Goal: Information Seeking & Learning: Check status

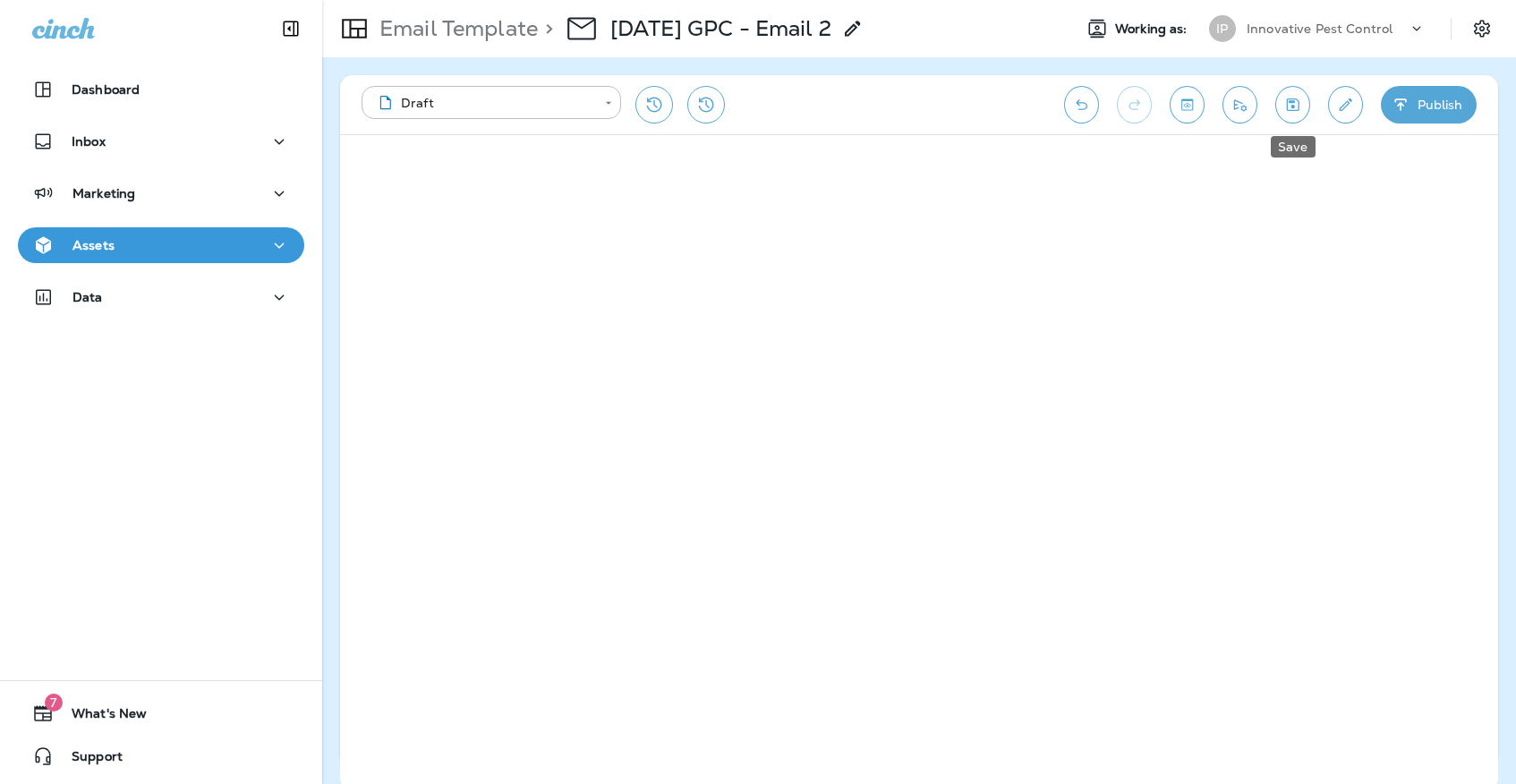
click at [1285, 97] on icon "Save" at bounding box center [1292, 104] width 18 height 18
click at [71, 245] on div "Assets" at bounding box center [72, 245] width 82 height 22
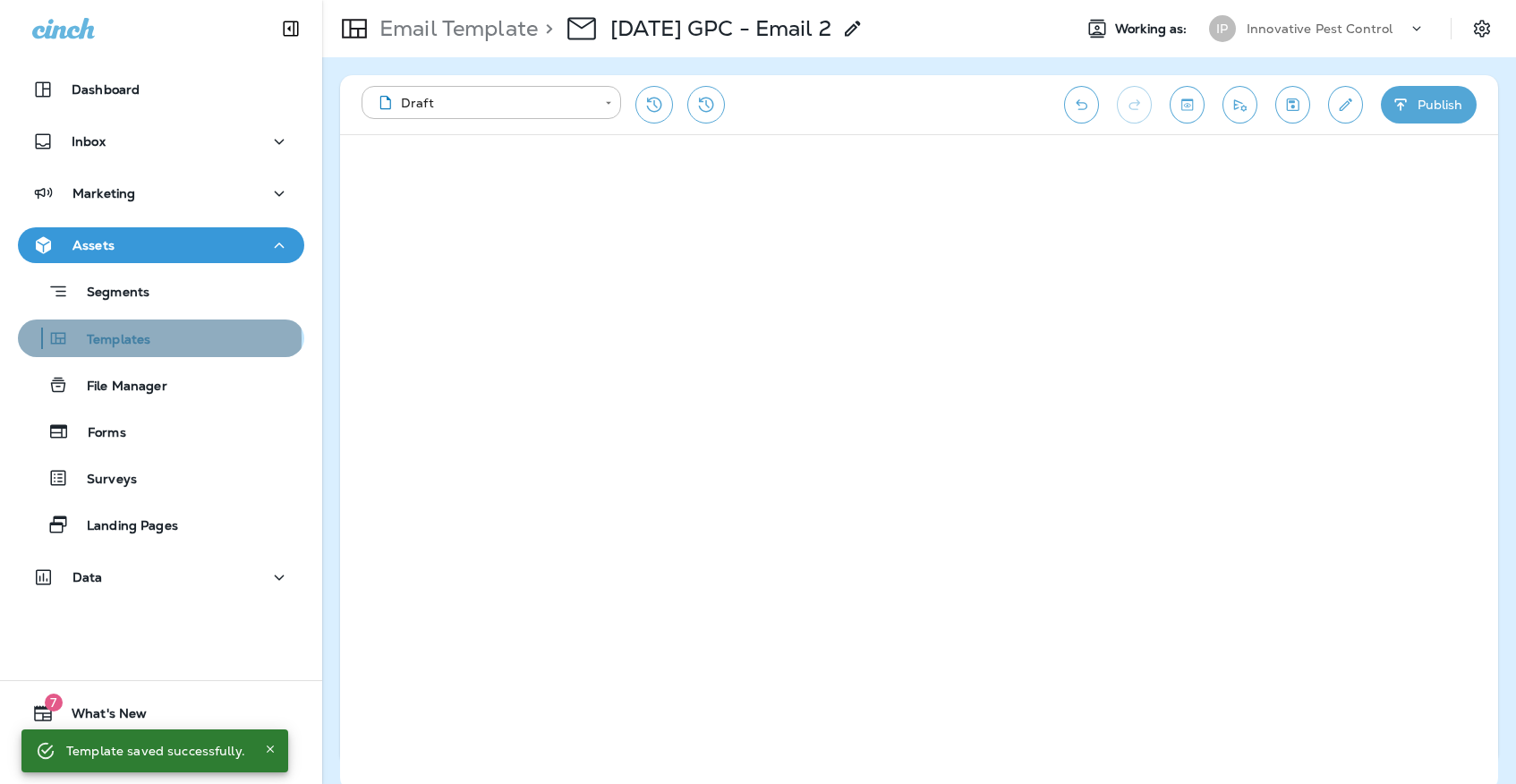
click at [113, 339] on p "Templates" at bounding box center [109, 341] width 81 height 17
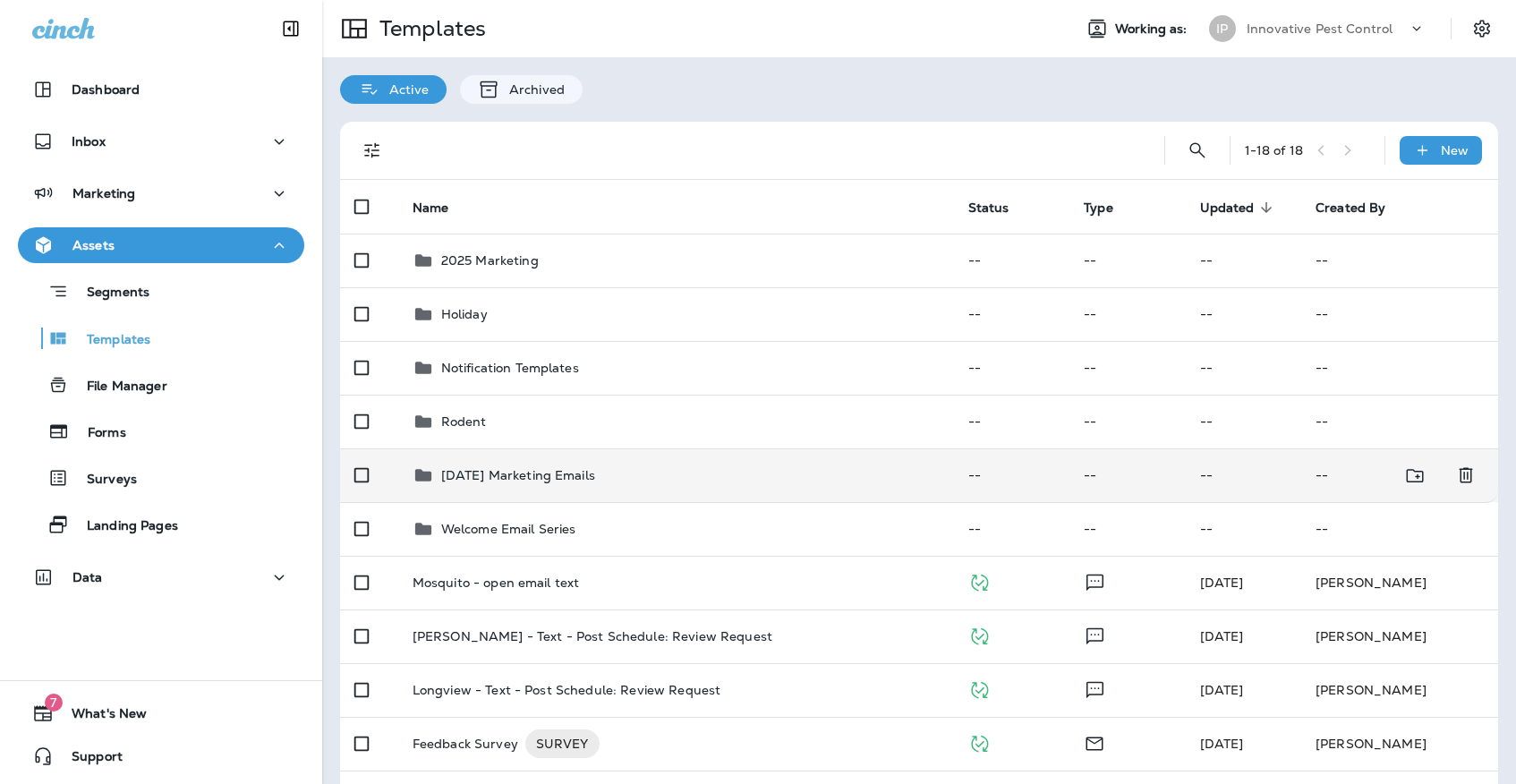
click at [639, 464] on div "[DATE] Marketing Emails" at bounding box center [676, 475] width 527 height 21
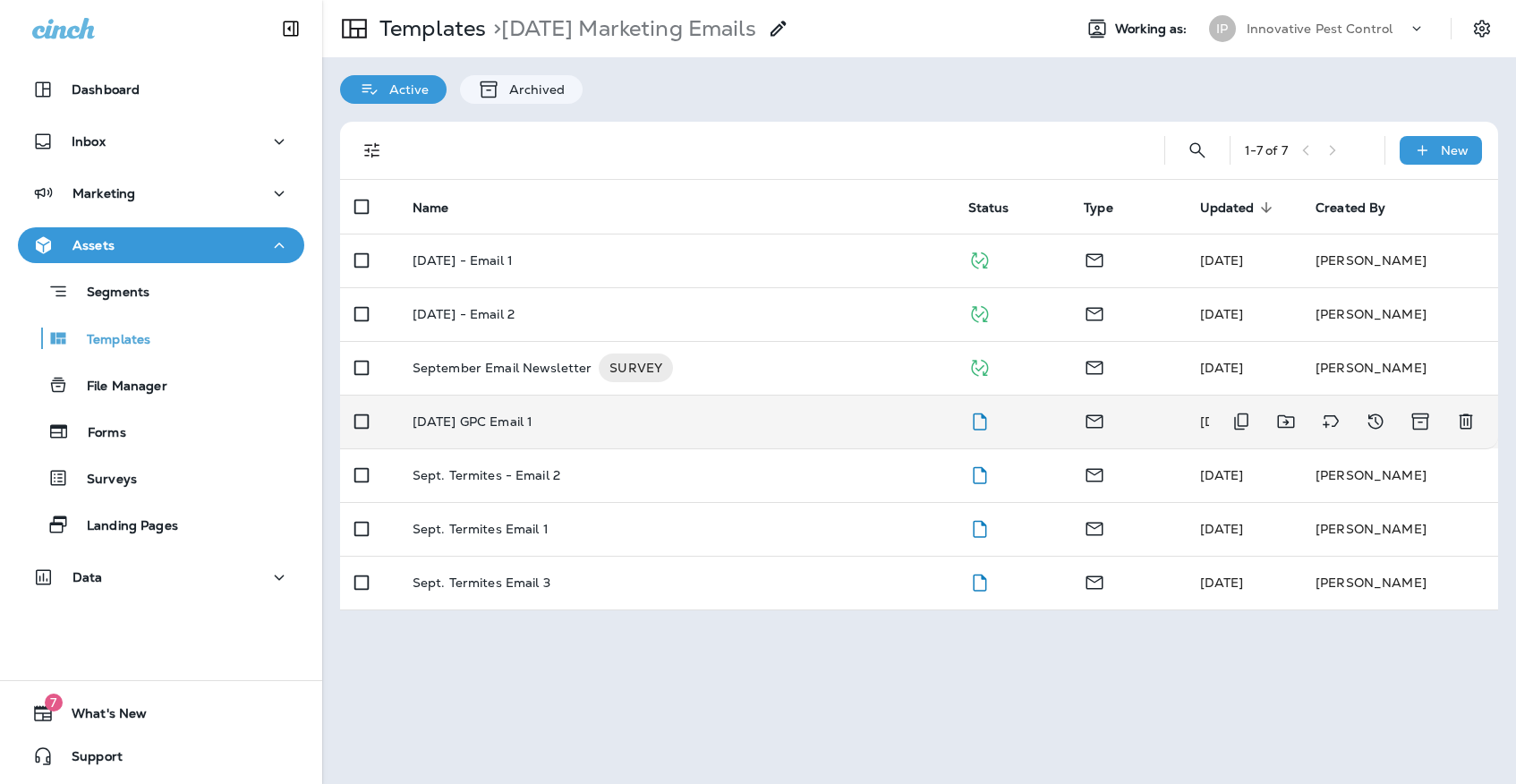
click at [576, 395] on td "[DATE] GPC Email 1" at bounding box center [675, 422] width 555 height 54
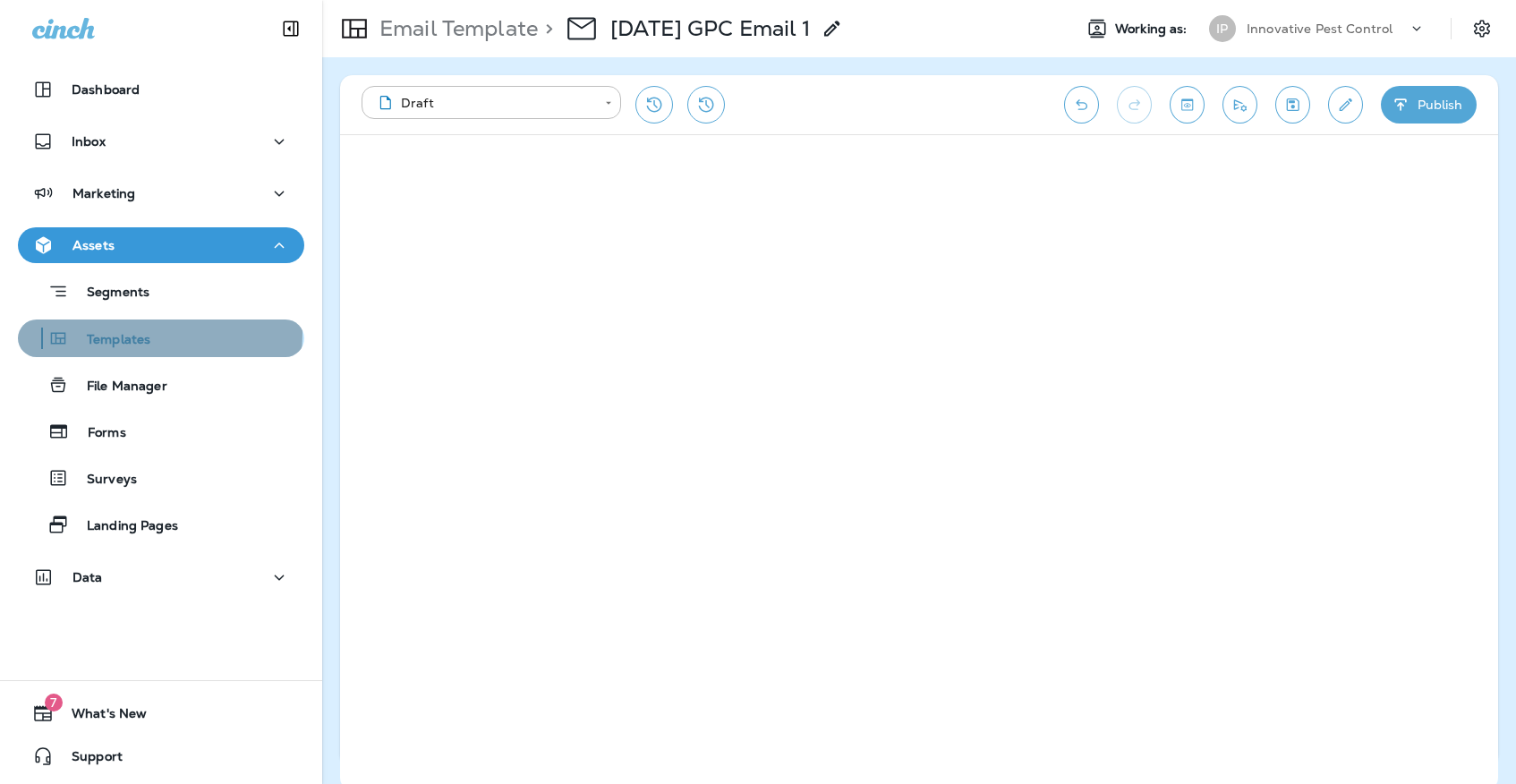
click at [130, 334] on p "Templates" at bounding box center [109, 341] width 81 height 17
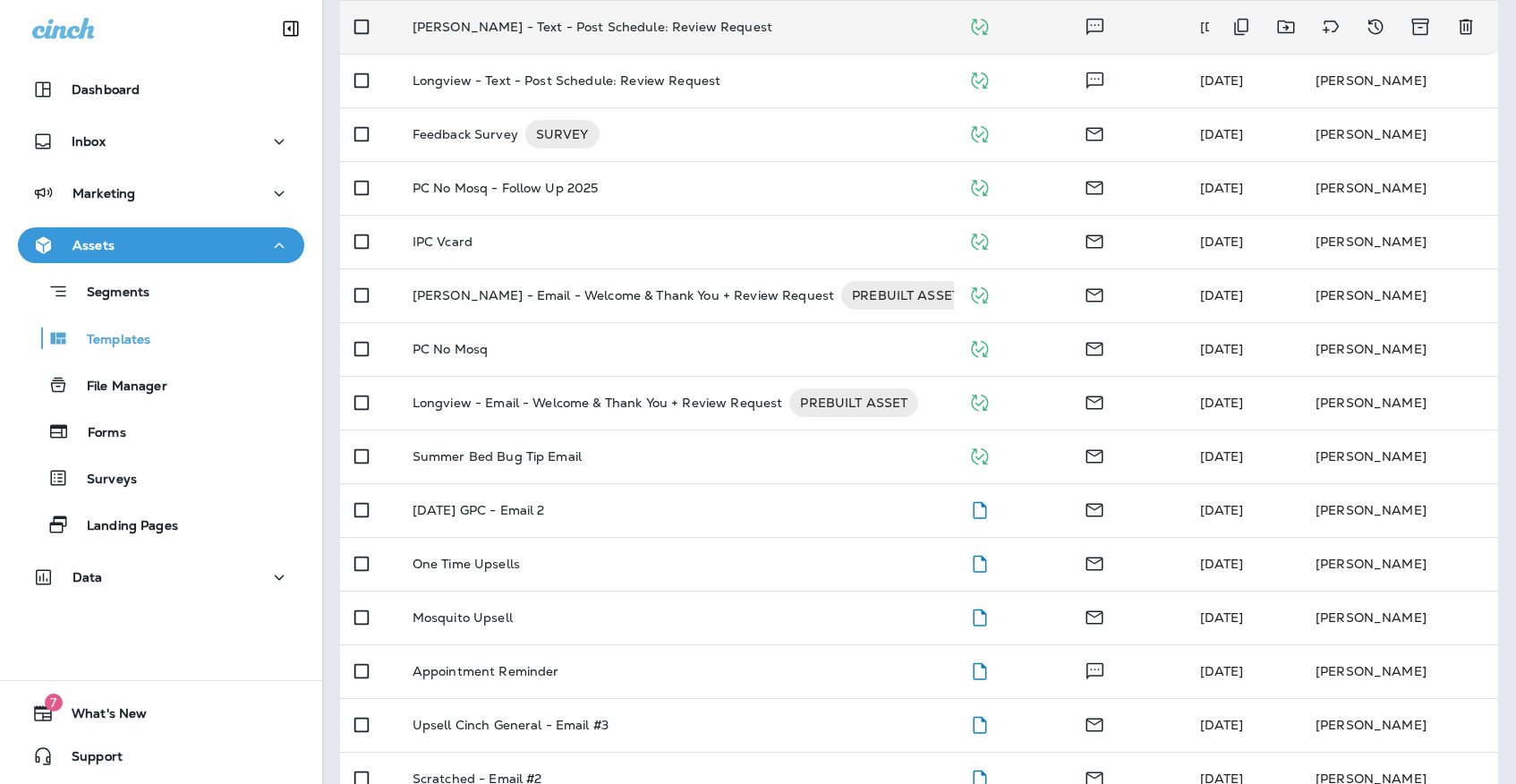
scroll to position [616, 0]
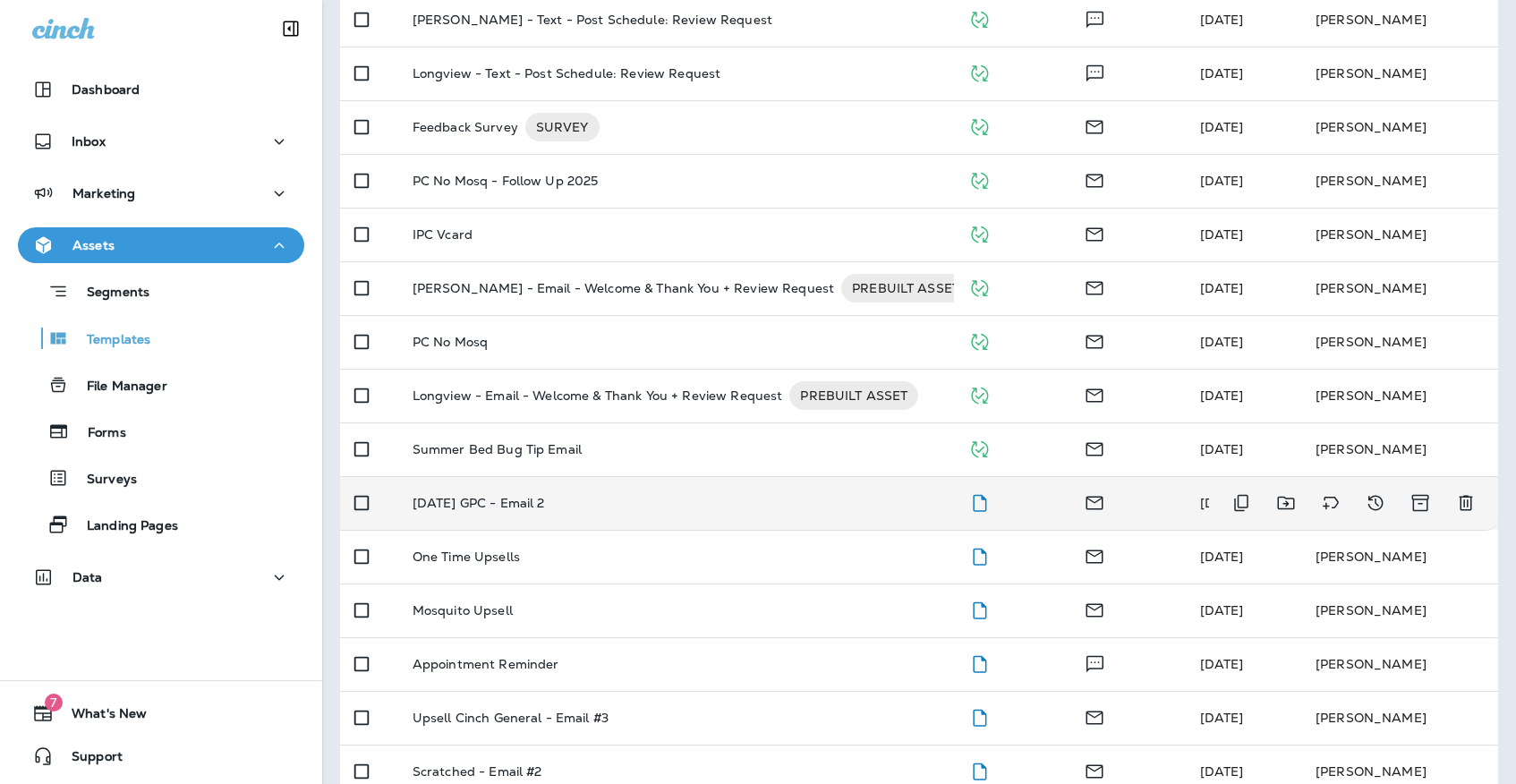
click at [545, 495] on p "[DATE] GPC - Email 2" at bounding box center [478, 502] width 132 height 14
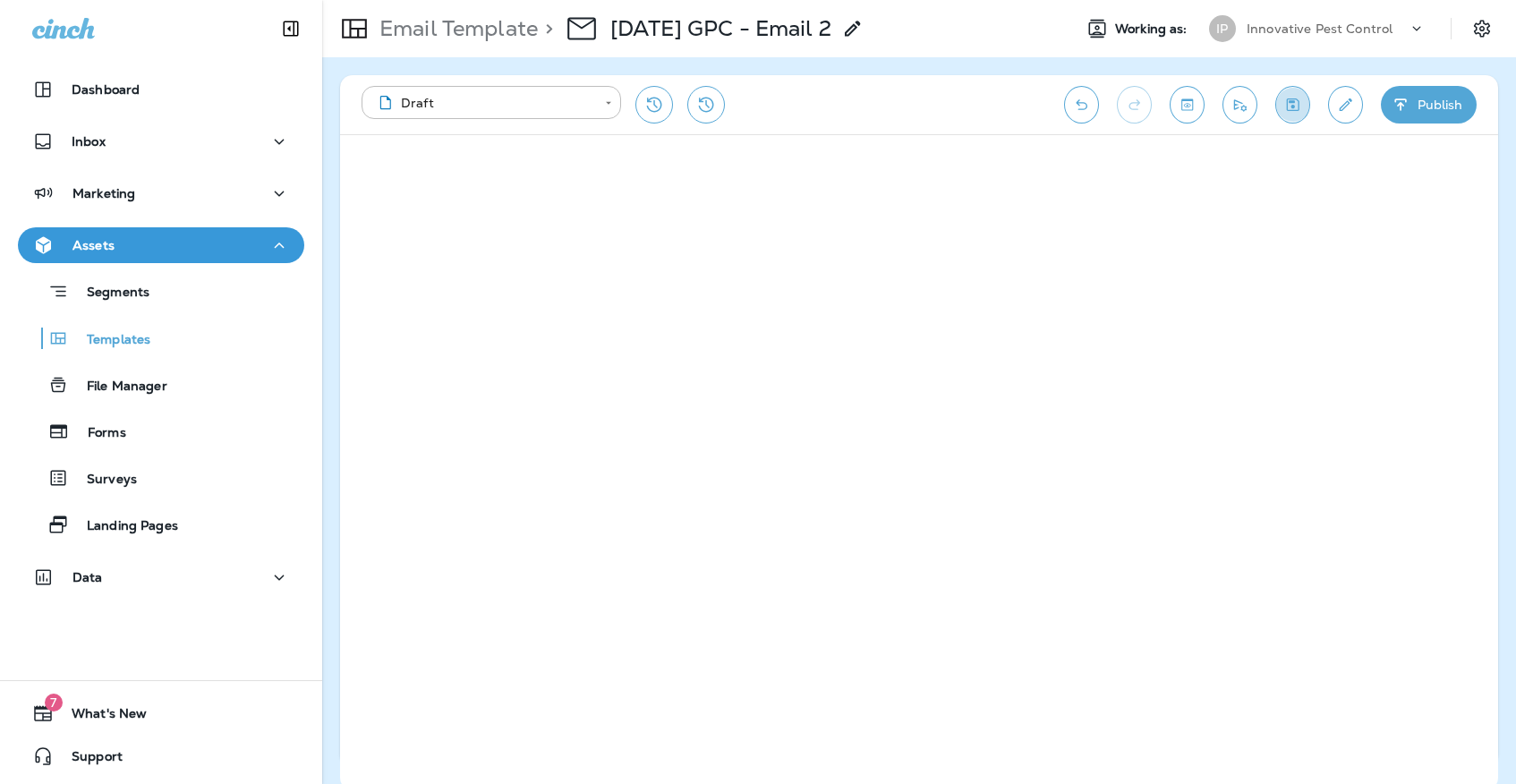
click at [1292, 104] on icon "Save" at bounding box center [1292, 104] width 18 height 18
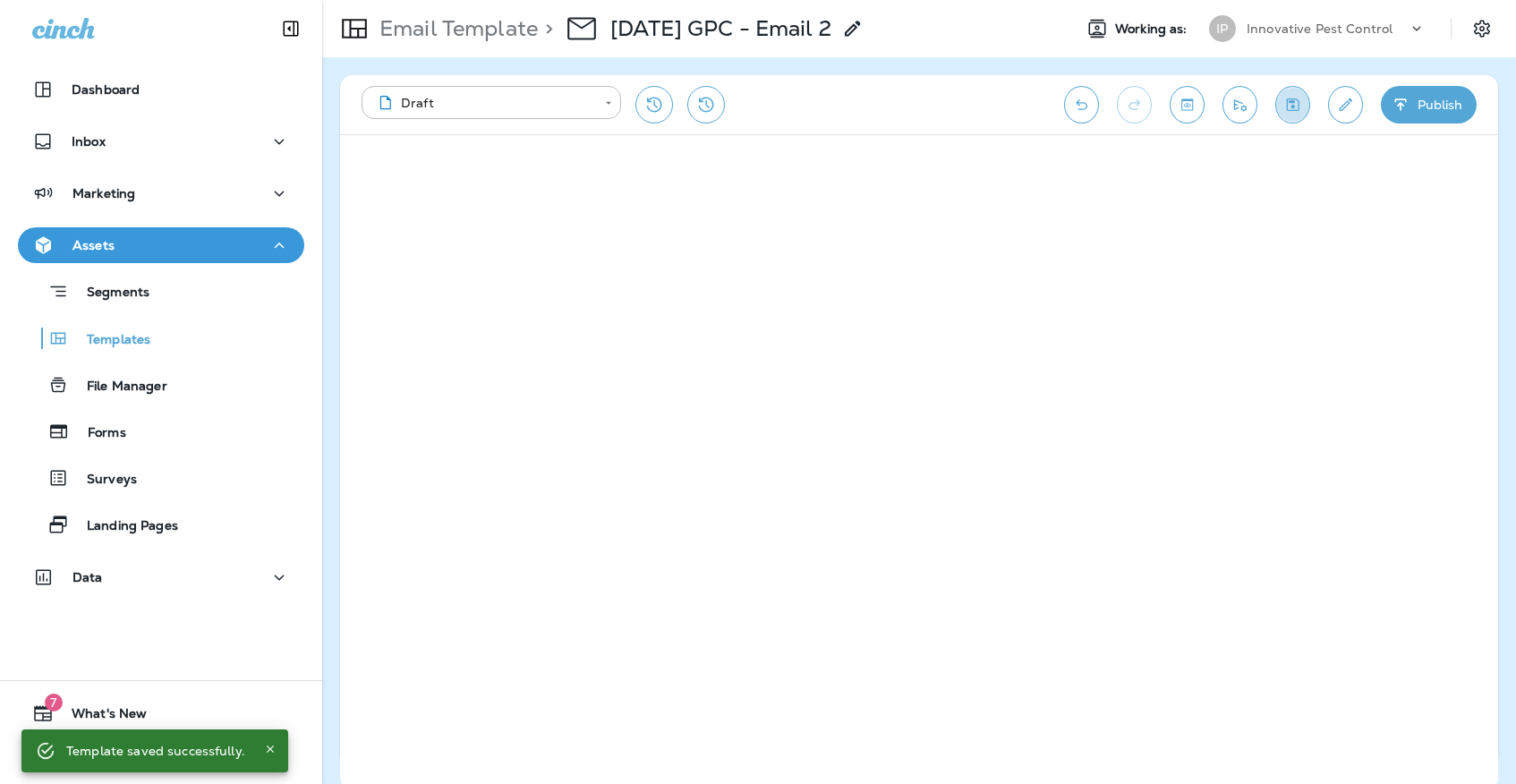
click at [1294, 102] on icon "Save" at bounding box center [1292, 104] width 13 height 13
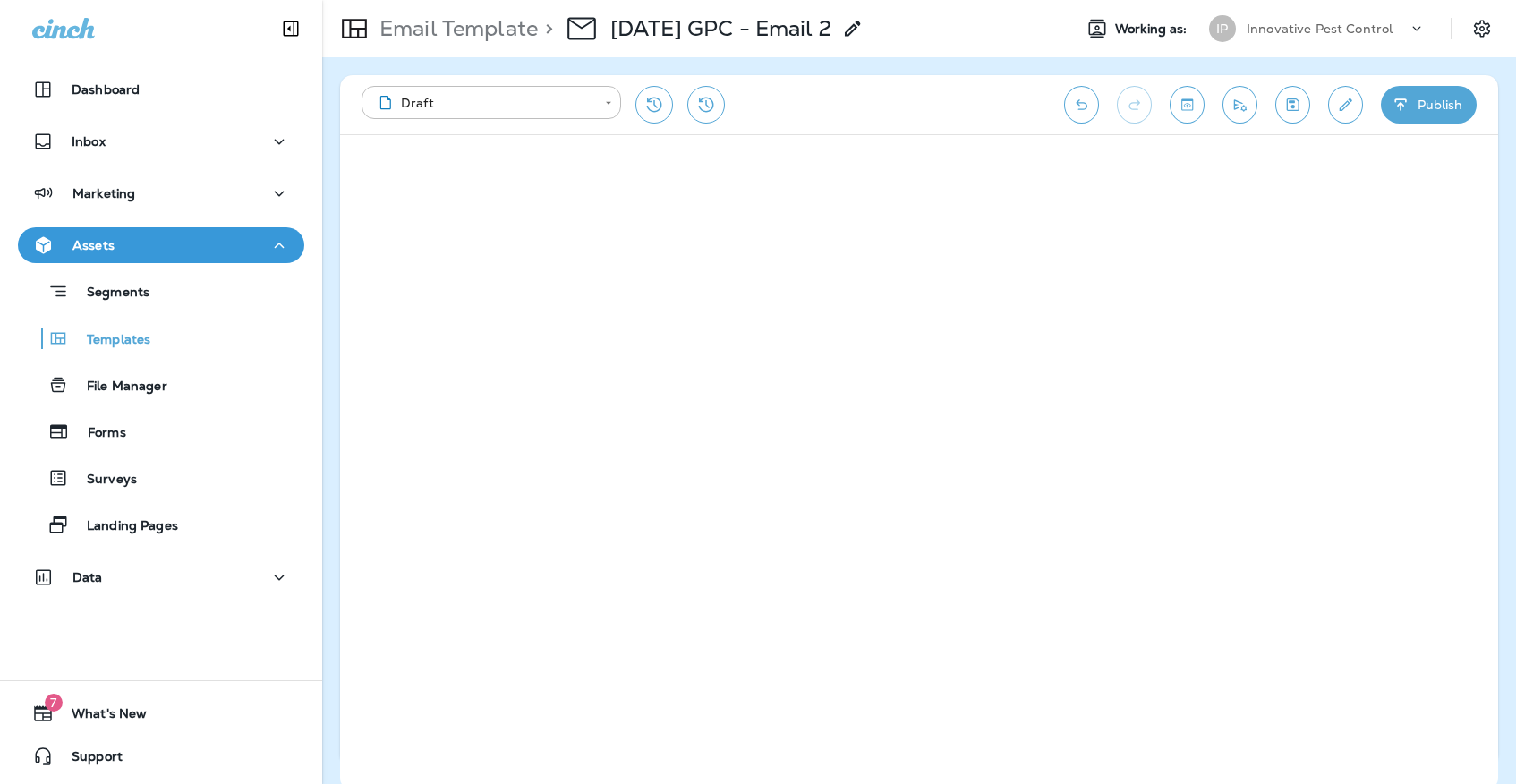
click at [1286, 100] on icon "Save" at bounding box center [1292, 104] width 18 height 18
click at [1276, 32] on p "Innovative Pest Control" at bounding box center [1319, 28] width 146 height 14
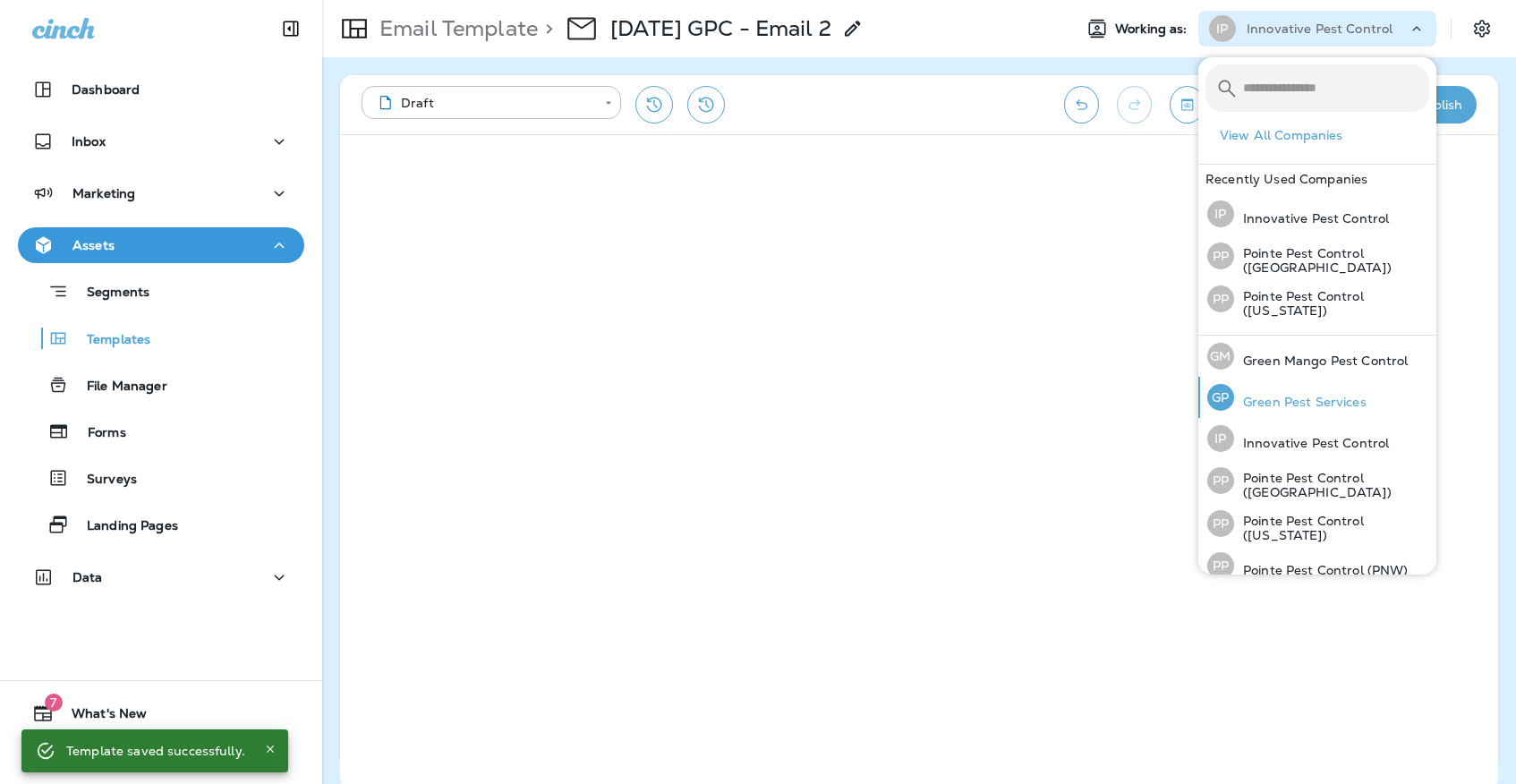
click at [1279, 387] on div "[PERSON_NAME] Pest Services" at bounding box center [1287, 397] width 174 height 42
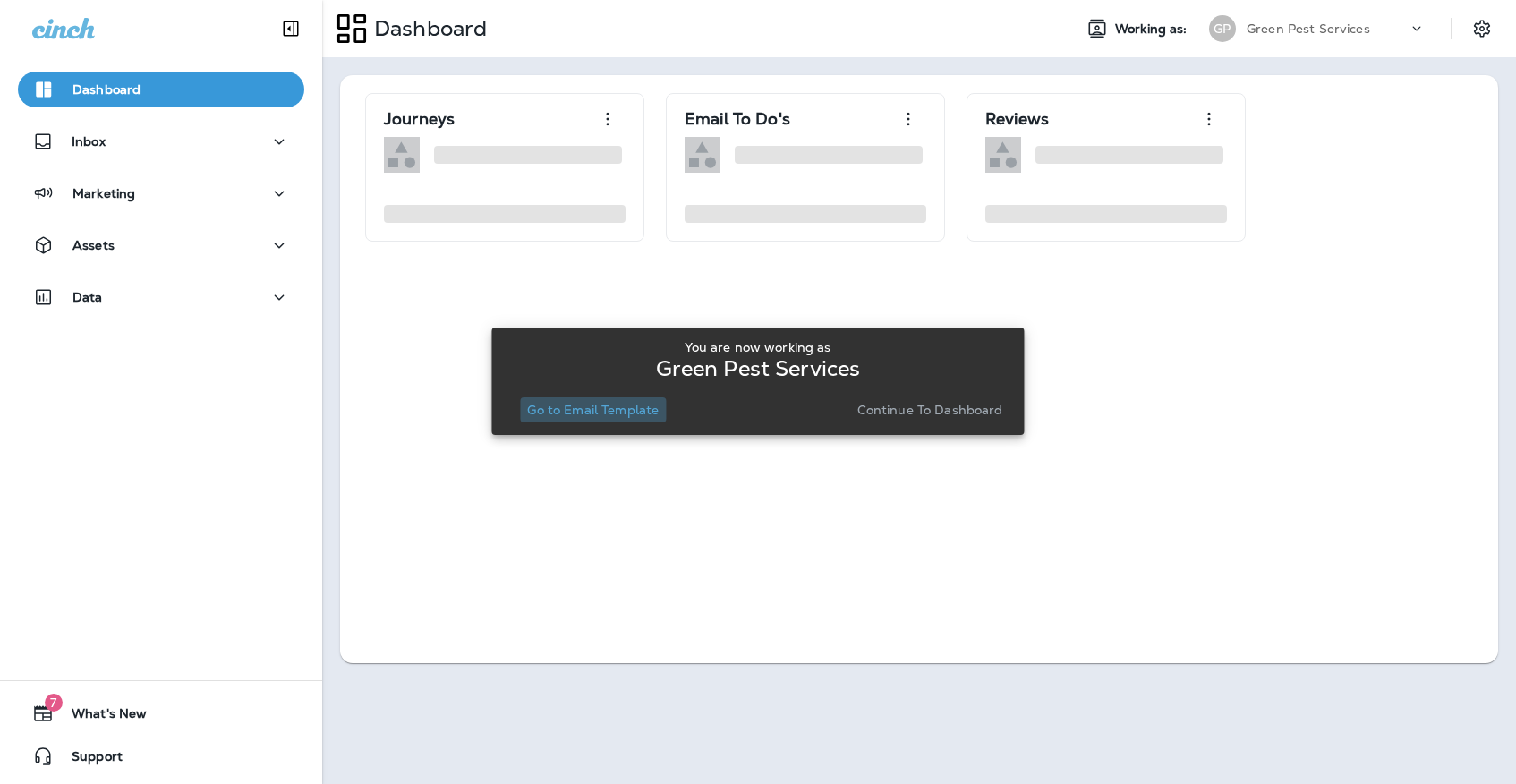
click at [619, 397] on button "Go to Email Template" at bounding box center [592, 409] width 146 height 25
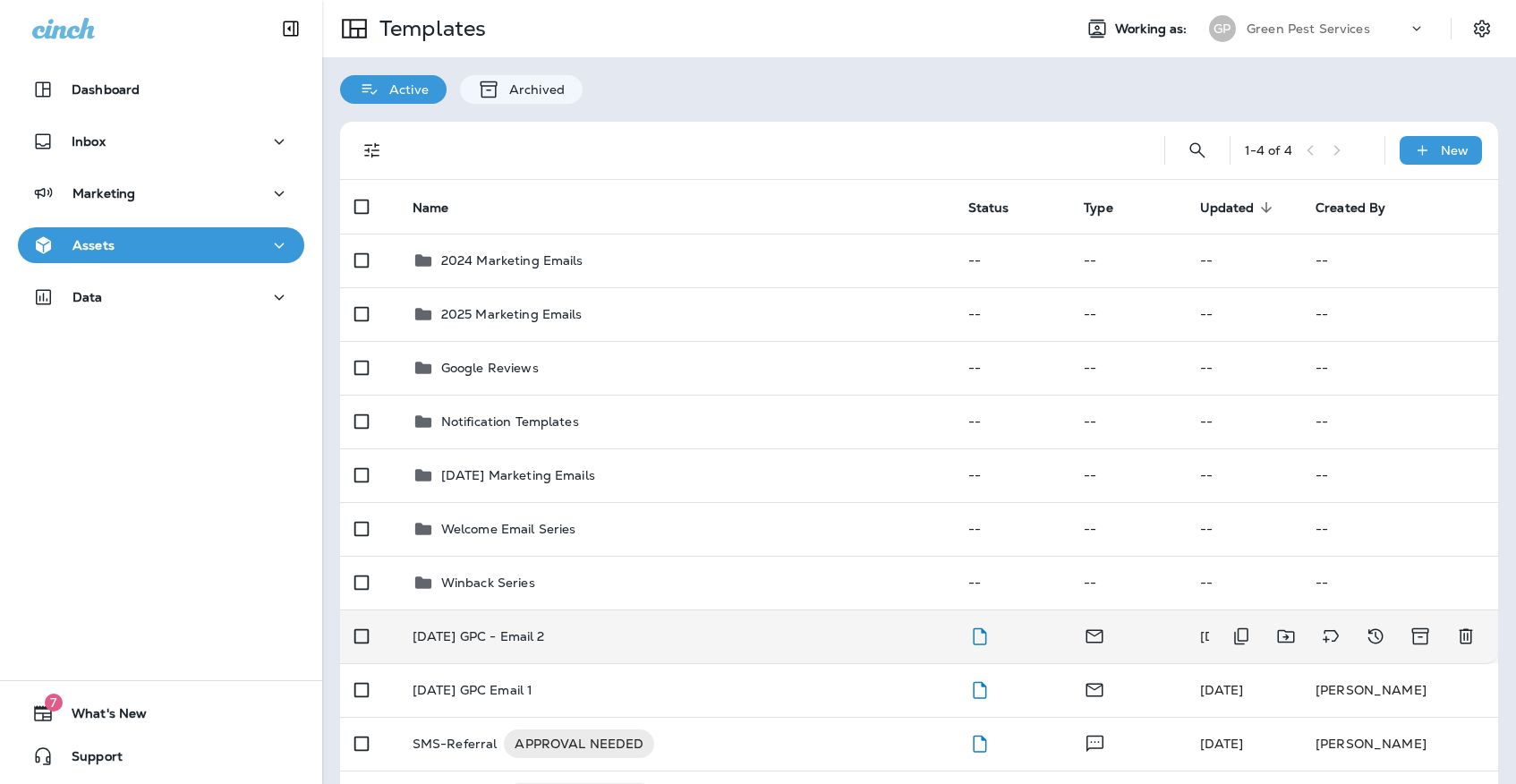
click at [837, 609] on td "[DATE] GPC - Email 2" at bounding box center [675, 636] width 555 height 54
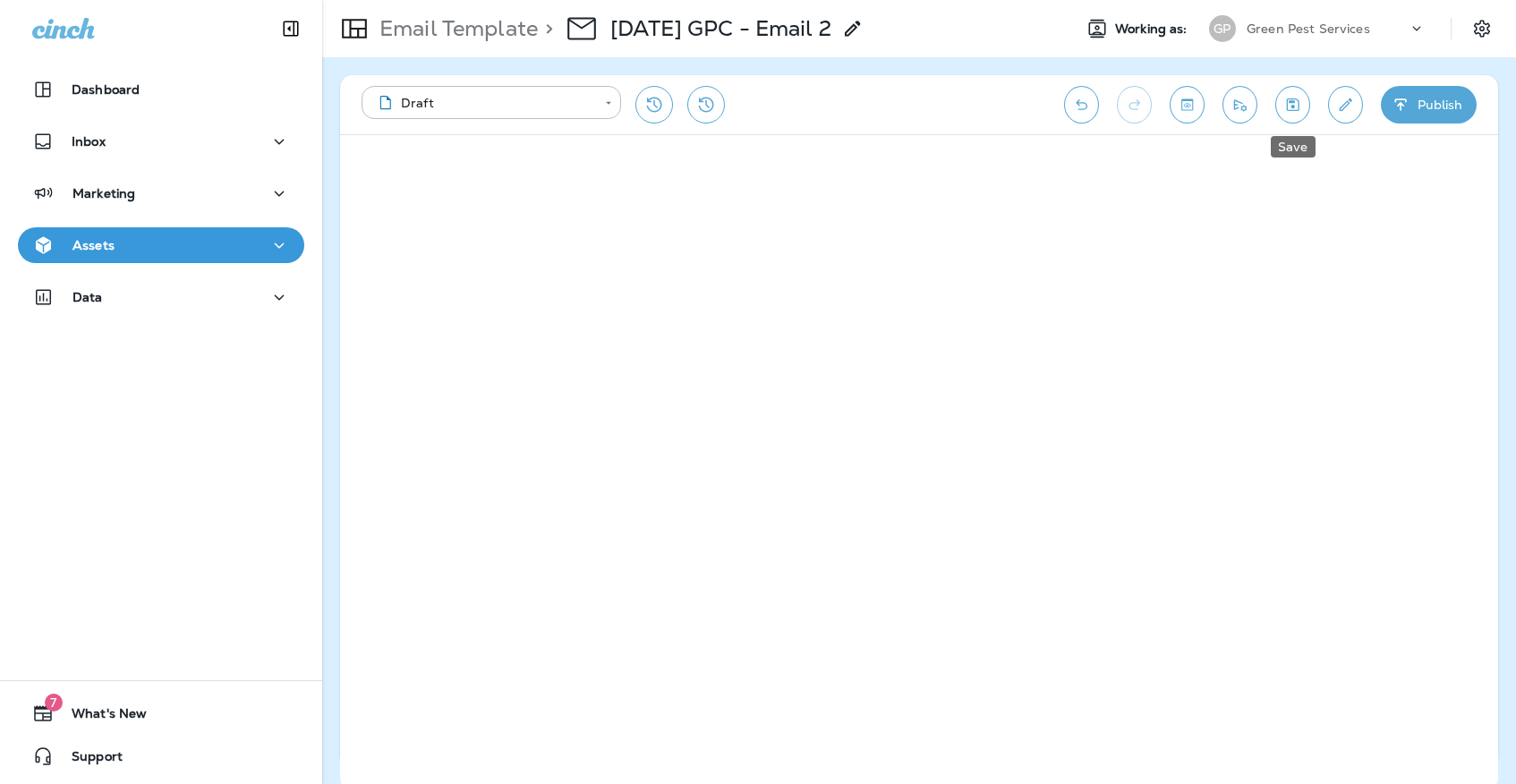
click at [1292, 91] on button "Save" at bounding box center [1292, 104] width 35 height 38
click at [1306, 107] on button "Save" at bounding box center [1292, 104] width 35 height 38
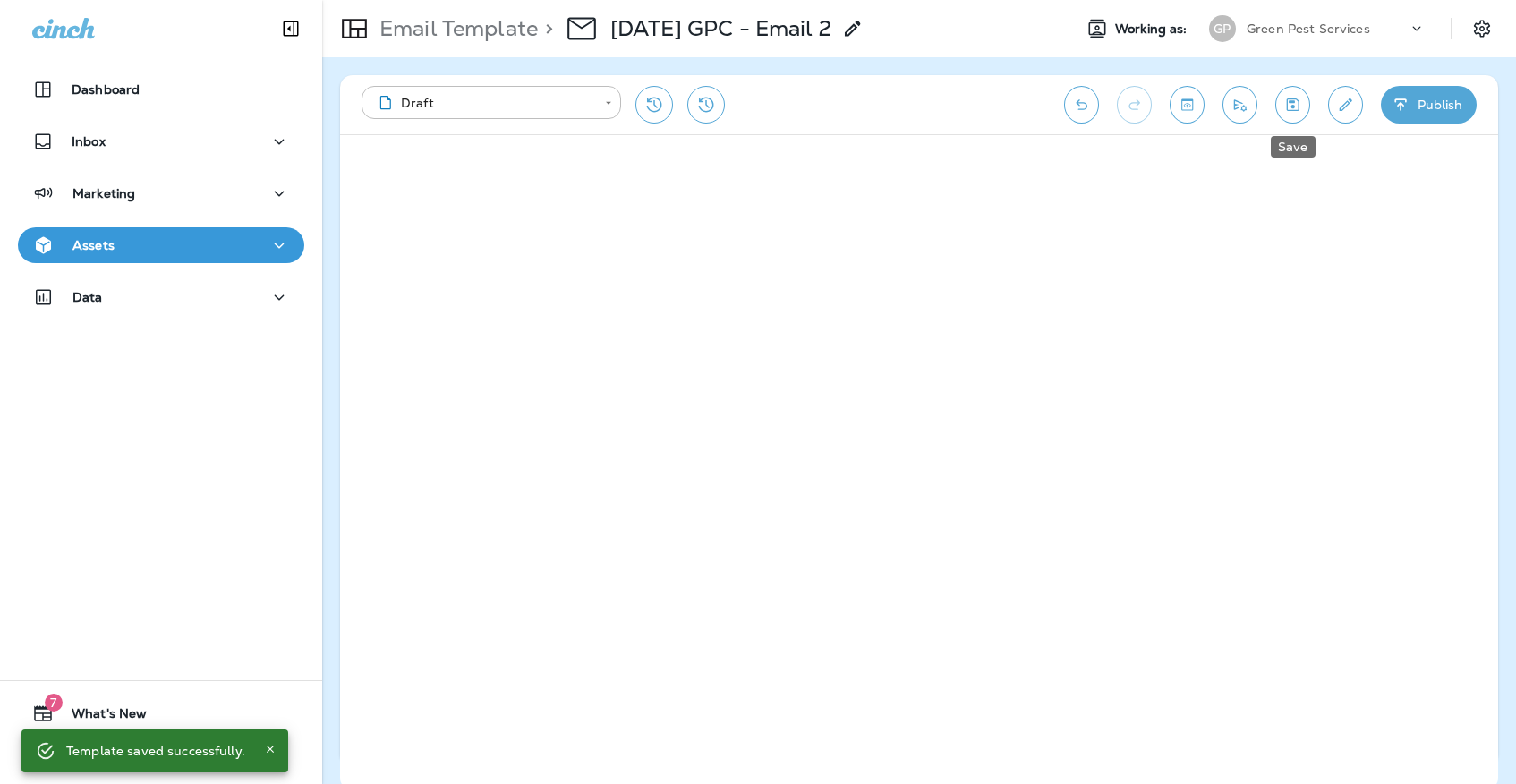
click at [1295, 112] on icon "Save" at bounding box center [1292, 104] width 18 height 18
click at [270, 235] on icon "button" at bounding box center [279, 245] width 21 height 22
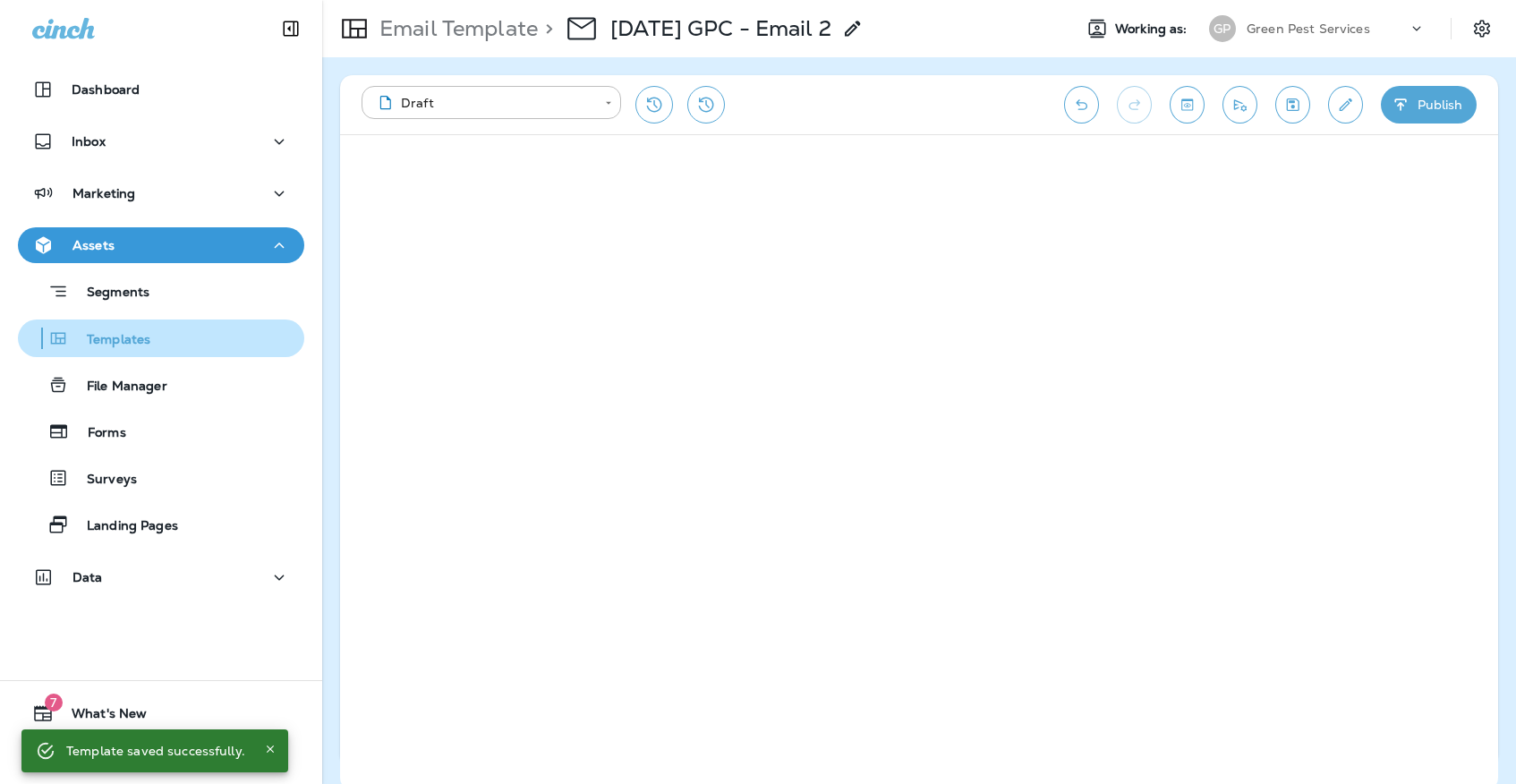
click at [193, 346] on div "Templates" at bounding box center [161, 338] width 272 height 27
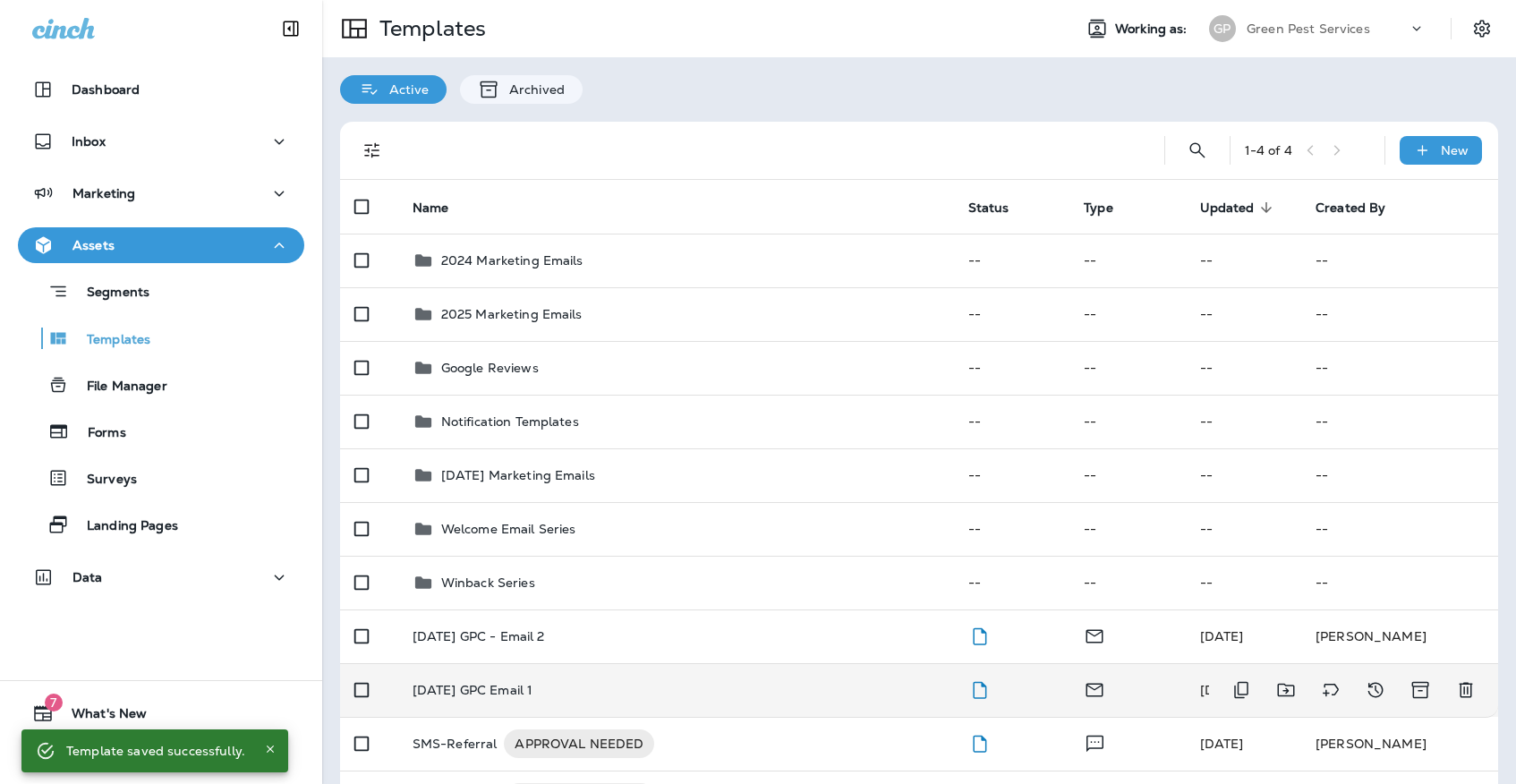
click at [474, 683] on p "[DATE] GPC Email 1" at bounding box center [472, 689] width 121 height 14
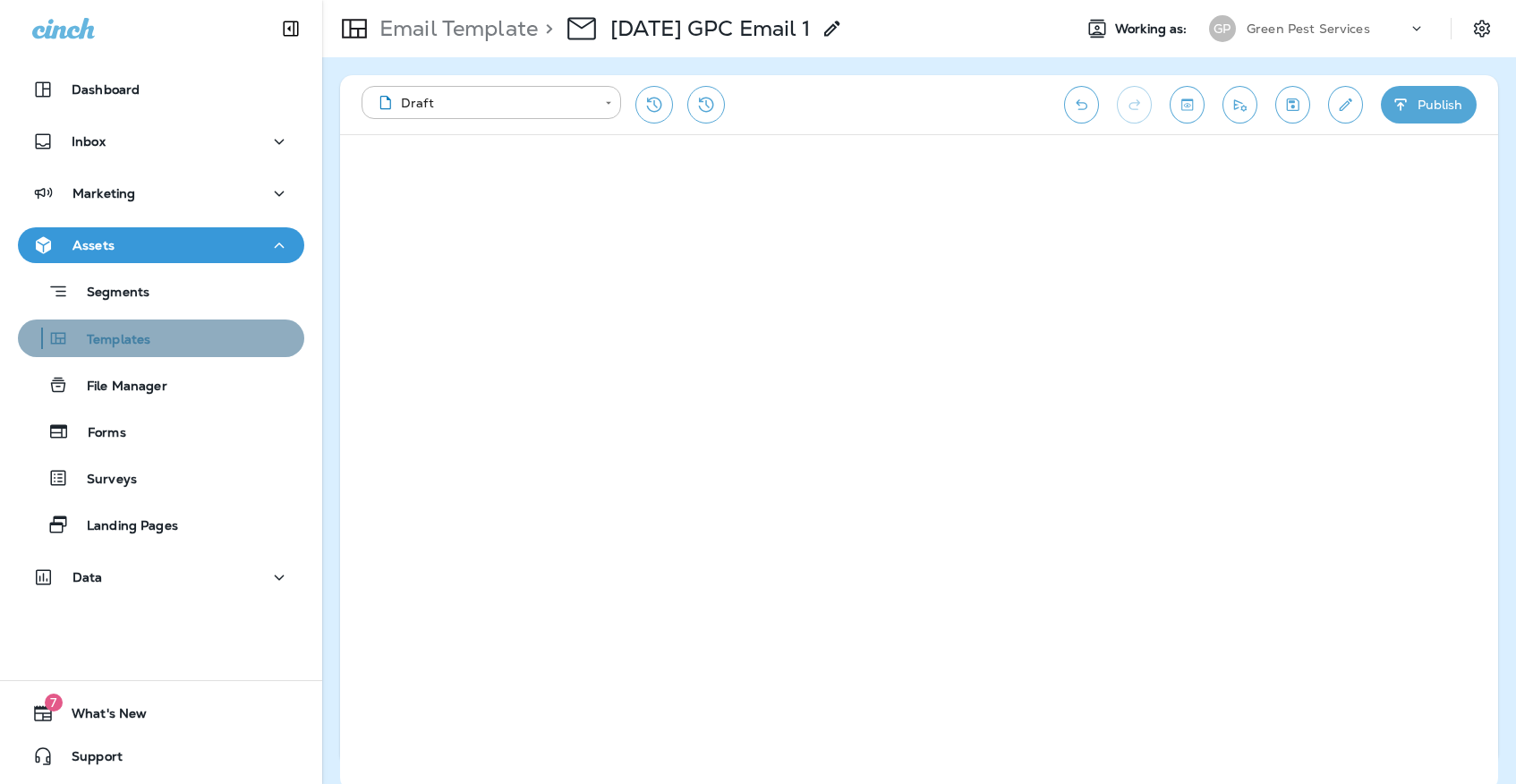
click at [184, 335] on div "Templates" at bounding box center [161, 338] width 272 height 27
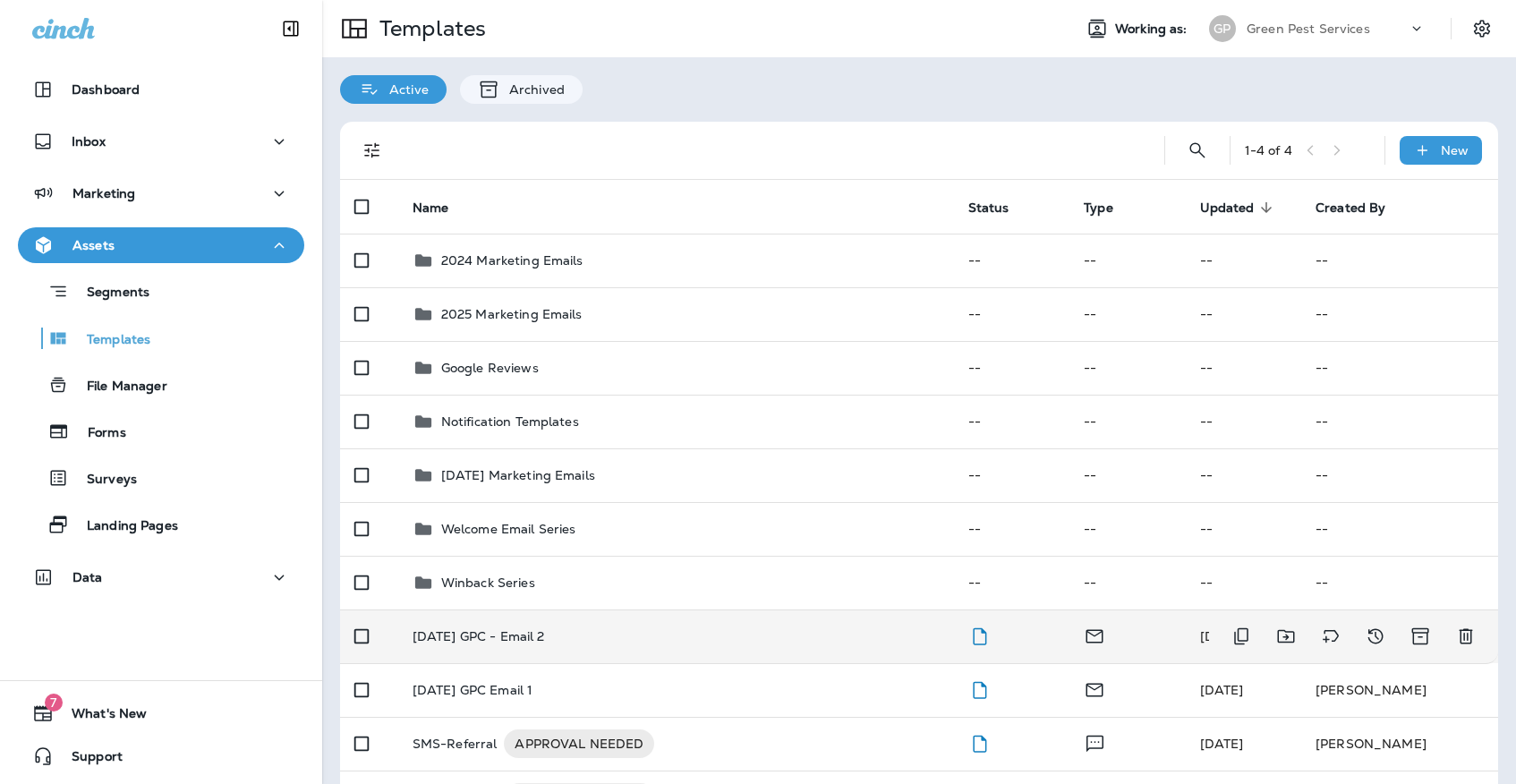
click at [545, 629] on p "[DATE] GPC - Email 2" at bounding box center [478, 635] width 132 height 14
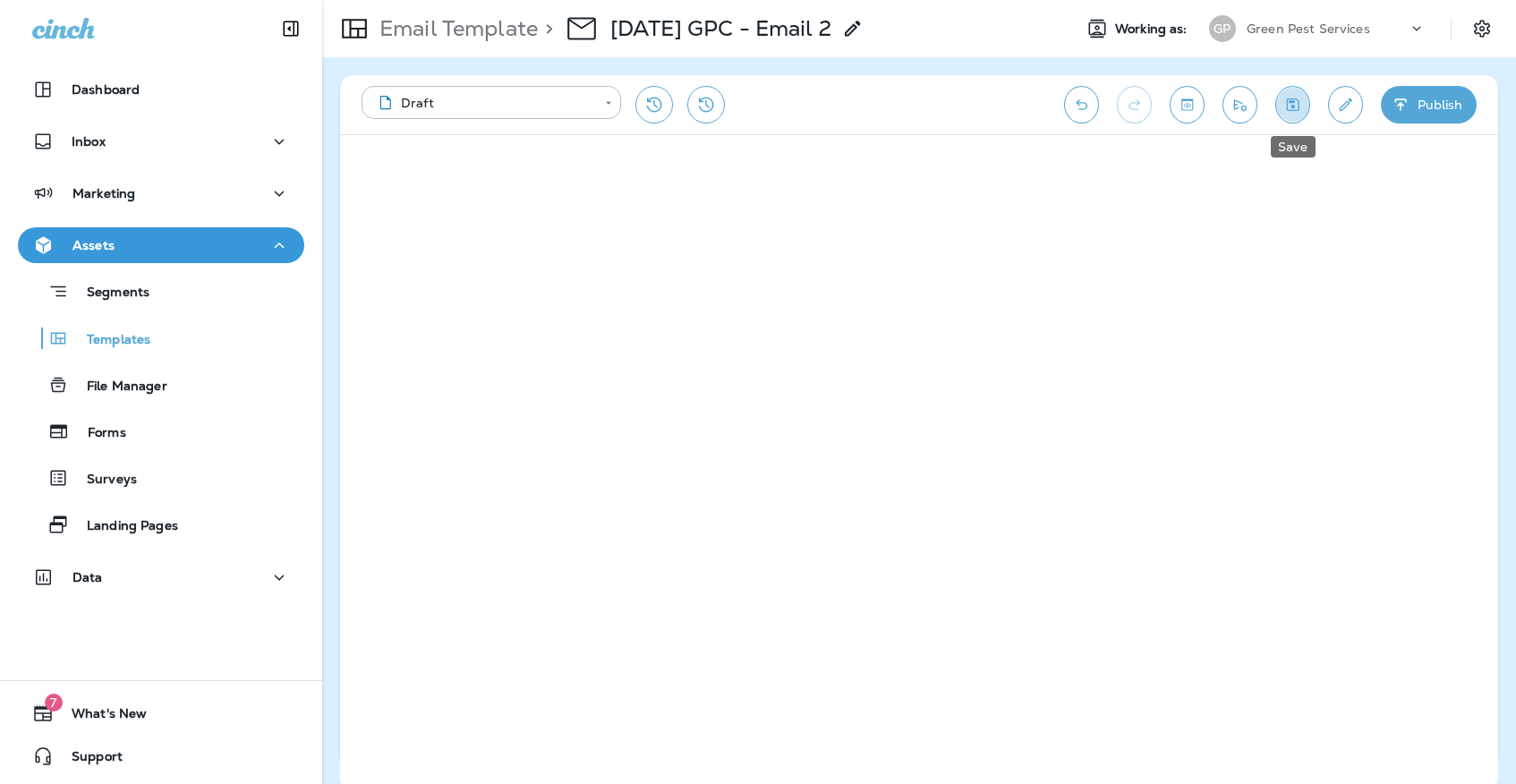
click at [1294, 106] on icon "Save" at bounding box center [1292, 104] width 13 height 13
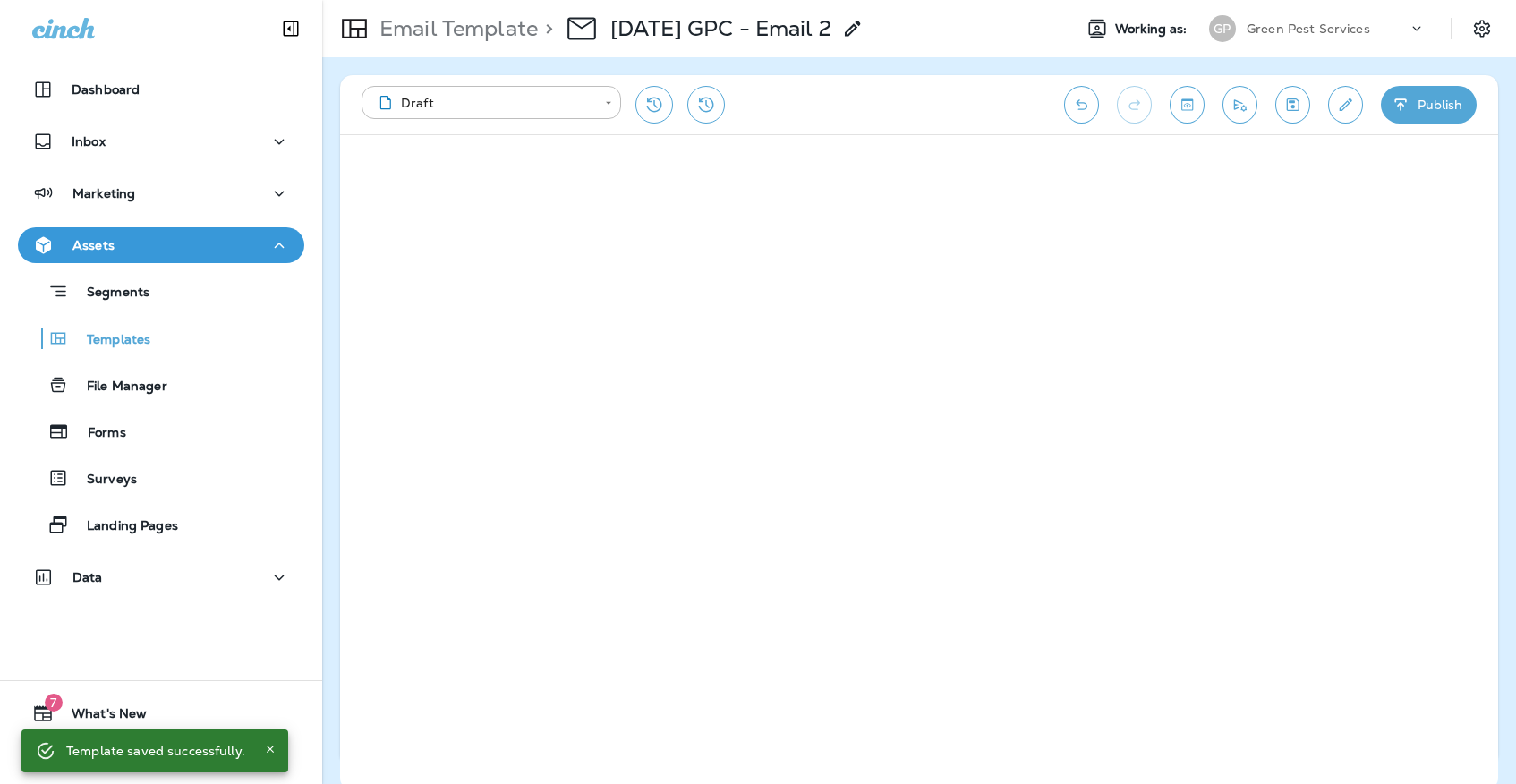
click at [1297, 102] on icon "Save" at bounding box center [1292, 104] width 18 height 18
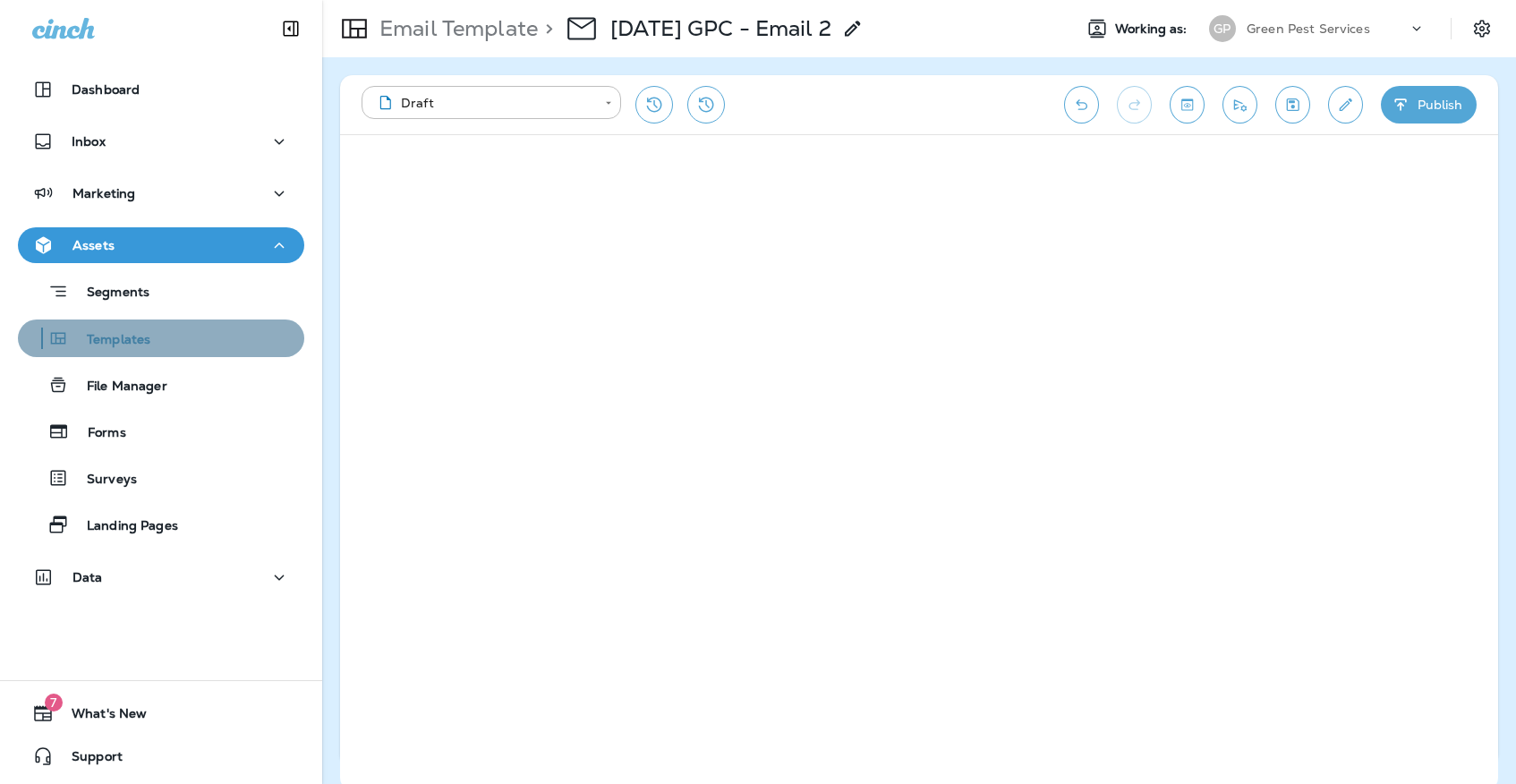
click at [256, 340] on div "Templates" at bounding box center [161, 338] width 272 height 27
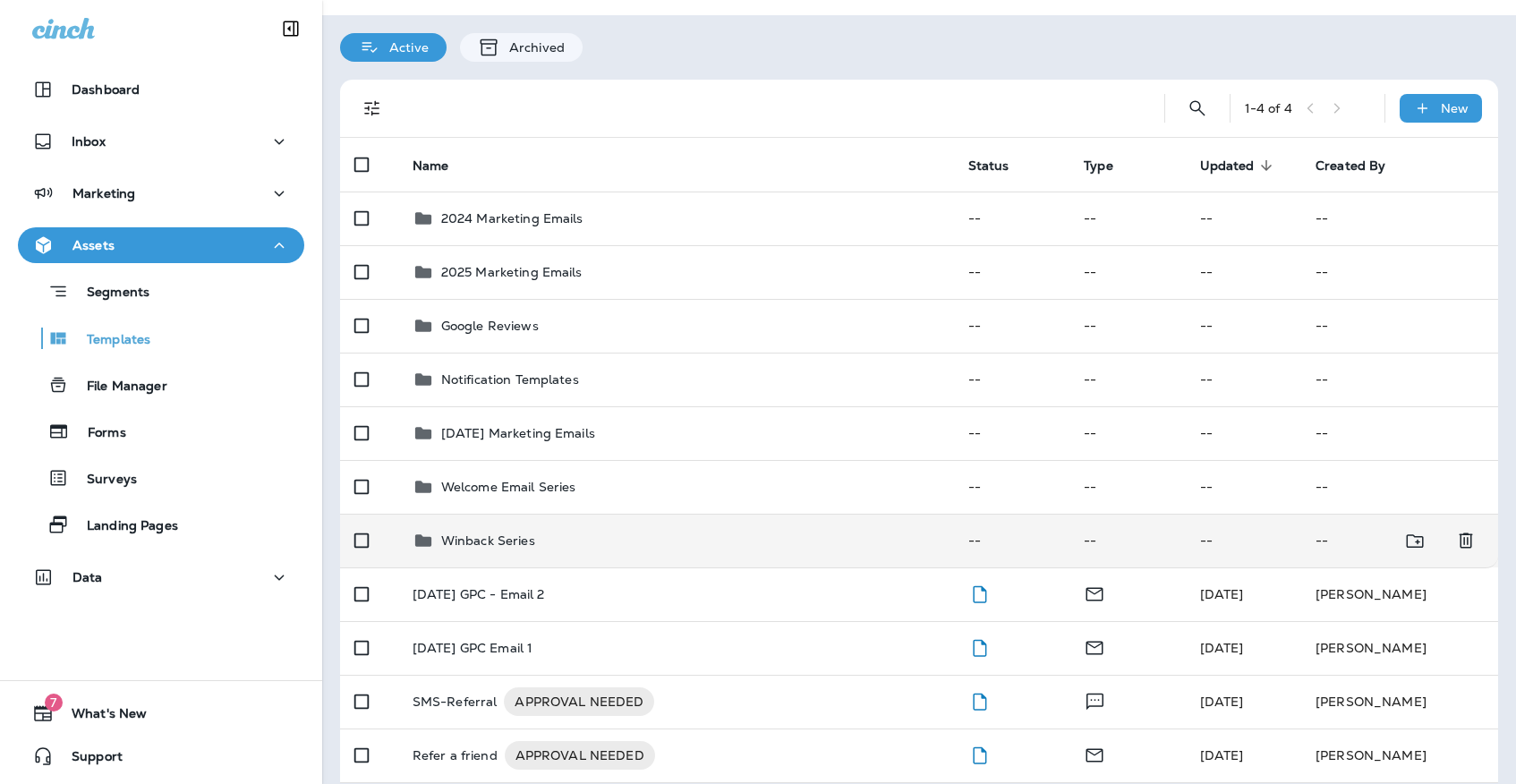
scroll to position [42, 0]
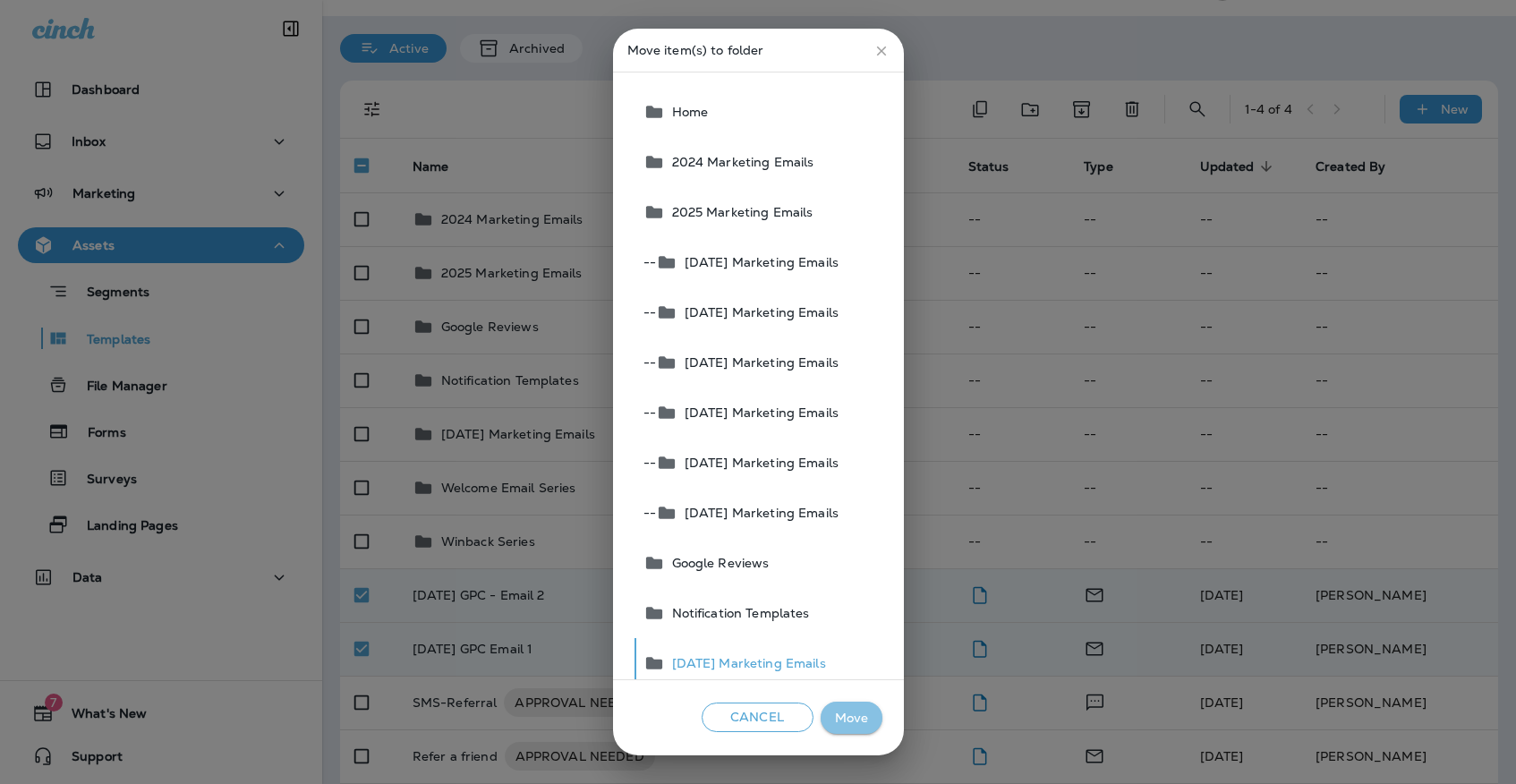
click at [848, 702] on button "Move" at bounding box center [852, 717] width 62 height 33
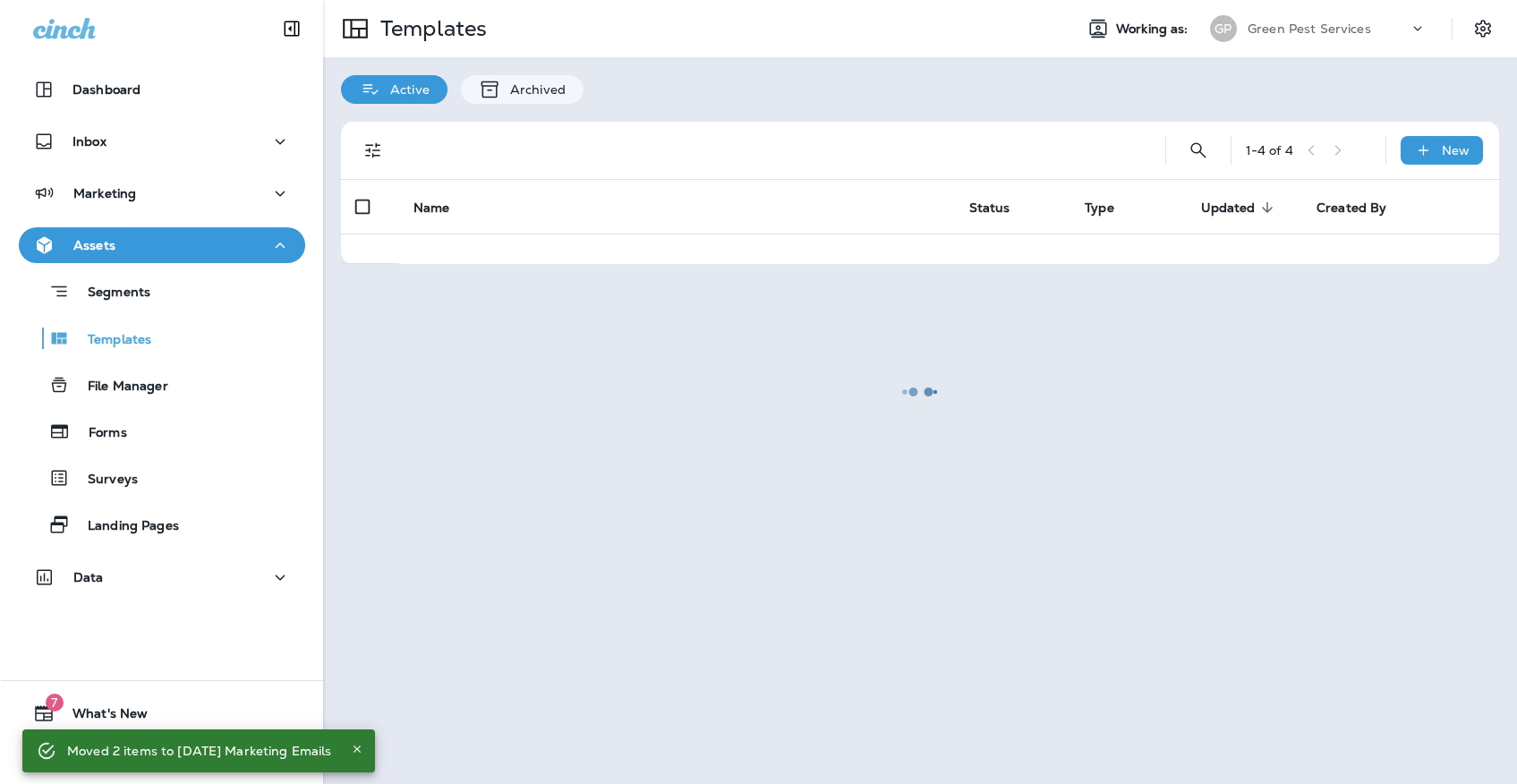
scroll to position [0, 0]
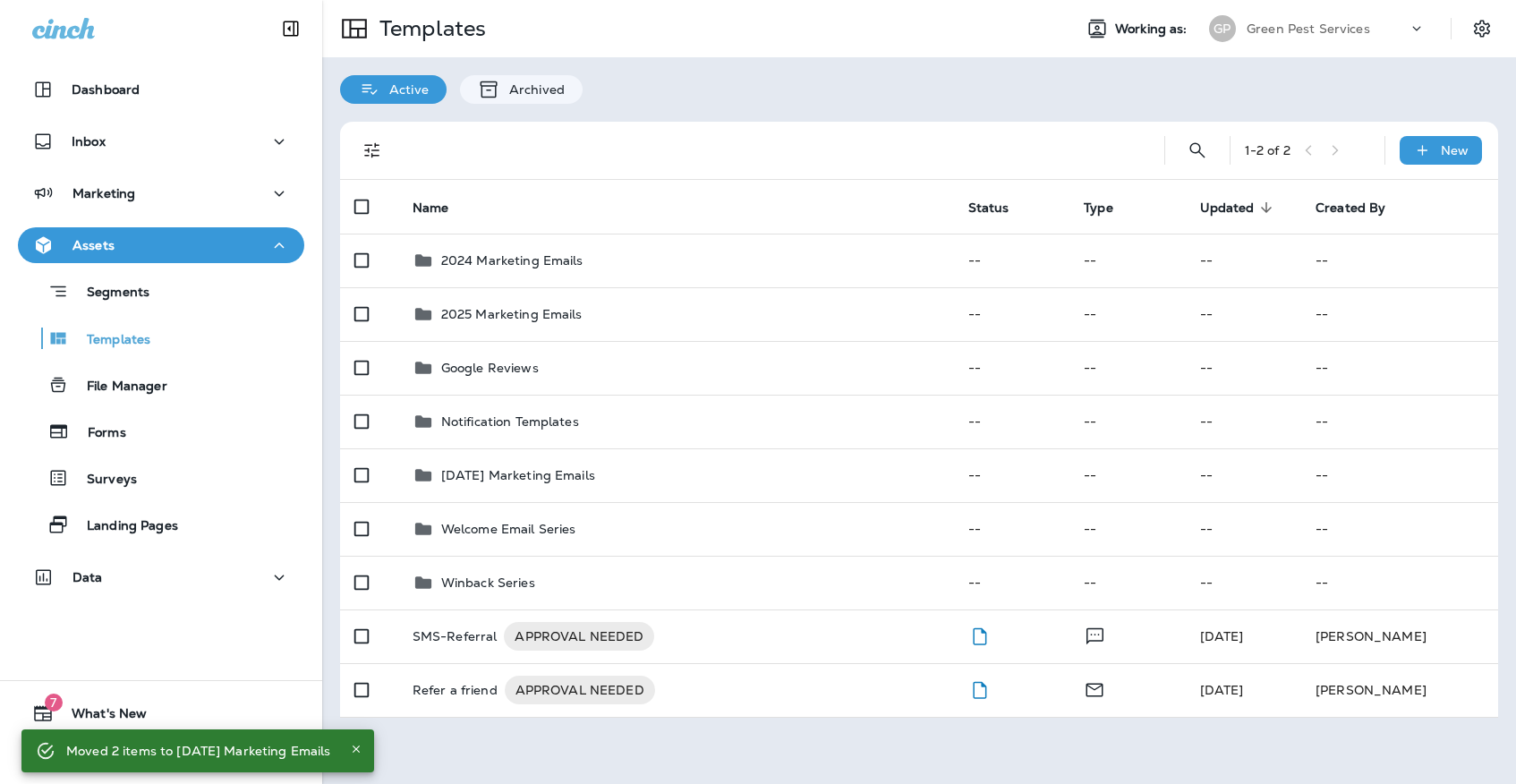
click at [1334, 30] on p "Green Pest Services" at bounding box center [1308, 28] width 124 height 14
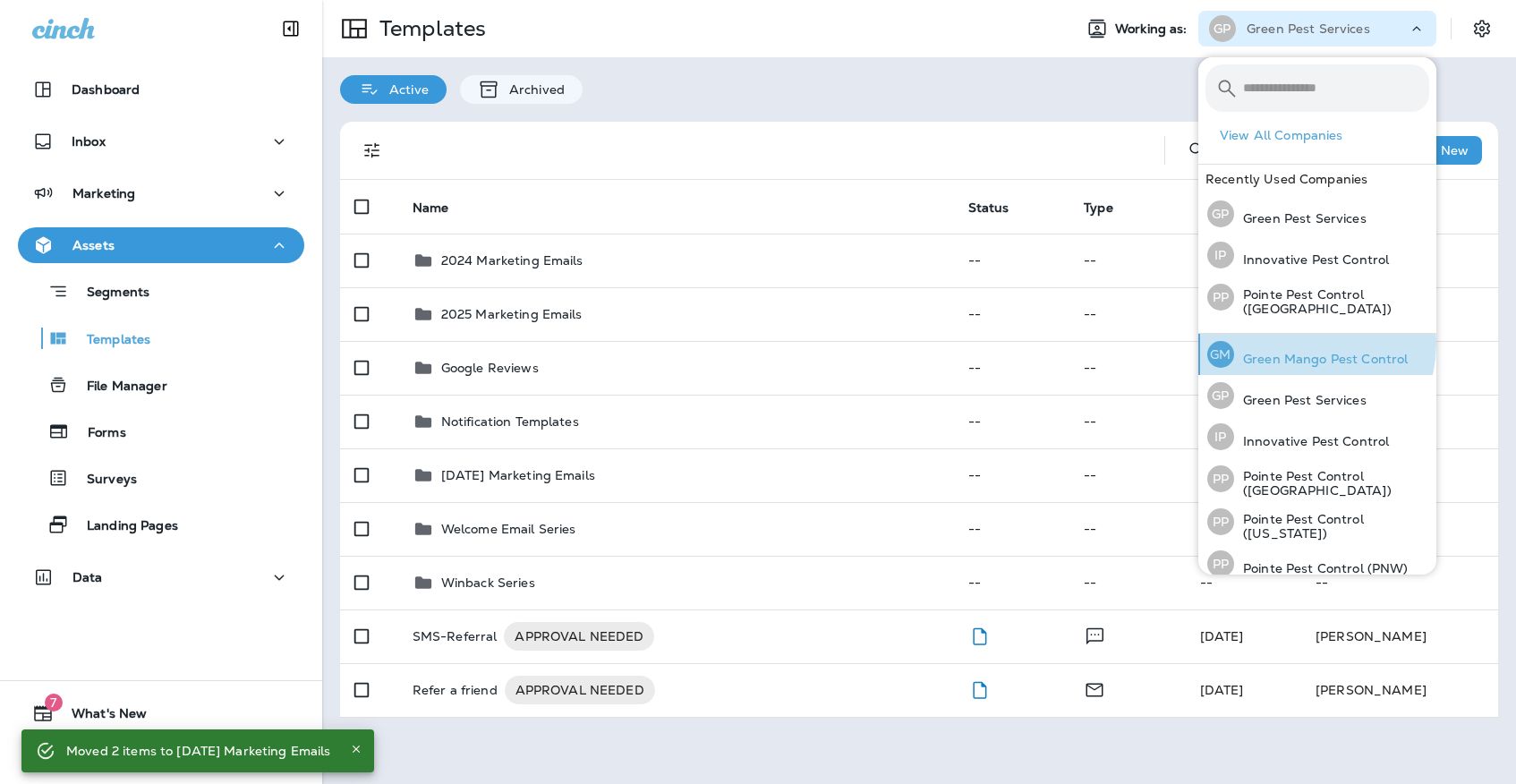
click at [1301, 342] on div "[PERSON_NAME] Mango Pest Control" at bounding box center [1307, 354] width 214 height 42
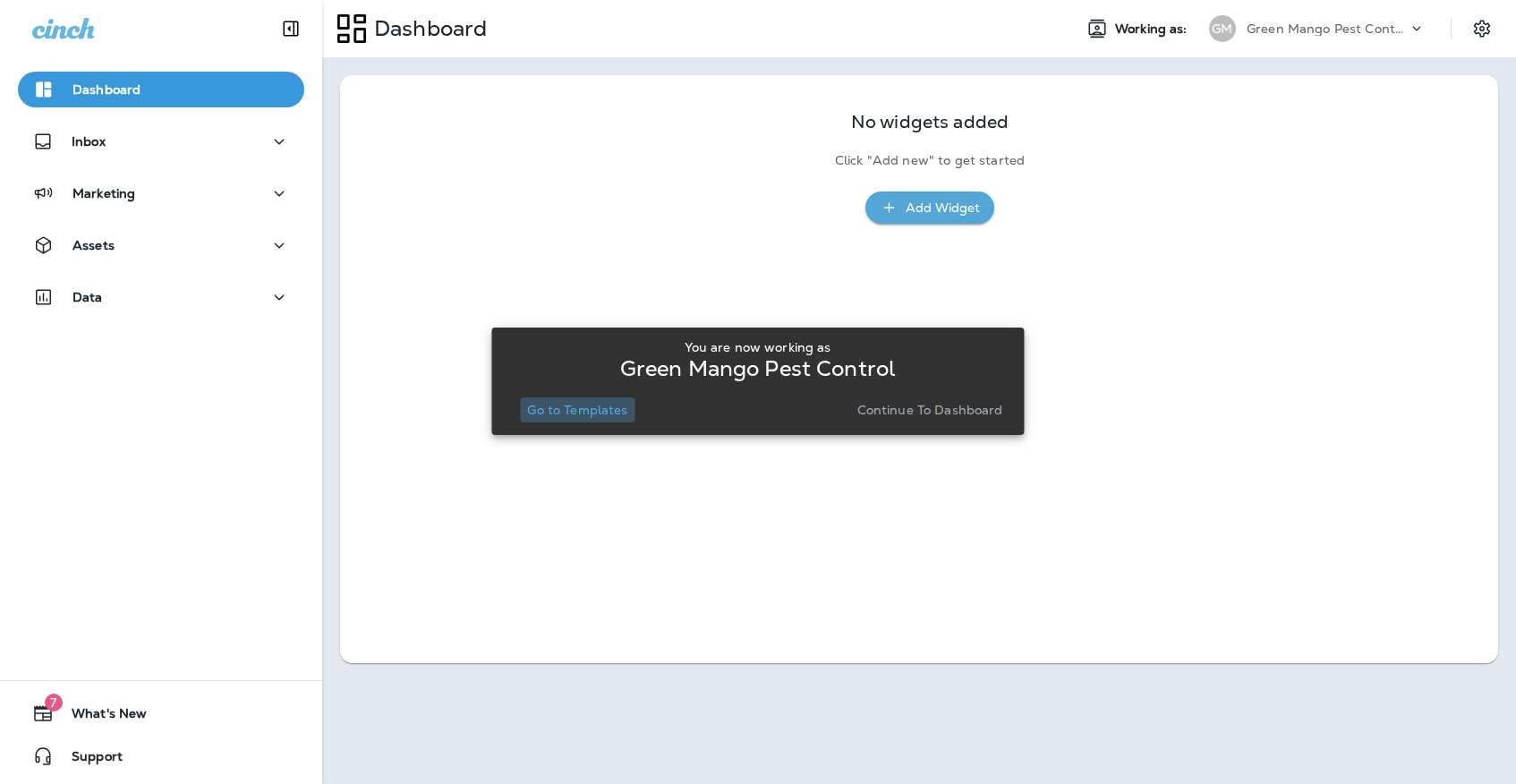
click at [604, 406] on p "Go to Templates" at bounding box center [577, 409] width 100 height 14
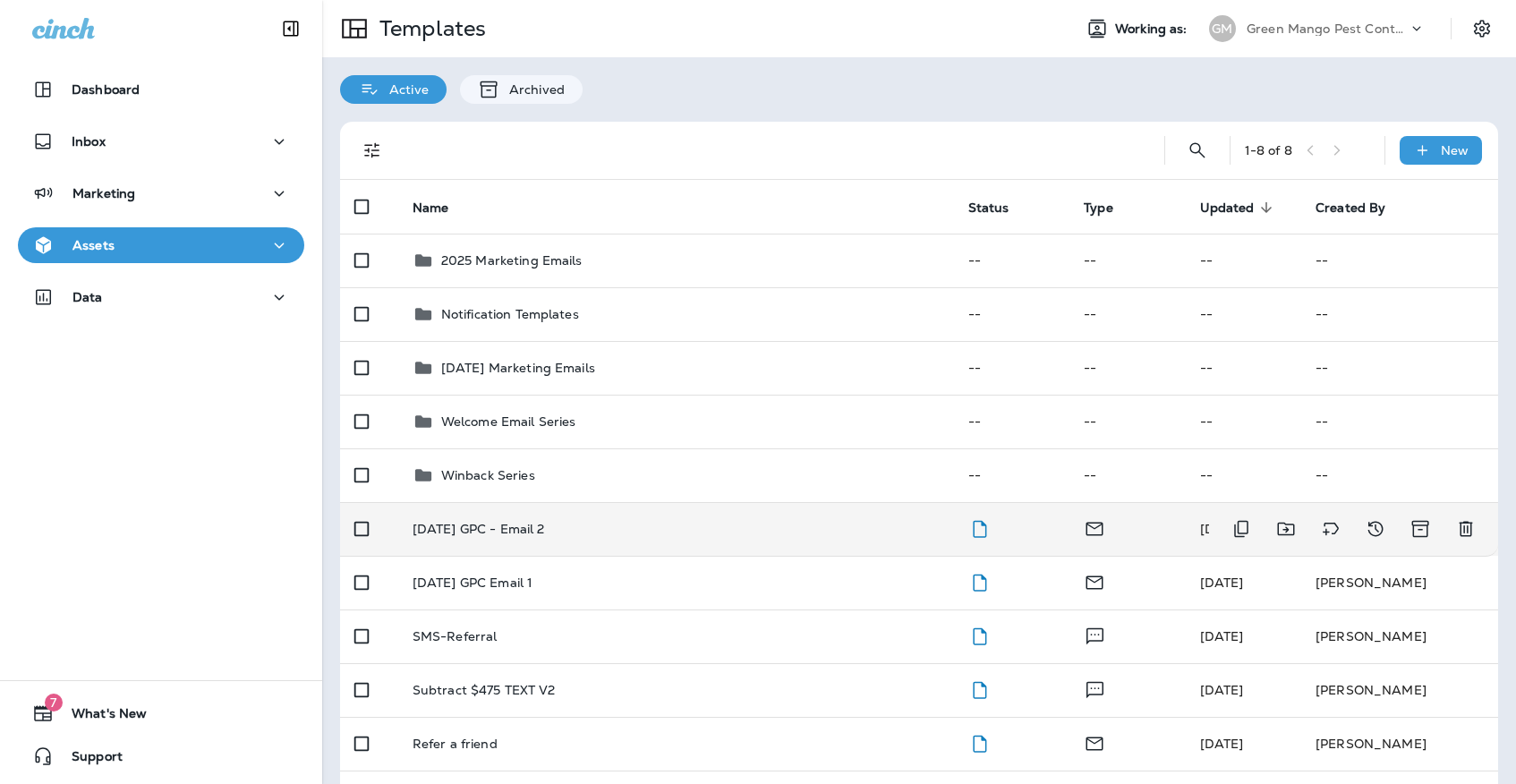
click at [545, 521] on p "[DATE] GPC - Email 2" at bounding box center [478, 528] width 132 height 14
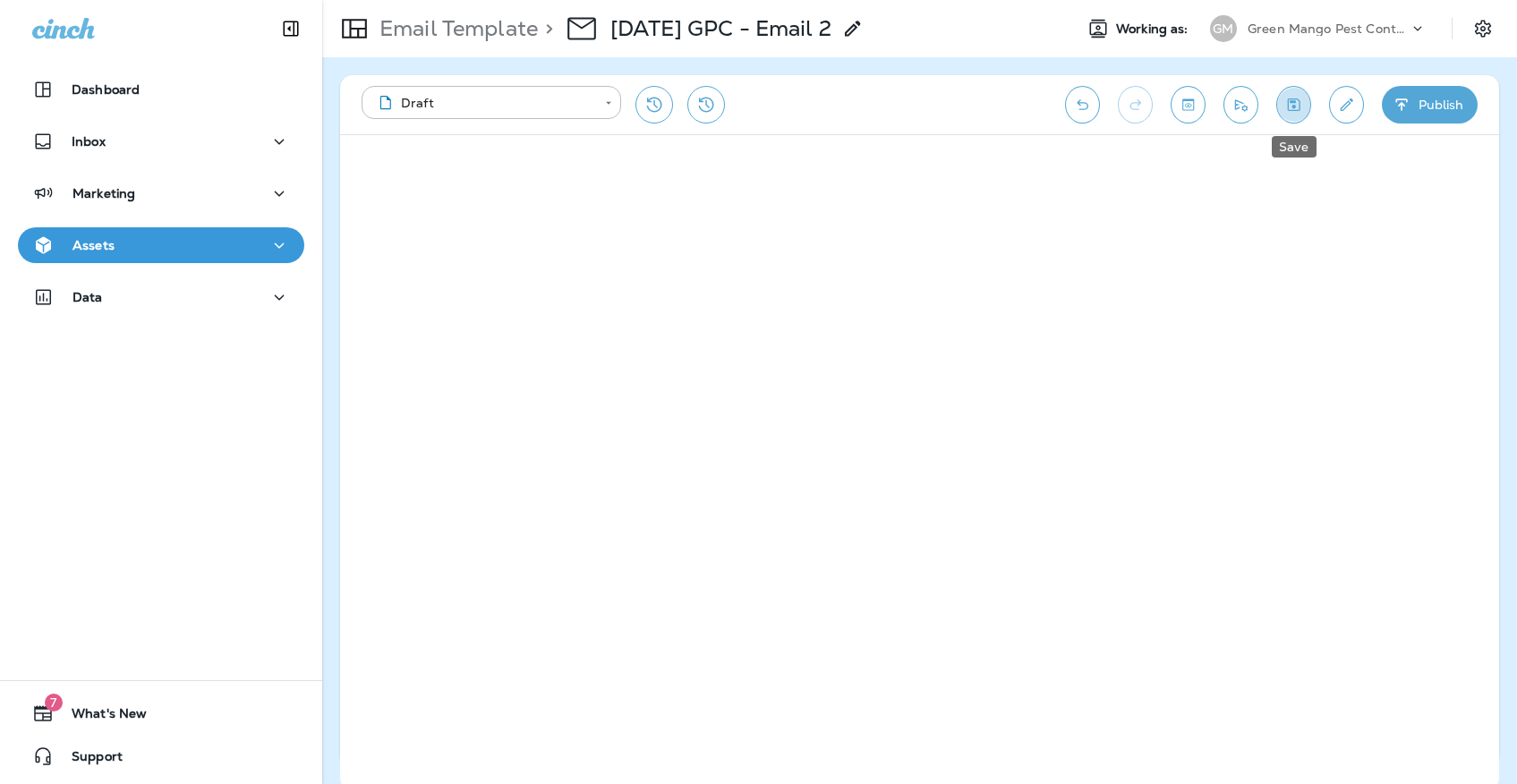
click at [1295, 100] on icon "Save" at bounding box center [1293, 104] width 18 height 18
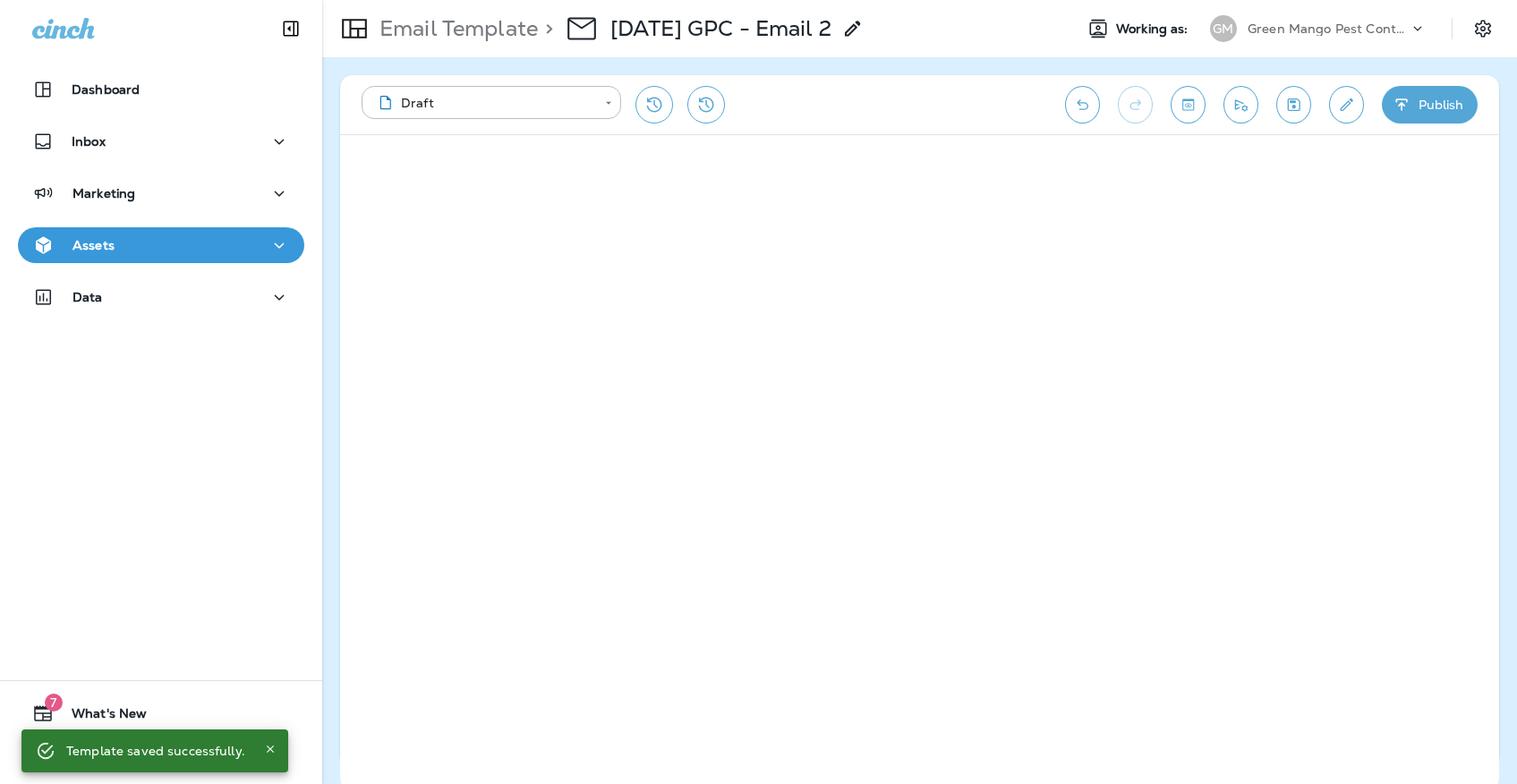
click at [1298, 104] on icon "Save" at bounding box center [1293, 104] width 18 height 18
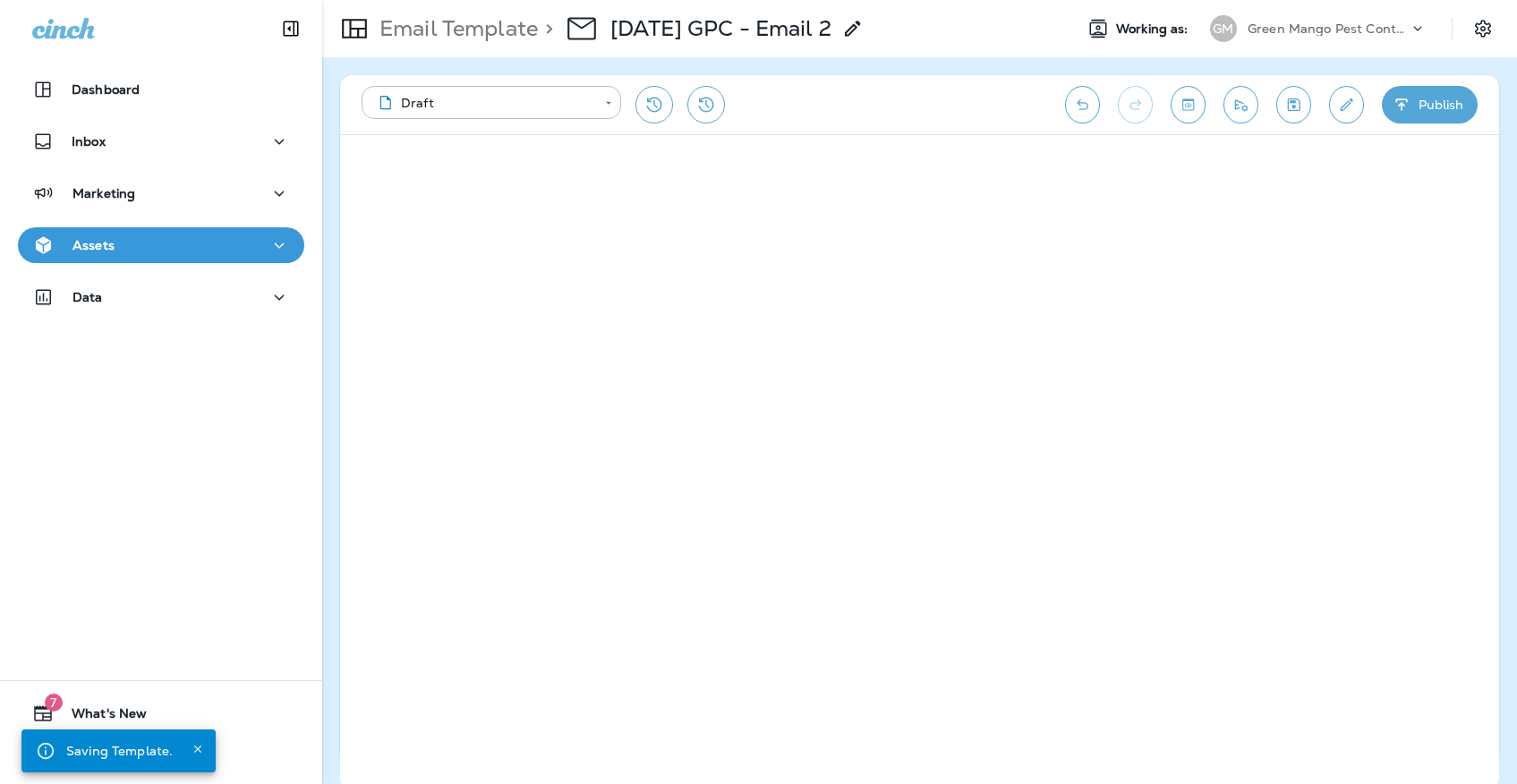
click at [202, 245] on div "Assets" at bounding box center [160, 245] width 258 height 22
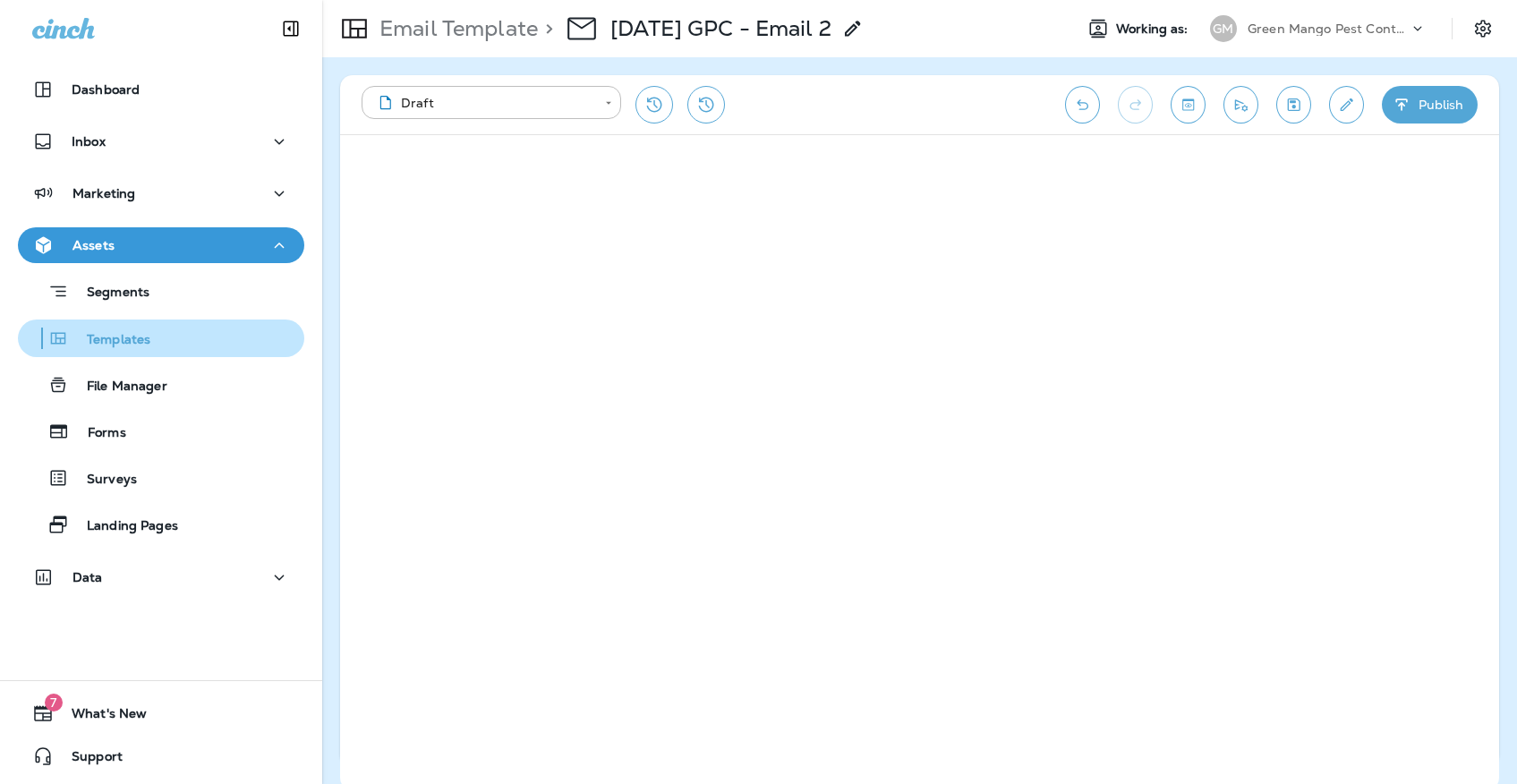
click at [173, 335] on div "Templates" at bounding box center [161, 338] width 272 height 27
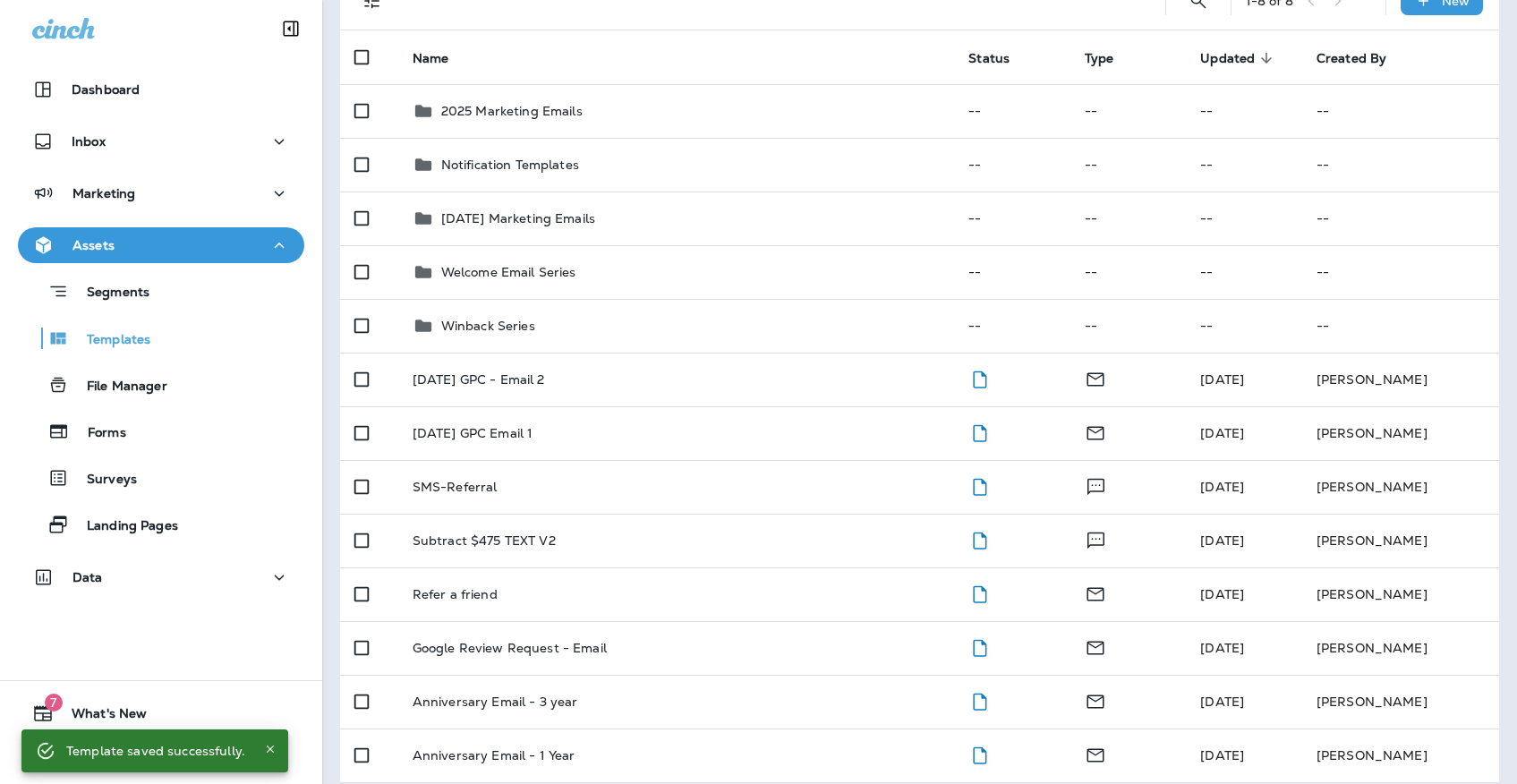
scroll to position [149, 0]
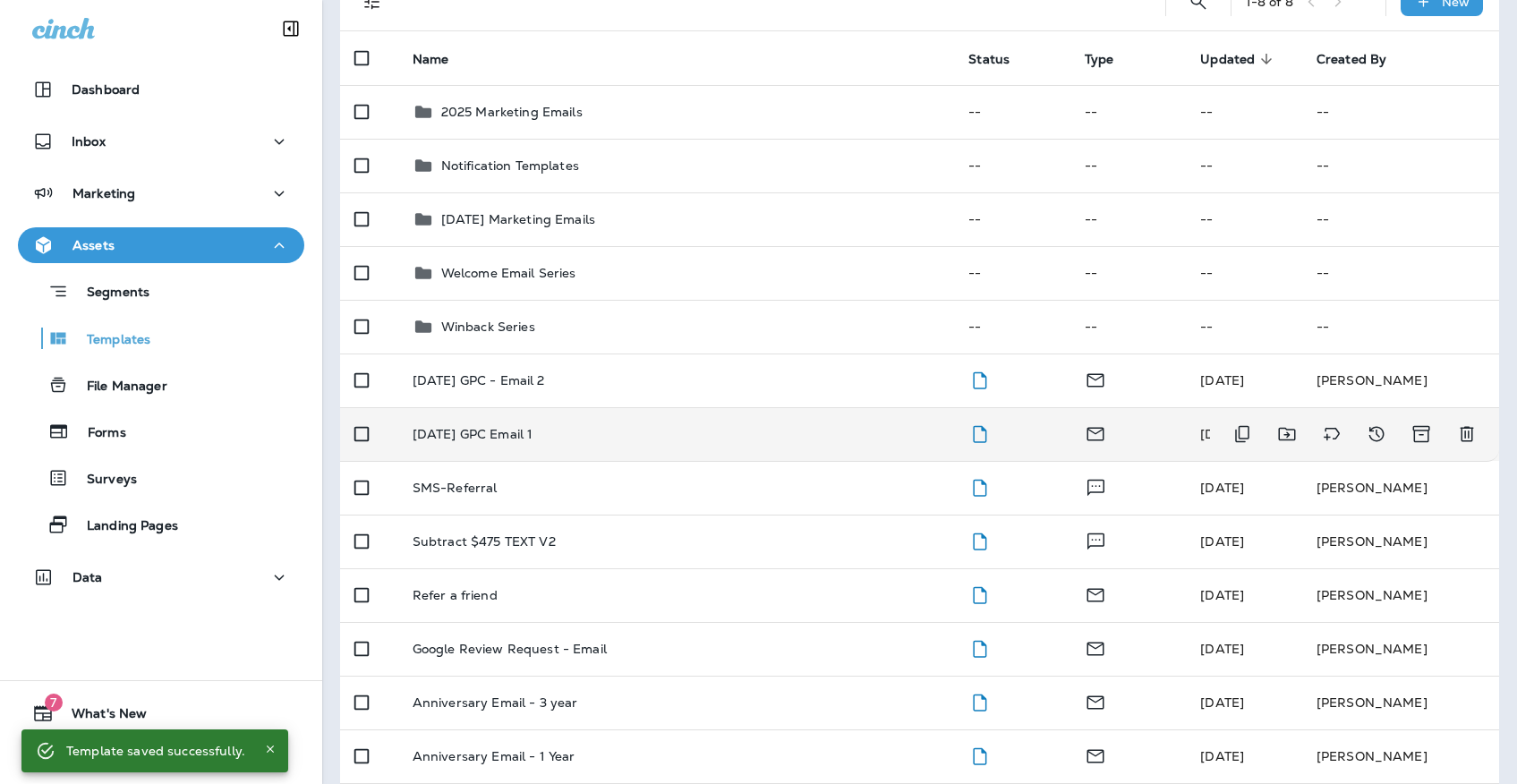
click at [665, 427] on div "[DATE] GPC Email 1" at bounding box center [676, 434] width 528 height 14
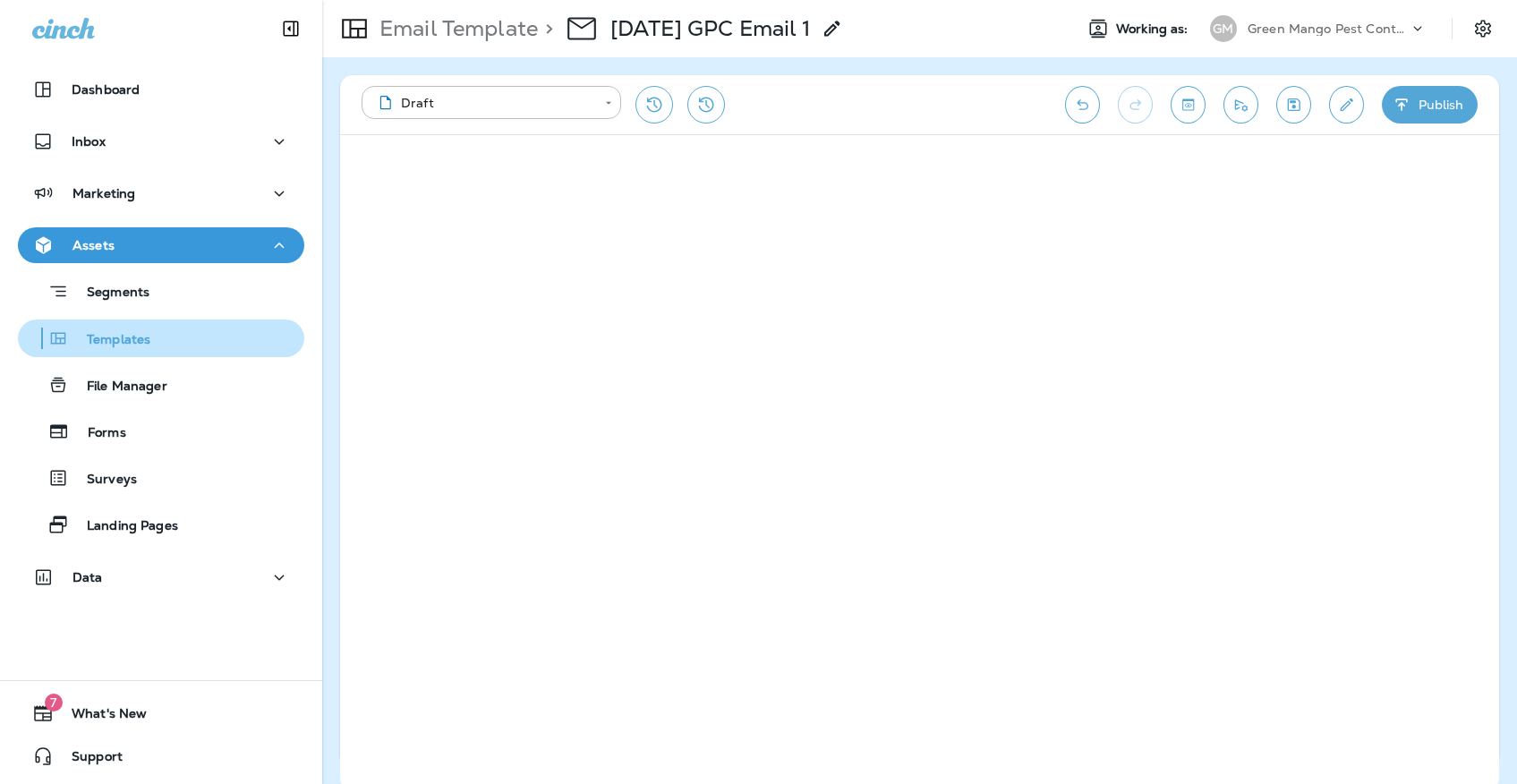
click at [249, 344] on div "Templates" at bounding box center [161, 338] width 272 height 27
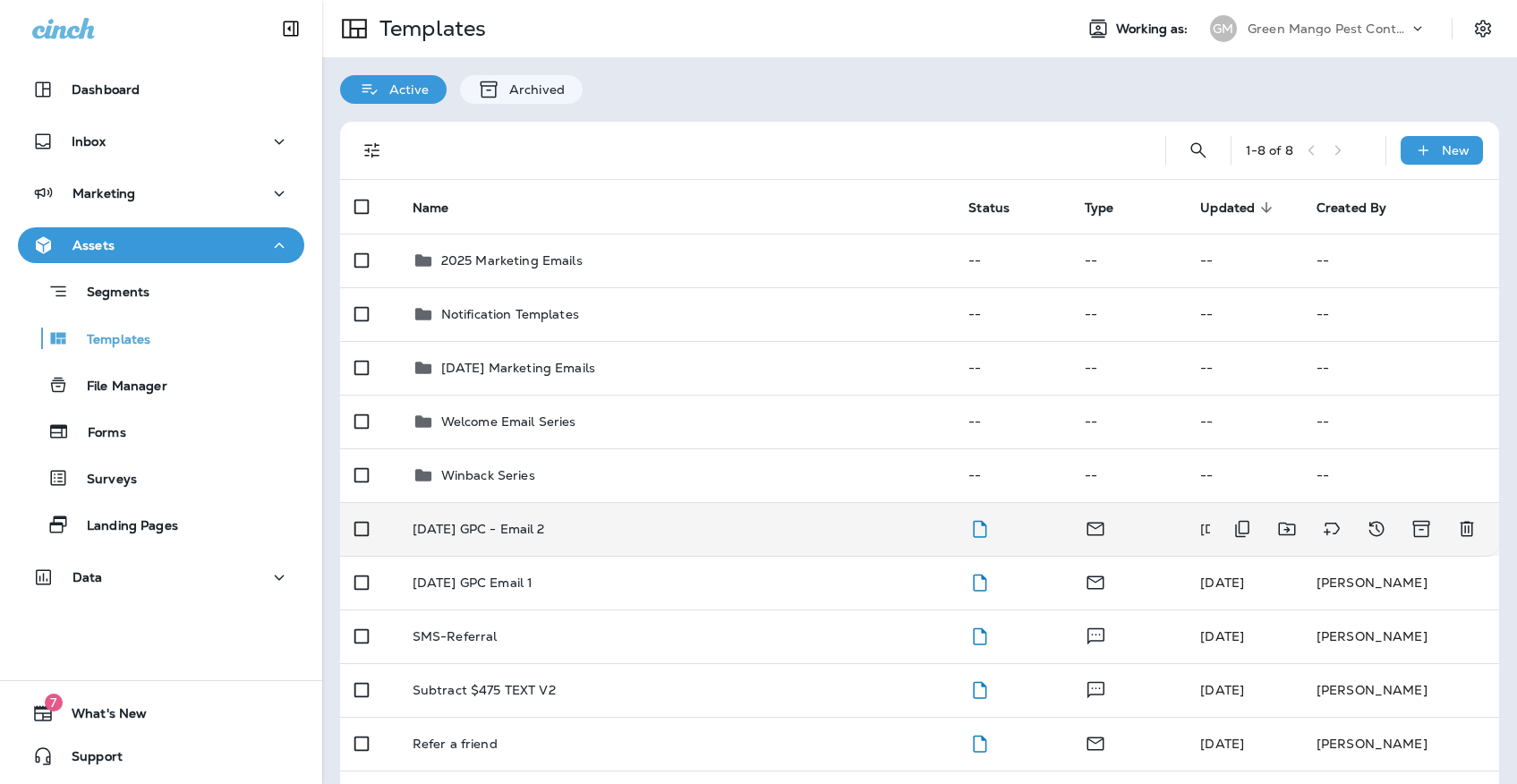
click at [526, 521] on p "[DATE] GPC - Email 2" at bounding box center [478, 528] width 132 height 14
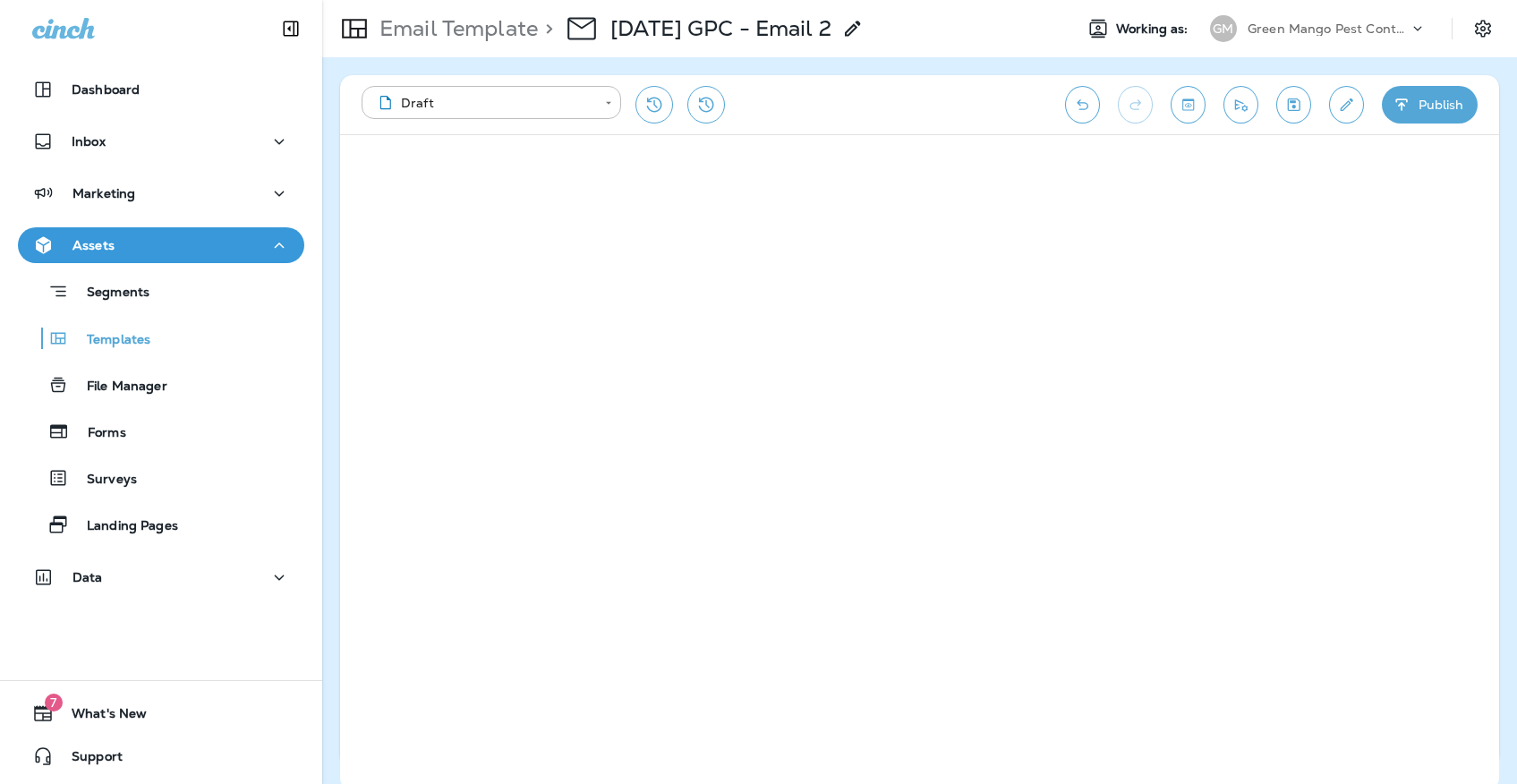
click at [1293, 105] on icon "Save" at bounding box center [1293, 104] width 13 height 13
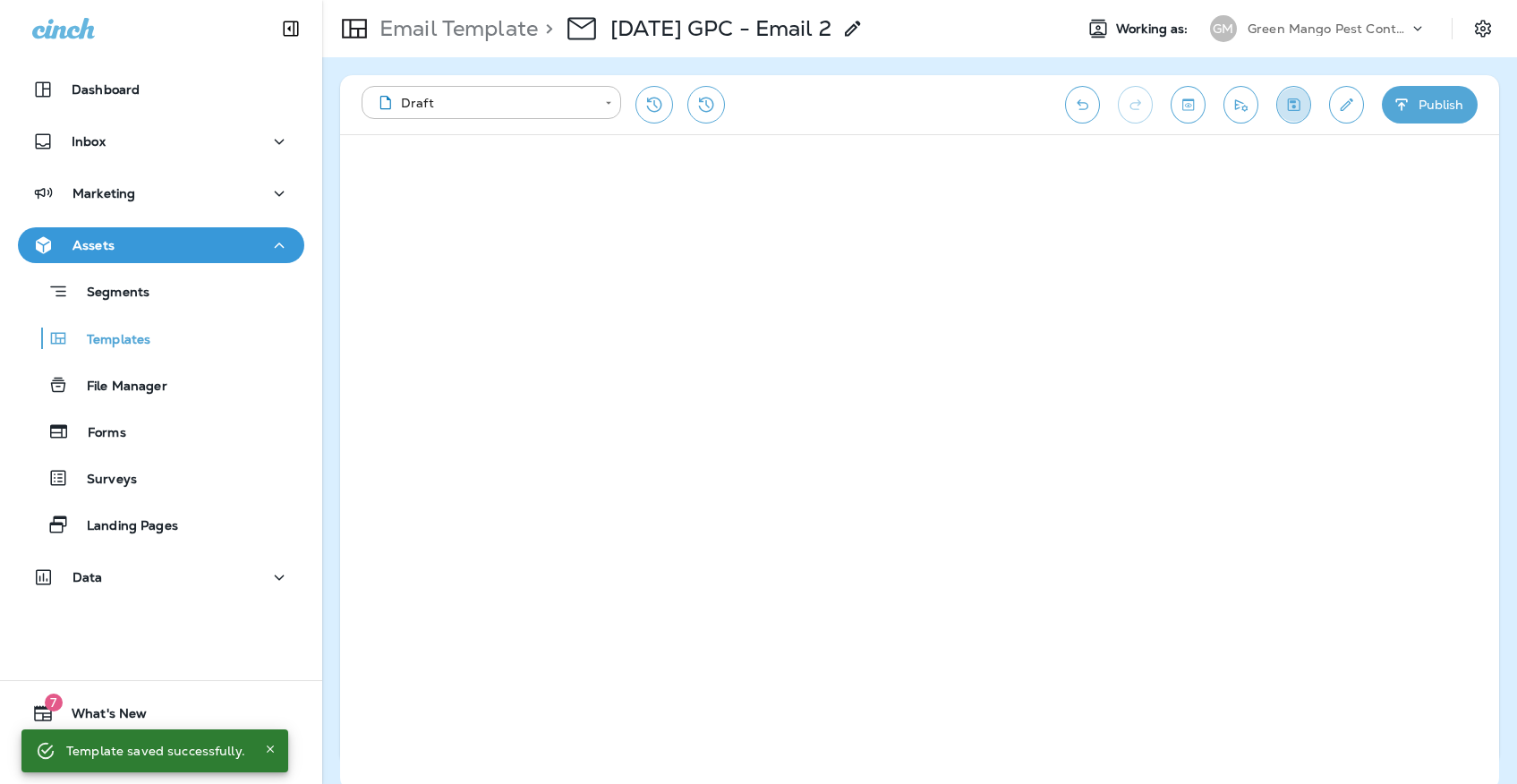
click at [1289, 100] on icon "Save" at bounding box center [1293, 104] width 18 height 18
click at [180, 334] on div "Templates" at bounding box center [161, 338] width 272 height 27
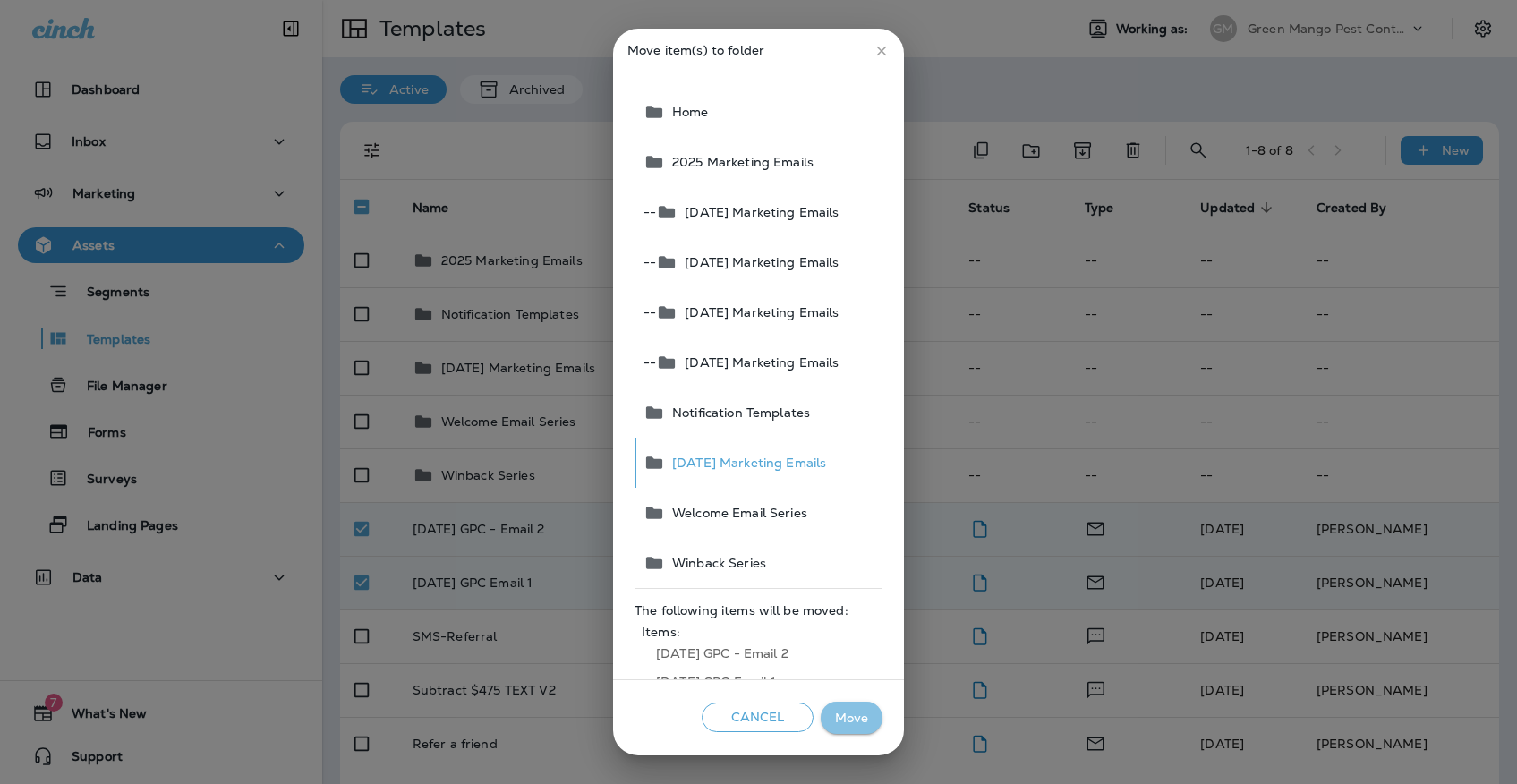
click at [833, 713] on button "Move" at bounding box center [852, 717] width 62 height 33
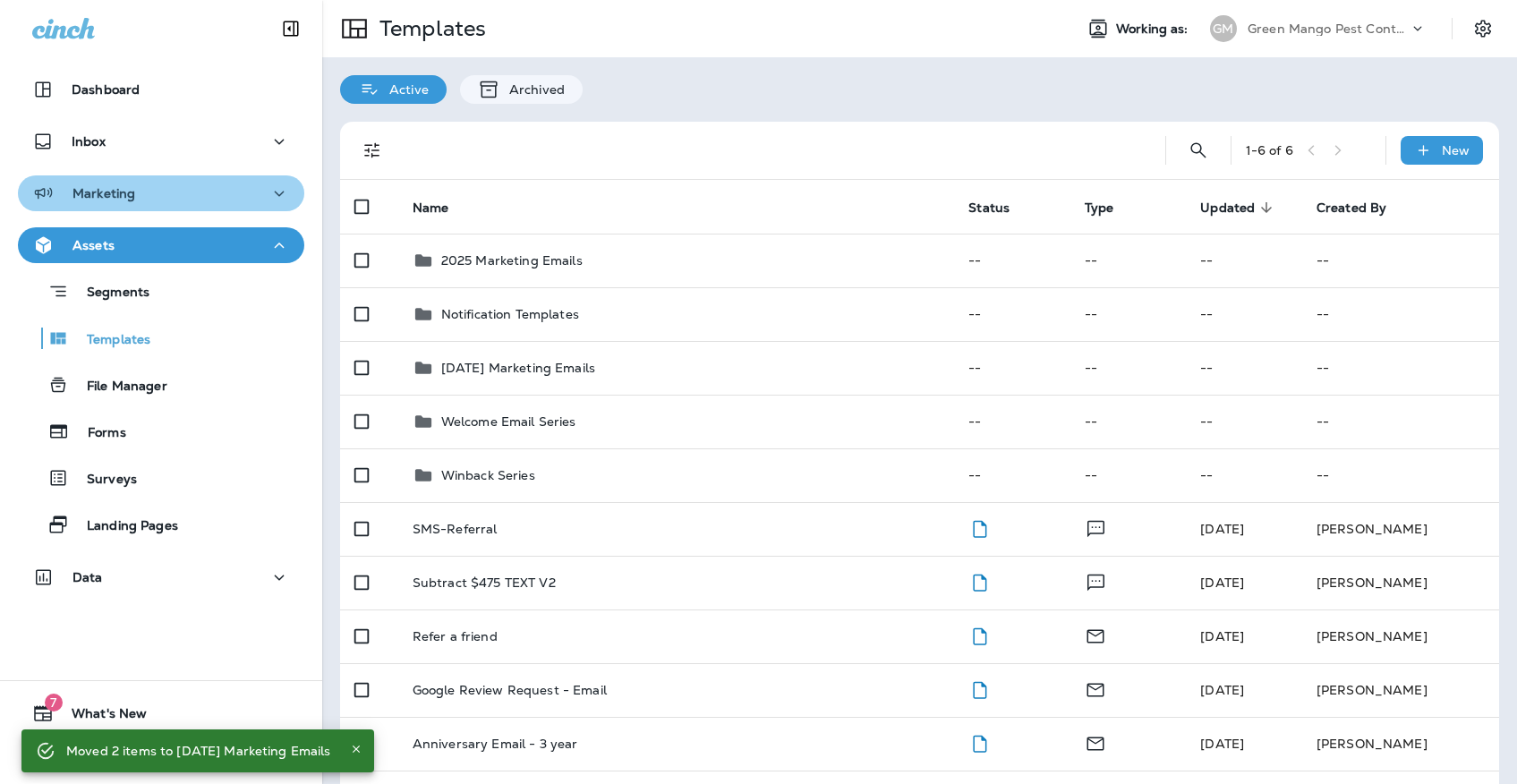
click at [224, 182] on div "Marketing" at bounding box center [160, 193] width 258 height 22
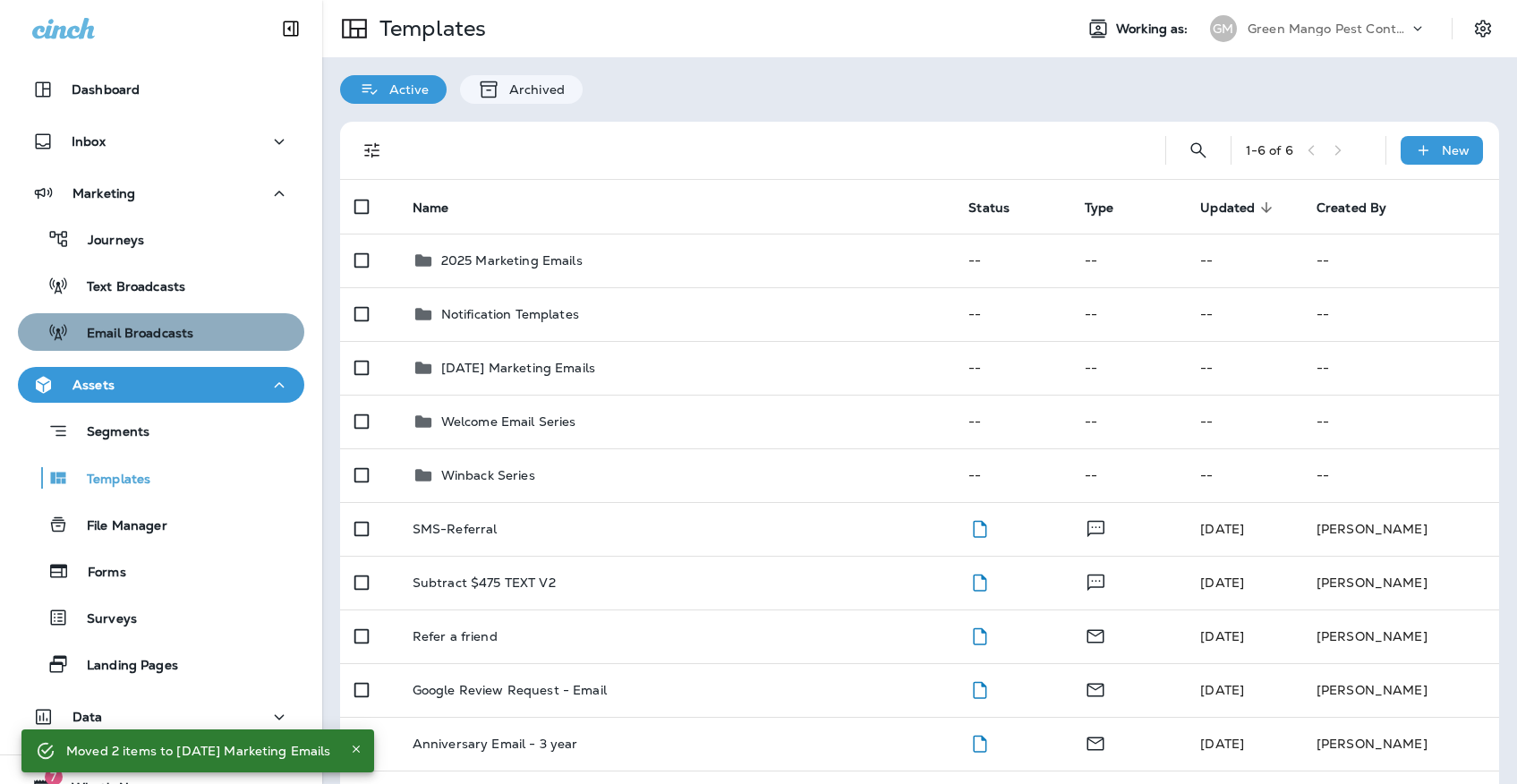
click at [193, 331] on p "Email Broadcasts" at bounding box center [130, 334] width 125 height 17
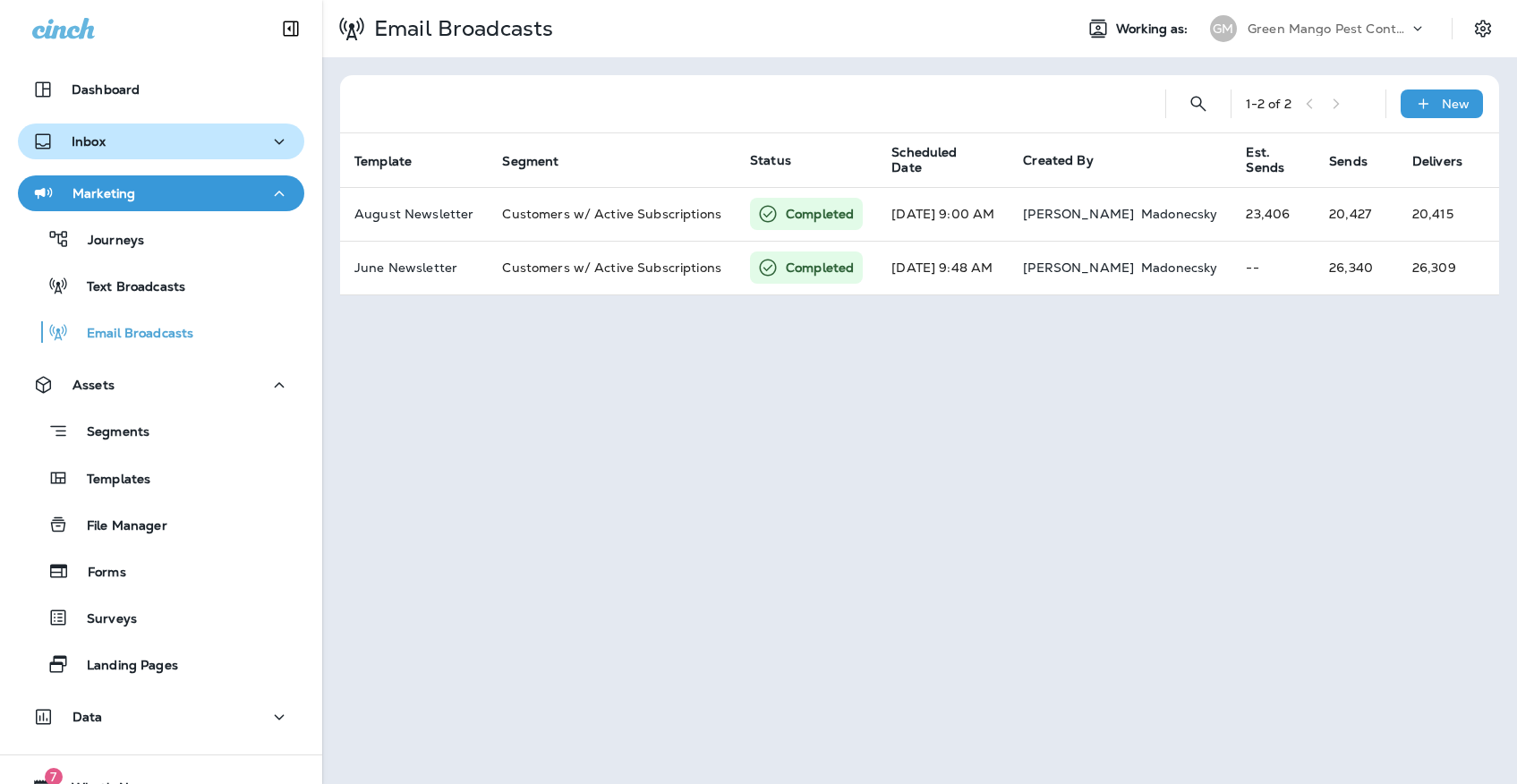
click at [228, 134] on div "Inbox" at bounding box center [160, 141] width 258 height 22
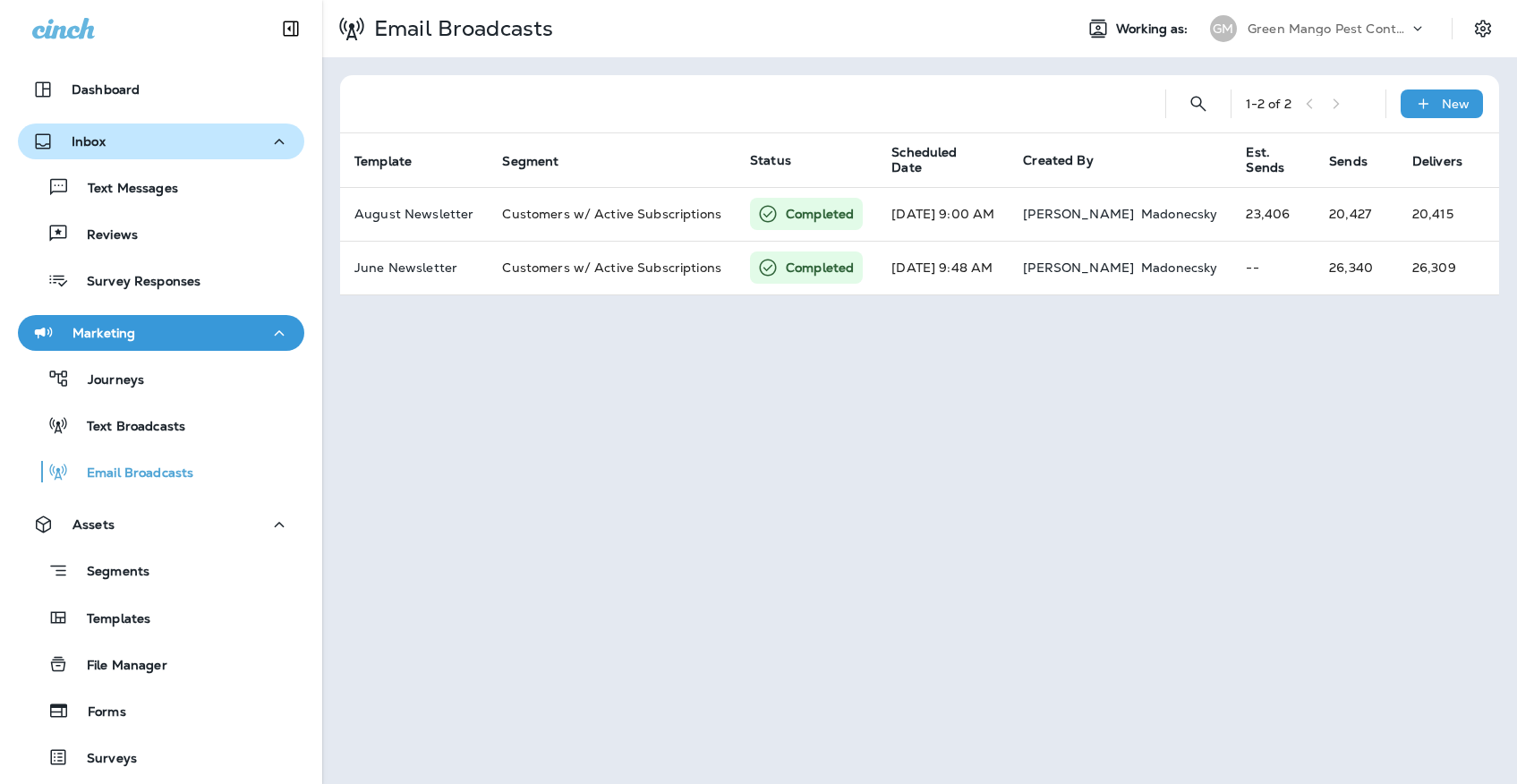
click at [213, 153] on div "Inbox" at bounding box center [160, 141] width 258 height 22
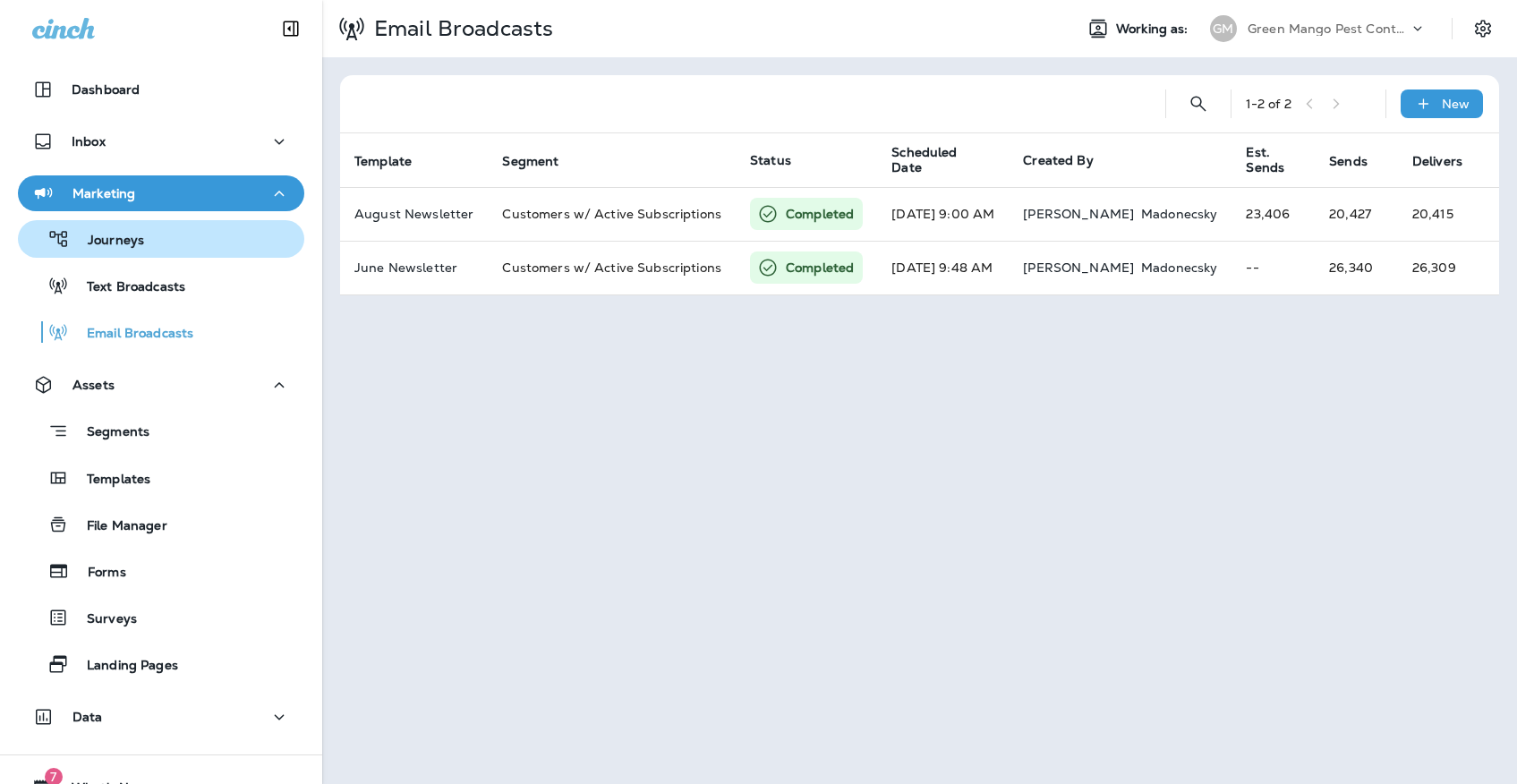
click at [201, 235] on div "Journeys" at bounding box center [161, 239] width 272 height 27
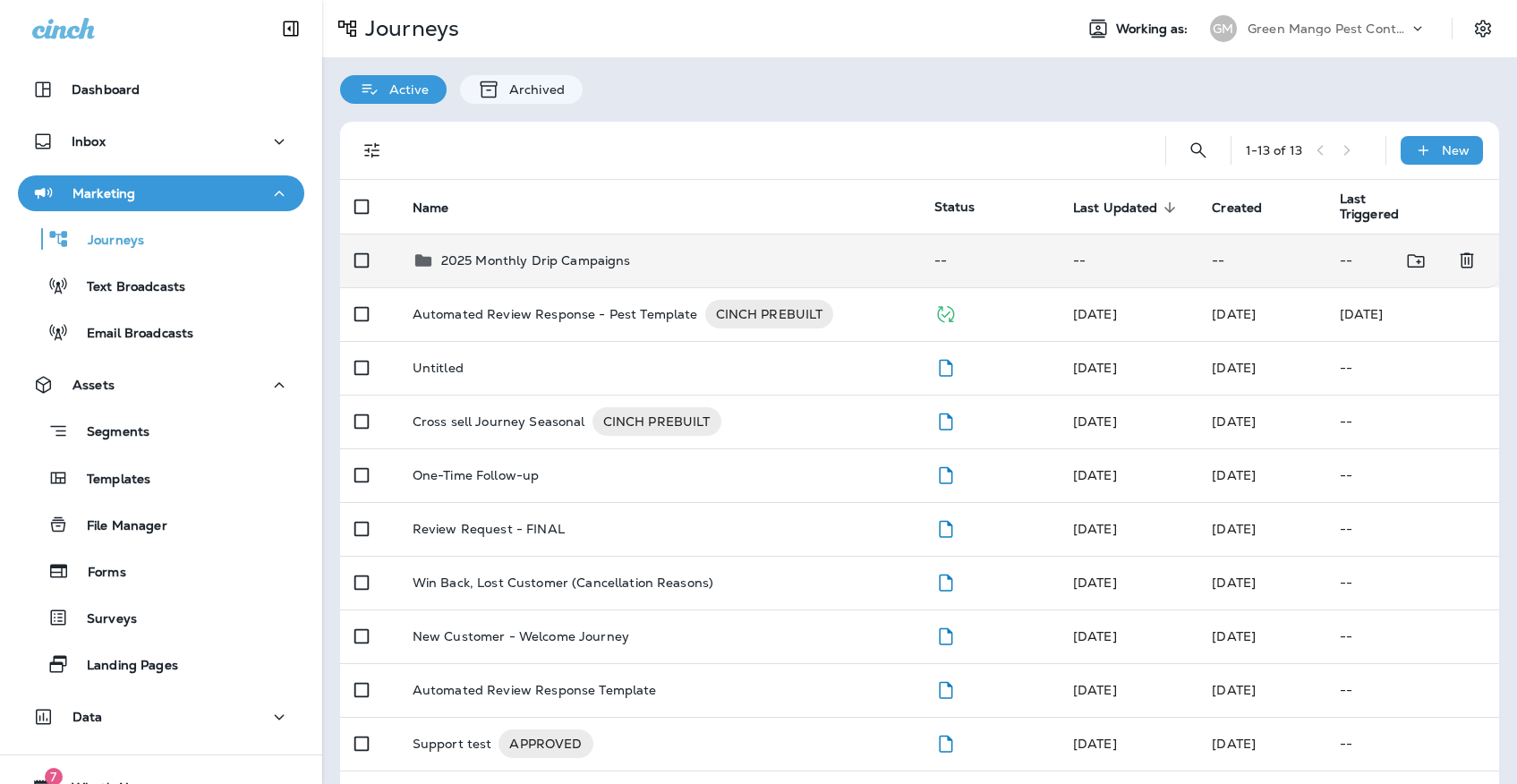
click at [566, 253] on p "2025 Monthly Drip Campaigns" at bounding box center [536, 260] width 189 height 14
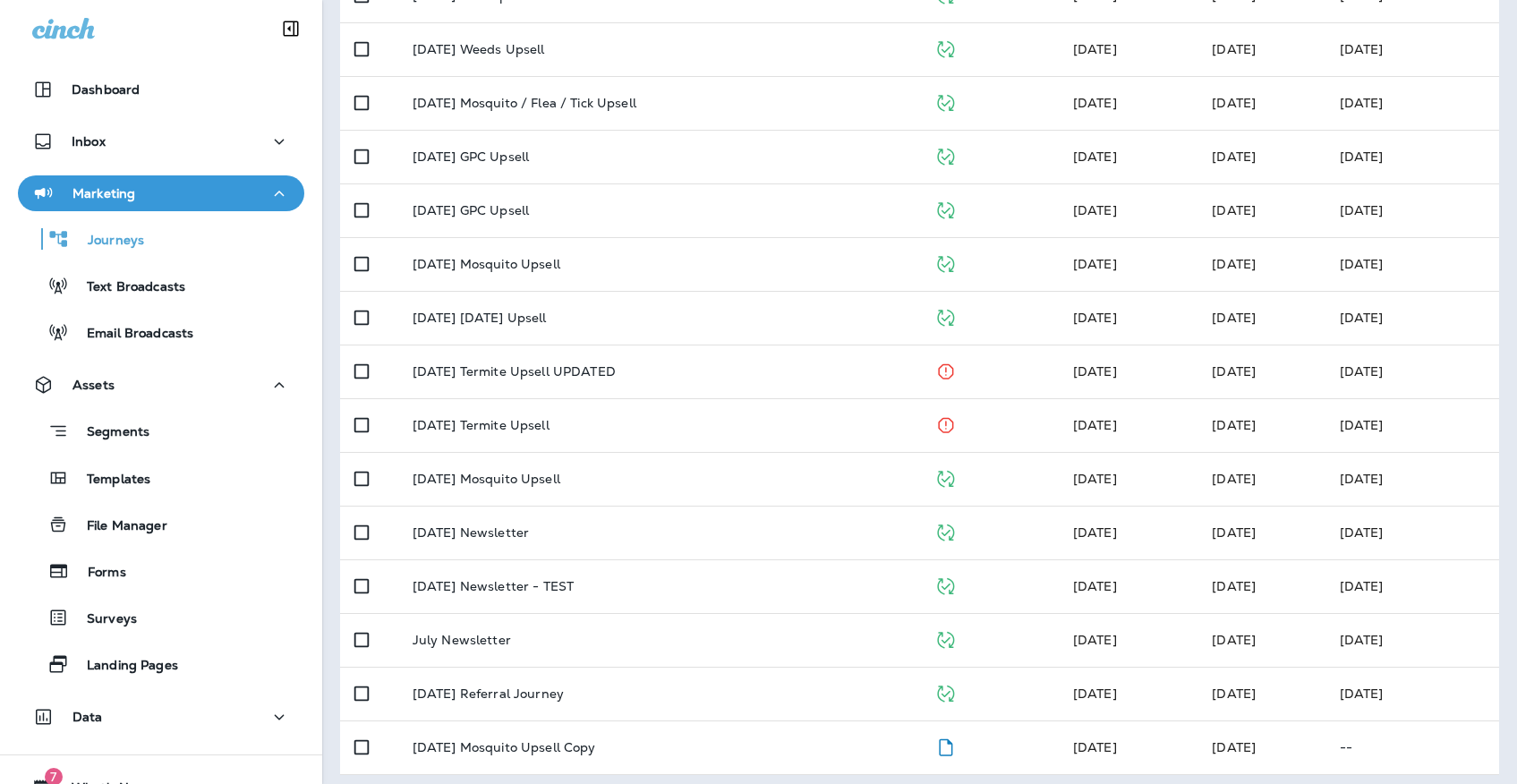
scroll to position [263, 0]
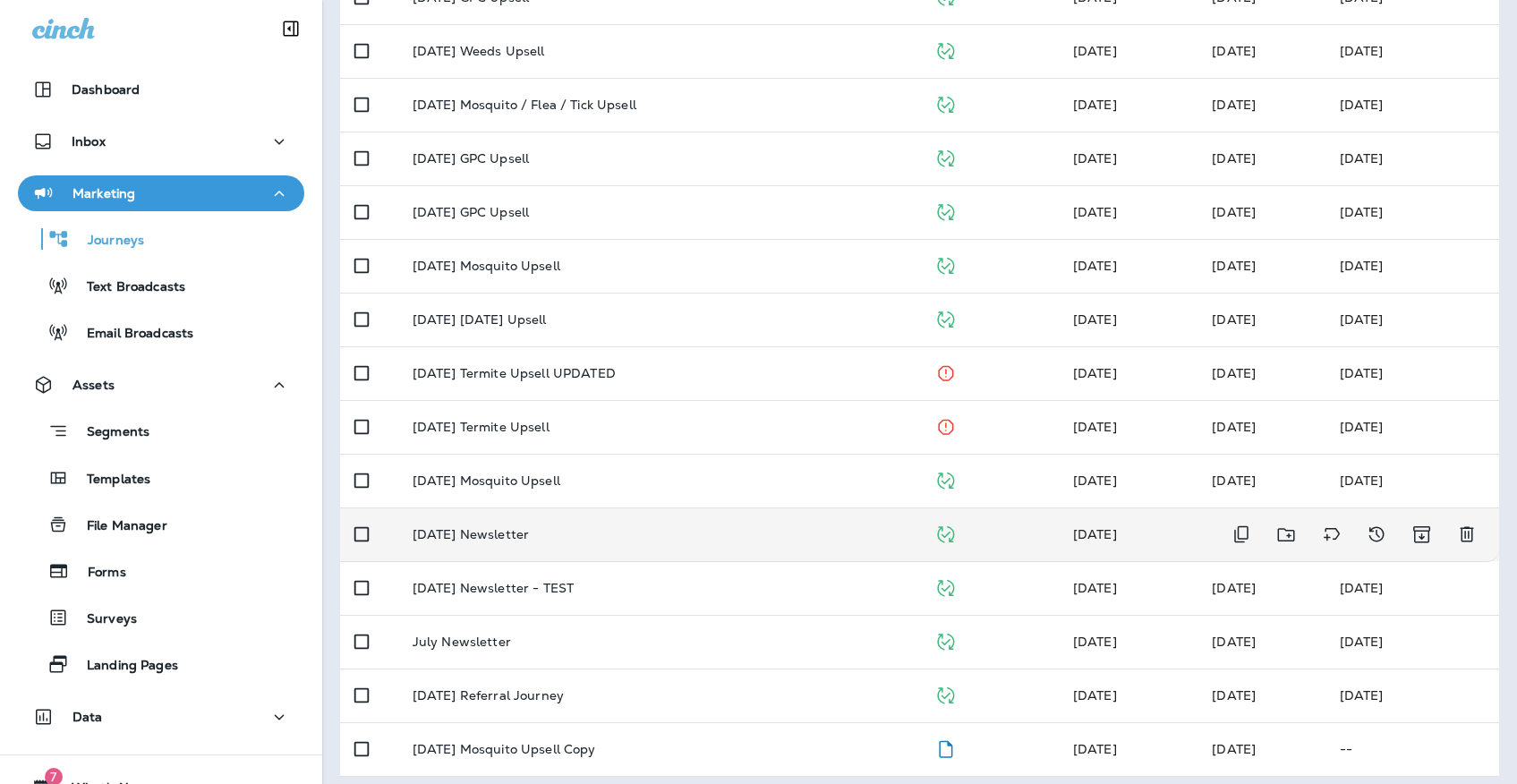
click at [529, 527] on p "[DATE] Newsletter" at bounding box center [470, 534] width 116 height 14
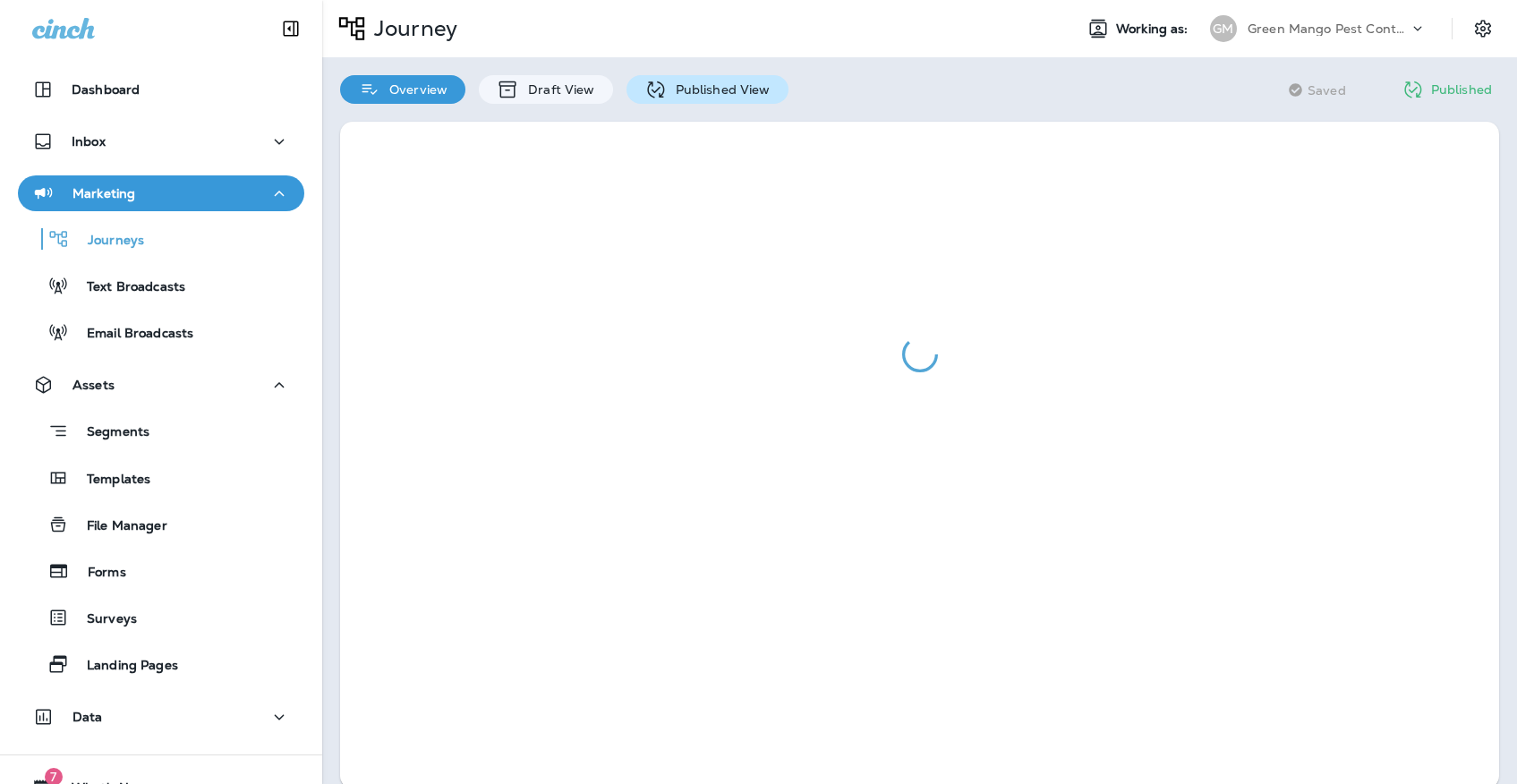
click at [652, 86] on icon at bounding box center [655, 90] width 22 height 22
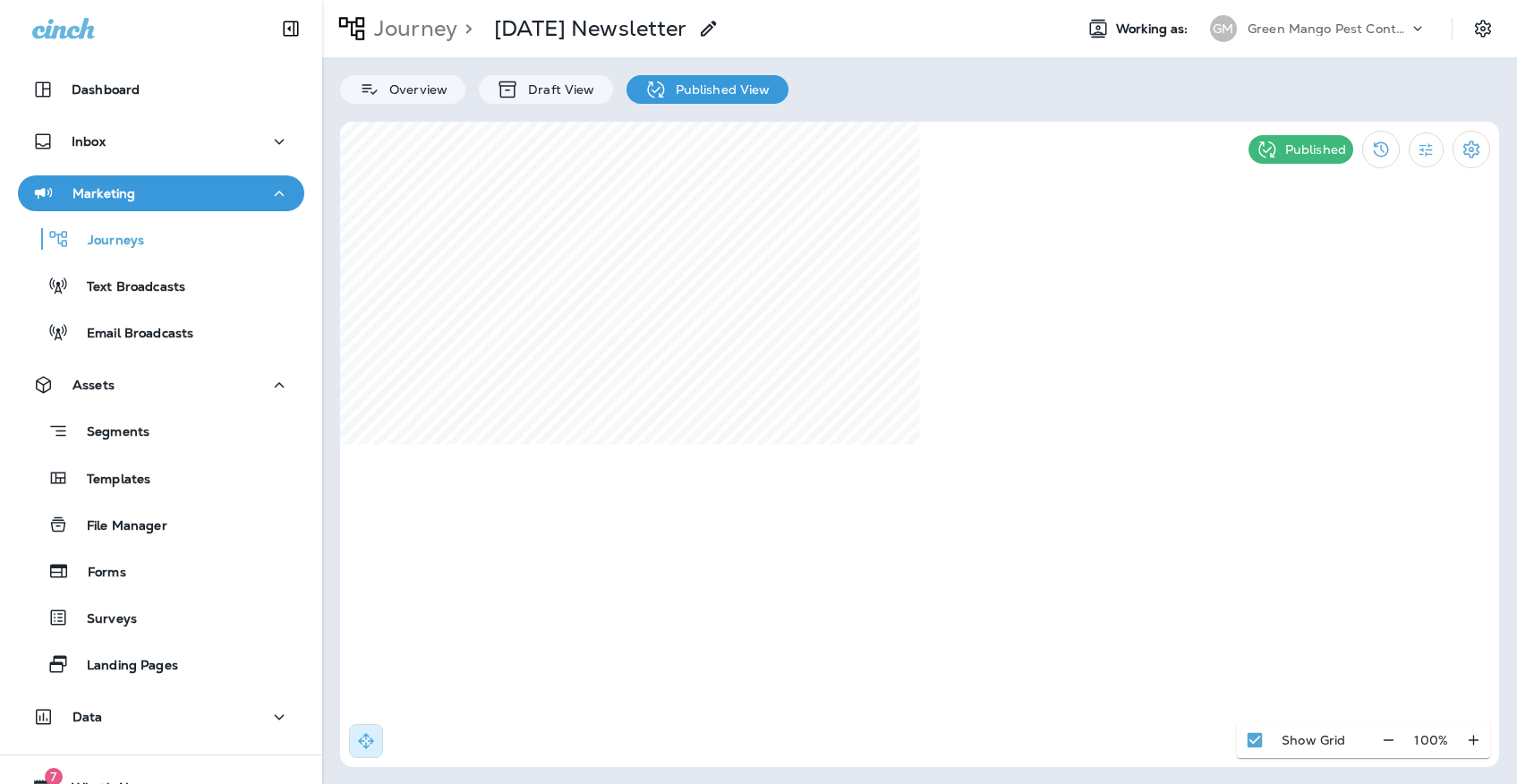
select select "*"
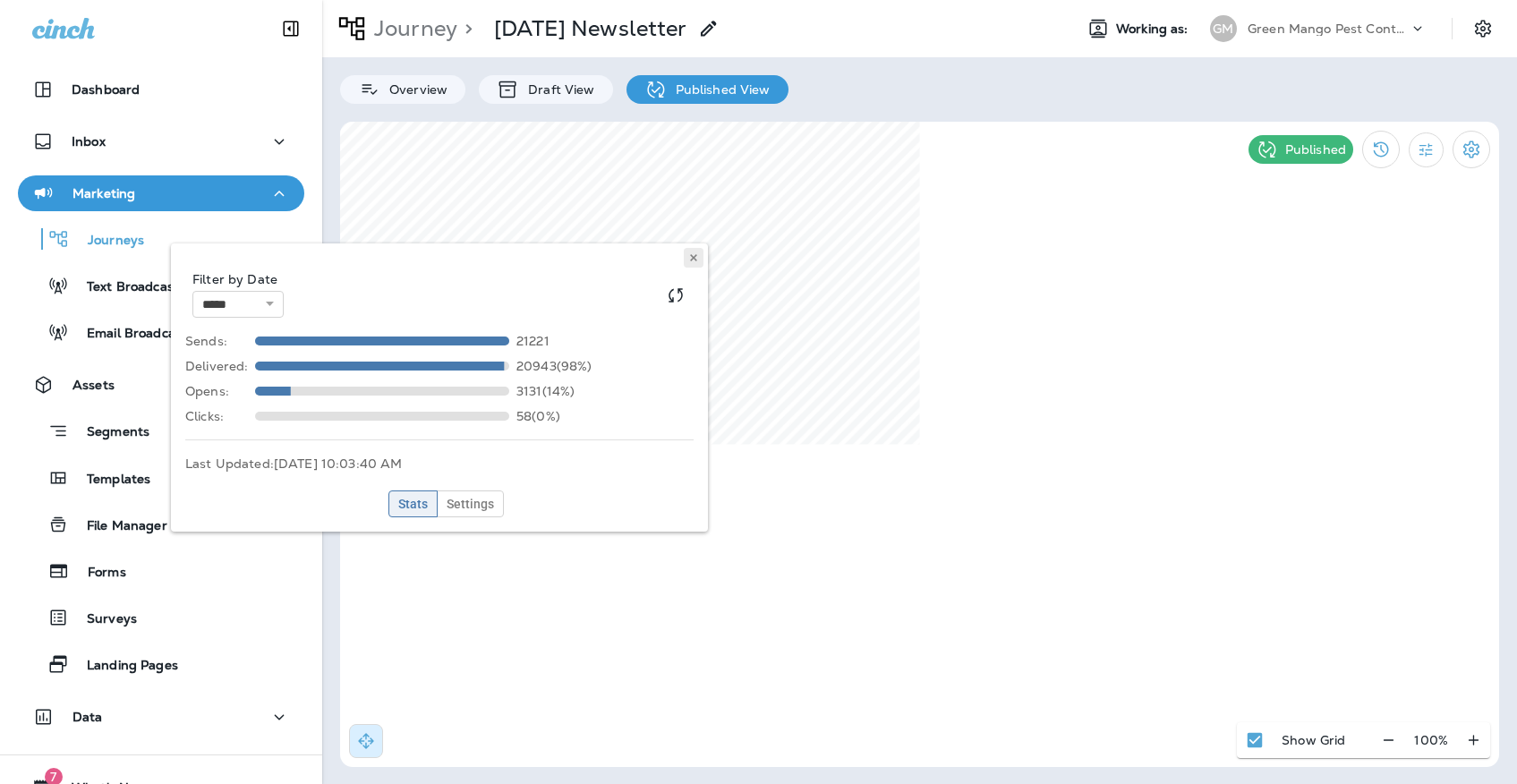
click at [689, 251] on button at bounding box center [693, 258] width 19 height 19
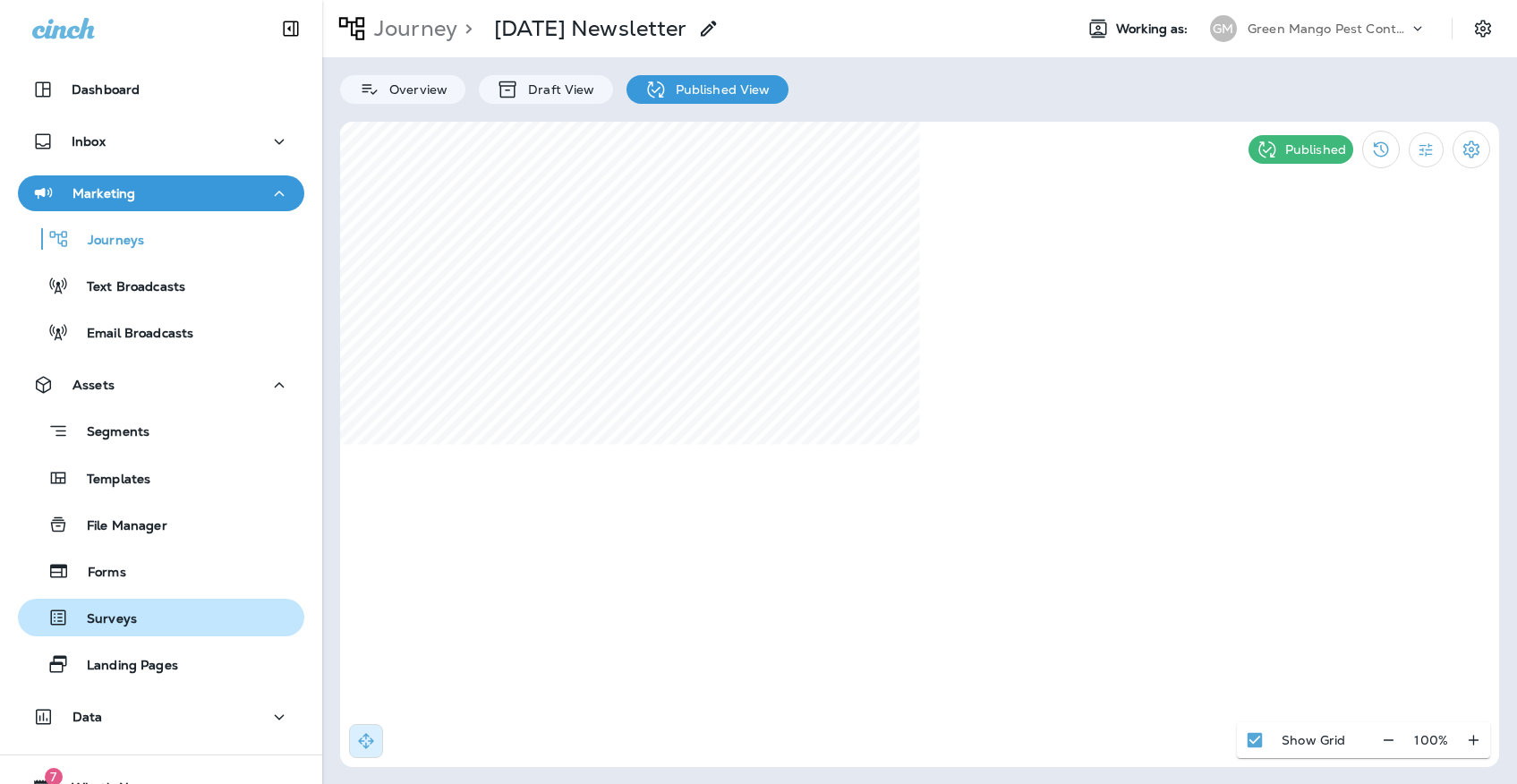
click at [136, 608] on div "Surveys" at bounding box center [81, 617] width 112 height 27
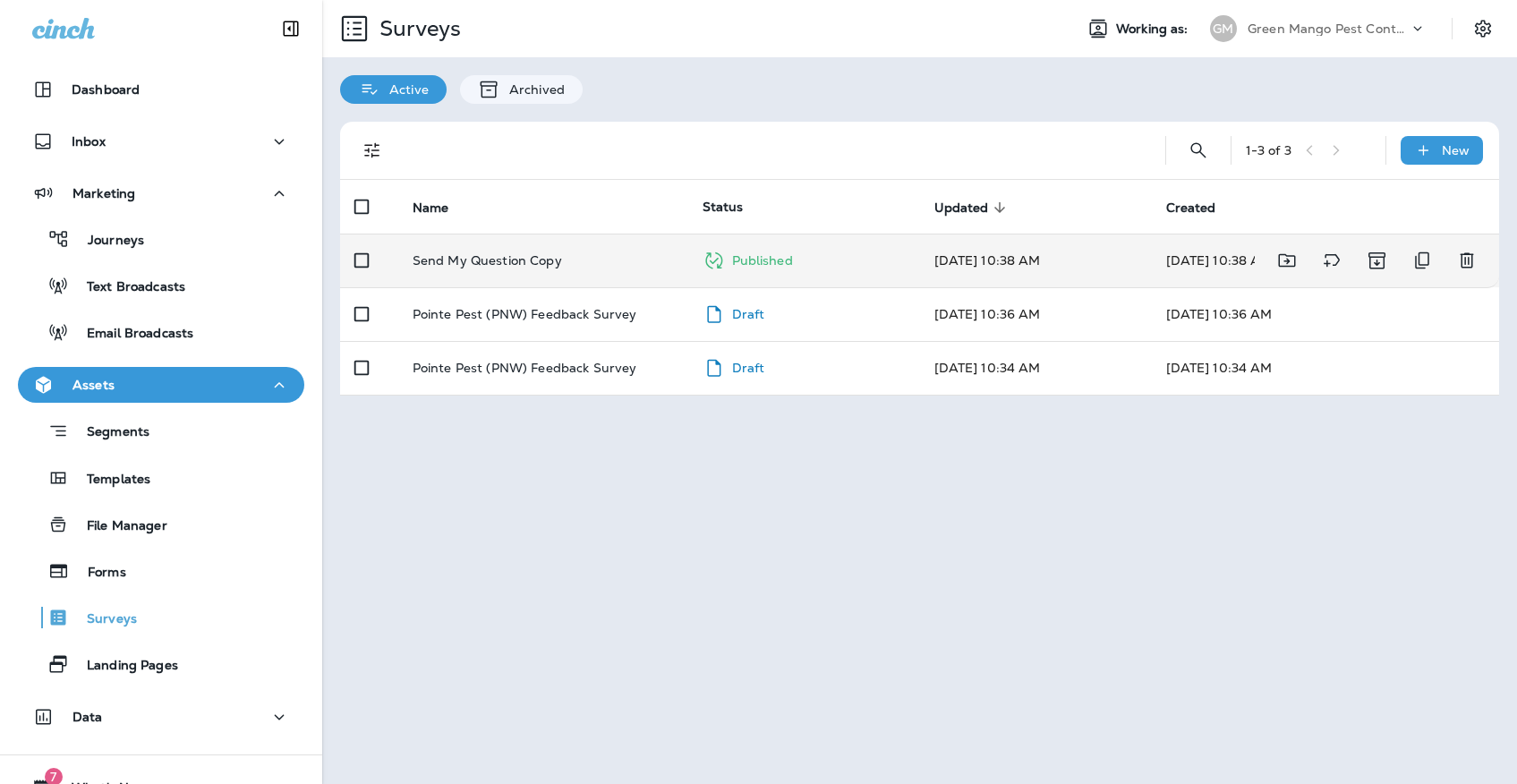
click at [590, 253] on div "Send My Question Copy" at bounding box center [543, 260] width 262 height 14
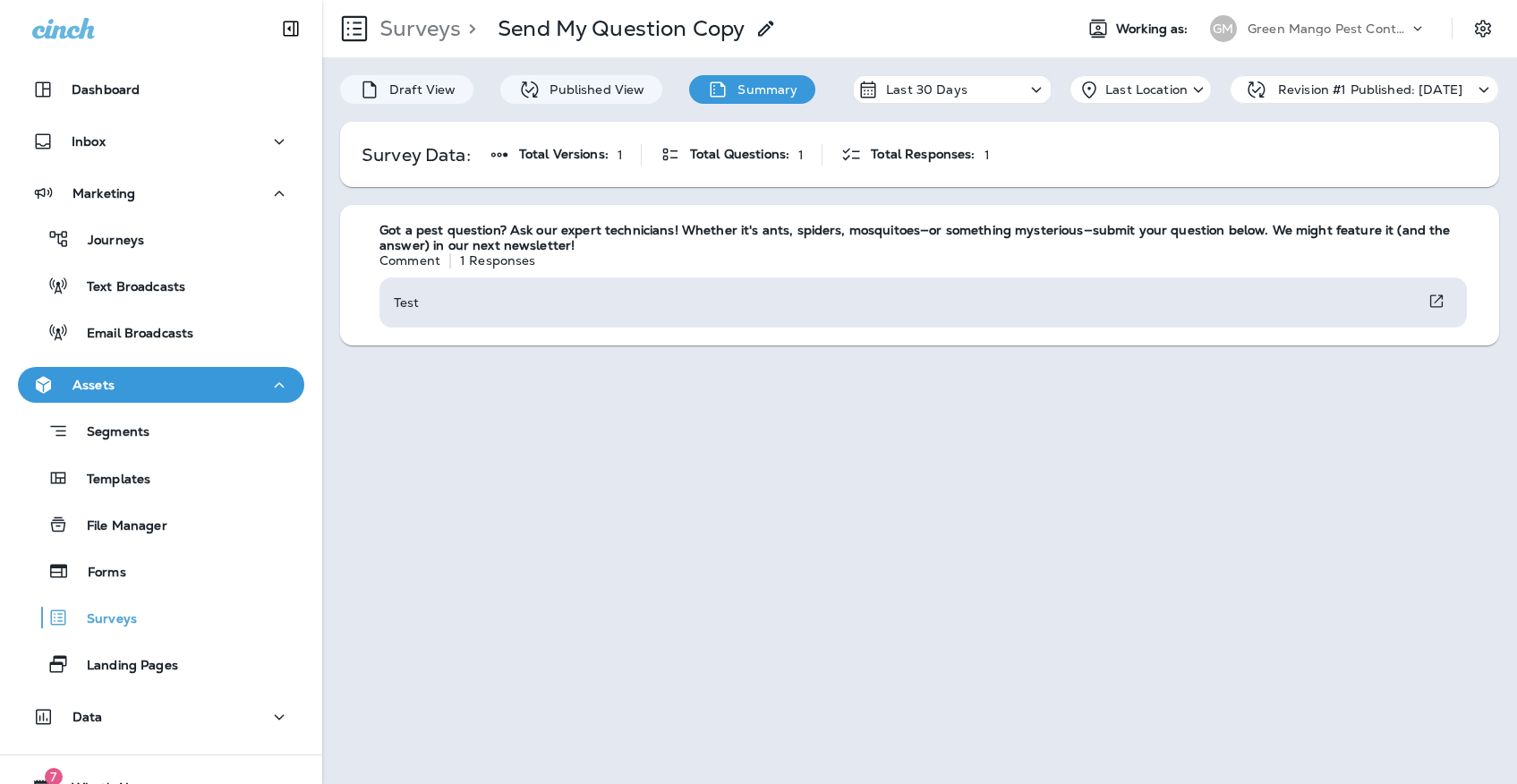
click at [1410, 35] on icon at bounding box center [1417, 28] width 18 height 18
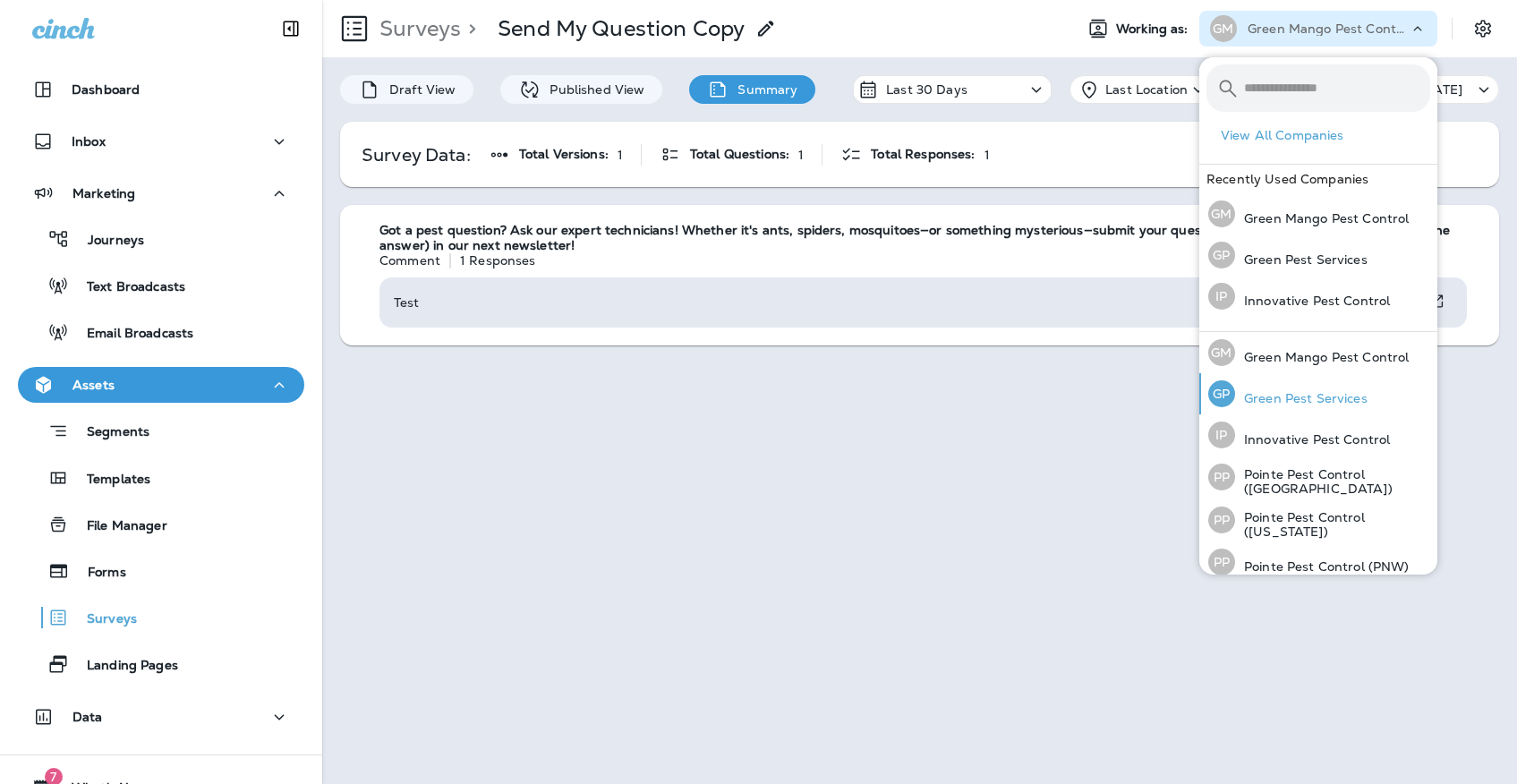
click at [1306, 397] on p "Green Pest Services" at bounding box center [1301, 398] width 132 height 14
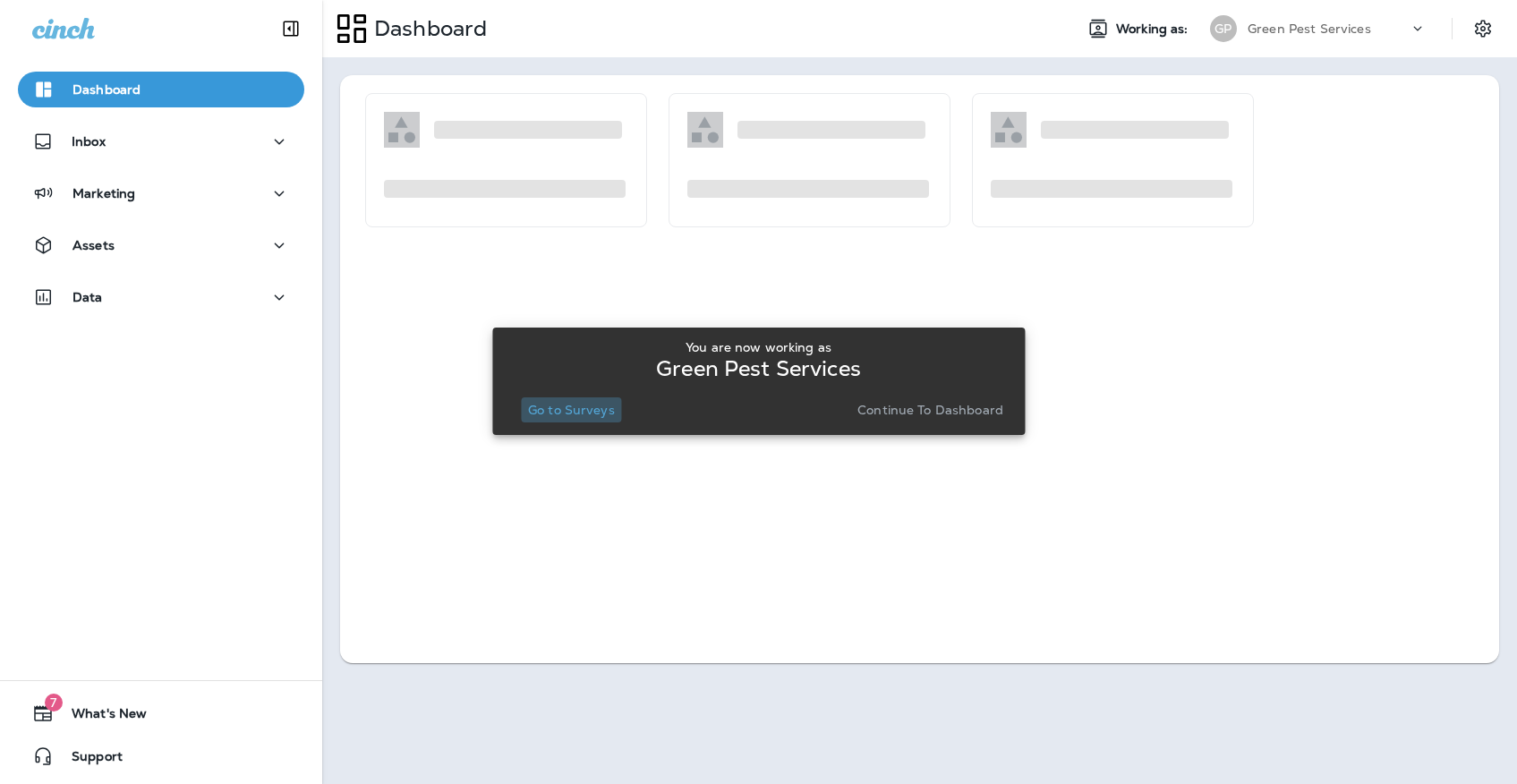
click at [595, 421] on button "Go to Surveys" at bounding box center [571, 409] width 101 height 25
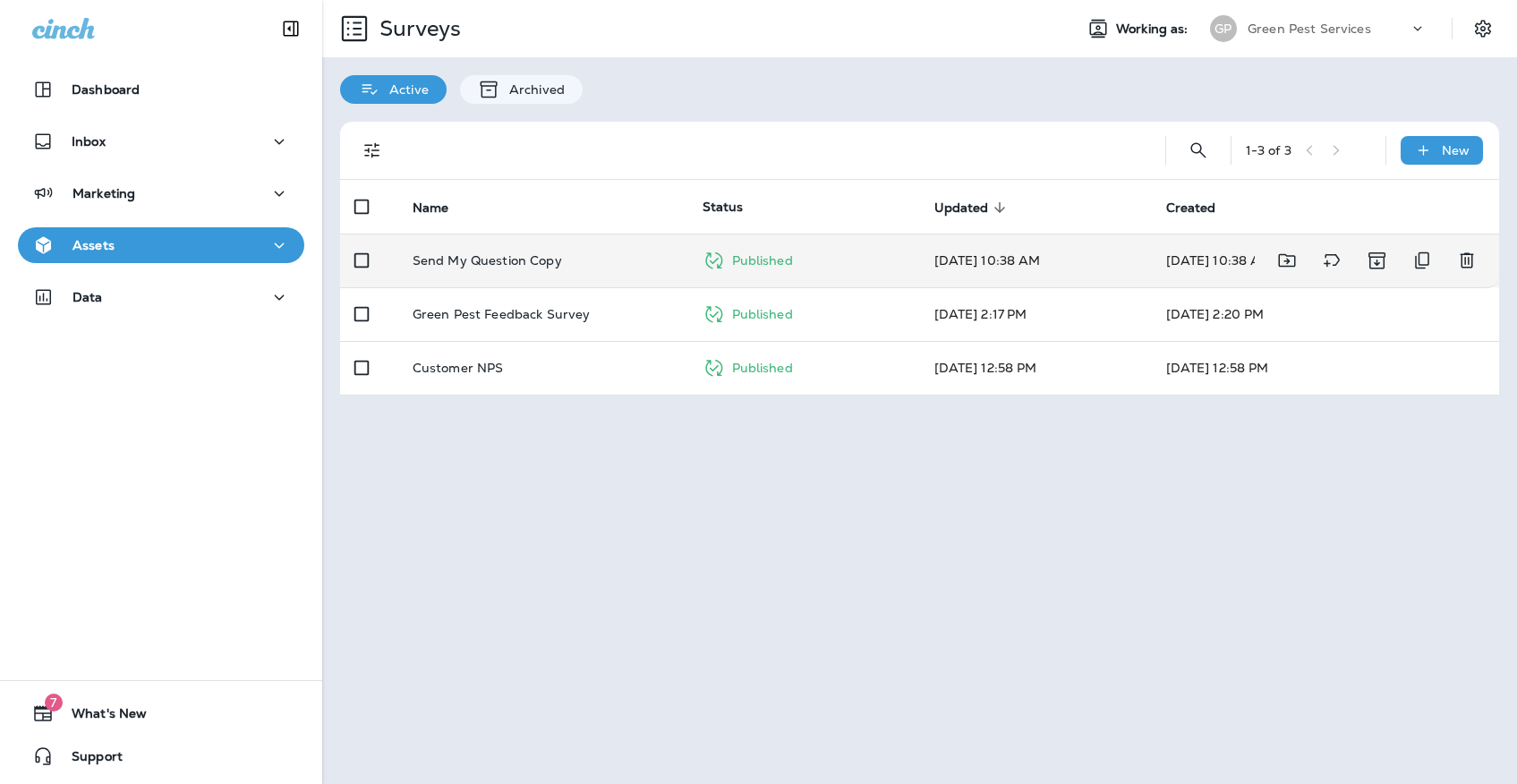
click at [499, 234] on td "Send My Question Copy" at bounding box center [543, 261] width 290 height 54
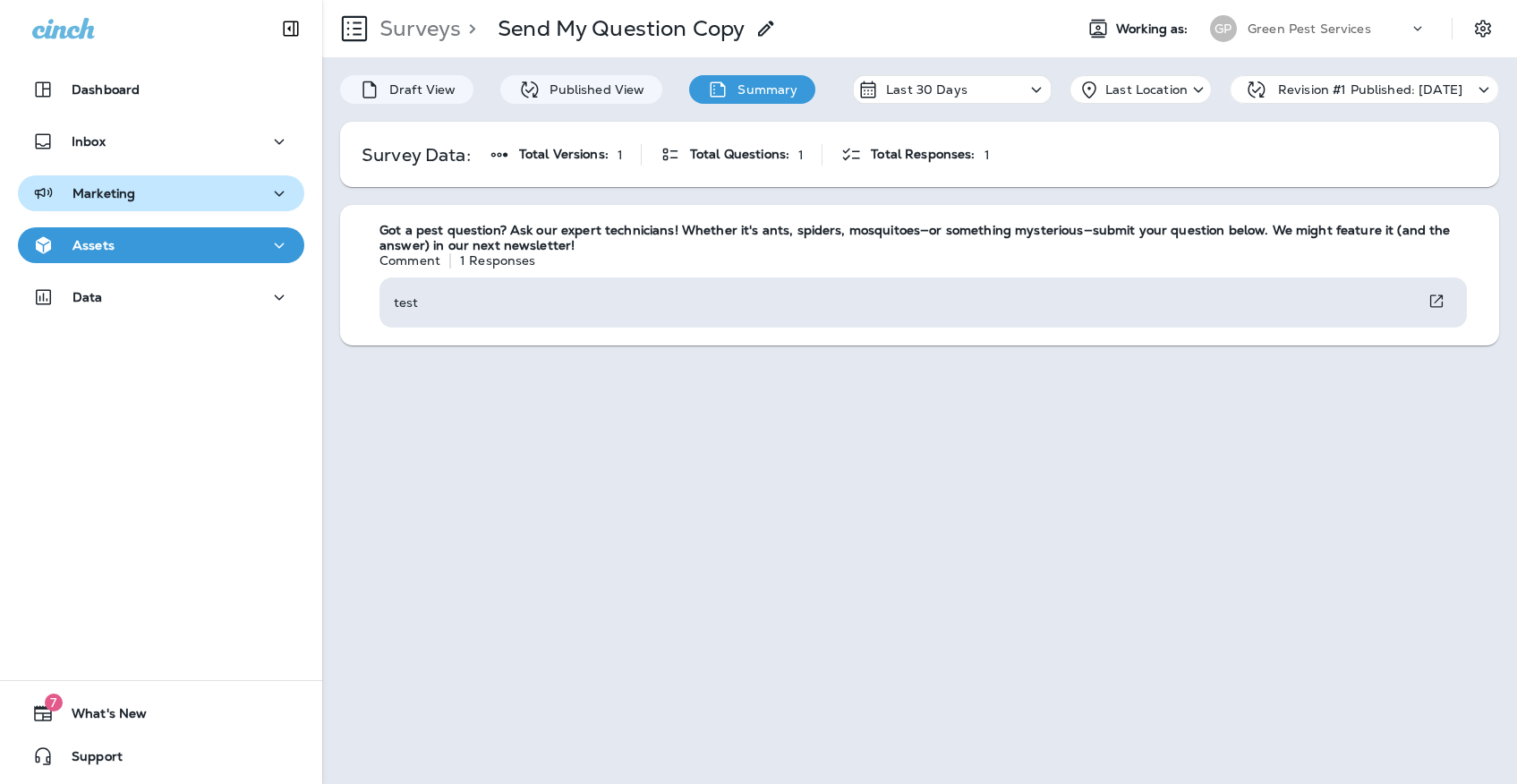
click at [183, 190] on div "Marketing" at bounding box center [160, 193] width 258 height 22
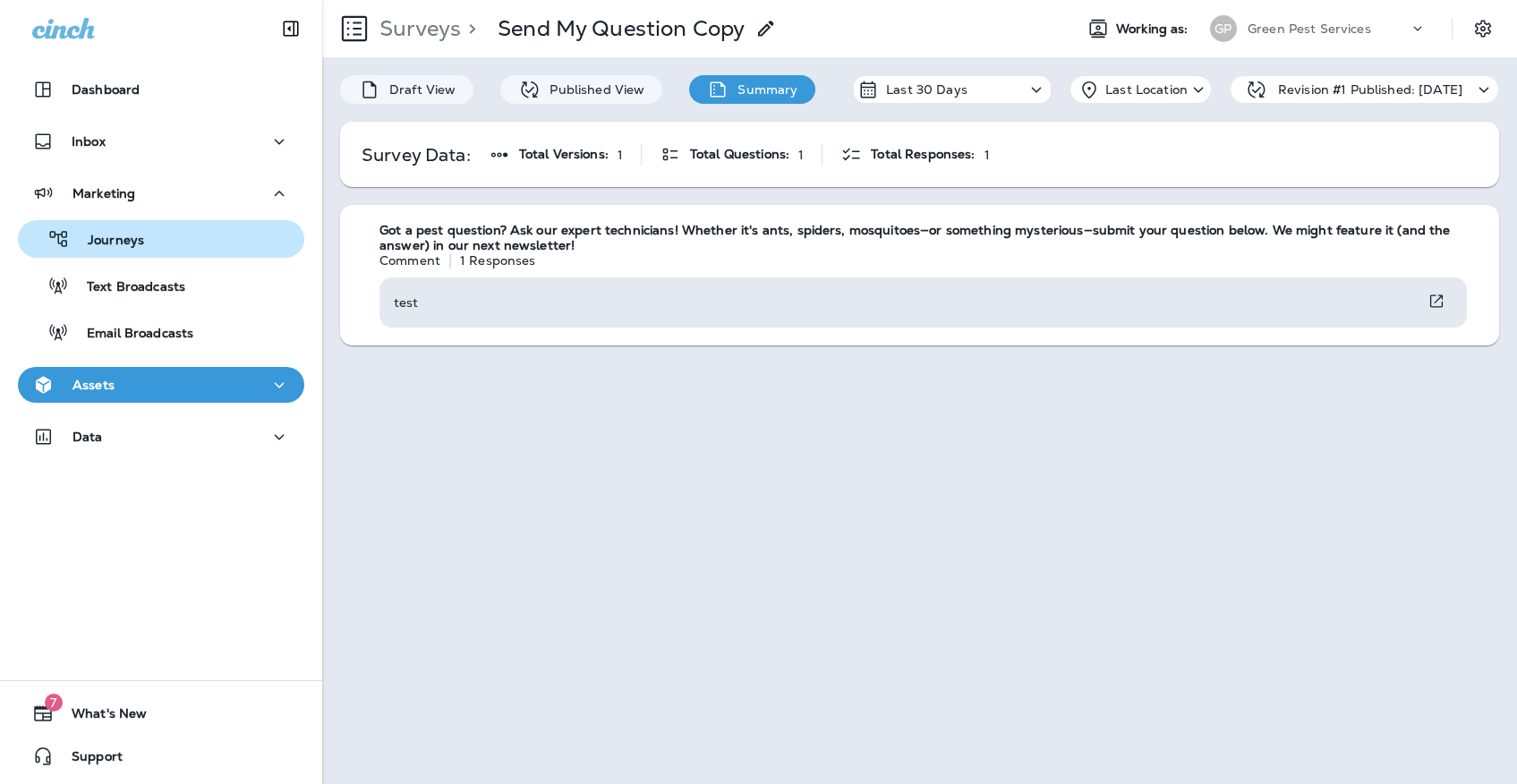
click at [173, 232] on div "Journeys" at bounding box center [161, 239] width 272 height 27
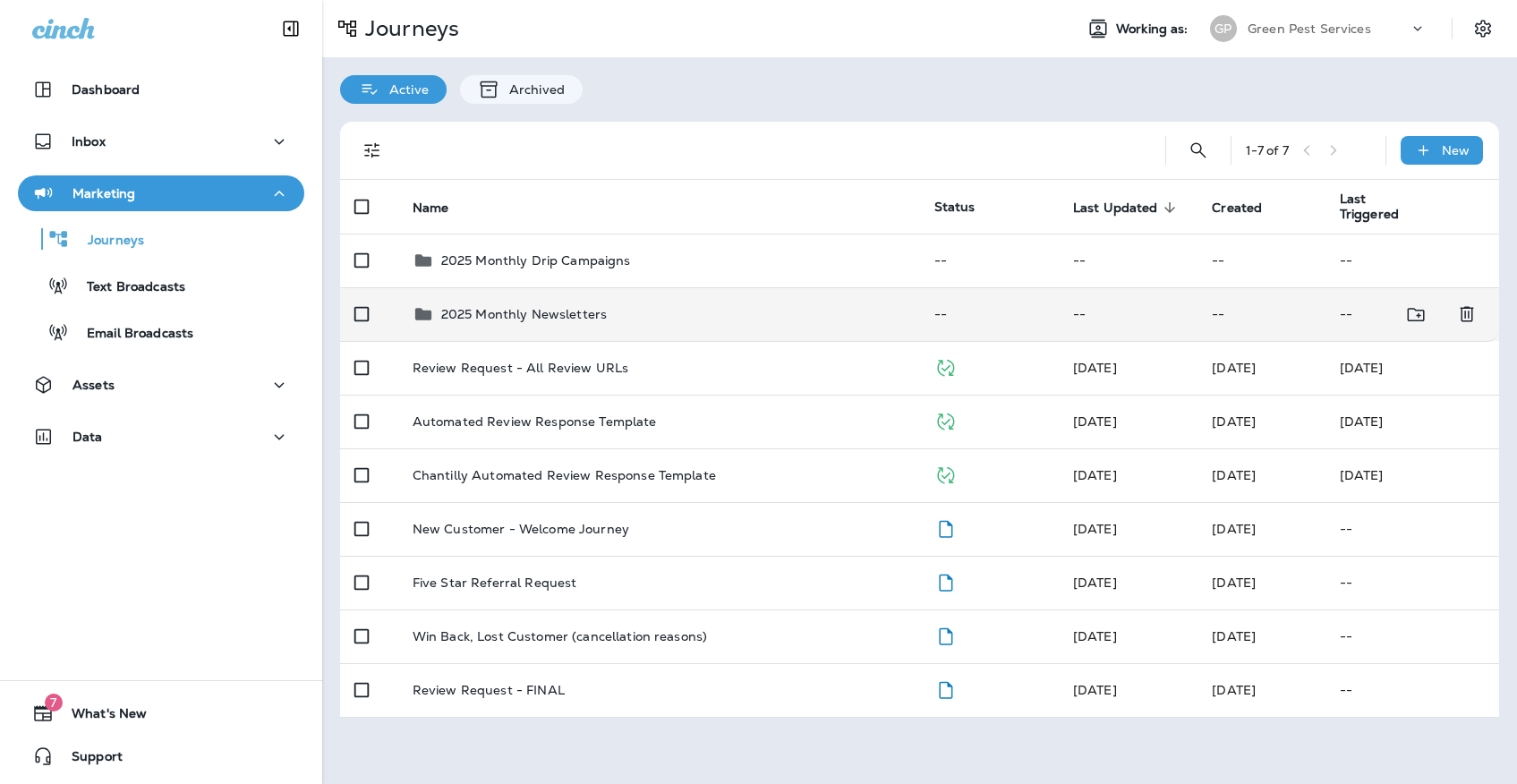
click at [464, 291] on td "2025 Monthly Newsletters" at bounding box center [659, 314] width 521 height 54
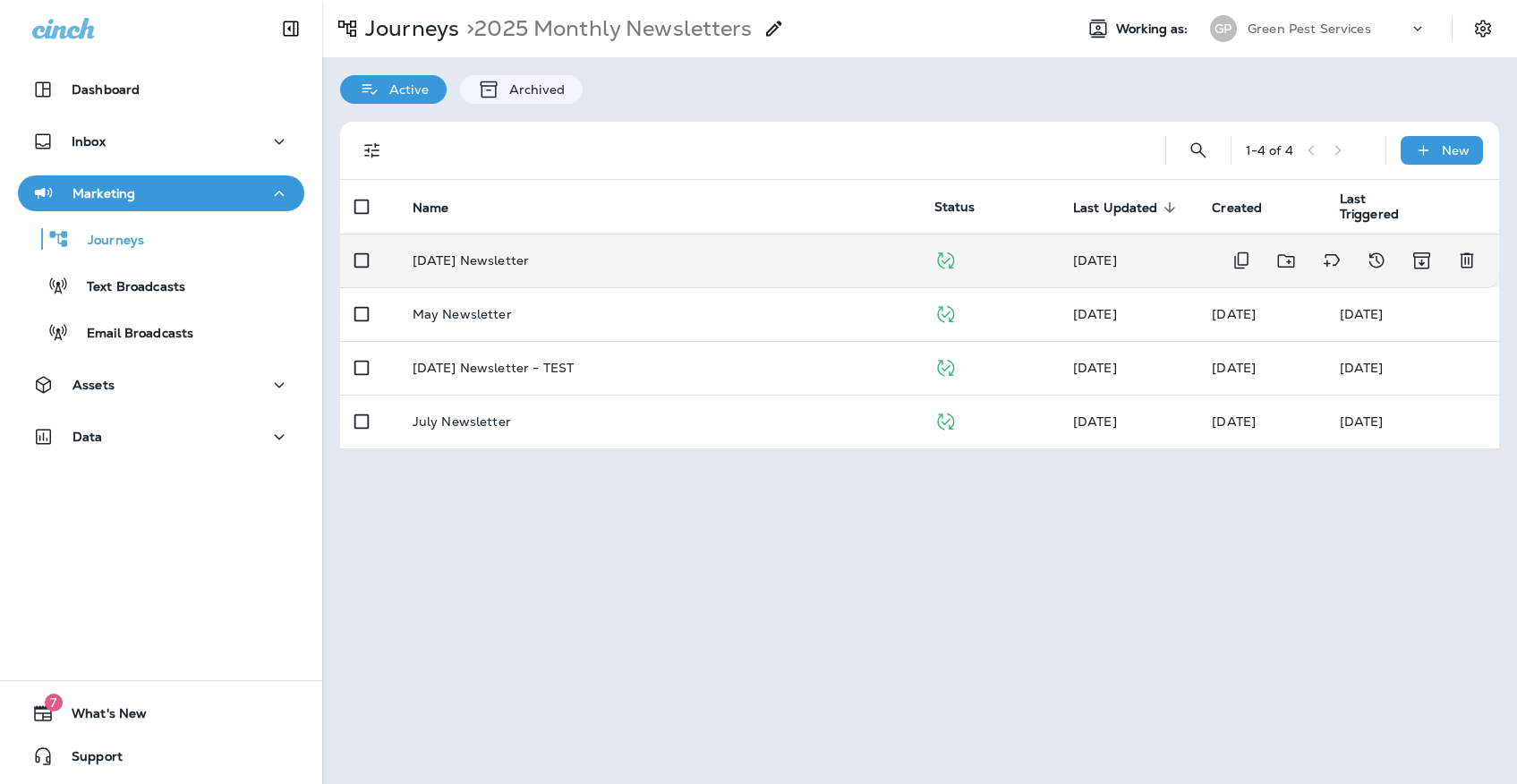
click at [493, 256] on p "[DATE] Newsletter" at bounding box center [470, 260] width 116 height 14
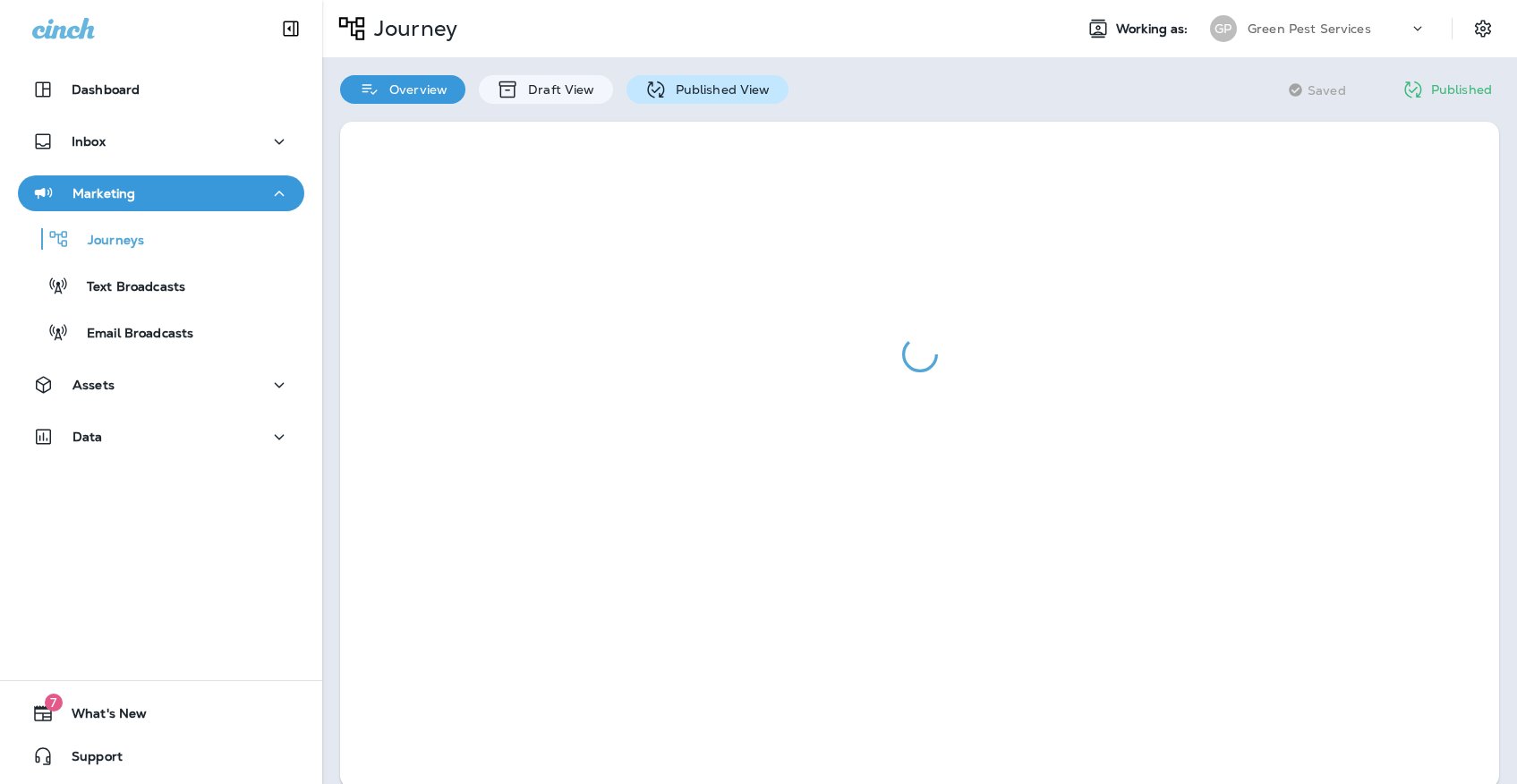
click at [660, 79] on icon at bounding box center [655, 90] width 22 height 22
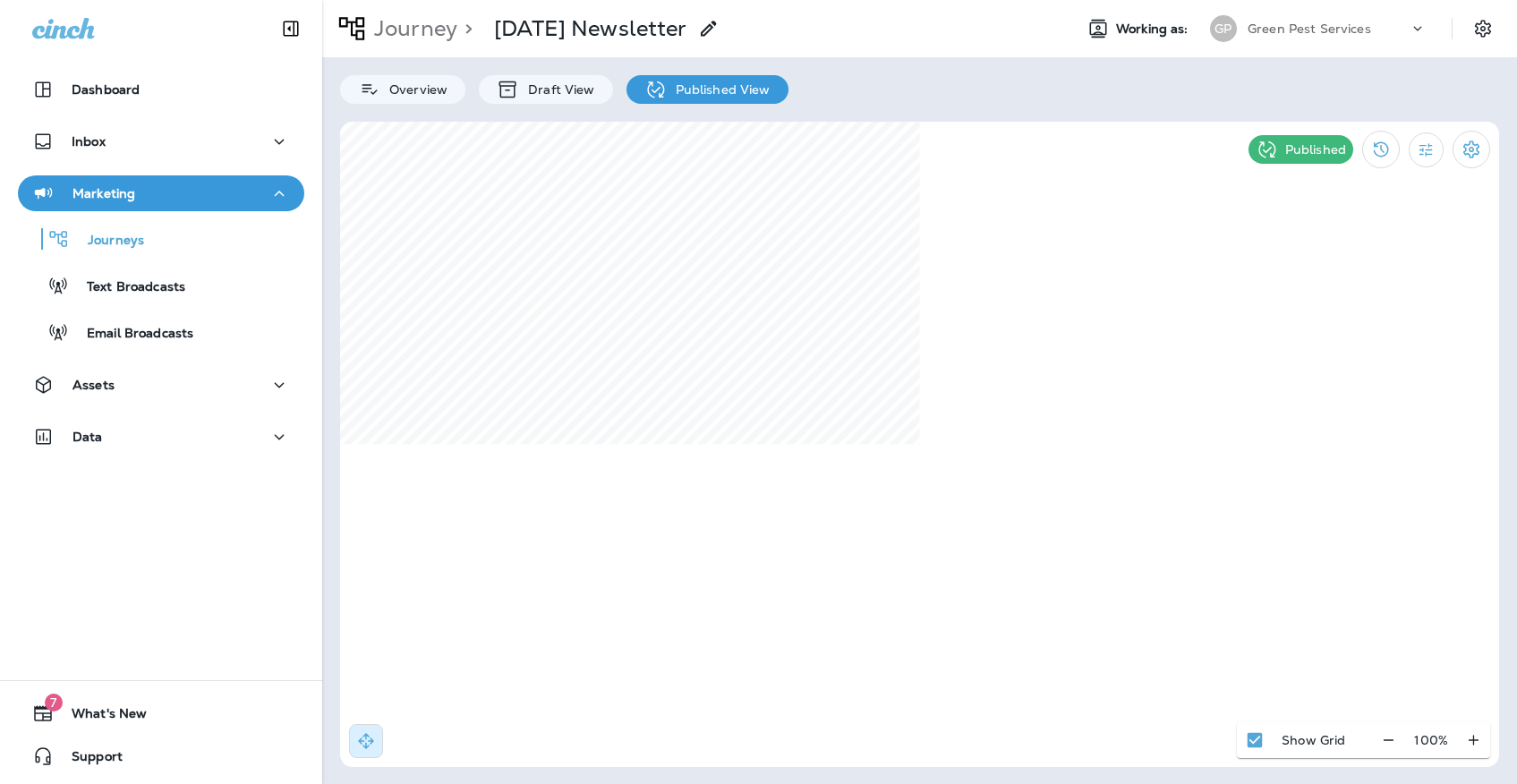
select select "*"
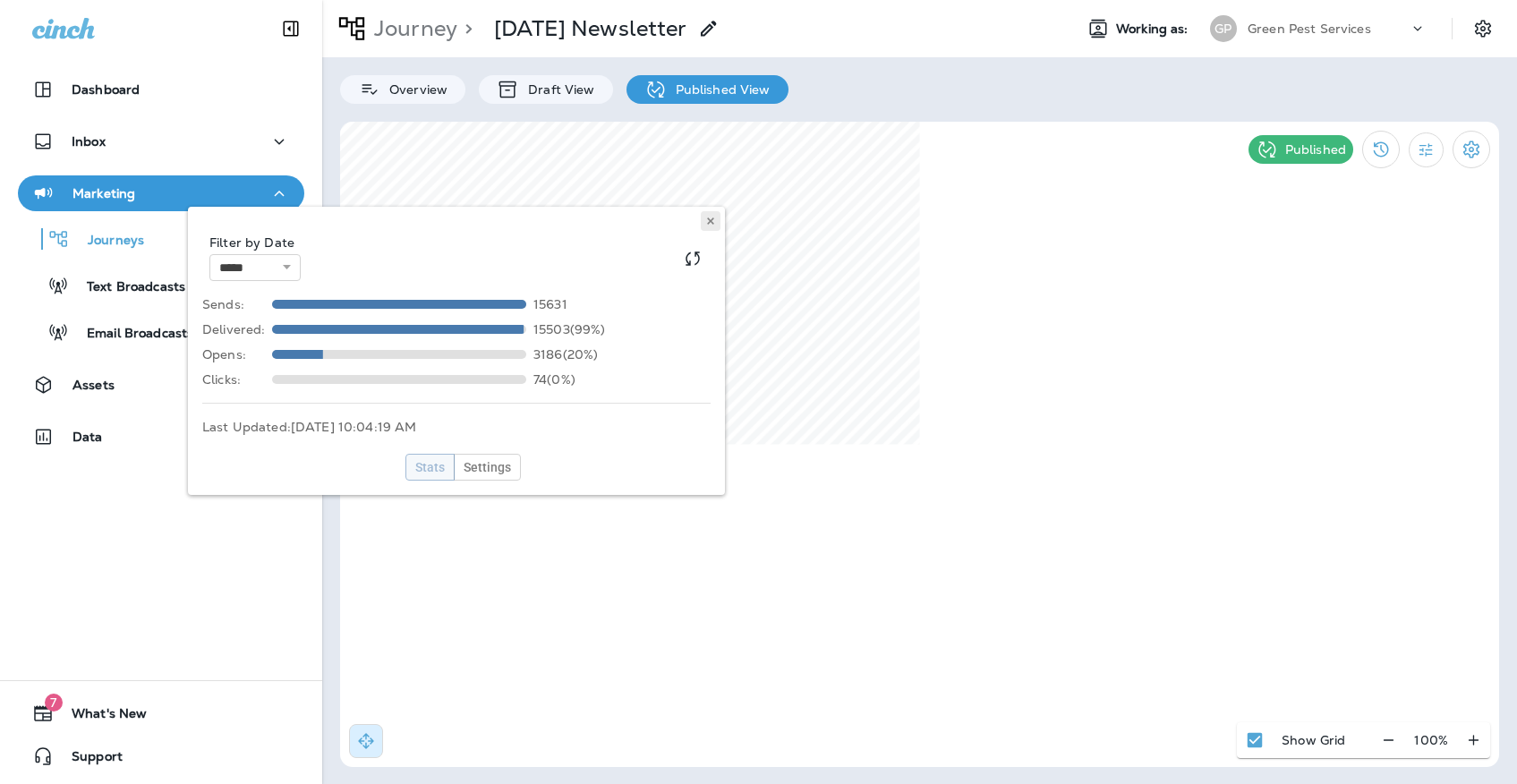
click at [716, 219] on button at bounding box center [711, 221] width 19 height 19
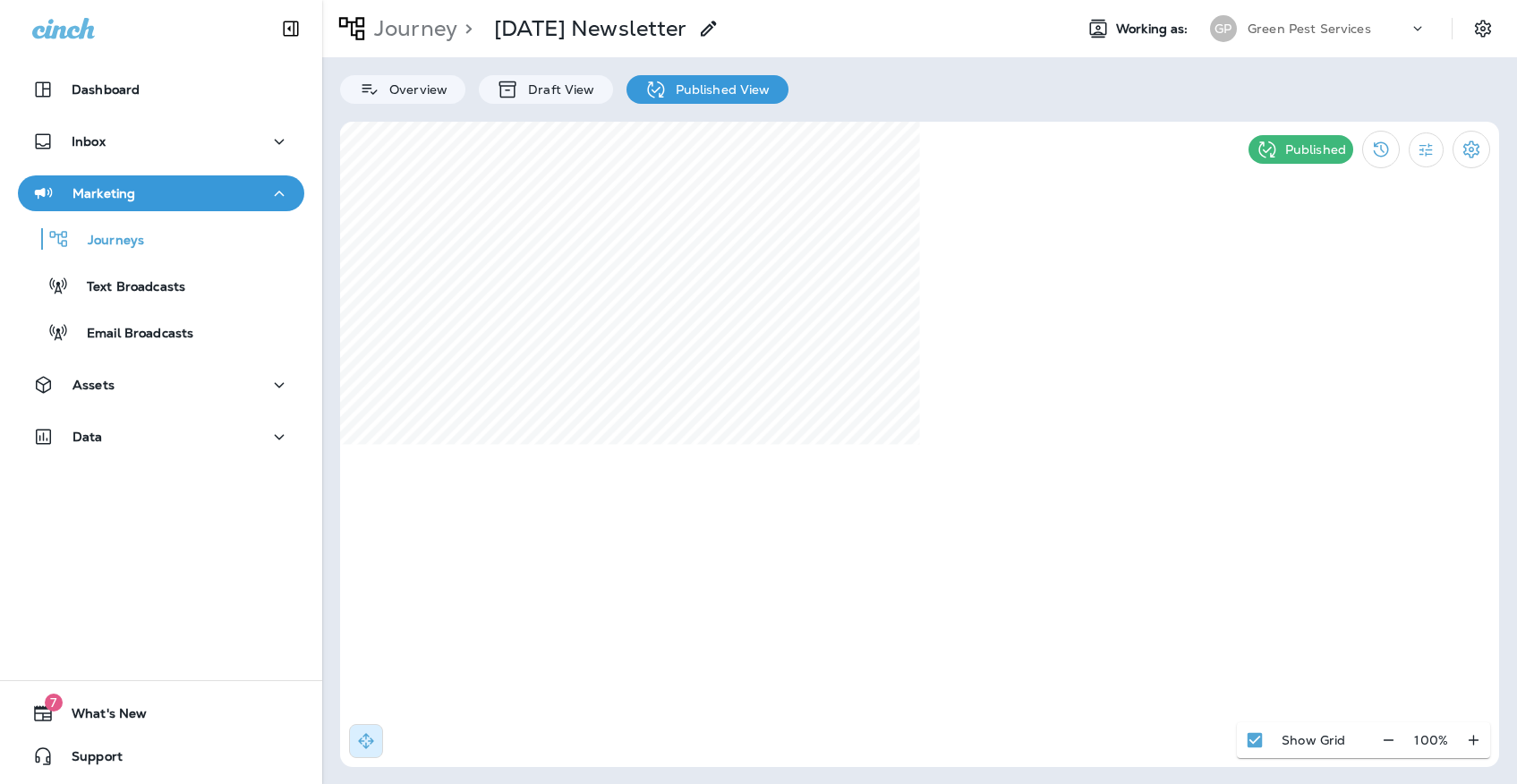
click at [1344, 31] on p "Green Pest Services" at bounding box center [1309, 28] width 124 height 14
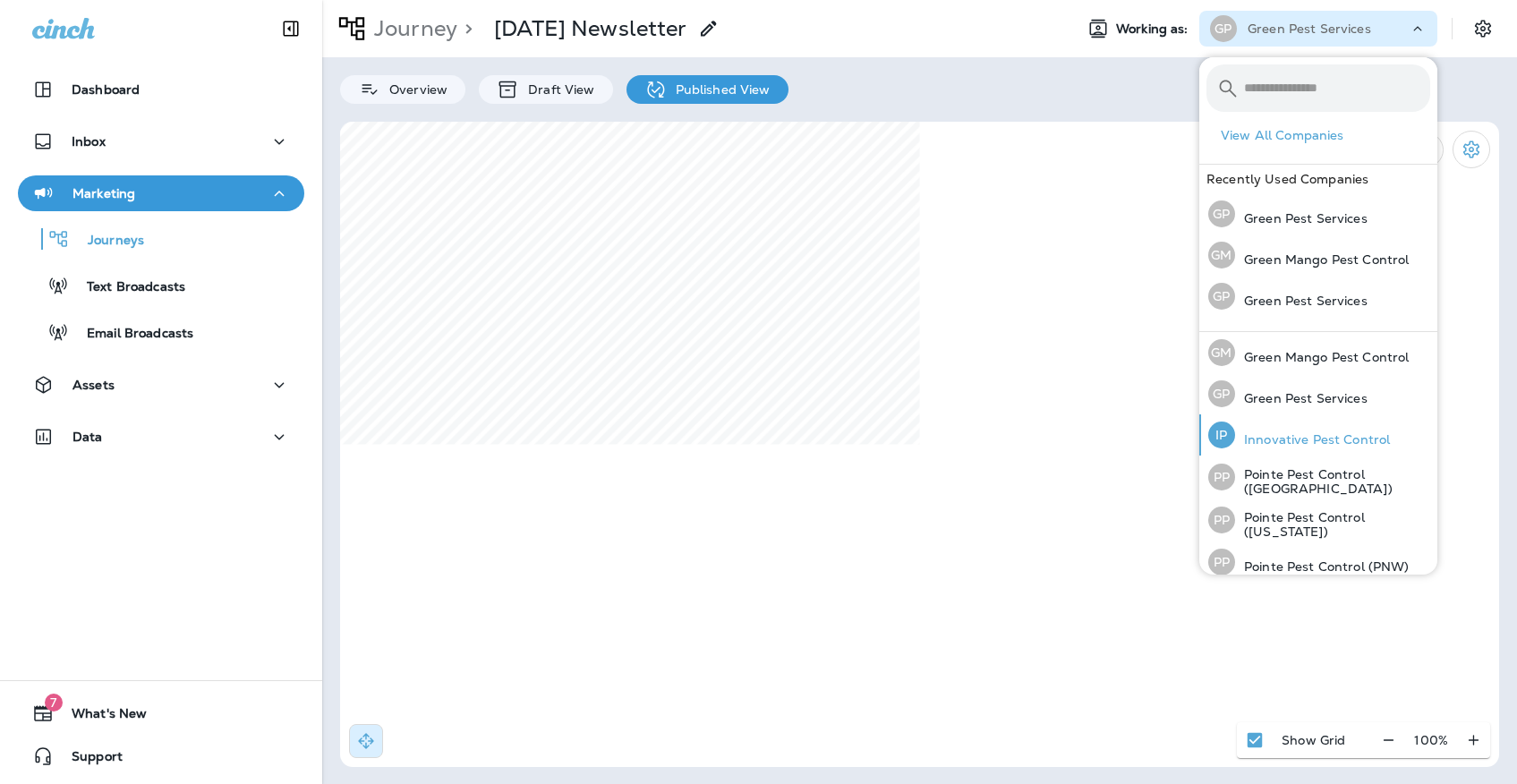
click at [1310, 448] on div "IP Innovative Pest Control" at bounding box center [1299, 434] width 196 height 42
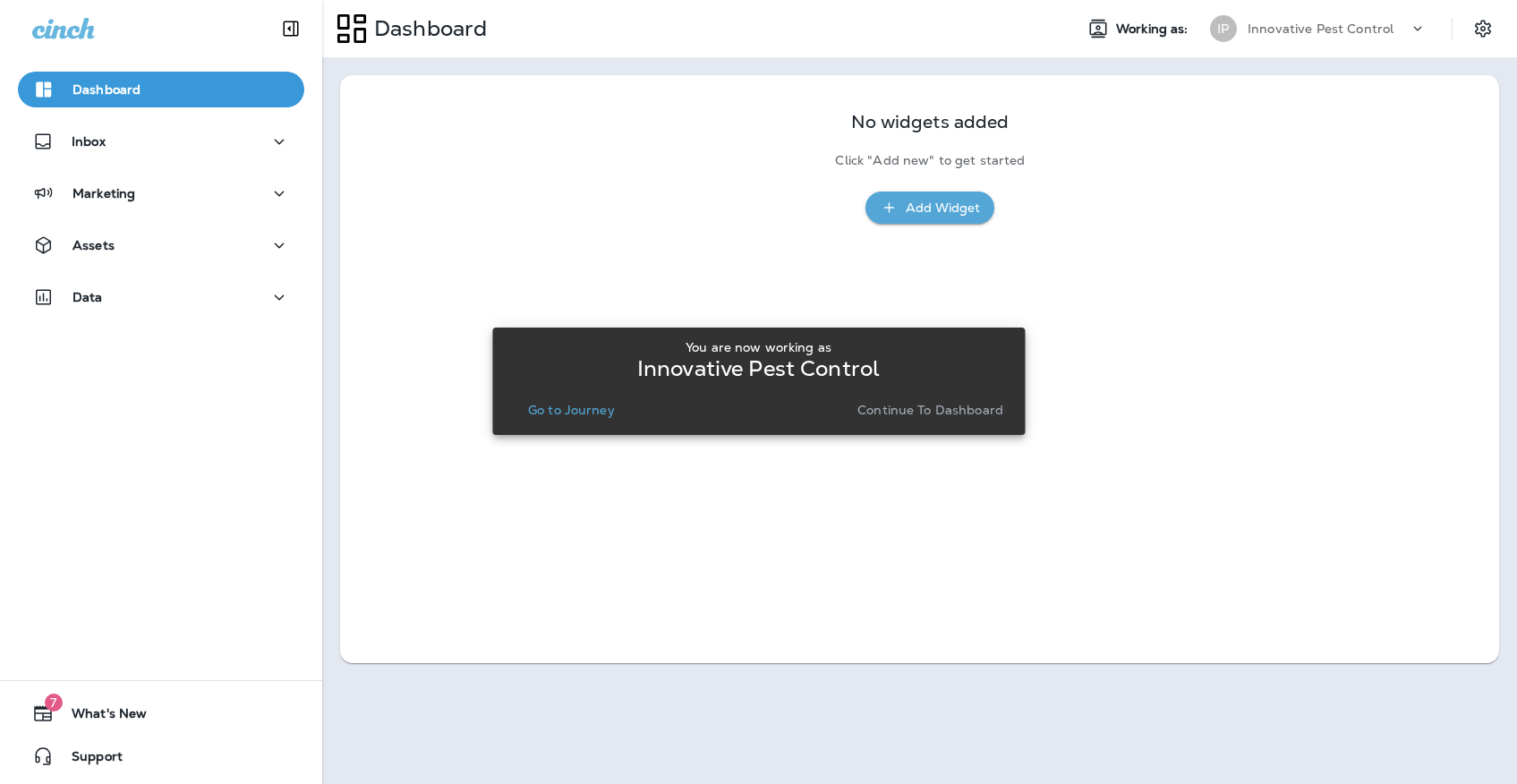
click at [547, 404] on p "Go to Journey" at bounding box center [572, 409] width 87 height 14
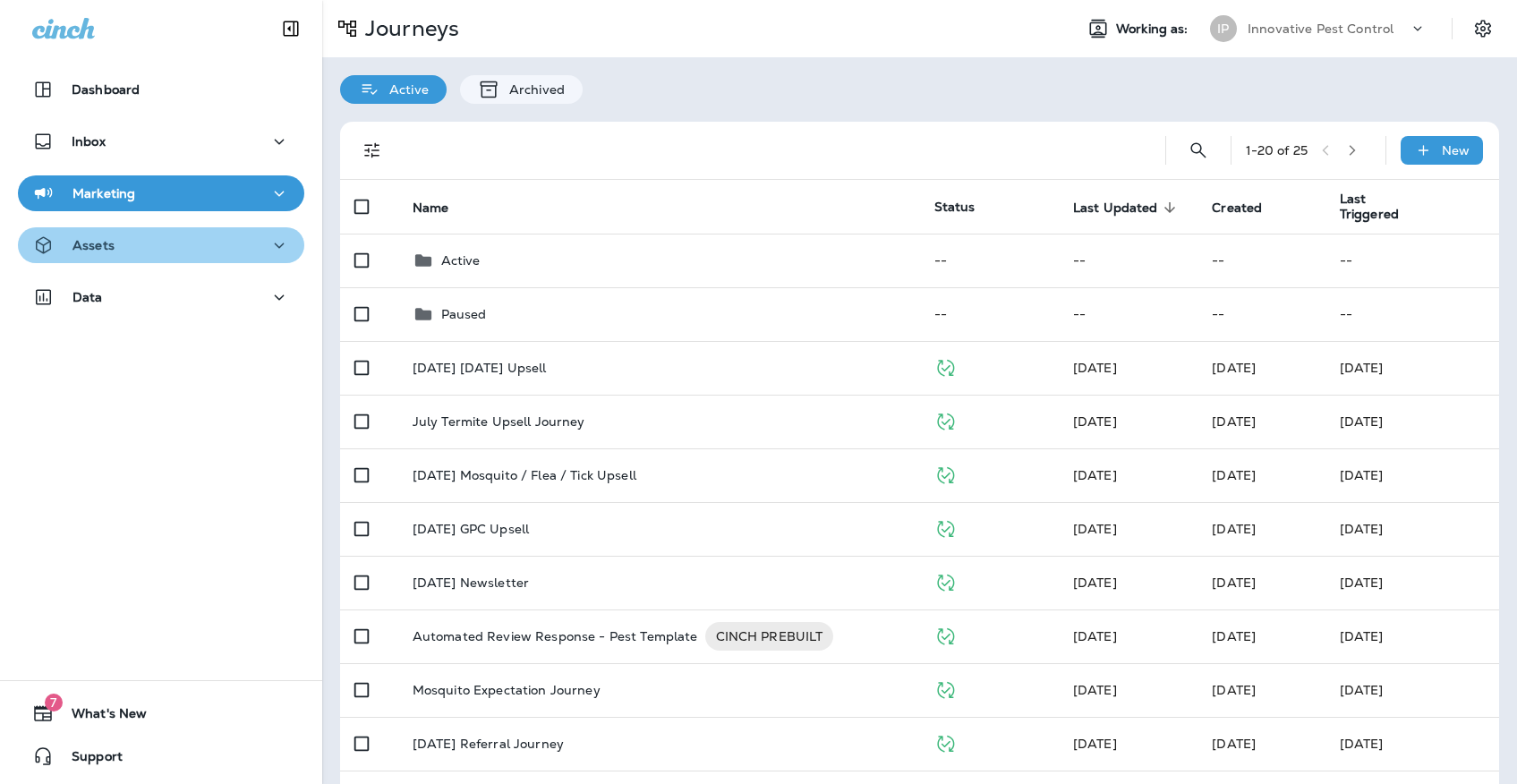
click at [240, 255] on div "Assets" at bounding box center [160, 245] width 258 height 22
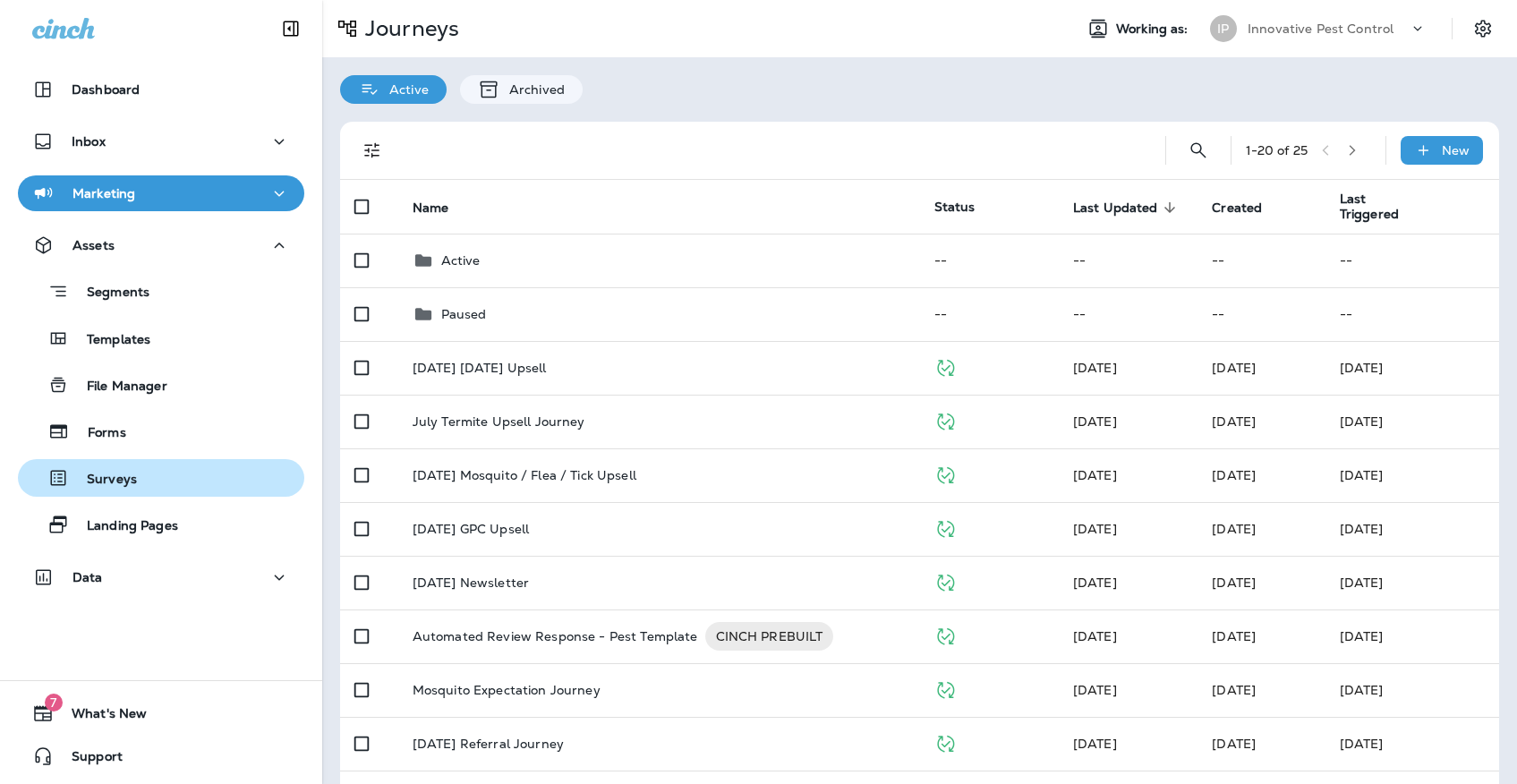
click at [178, 473] on div "Surveys" at bounding box center [161, 478] width 272 height 27
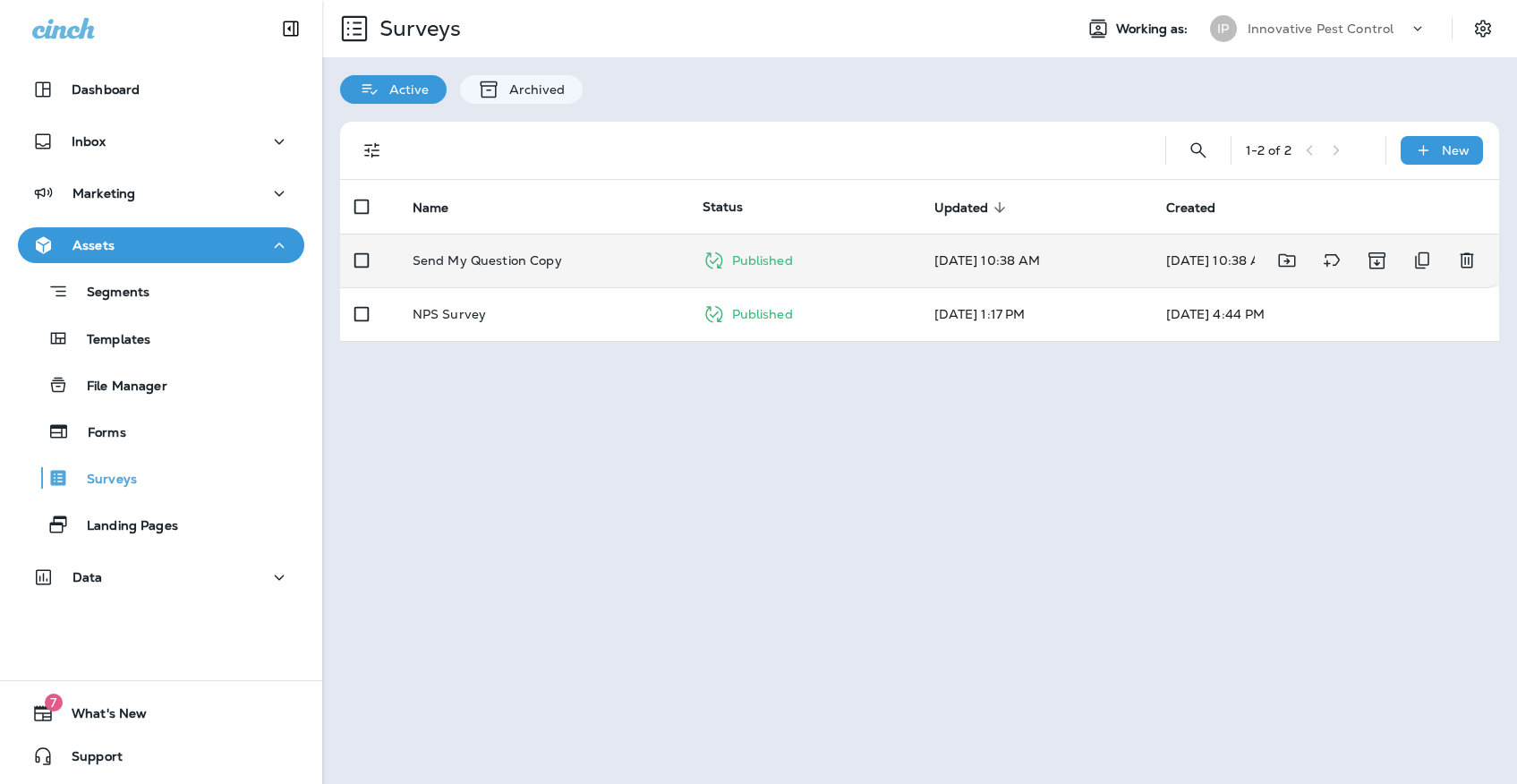
click at [573, 234] on td "Send My Question Copy" at bounding box center [543, 261] width 290 height 54
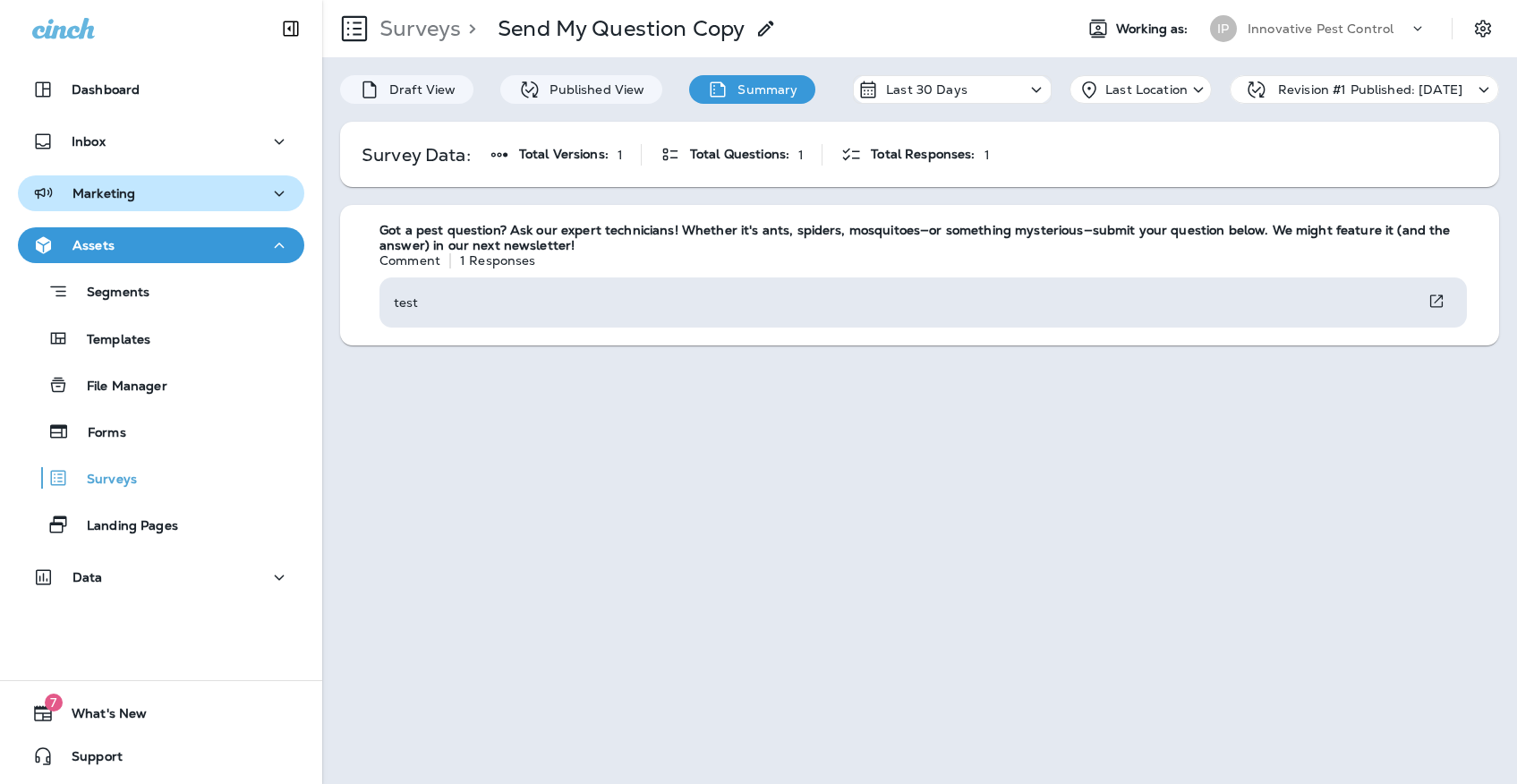
click at [218, 204] on div "Marketing" at bounding box center [160, 193] width 258 height 22
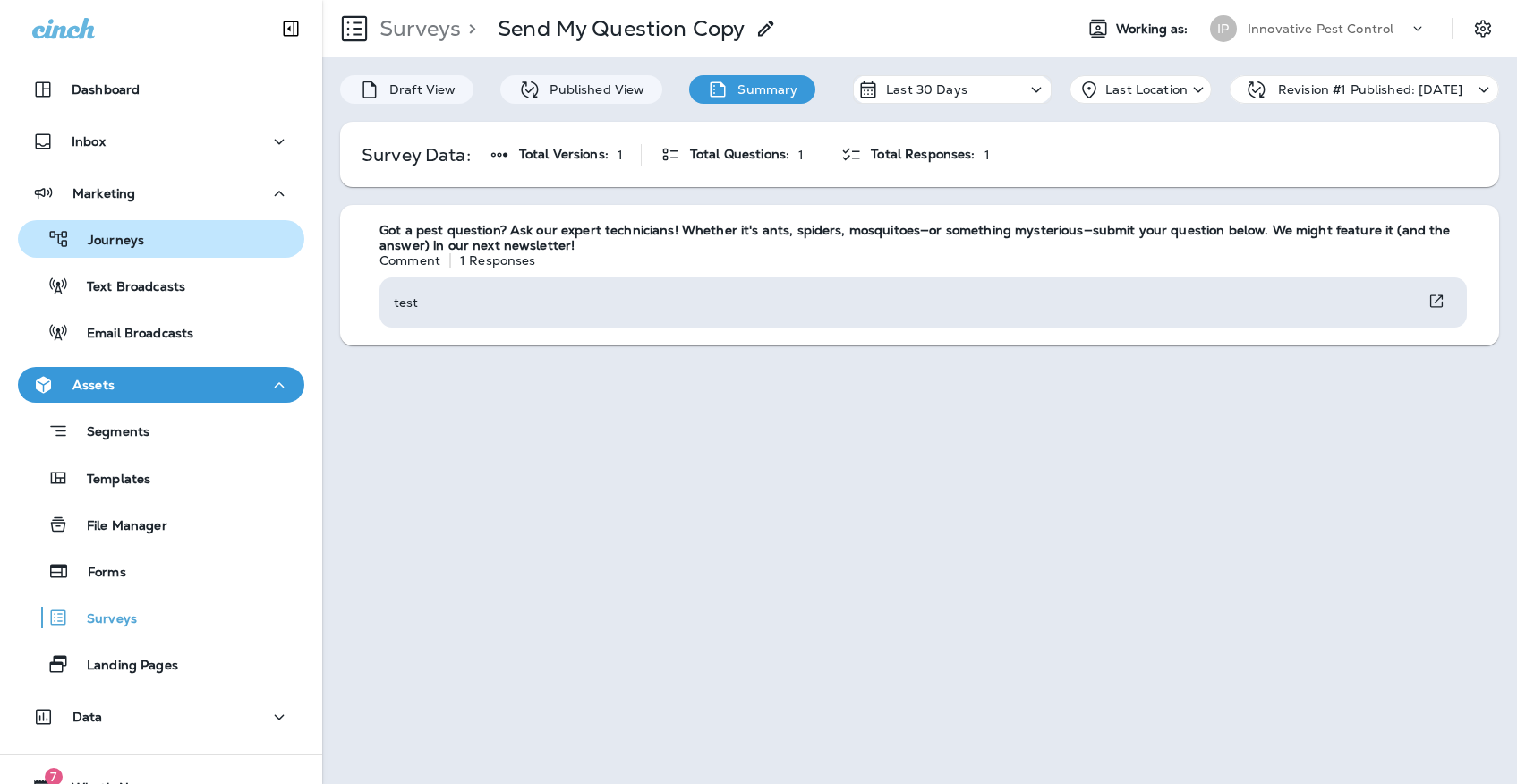
click at [207, 244] on div "Journeys" at bounding box center [161, 239] width 272 height 27
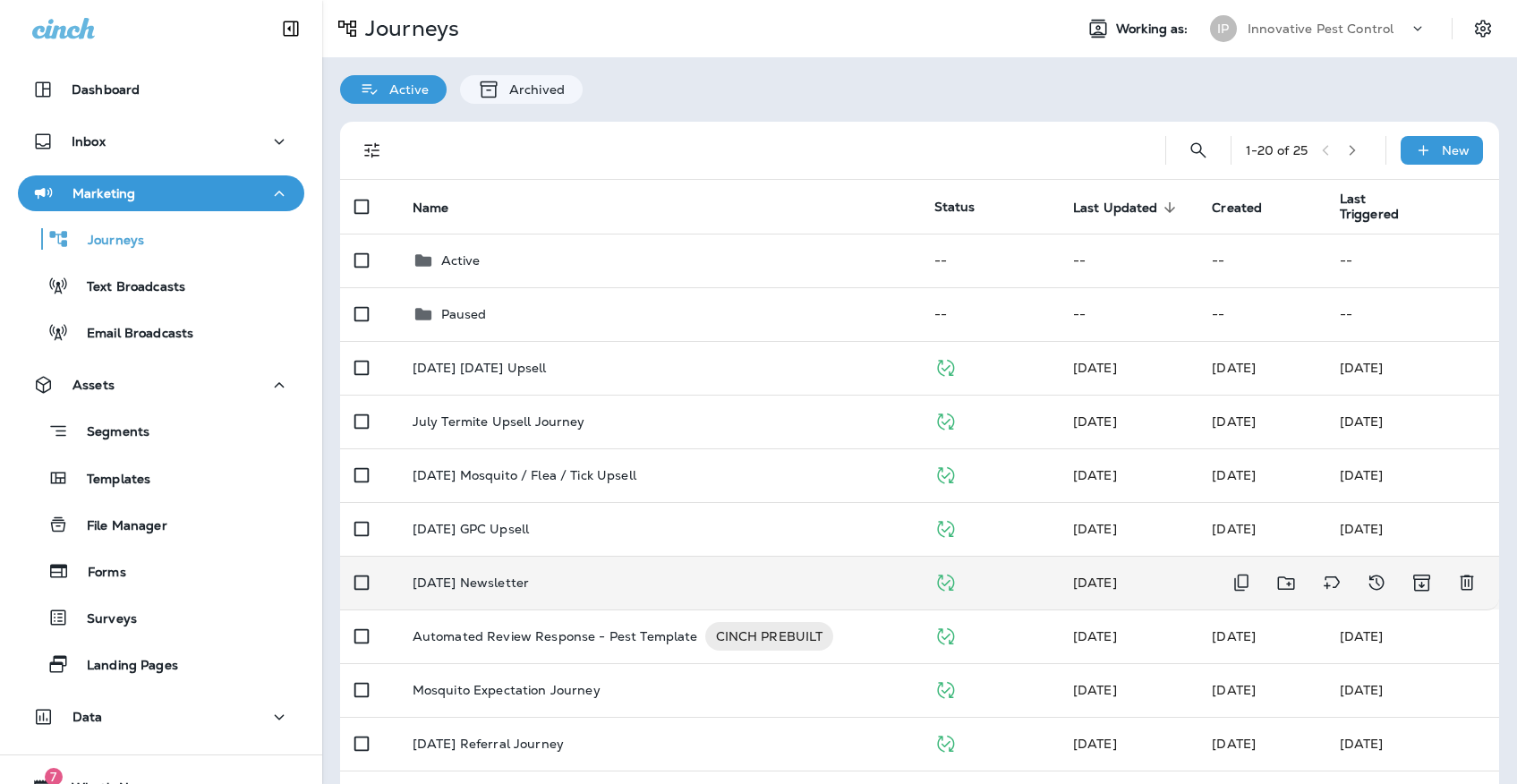
click at [529, 575] on p "[DATE] Newsletter" at bounding box center [470, 582] width 116 height 14
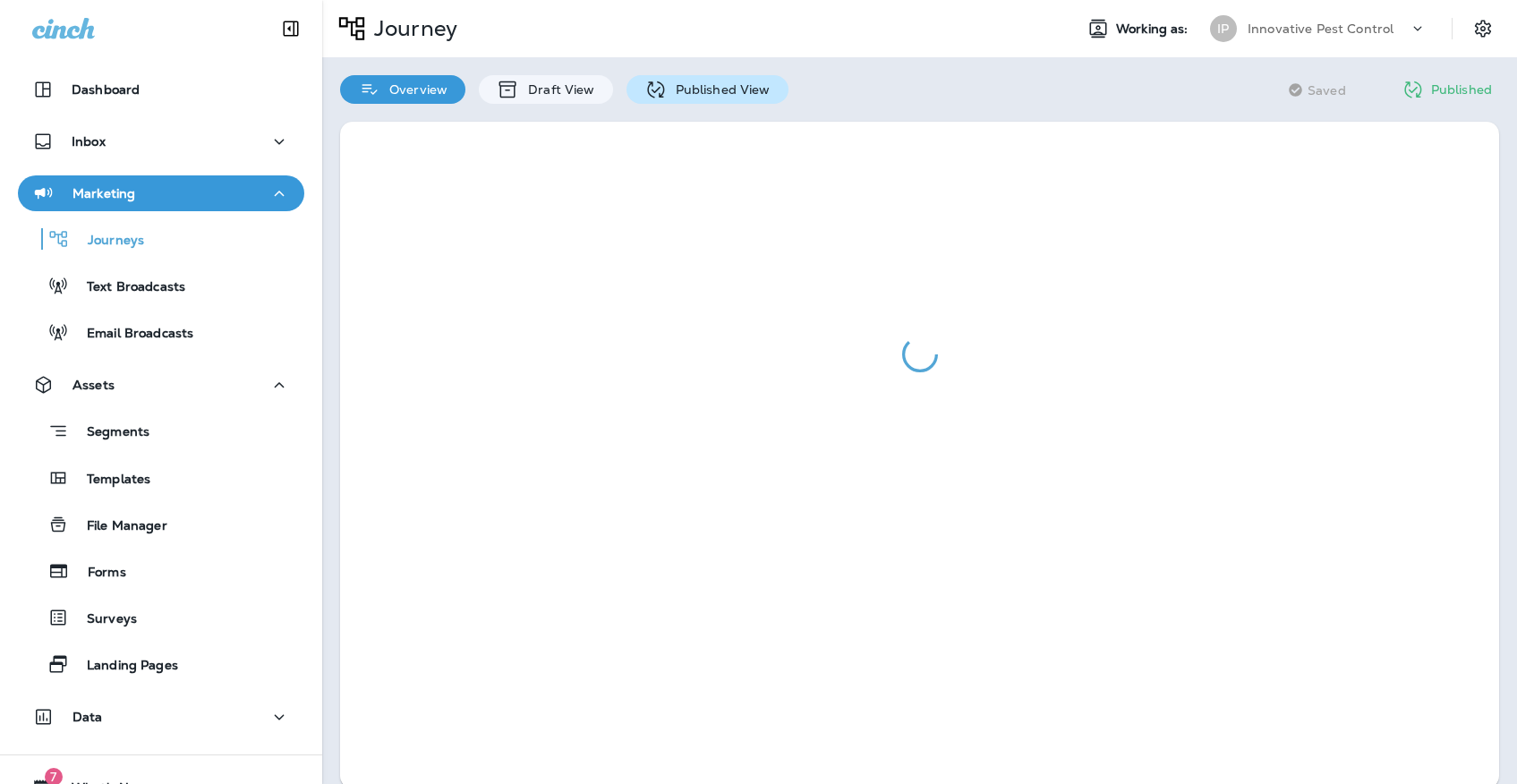
click at [748, 100] on div "Published View" at bounding box center [708, 90] width 162 height 29
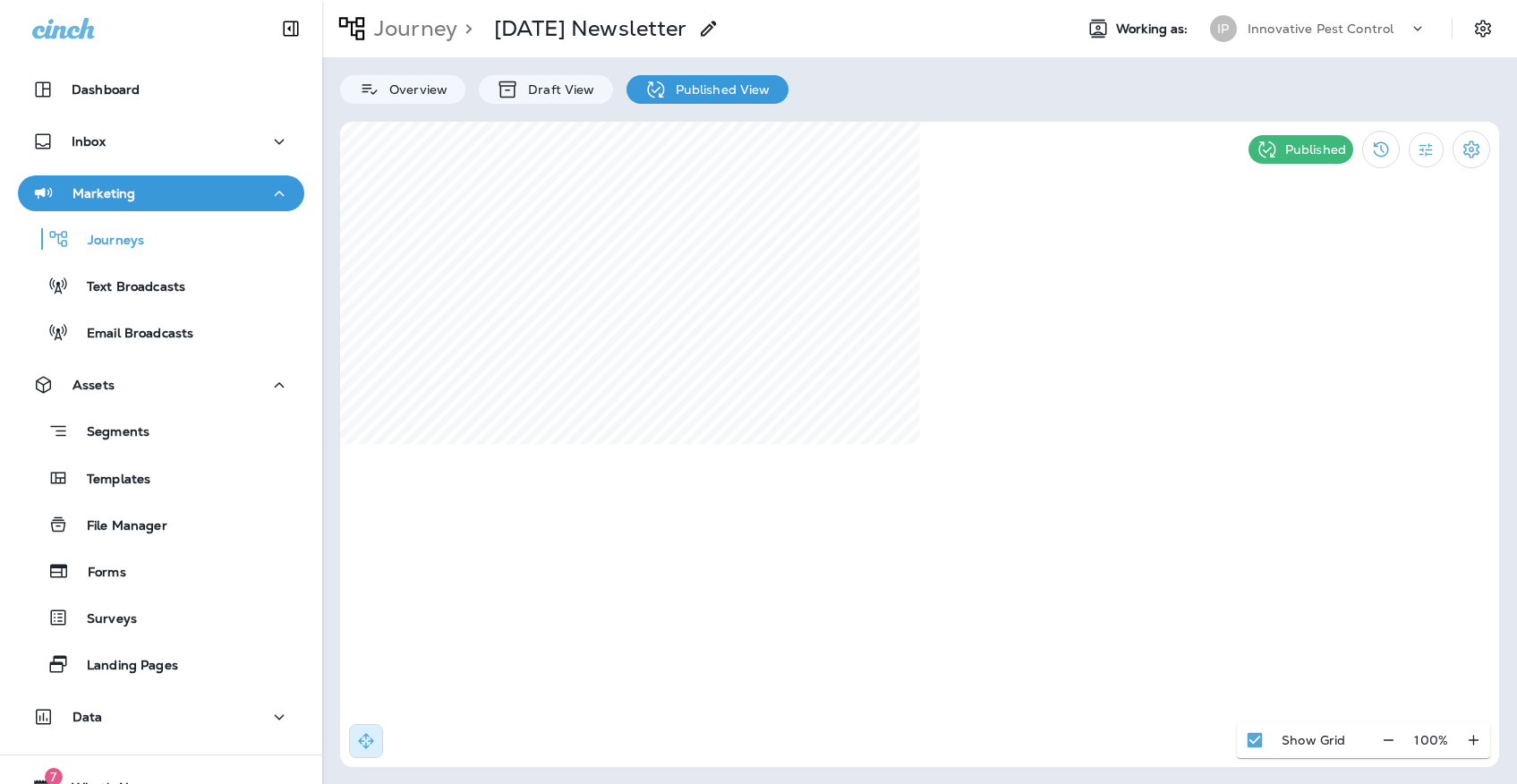
select select "*"
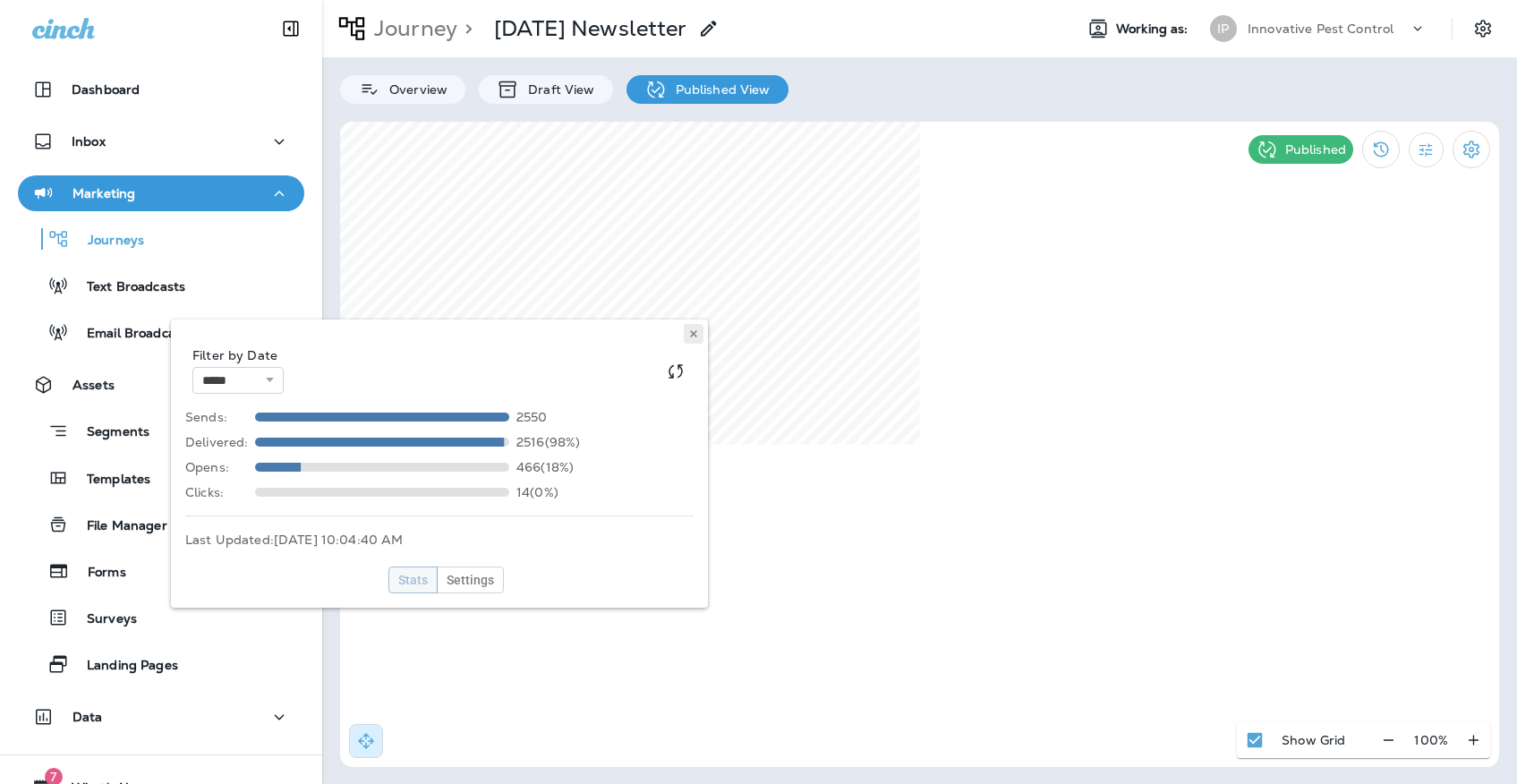
click at [700, 326] on button at bounding box center [693, 333] width 19 height 19
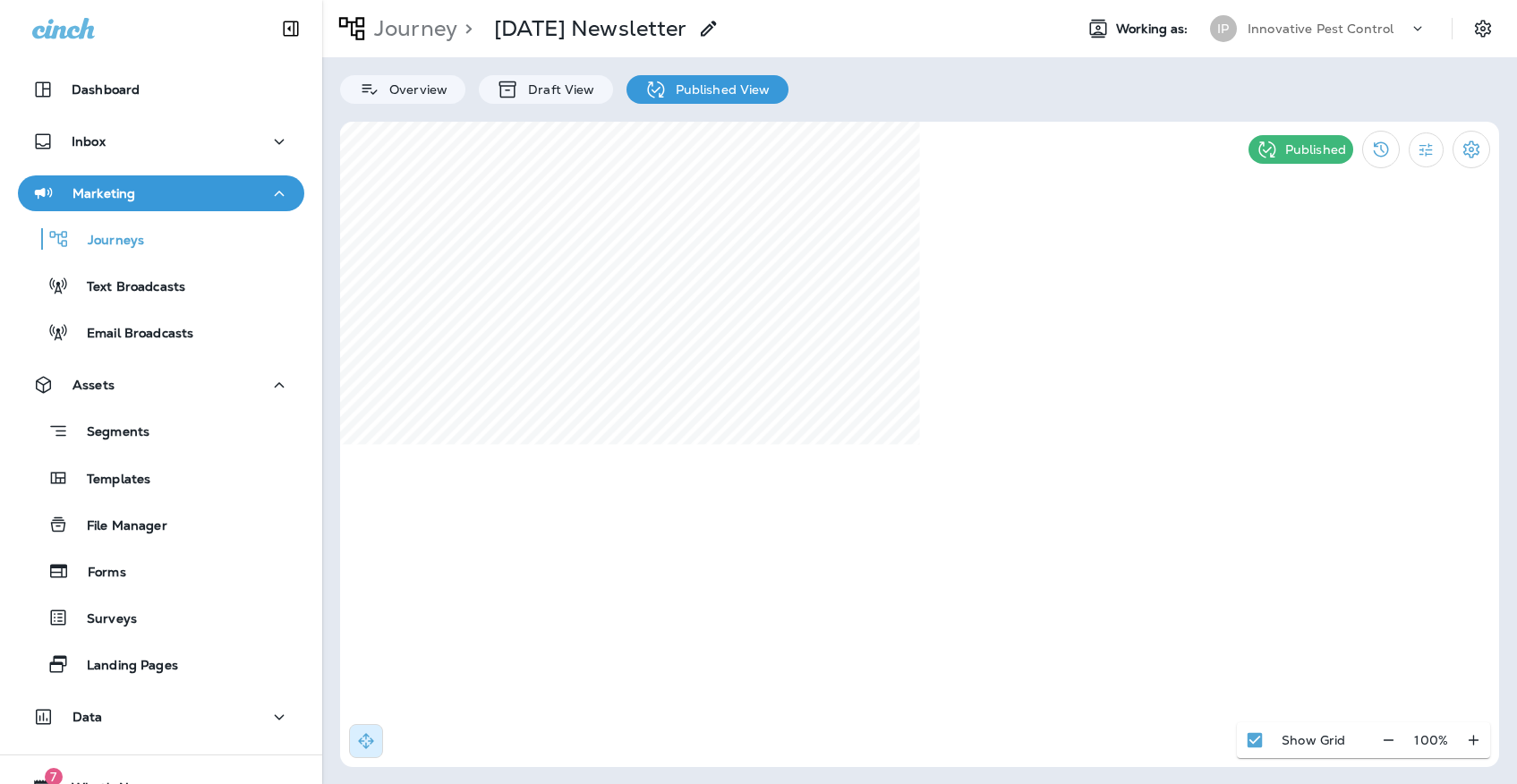
click at [1318, 20] on div "Innovative Pest Control" at bounding box center [1328, 29] width 161 height 27
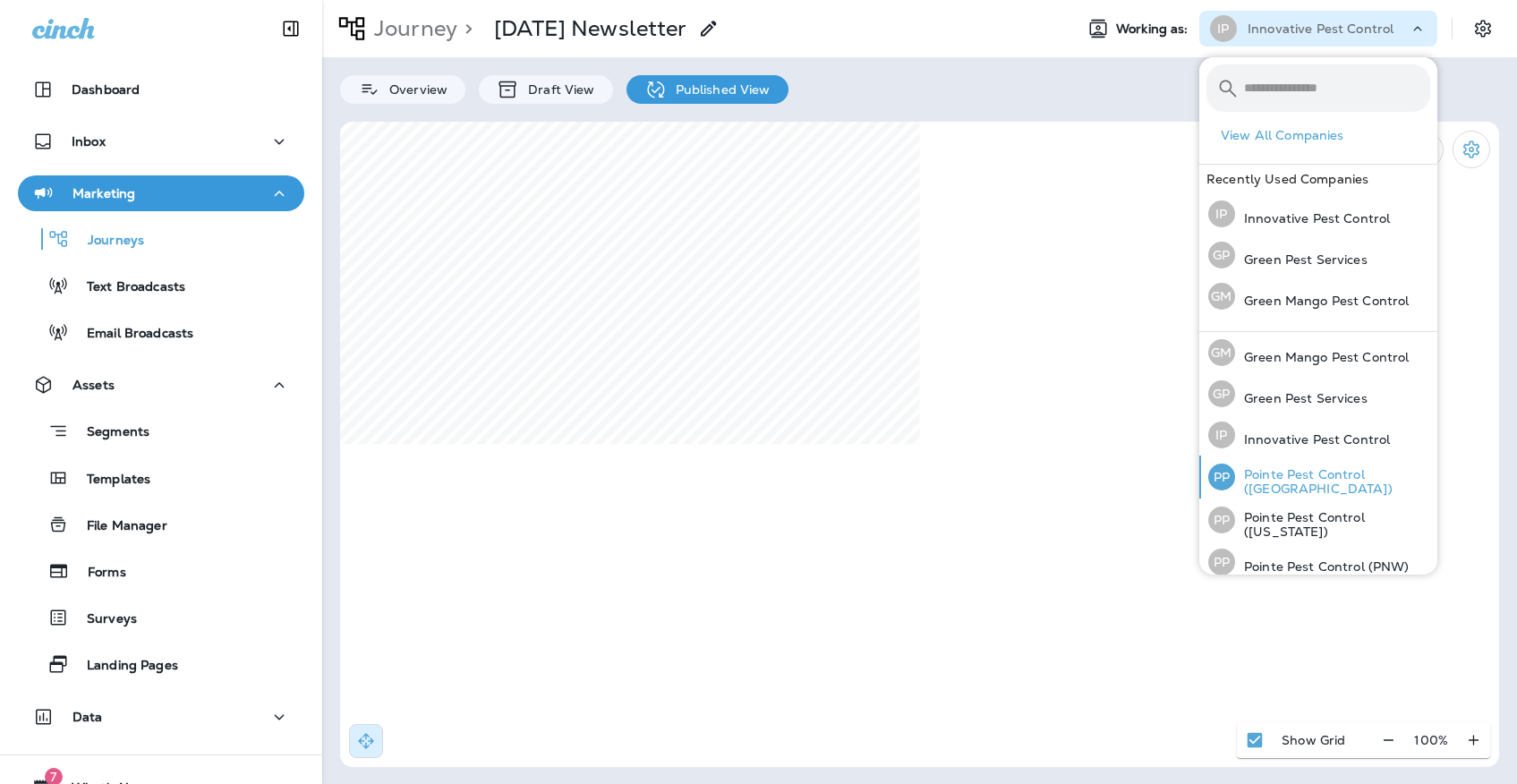
click at [1312, 474] on p "Pointe Pest Control ([GEOGRAPHIC_DATA])" at bounding box center [1333, 482] width 195 height 29
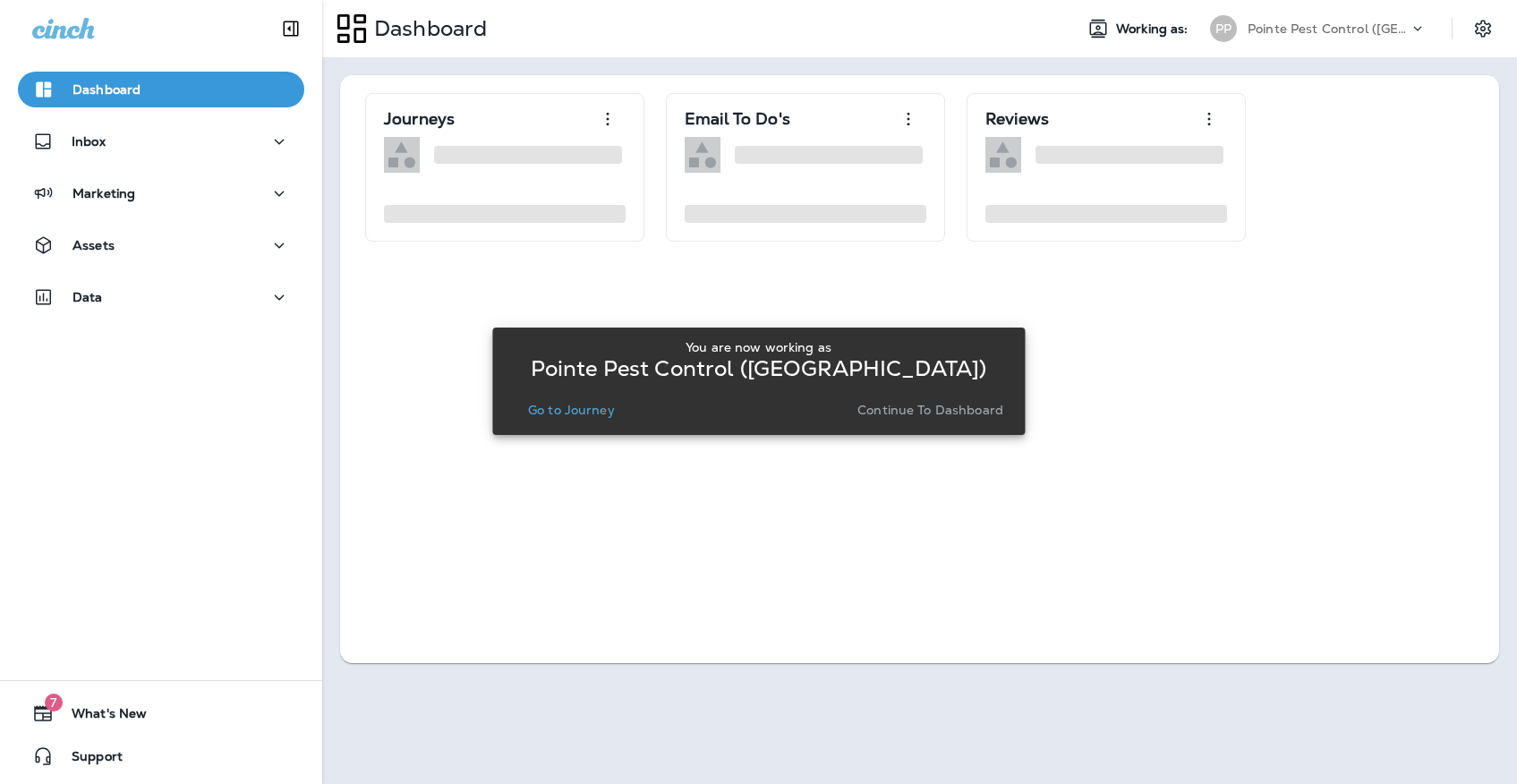
click at [593, 413] on p "Go to Journey" at bounding box center [572, 409] width 87 height 14
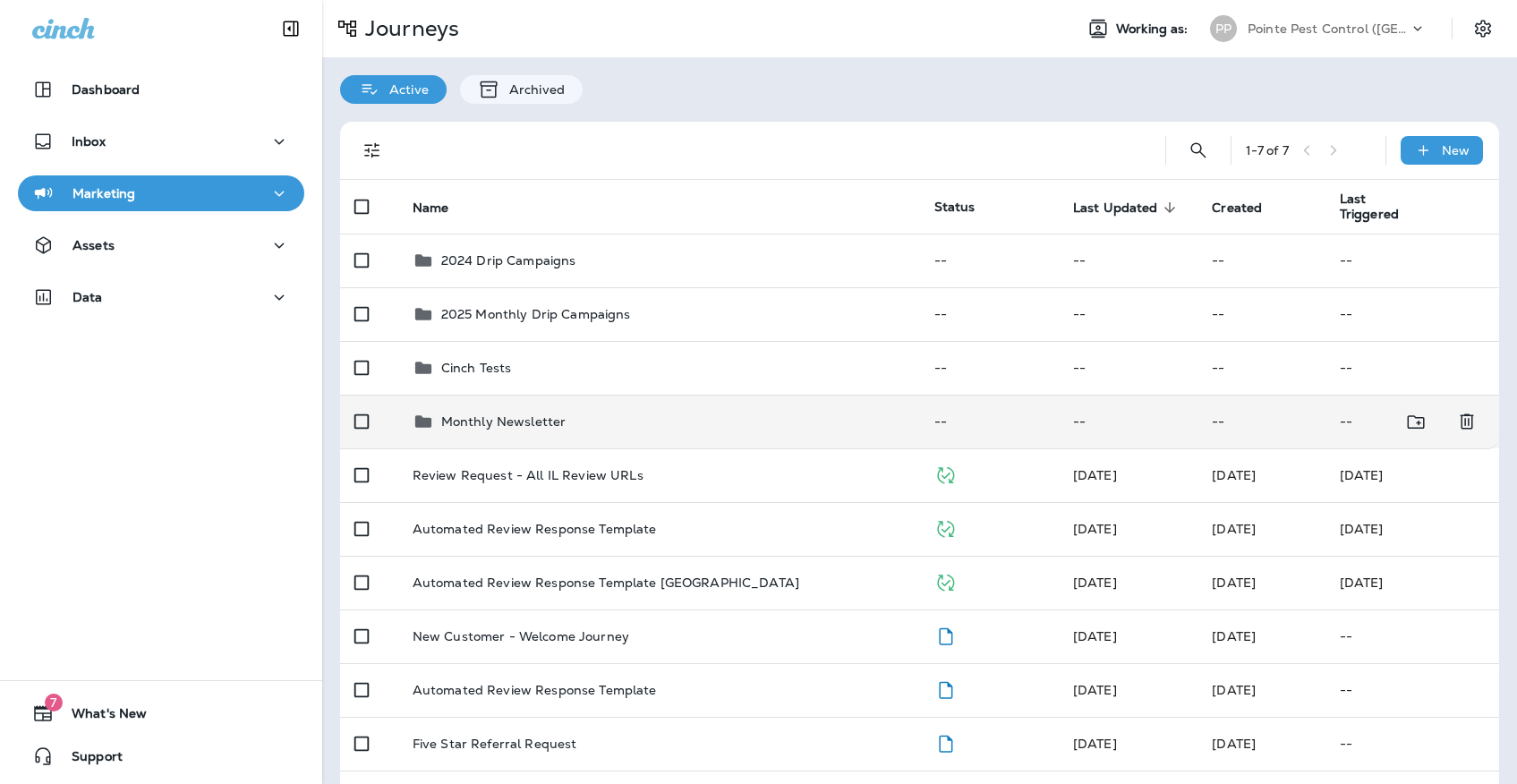
click at [596, 398] on td "Monthly Newsletter" at bounding box center [659, 422] width 521 height 54
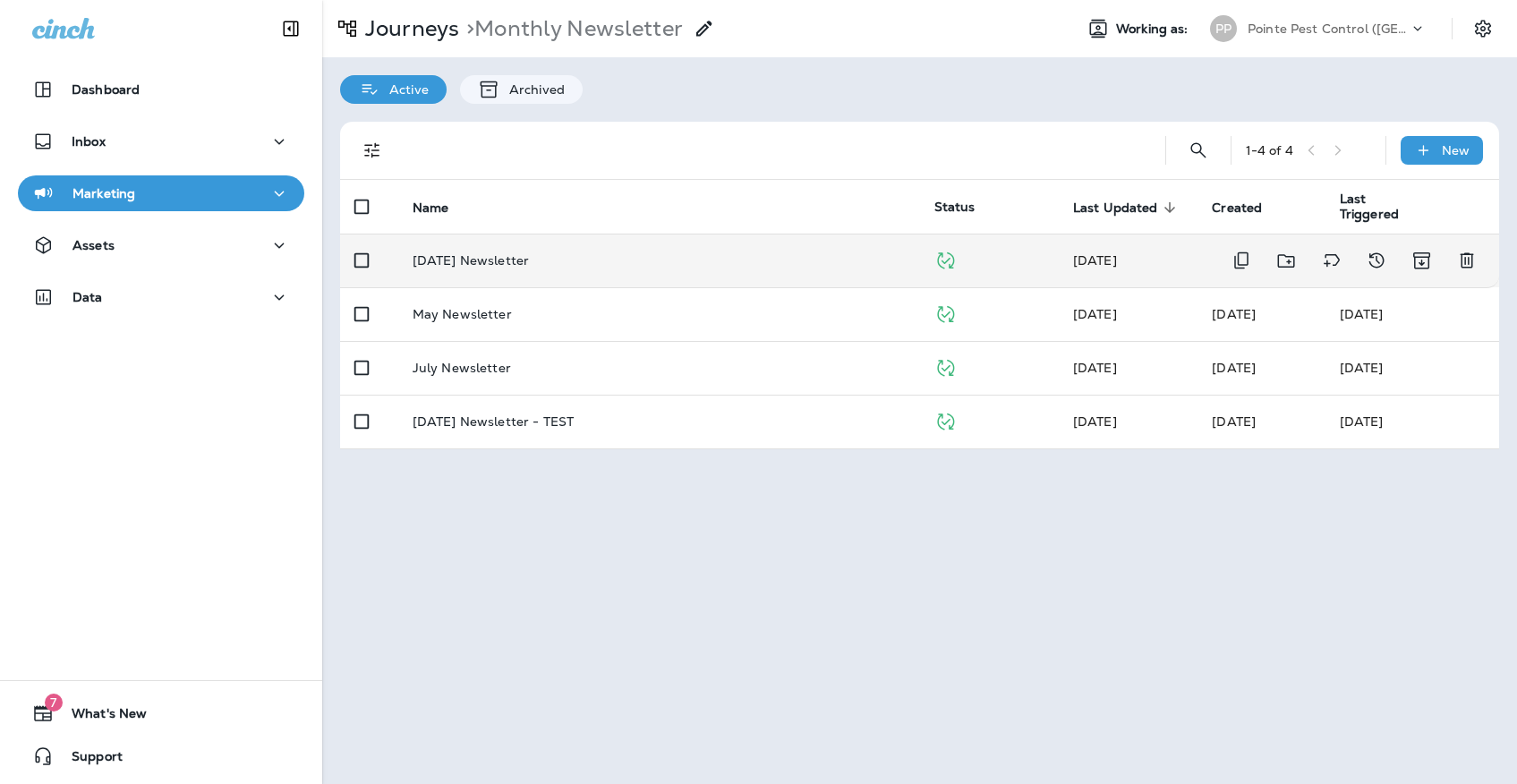
click at [576, 240] on td "[DATE] Newsletter" at bounding box center [659, 261] width 521 height 54
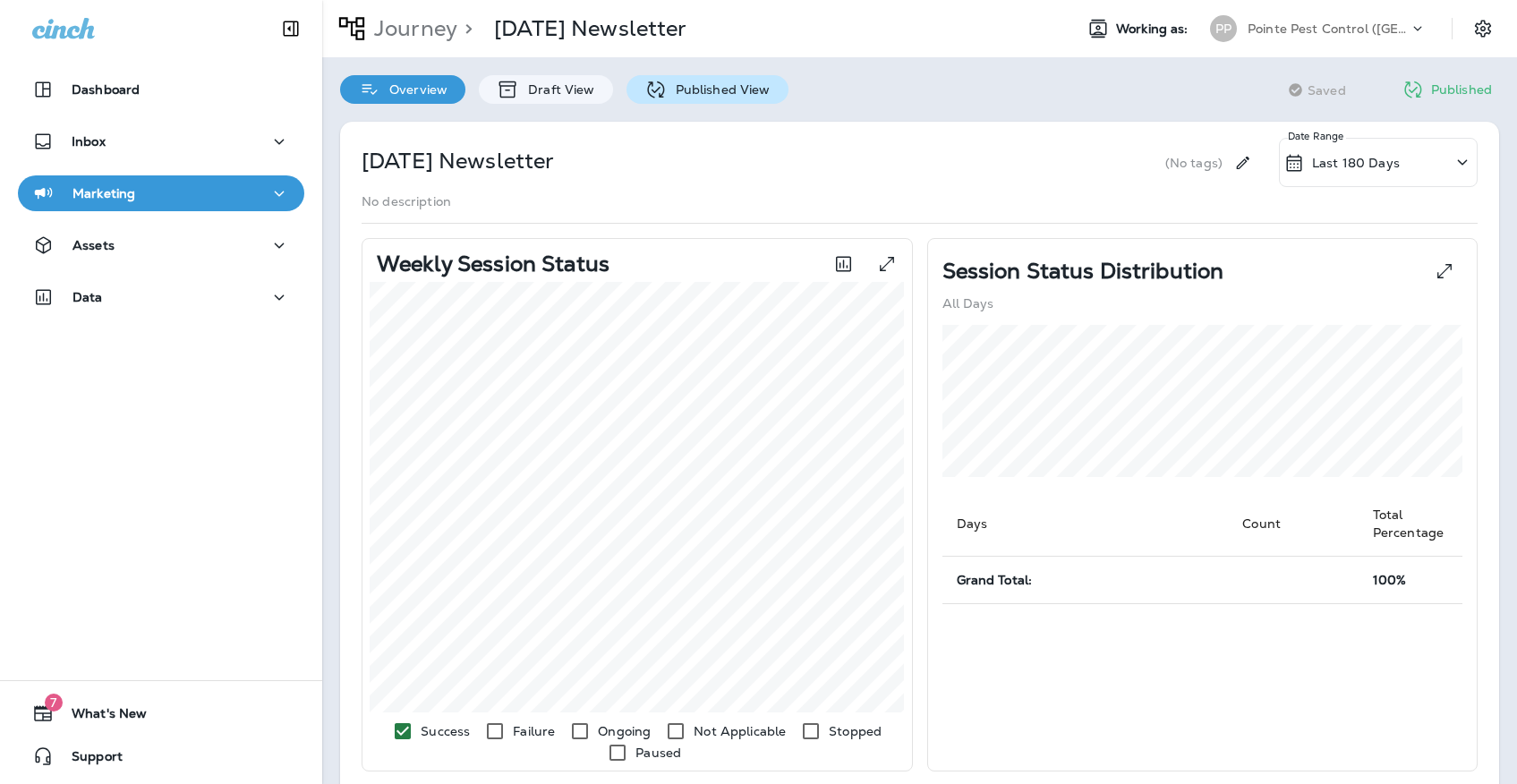
click at [663, 77] on div "Published View" at bounding box center [708, 90] width 162 height 29
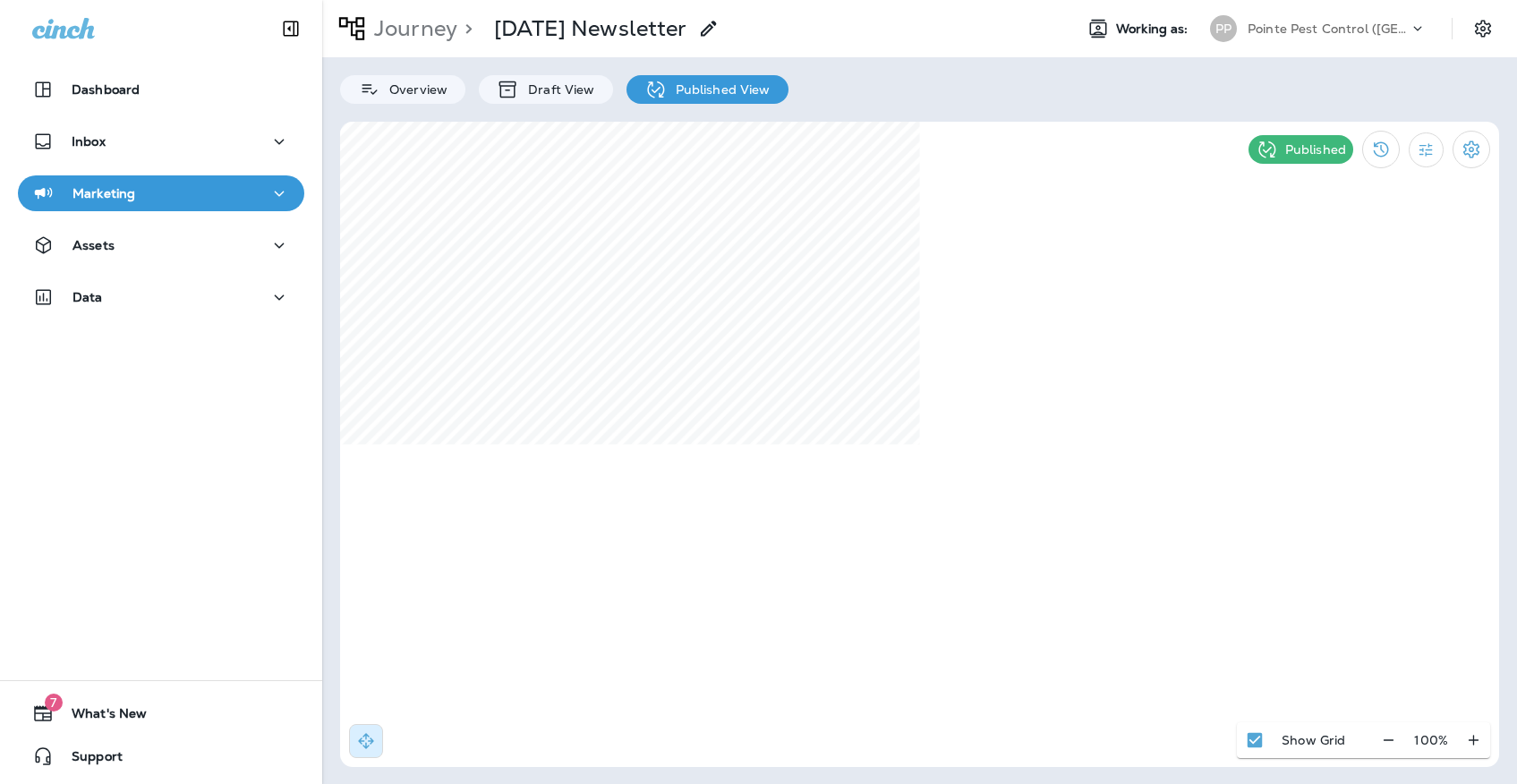
select select "*"
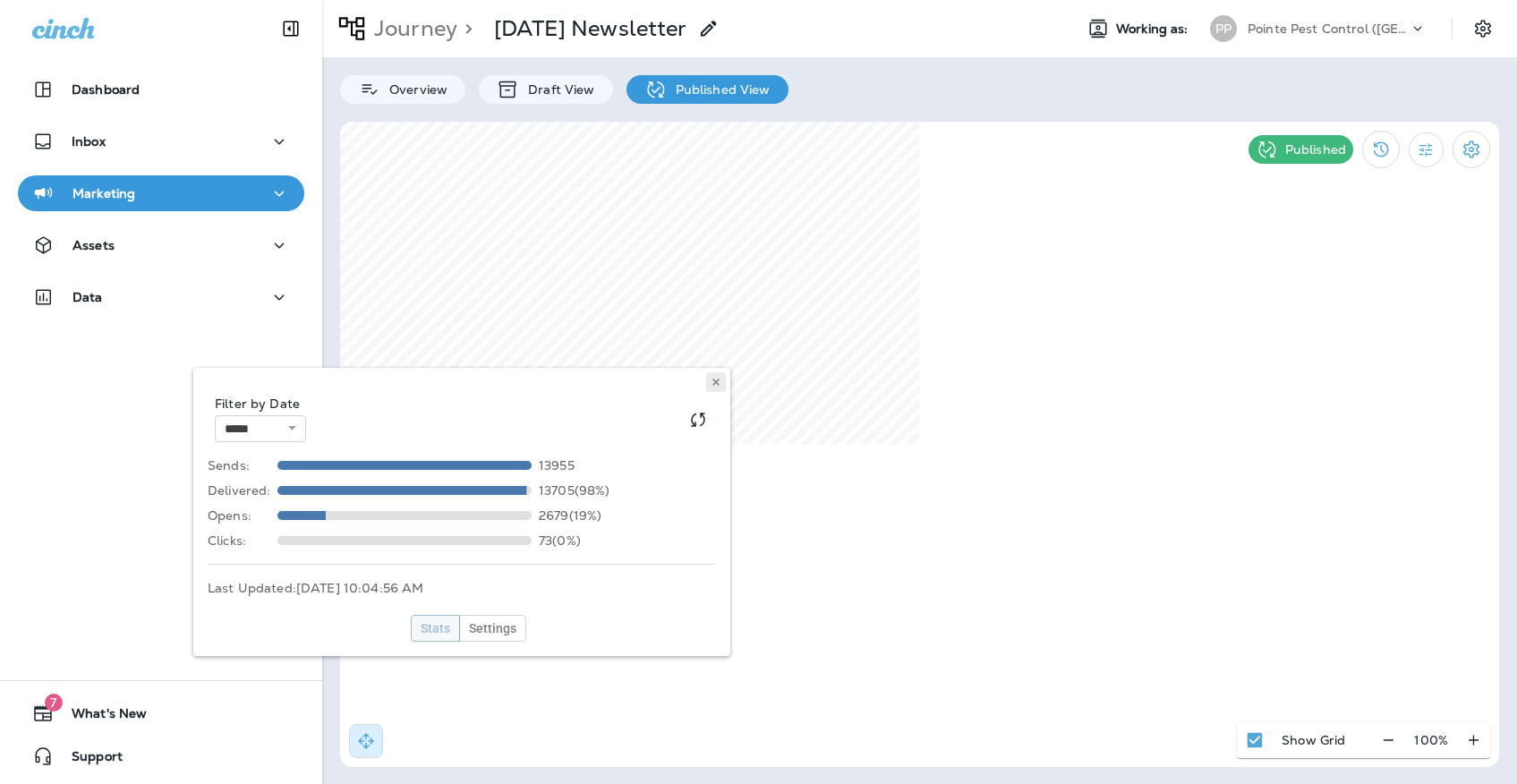
click at [715, 381] on use at bounding box center [716, 381] width 6 height 7
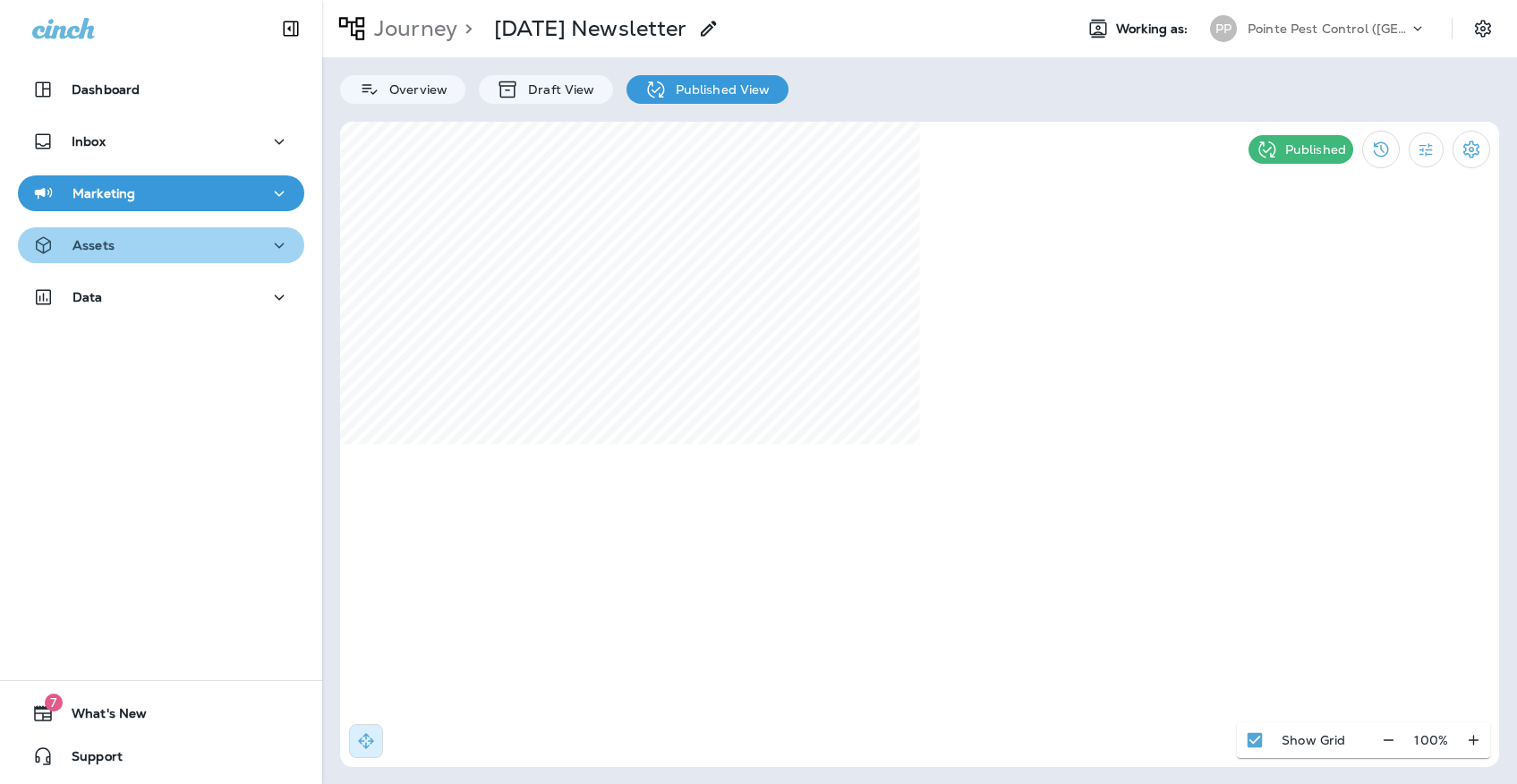
click at [263, 239] on div "Assets" at bounding box center [160, 245] width 258 height 22
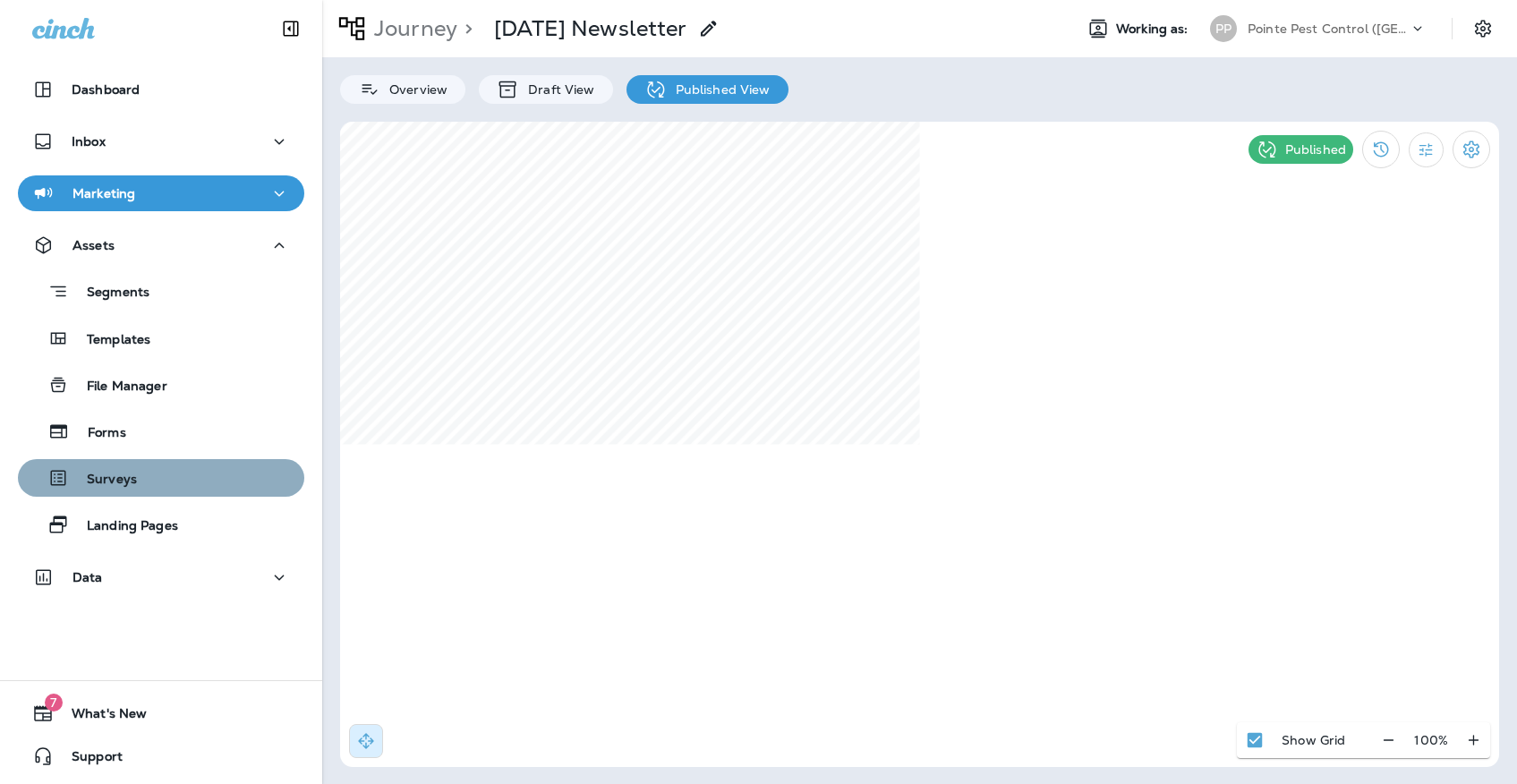
click at [175, 480] on div "Surveys" at bounding box center [161, 478] width 272 height 27
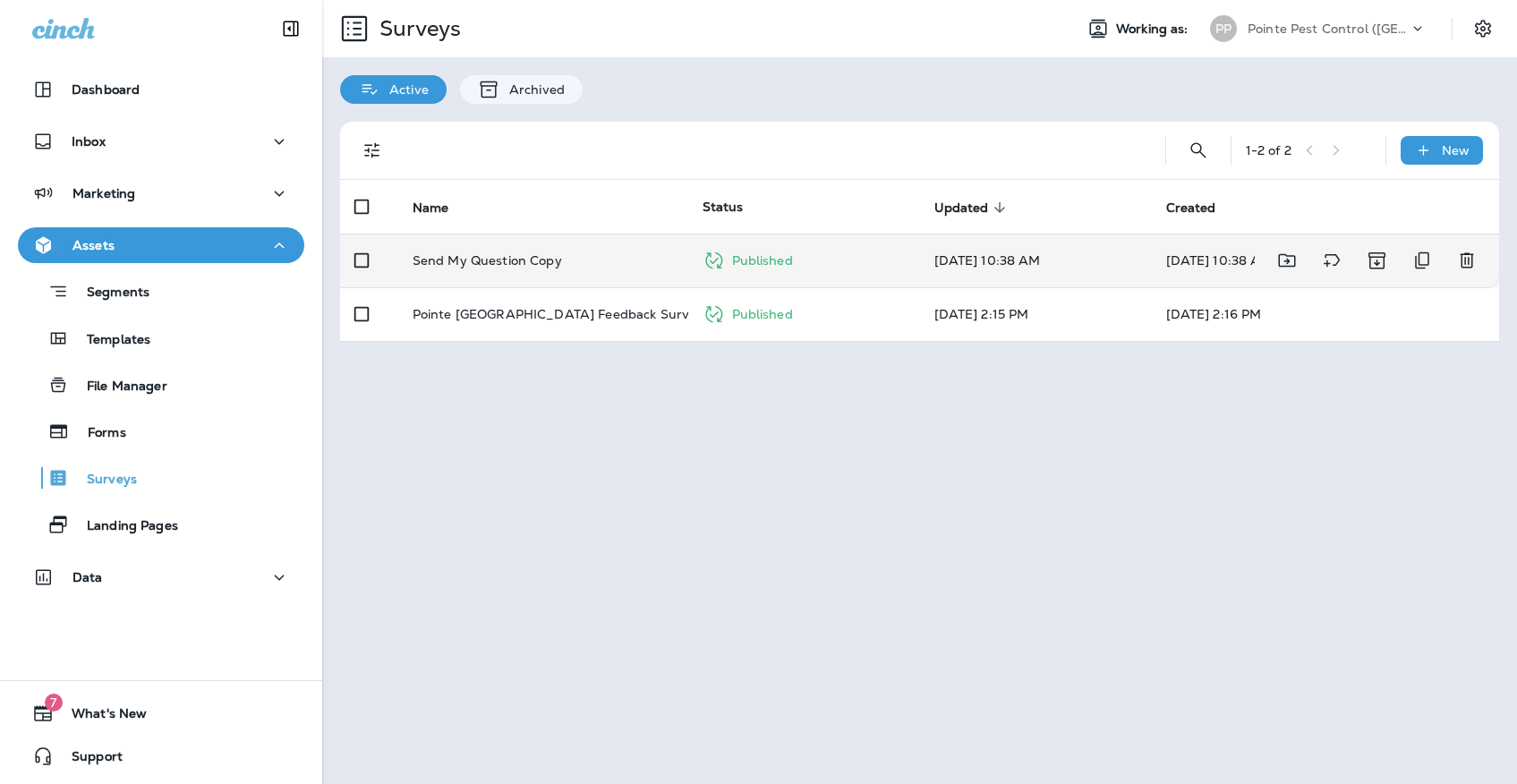
click at [538, 234] on td "Send My Question Copy" at bounding box center [543, 261] width 290 height 54
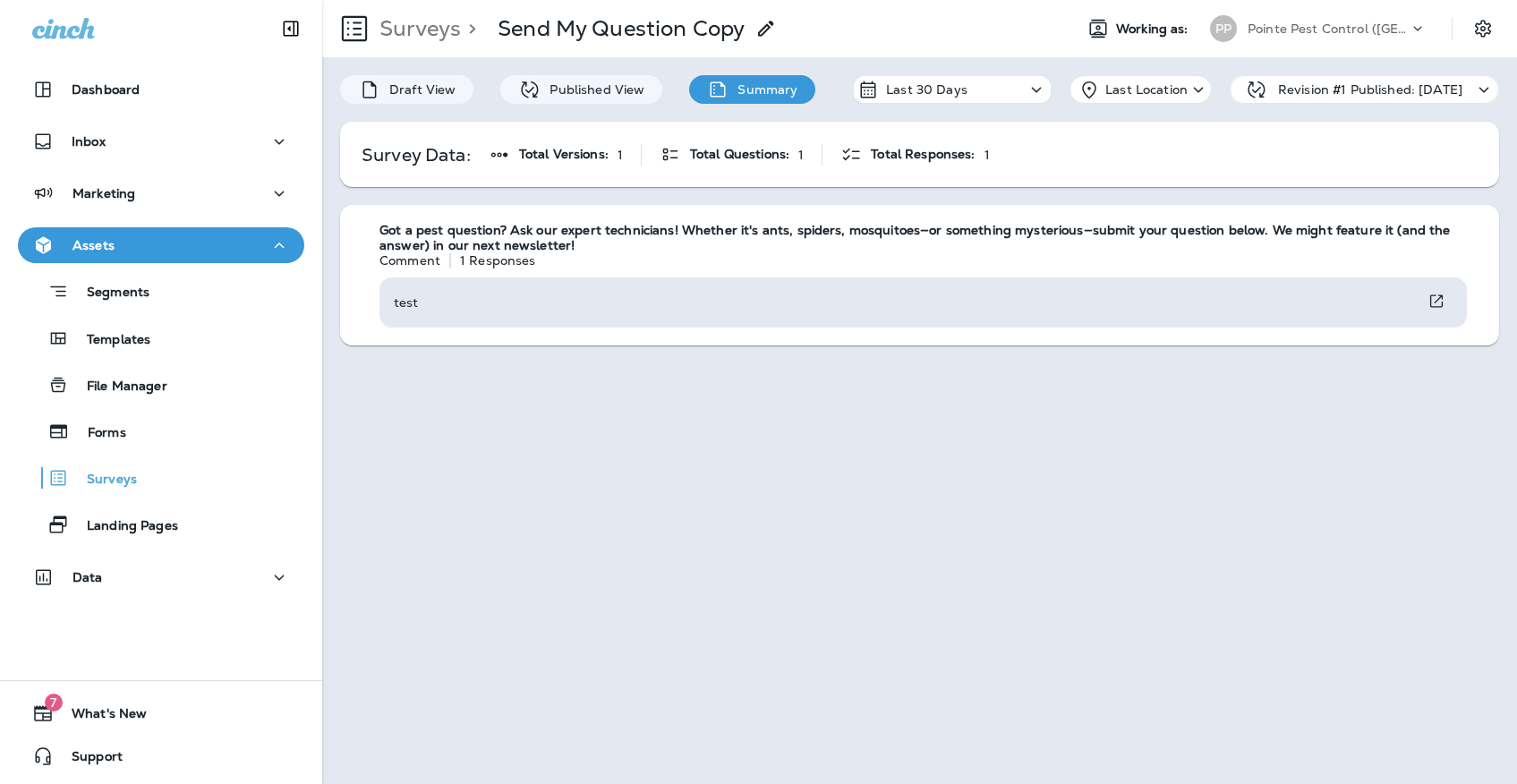
click at [1276, 30] on p "Pointe Pest Control ([GEOGRAPHIC_DATA])" at bounding box center [1328, 28] width 161 height 14
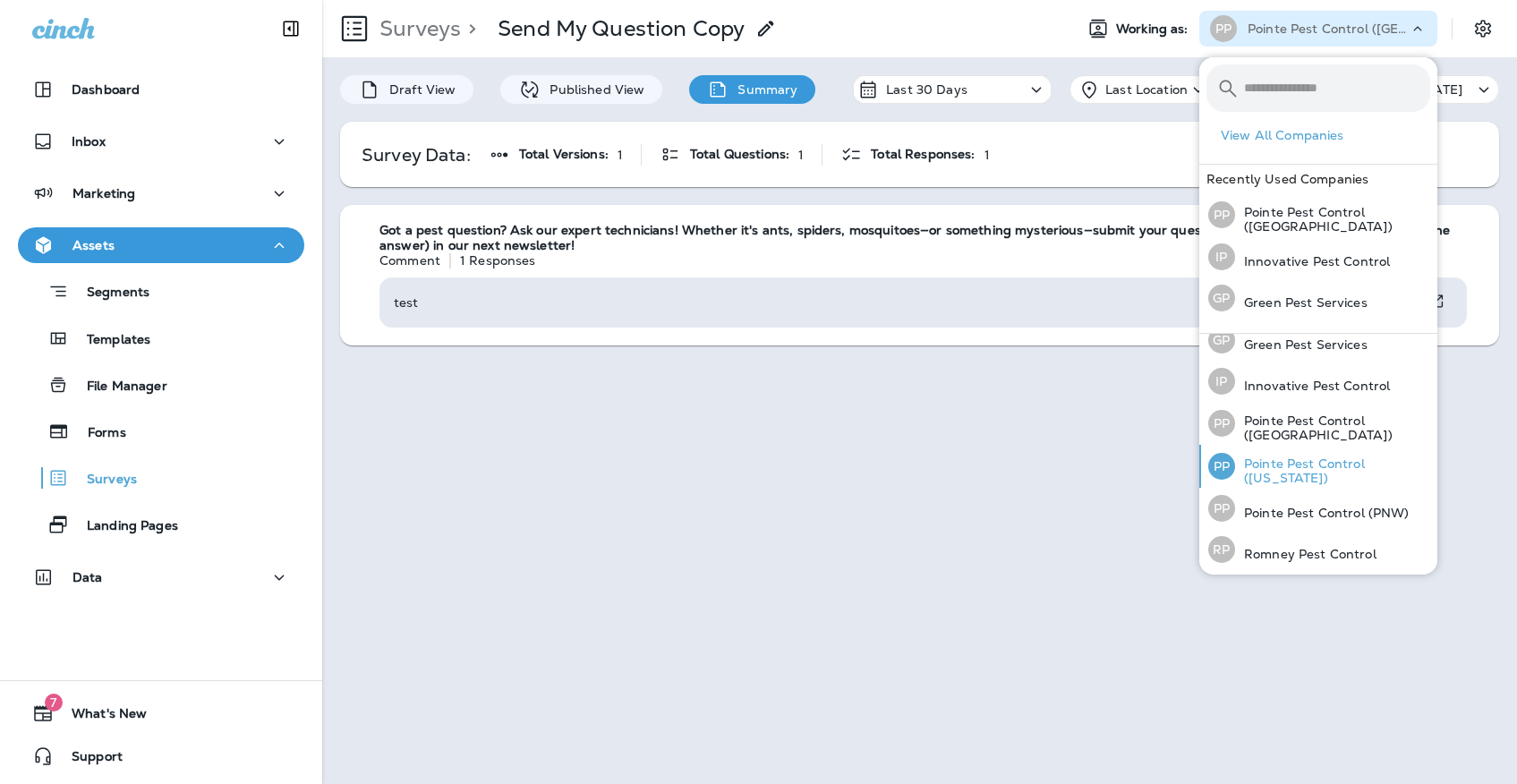
scroll to position [55, 0]
click at [1352, 469] on p "Pointe Pest Control ([US_STATE])" at bounding box center [1333, 471] width 195 height 29
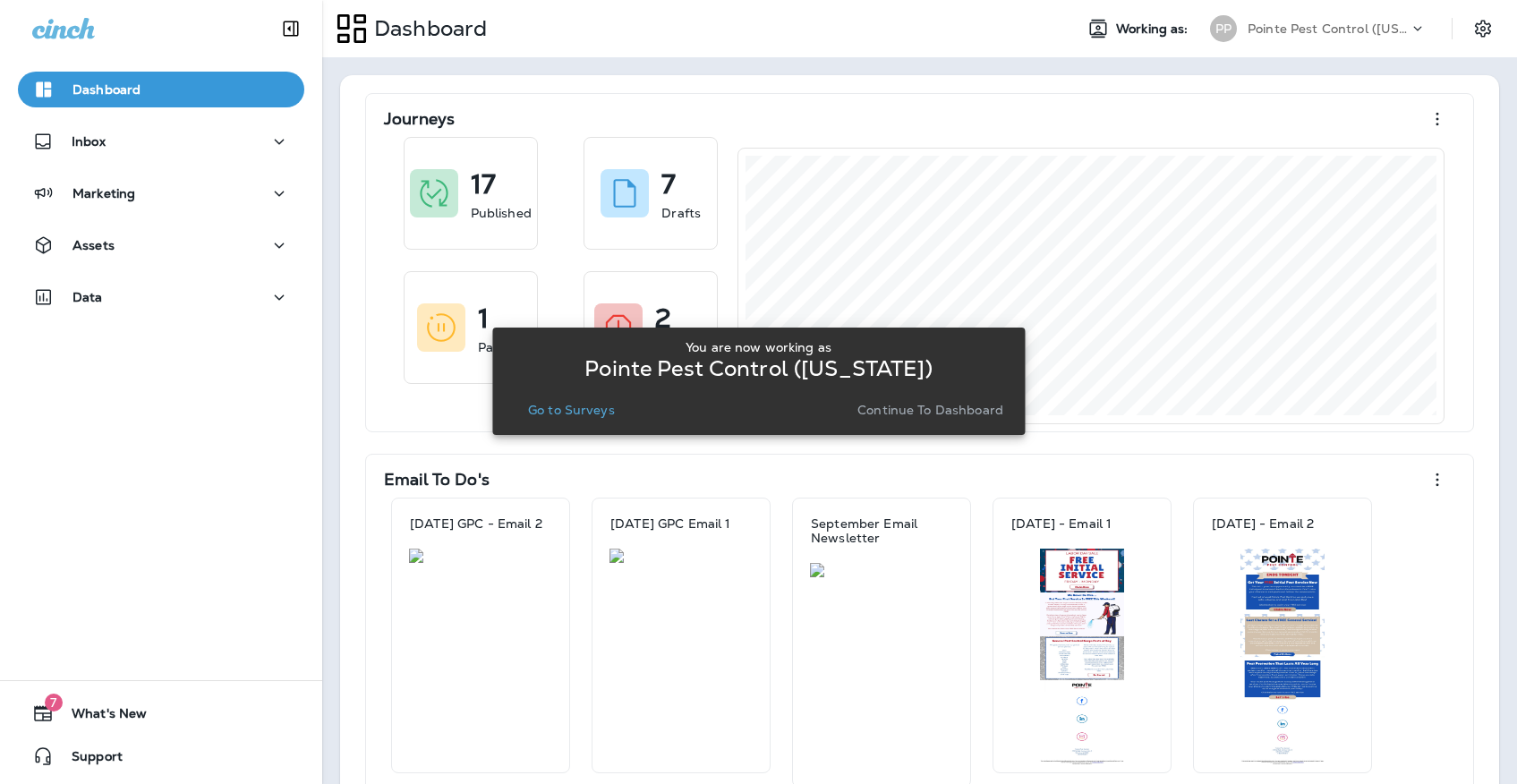
click at [586, 420] on button "Go to Surveys" at bounding box center [571, 409] width 101 height 25
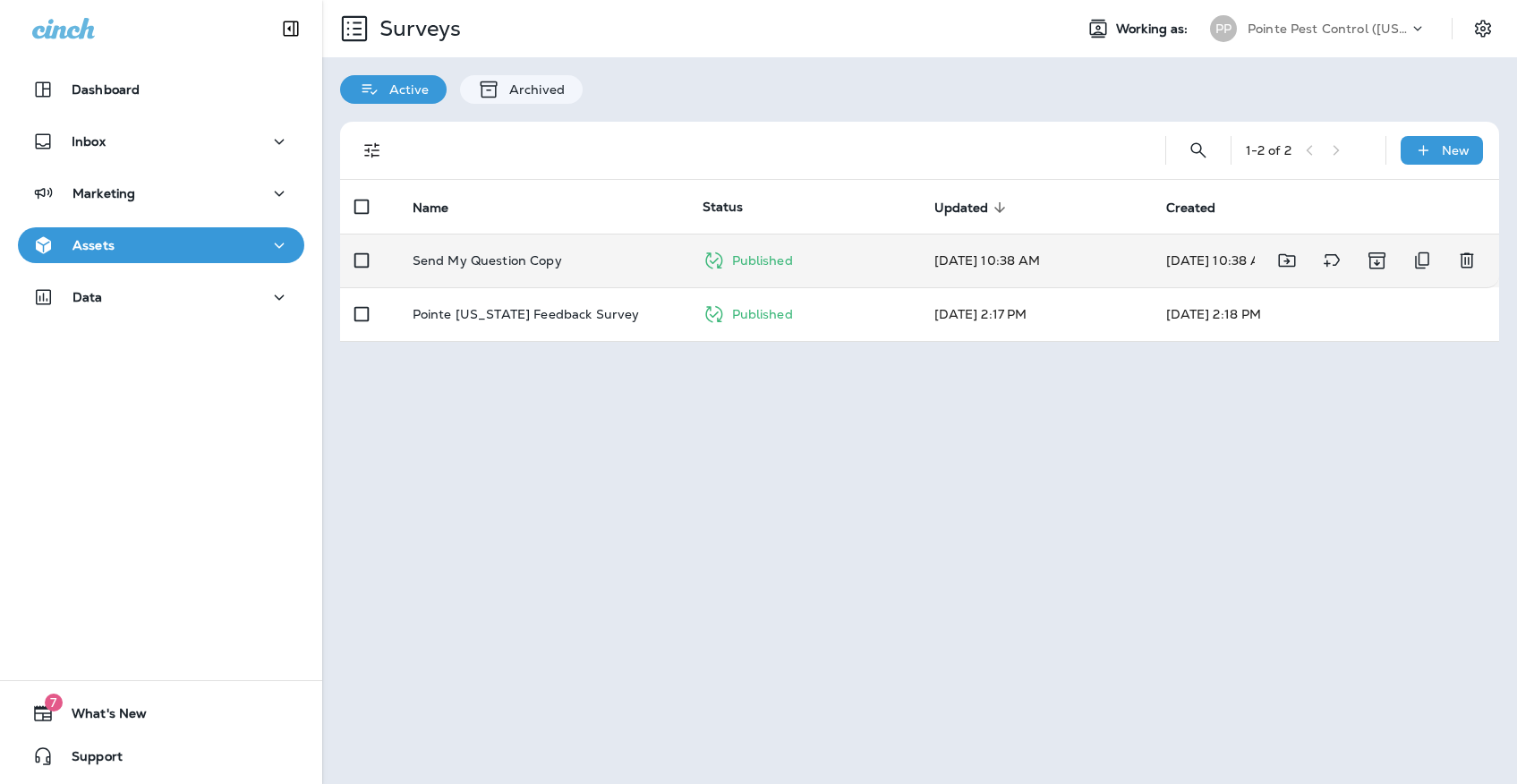
click at [591, 254] on td "Send My Question Copy" at bounding box center [543, 261] width 290 height 54
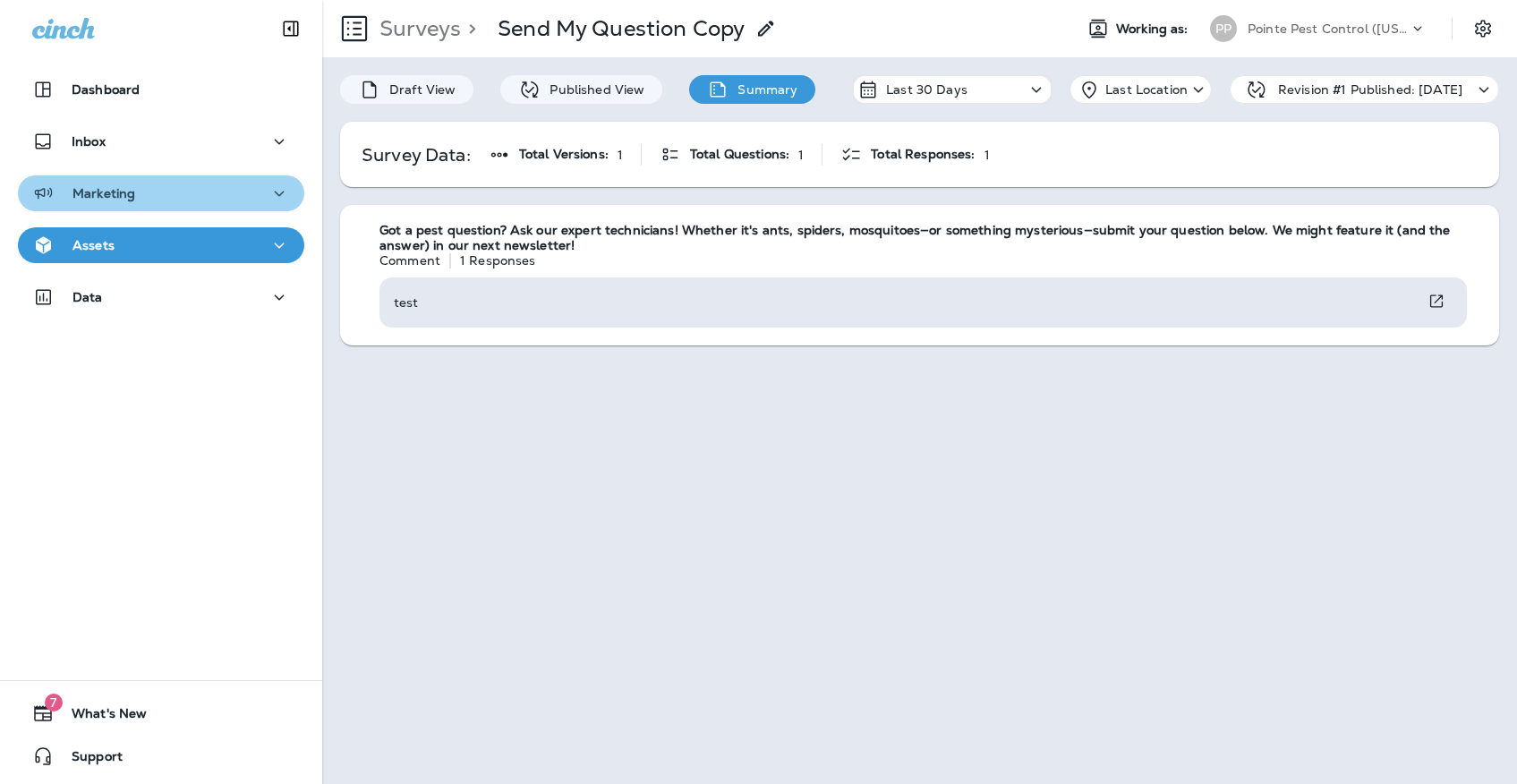
click at [258, 202] on div "Marketing" at bounding box center [160, 193] width 258 height 22
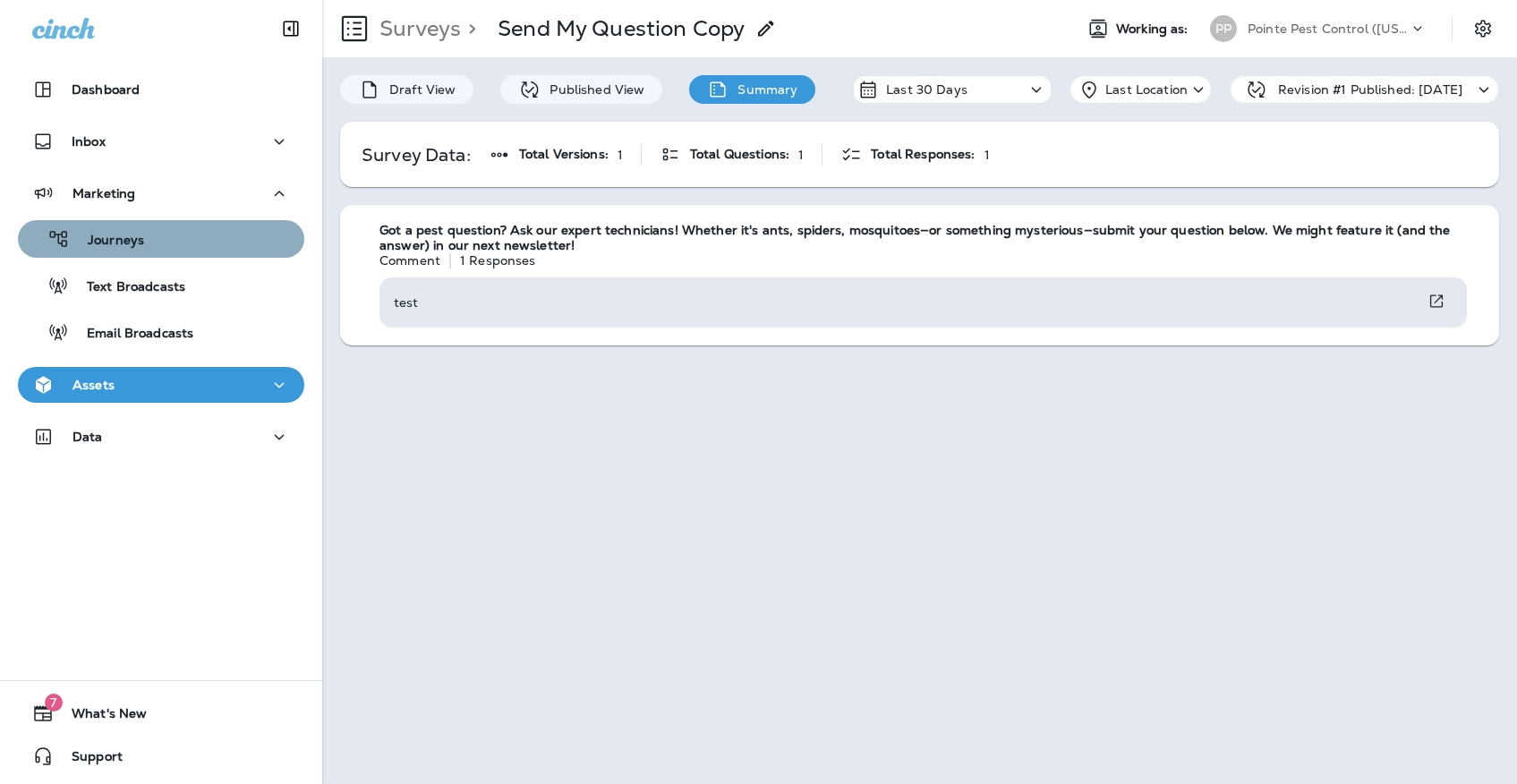
click at [221, 253] on button "Journeys" at bounding box center [161, 238] width 287 height 38
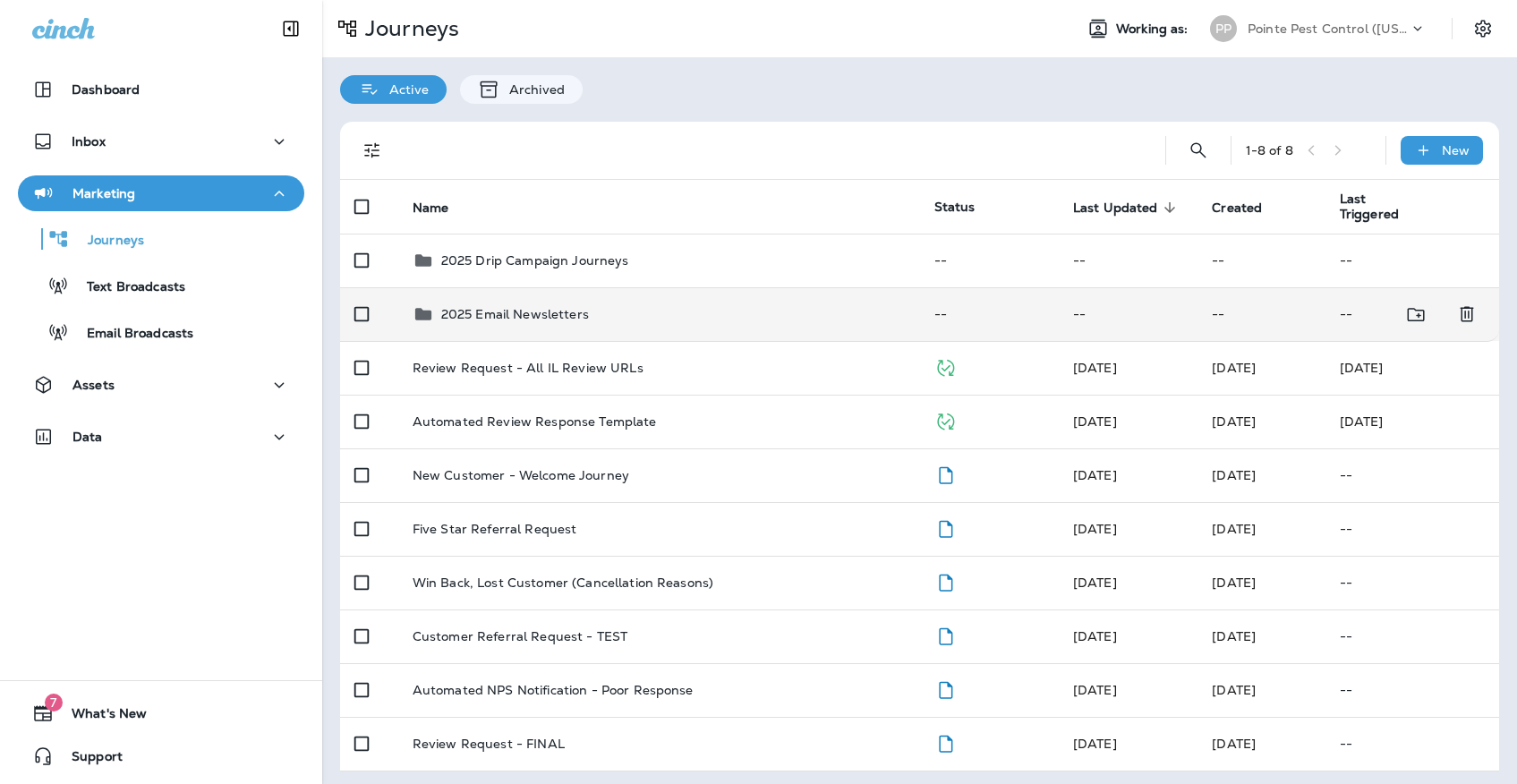
click at [613, 309] on div "2025 Email Newsletters" at bounding box center [659, 314] width 493 height 21
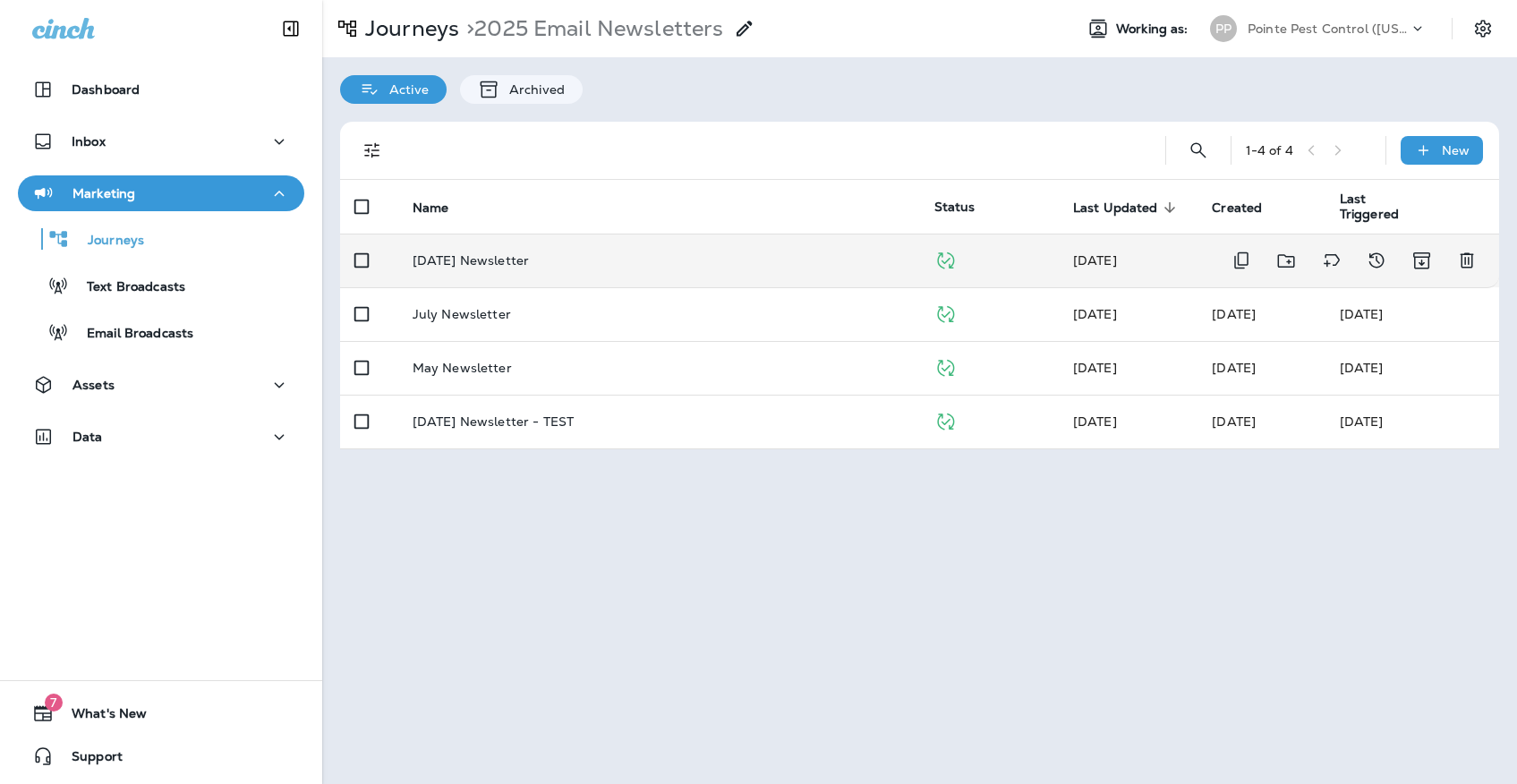
click at [604, 261] on td "[DATE] Newsletter" at bounding box center [659, 261] width 521 height 54
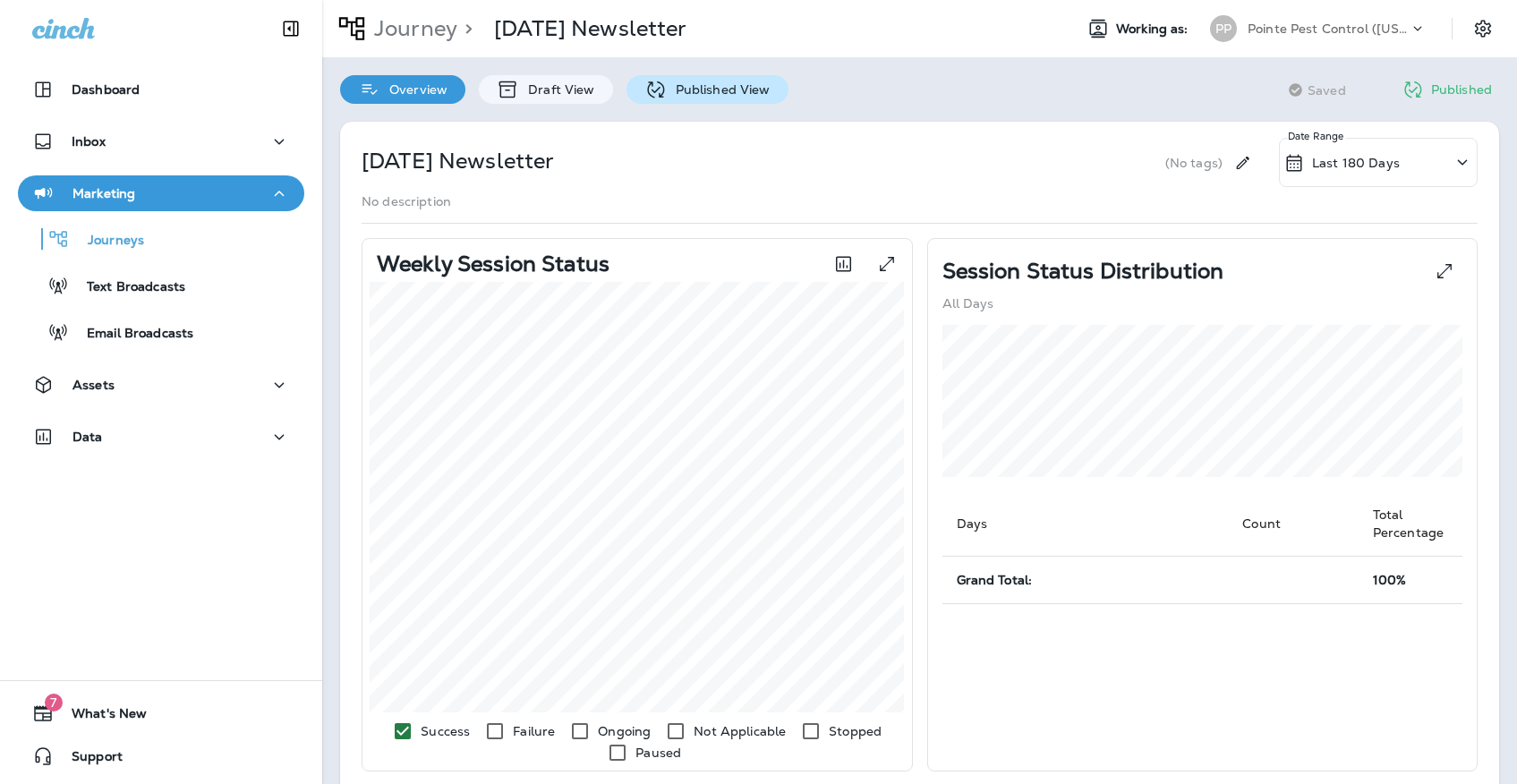
click at [670, 87] on p "Published View" at bounding box center [717, 89] width 103 height 14
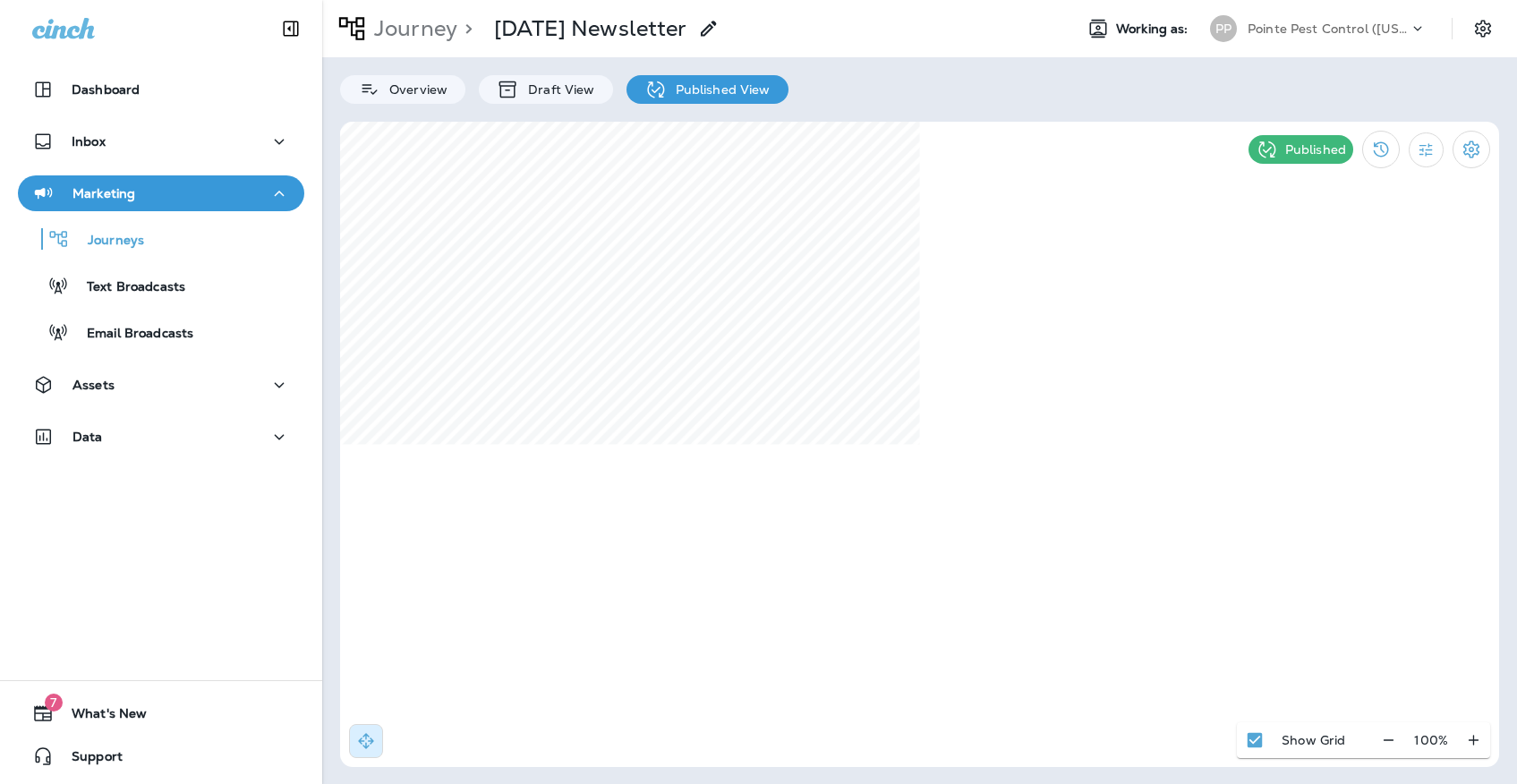
select select "*"
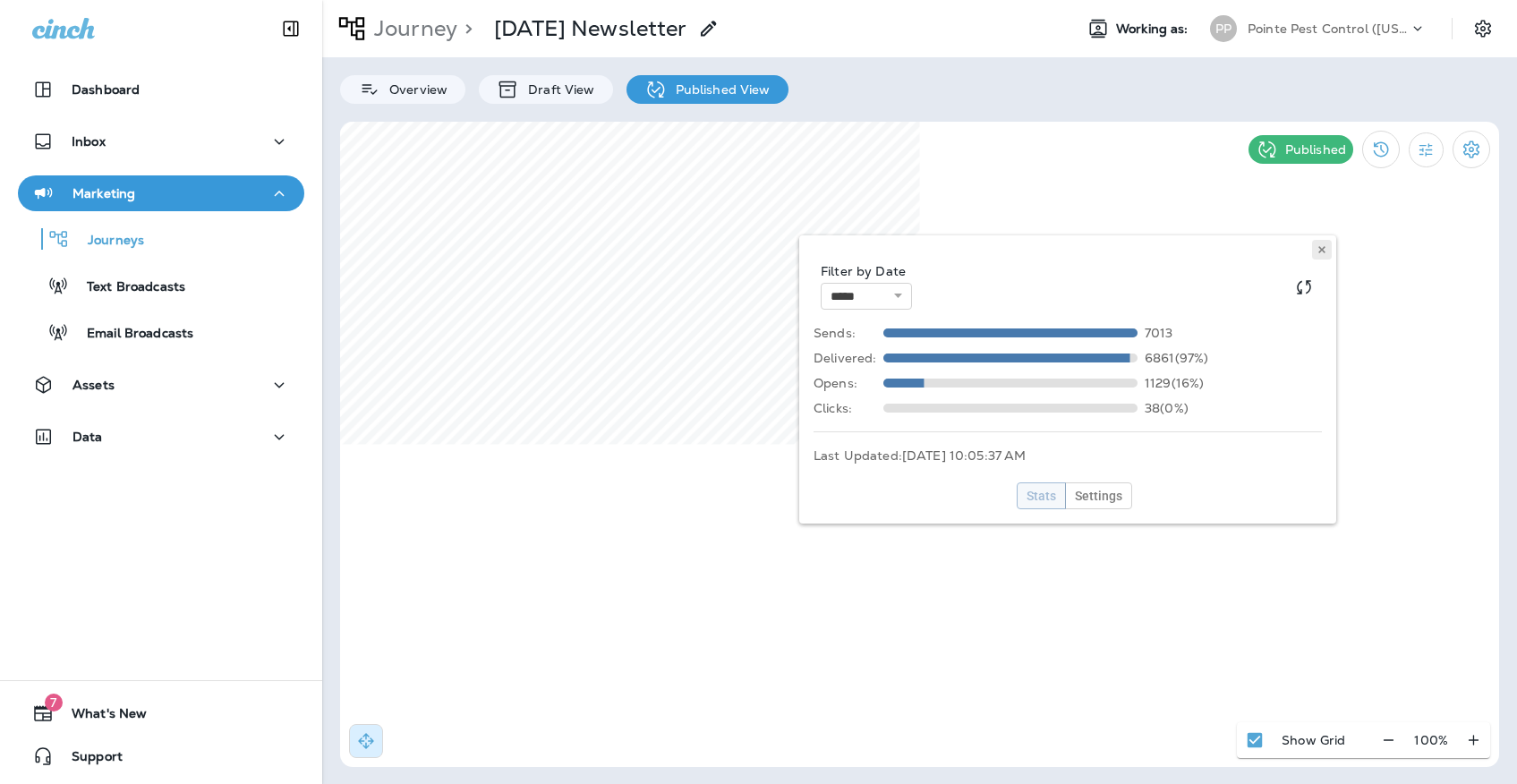
click at [1321, 250] on use at bounding box center [1321, 249] width 6 height 7
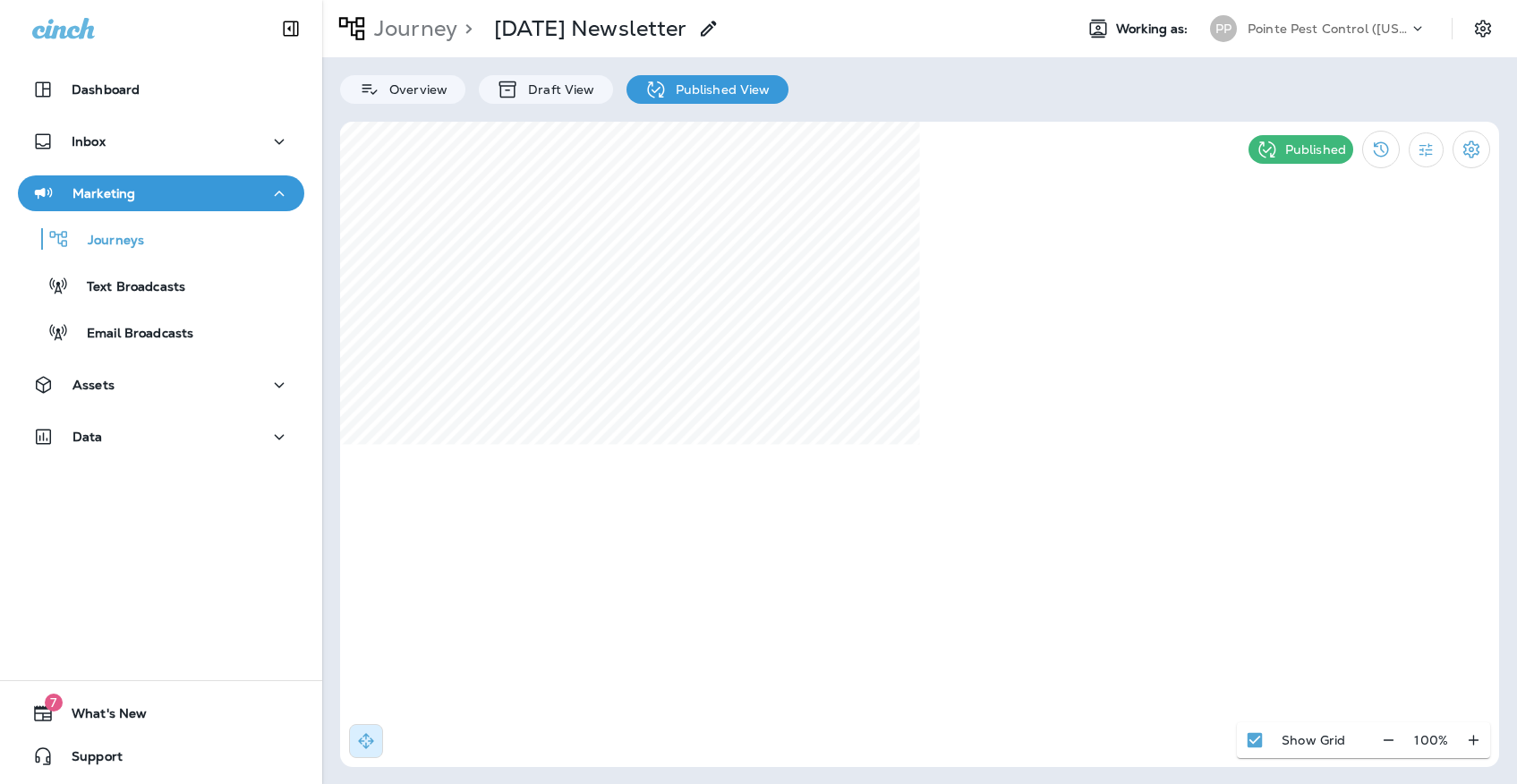
click at [1309, 42] on div "Pointe Pest Control ([US_STATE])" at bounding box center [1328, 29] width 161 height 27
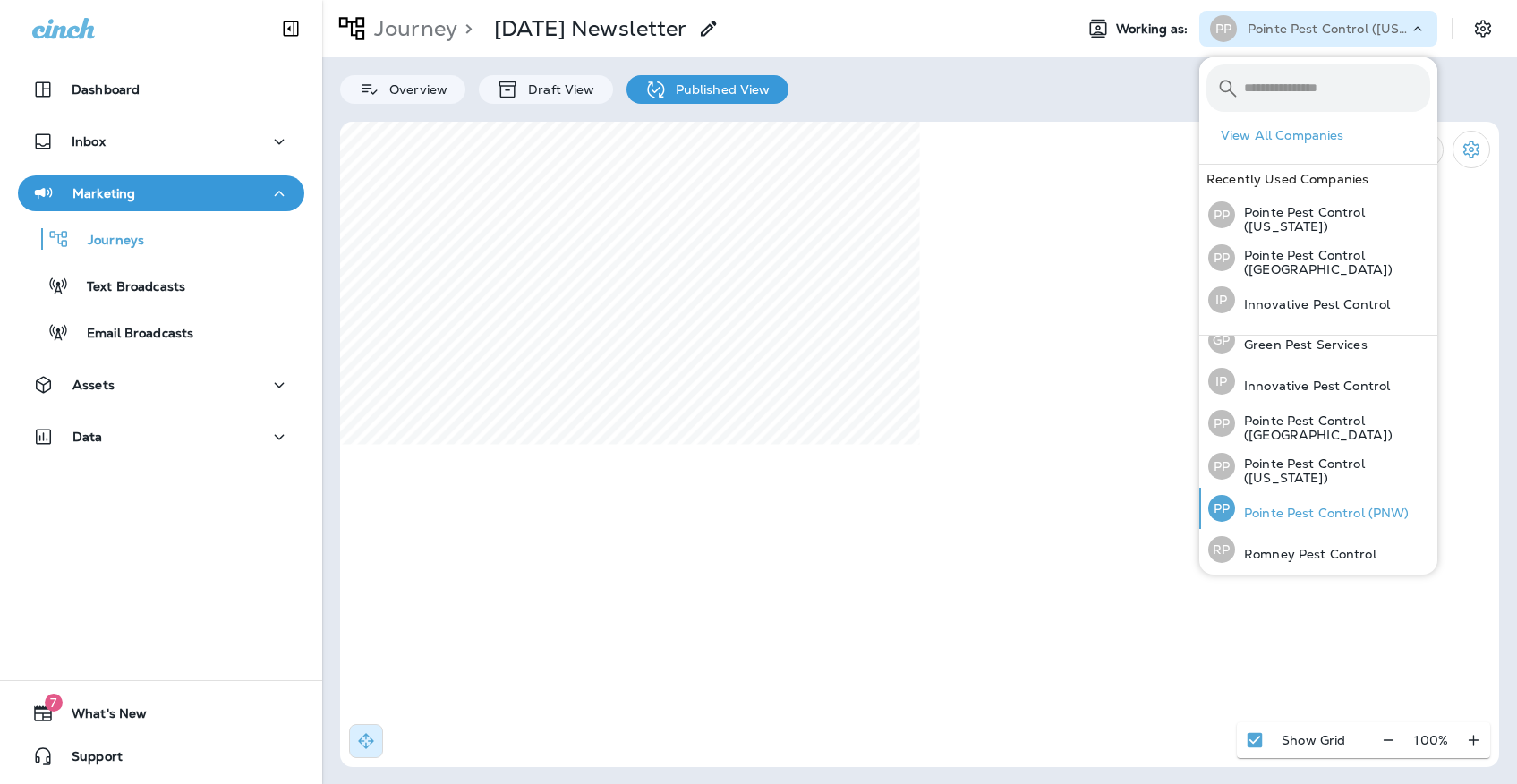
scroll to position [56, 0]
click at [1311, 516] on p "Pointe Pest Control (PNW)" at bounding box center [1322, 513] width 175 height 14
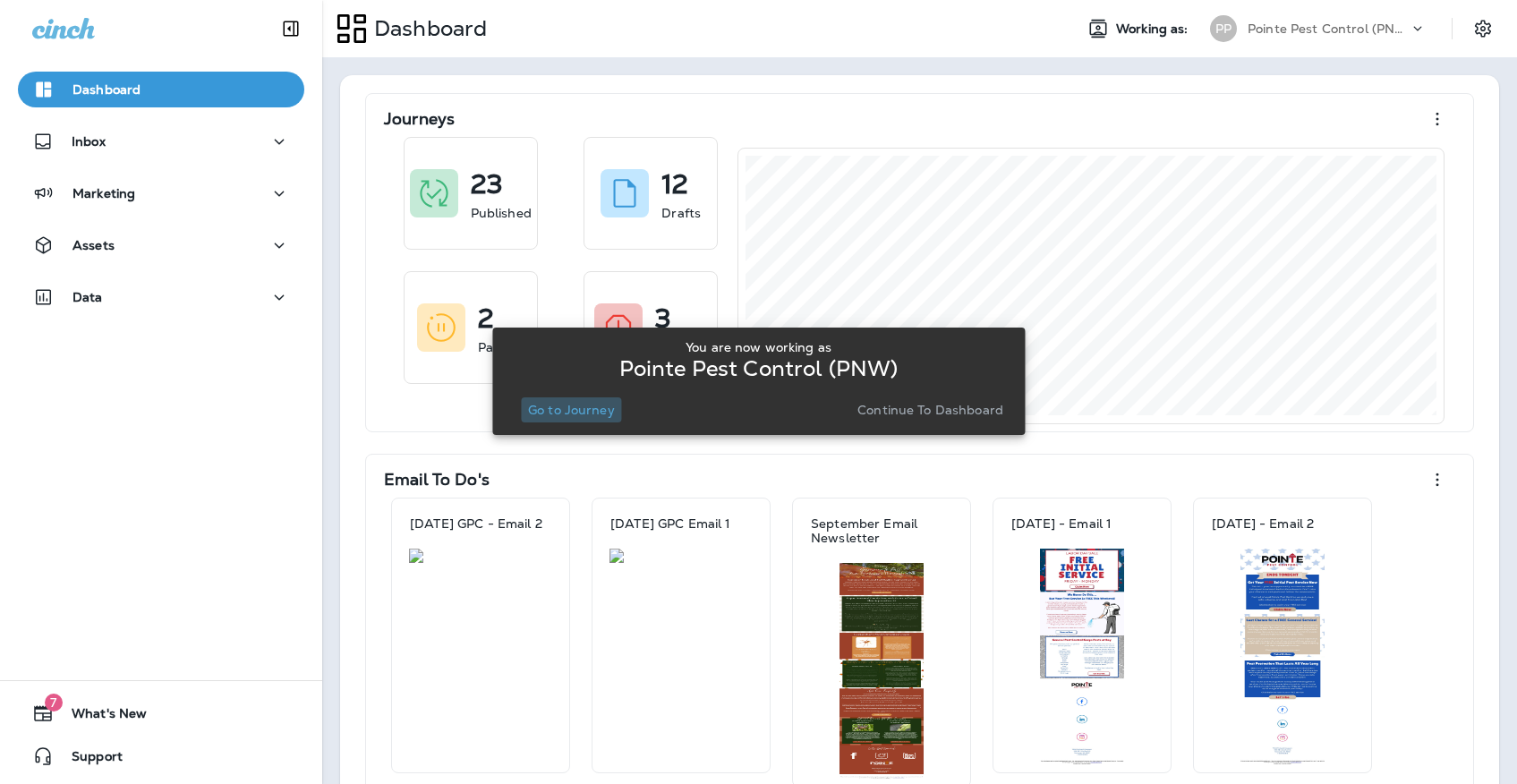
click at [585, 419] on button "Go to Journey" at bounding box center [571, 409] width 101 height 25
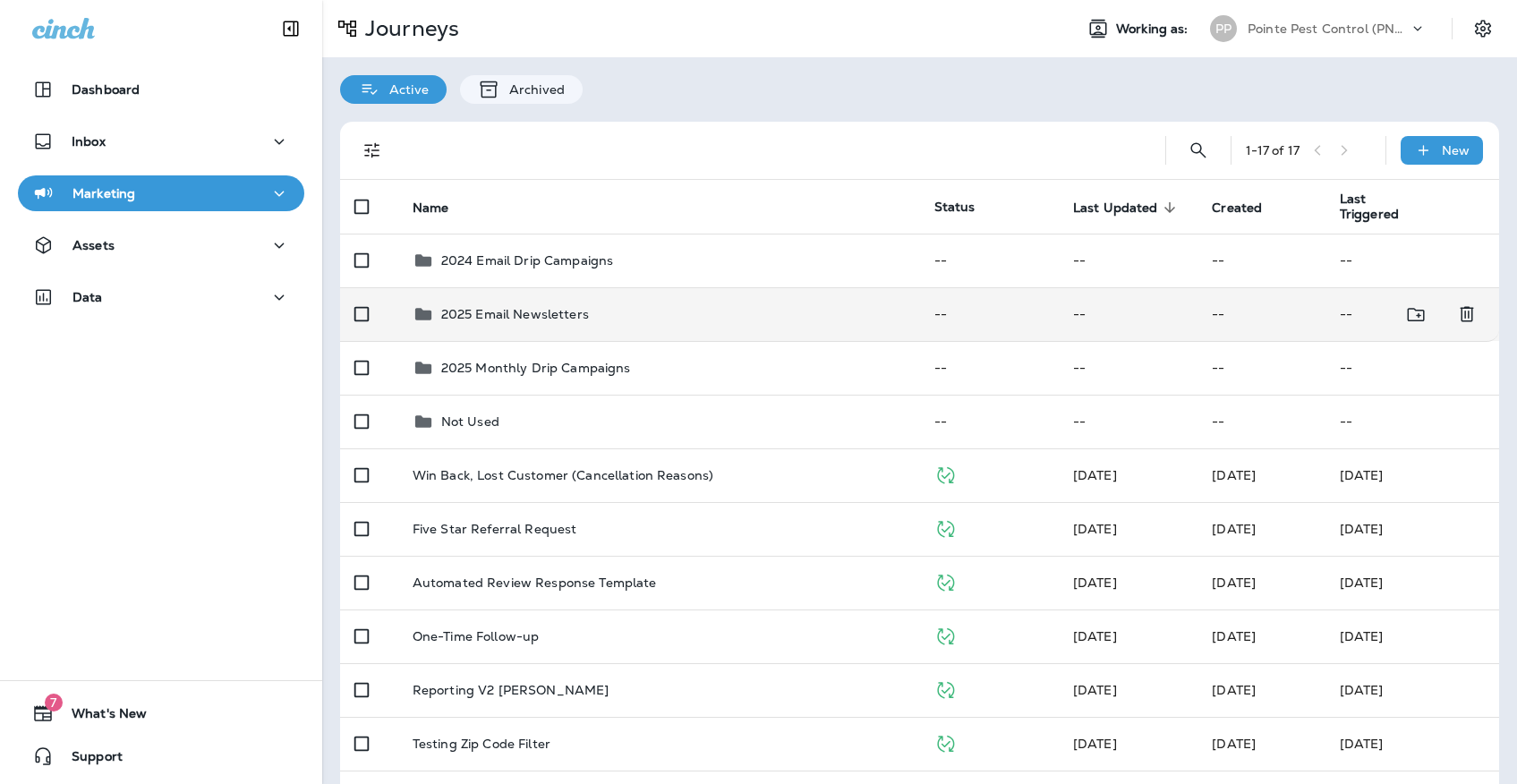
click at [563, 320] on td "2025 Email Newsletters" at bounding box center [659, 314] width 521 height 54
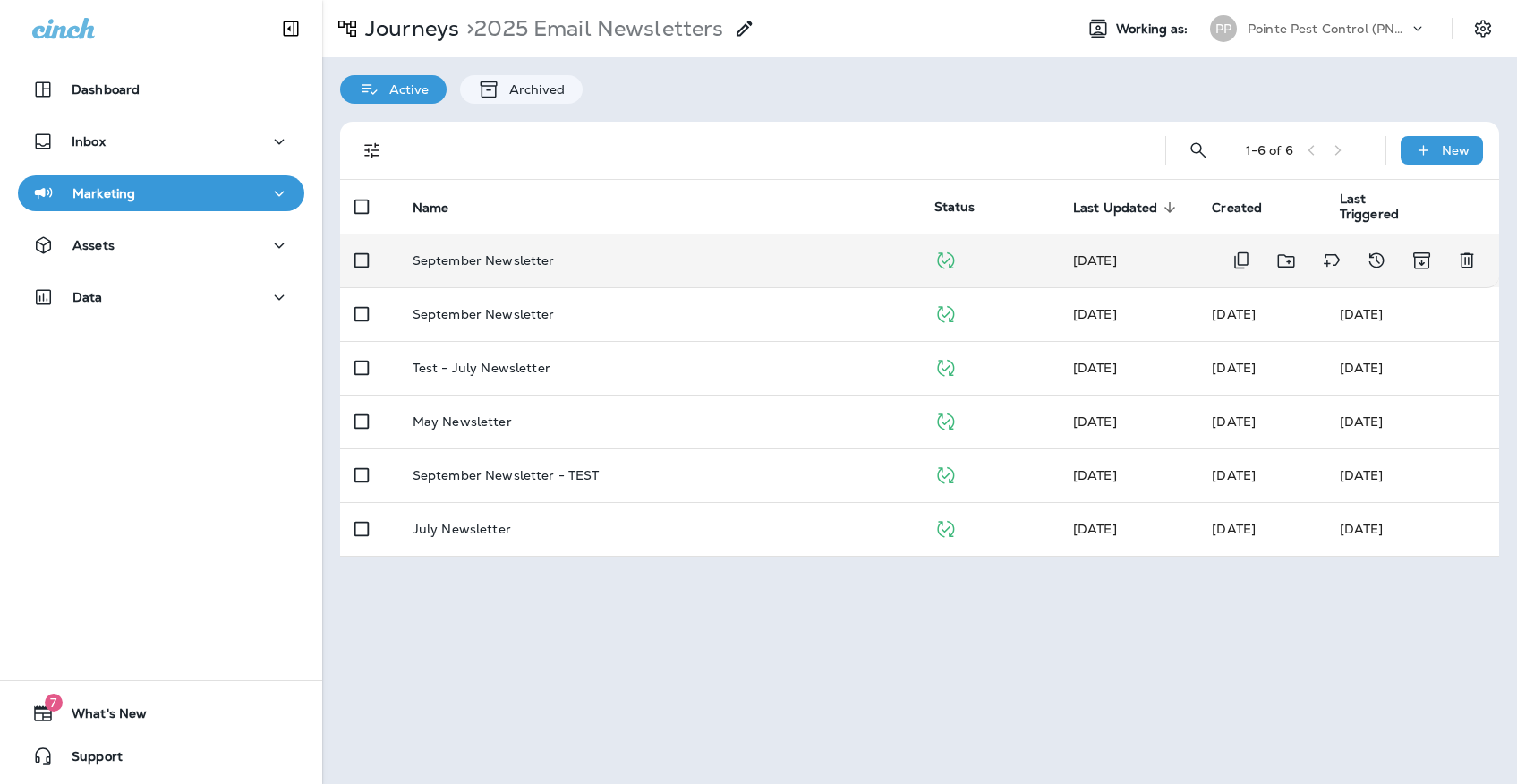
click at [586, 255] on div "September Newsletter" at bounding box center [659, 260] width 493 height 14
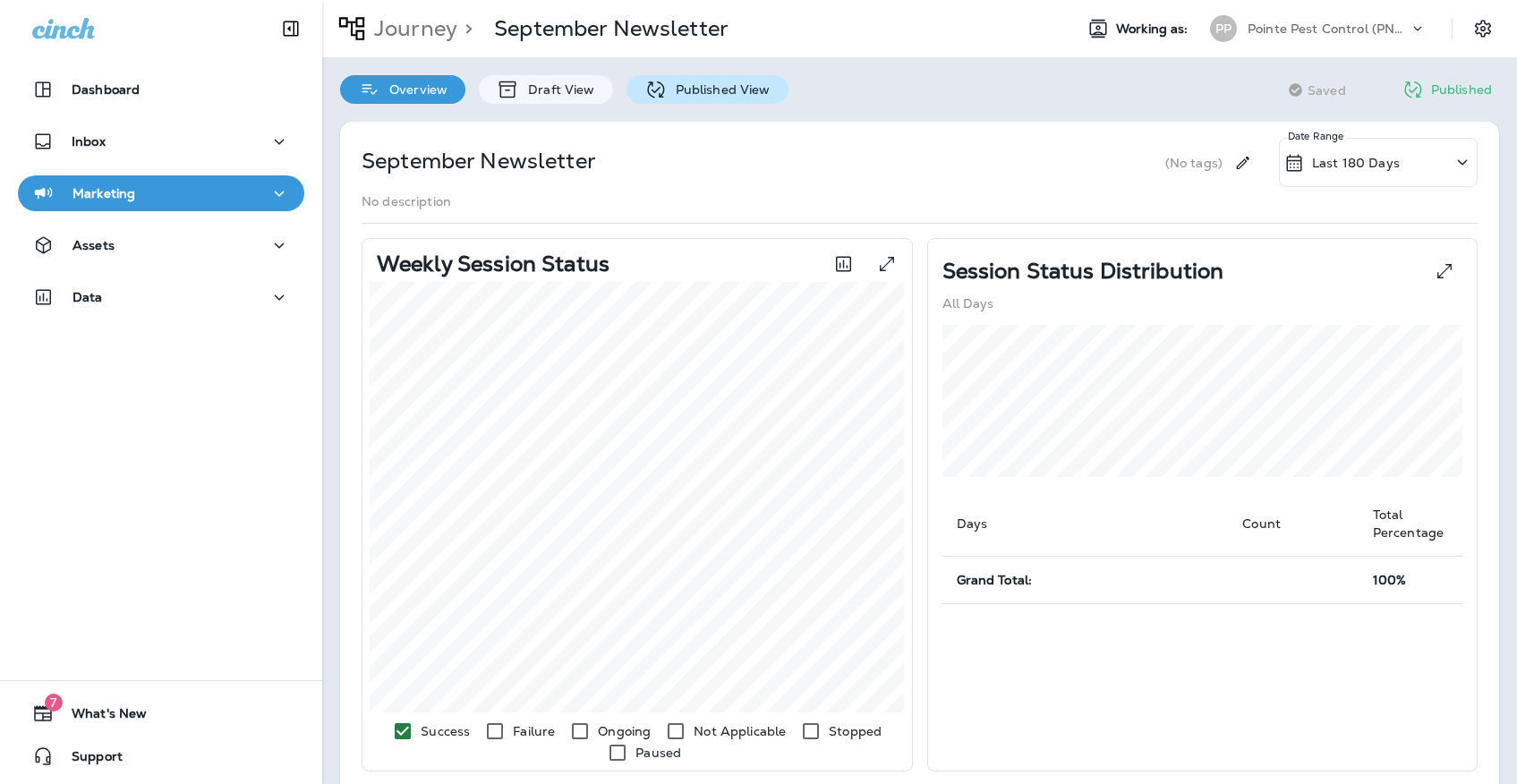
click at [666, 88] on p "Published View" at bounding box center [717, 89] width 103 height 14
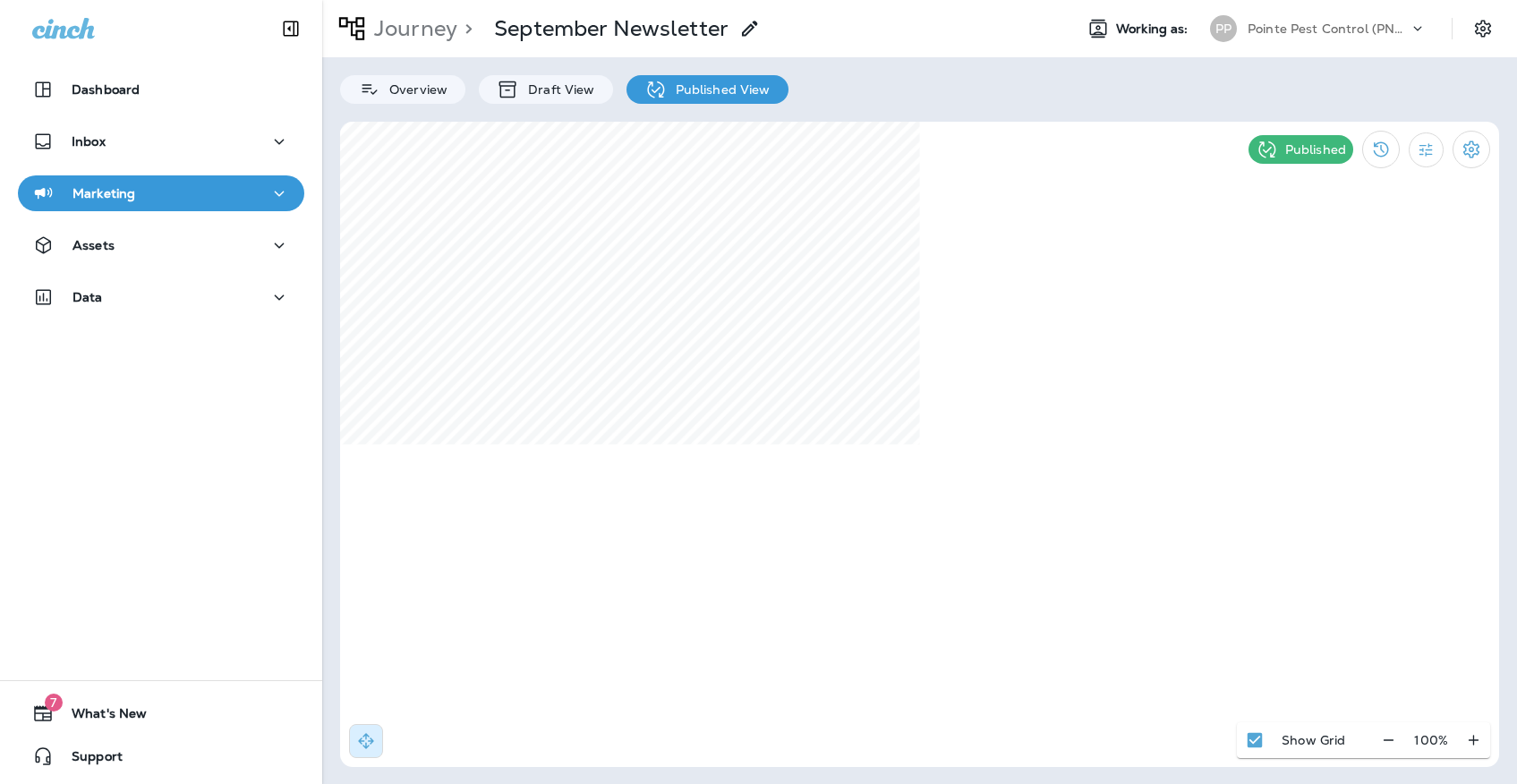
select select "*"
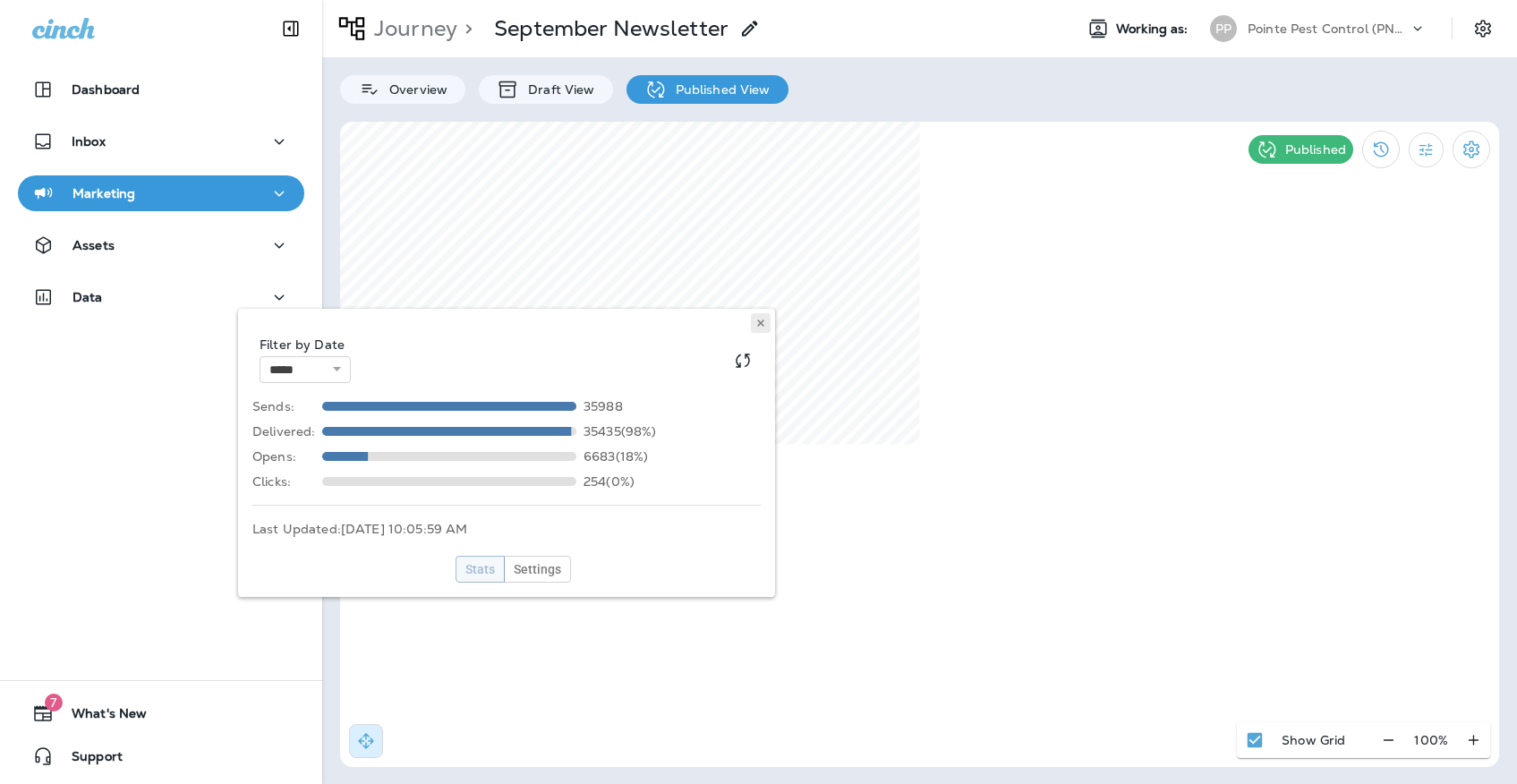
click at [763, 321] on use at bounding box center [760, 322] width 6 height 7
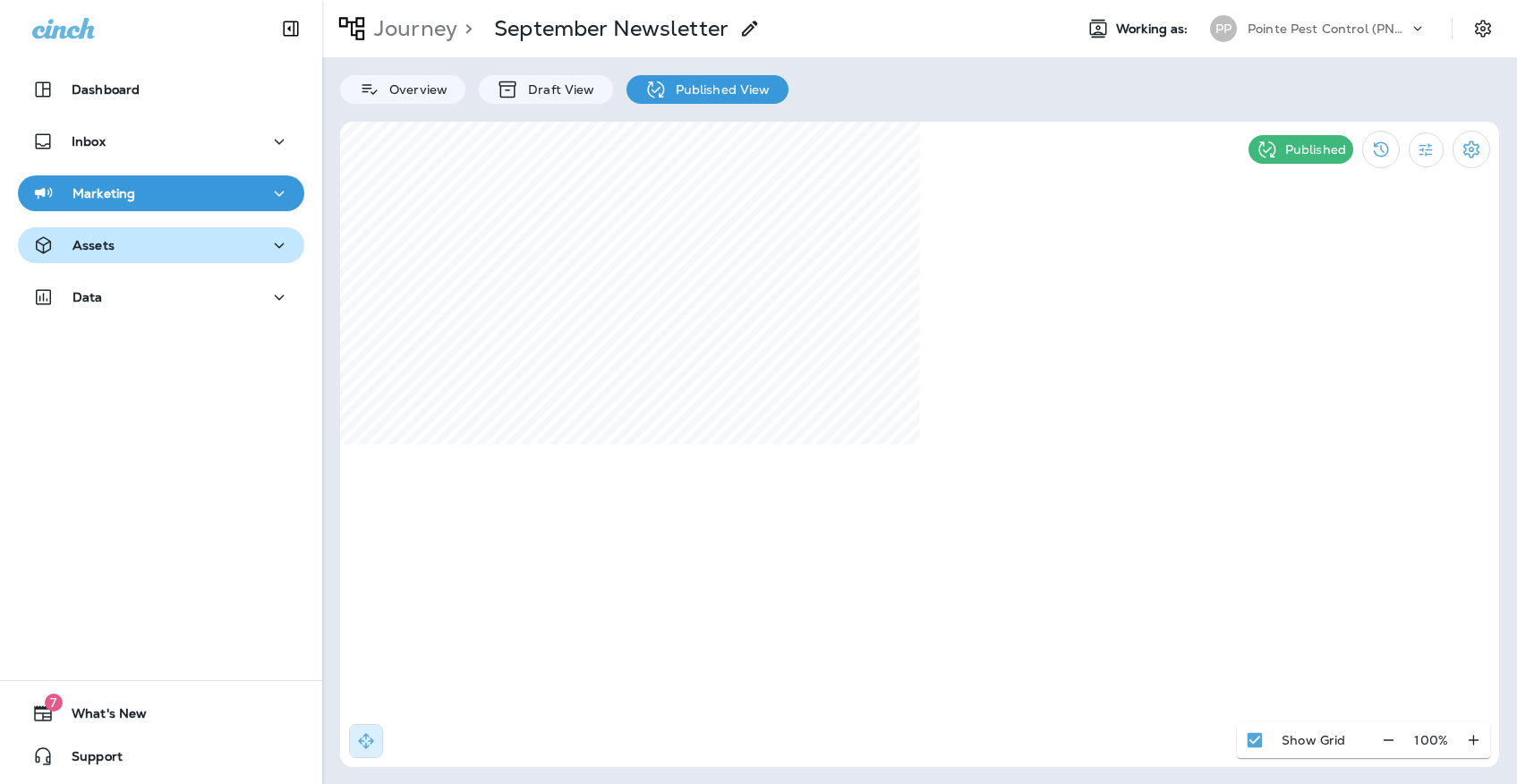
click at [168, 243] on div "Assets" at bounding box center [160, 245] width 258 height 22
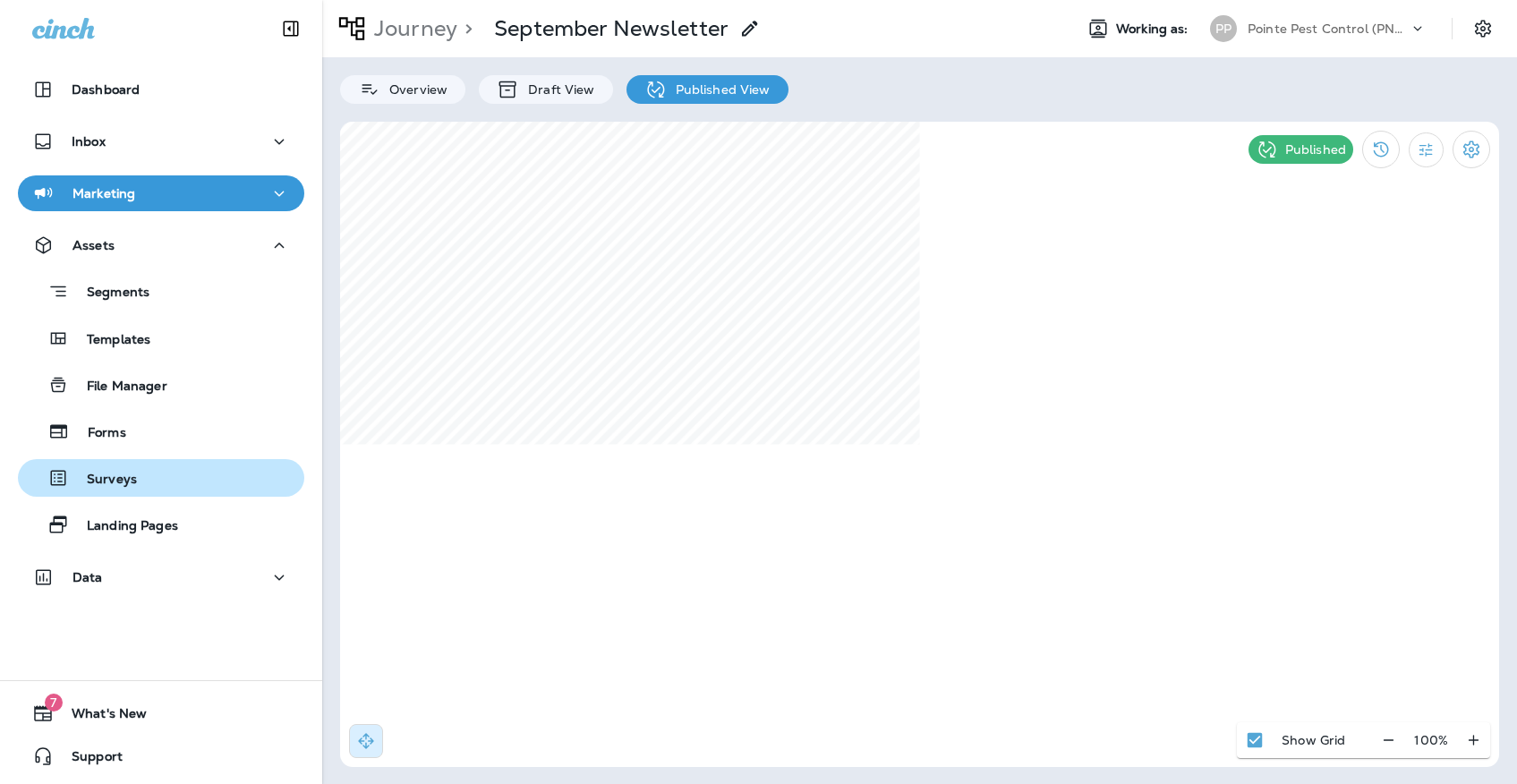
click at [128, 482] on p "Surveys" at bounding box center [102, 480] width 68 height 17
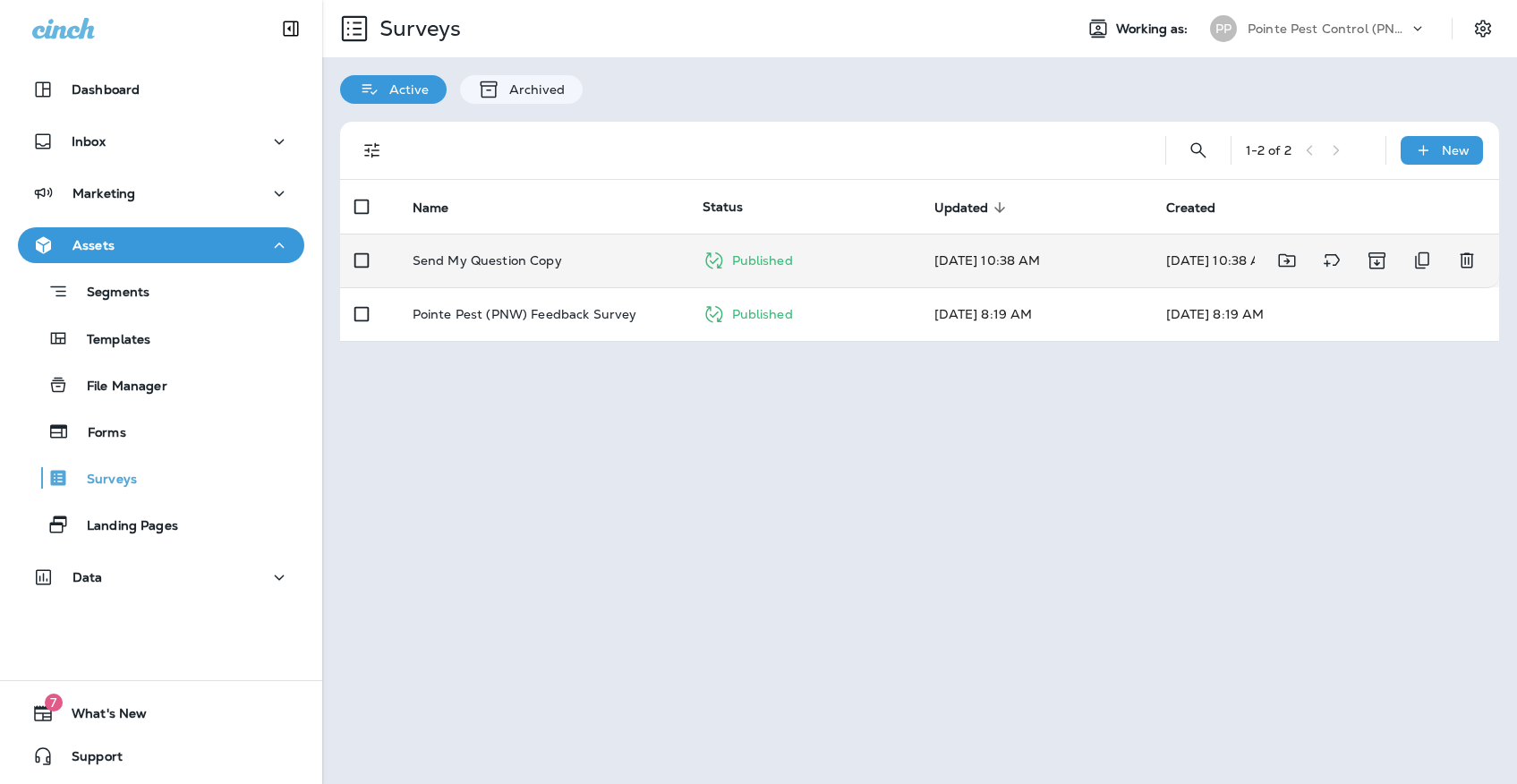
click at [475, 253] on p "Send My Question Copy" at bounding box center [487, 260] width 150 height 14
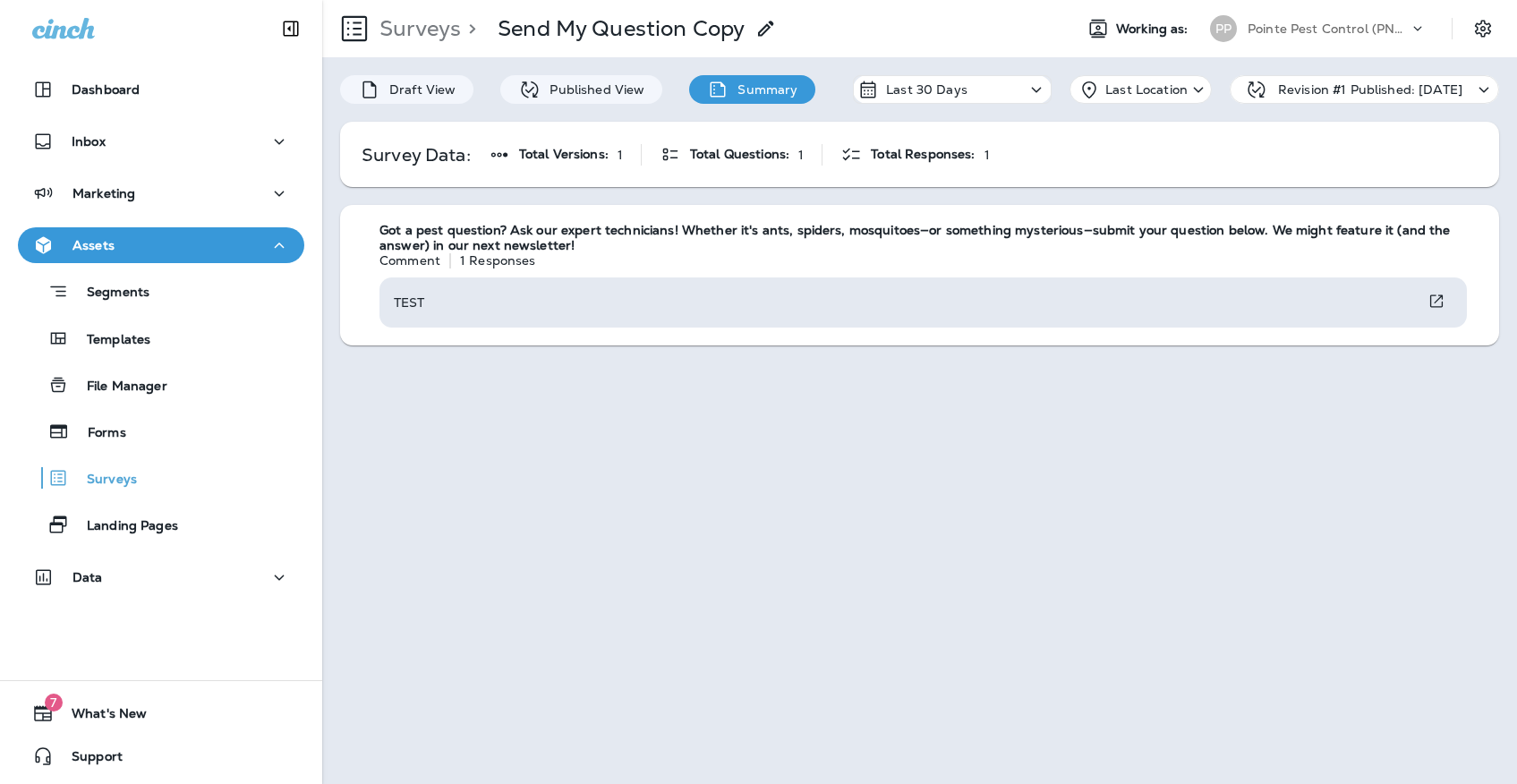
click at [1312, 19] on div "Pointe Pest Control (PNW)" at bounding box center [1328, 29] width 161 height 27
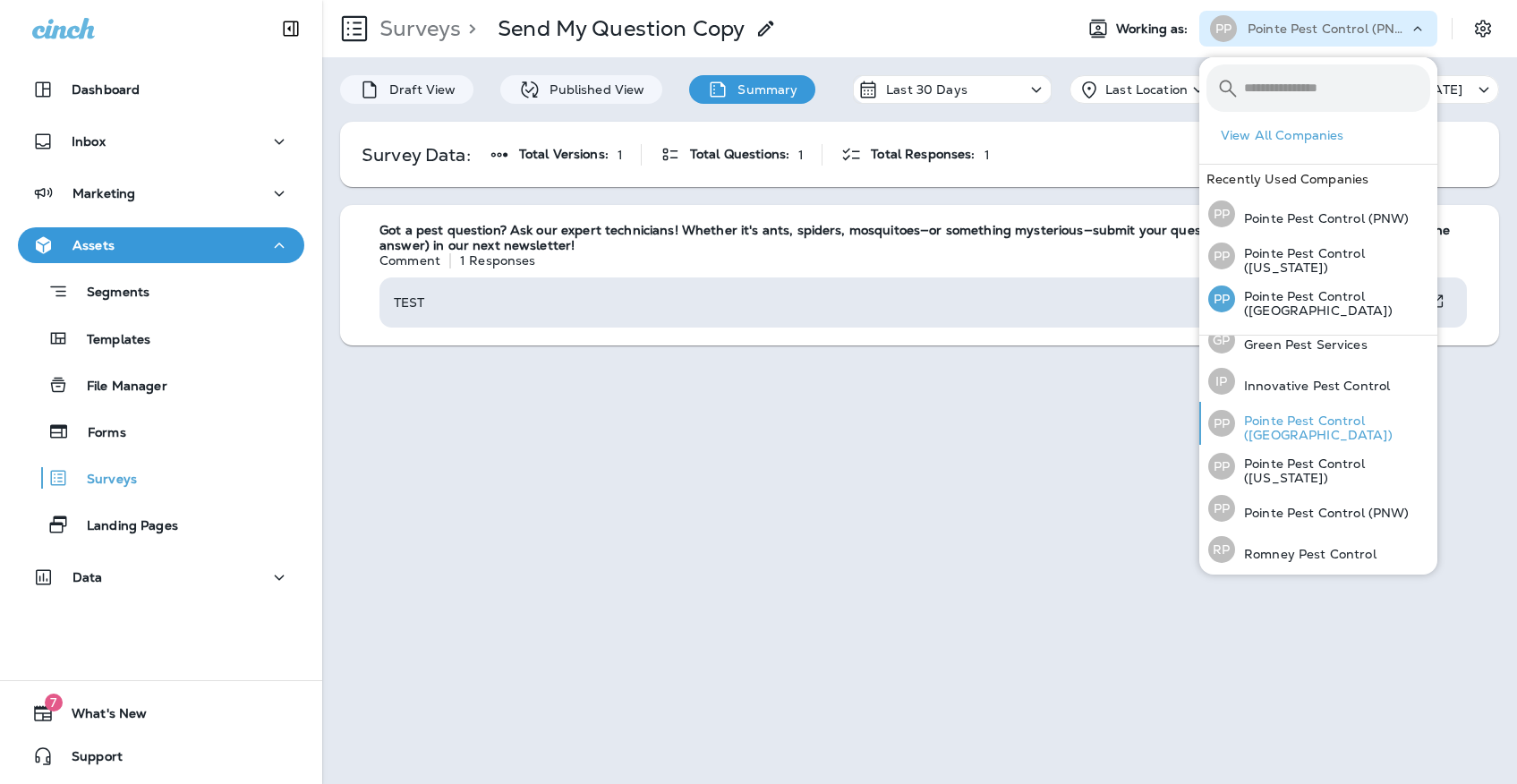
scroll to position [56, 0]
click at [1302, 547] on p "Romney Pest Control" at bounding box center [1306, 554] width 141 height 14
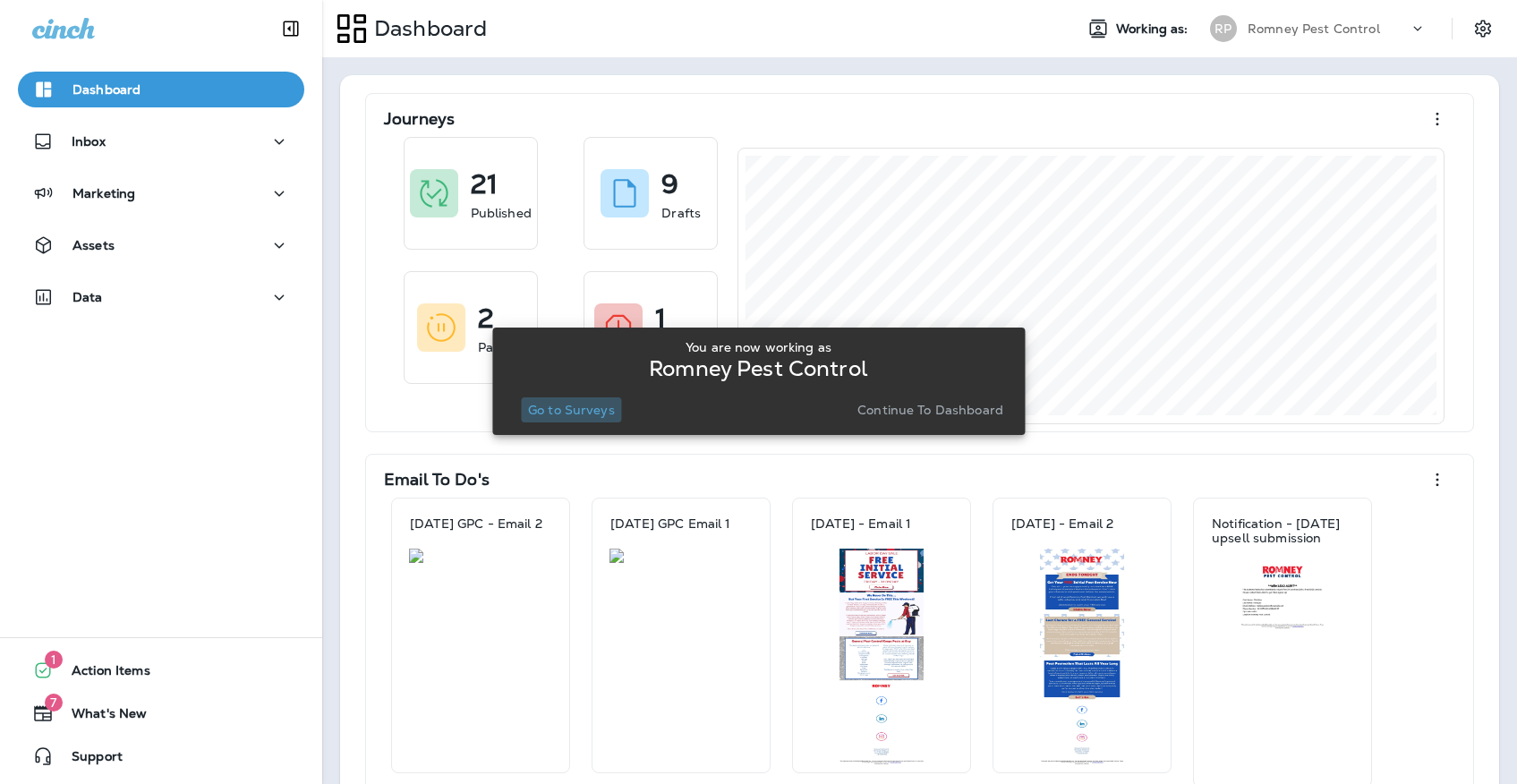
click at [601, 418] on button "Go to Surveys" at bounding box center [571, 409] width 101 height 25
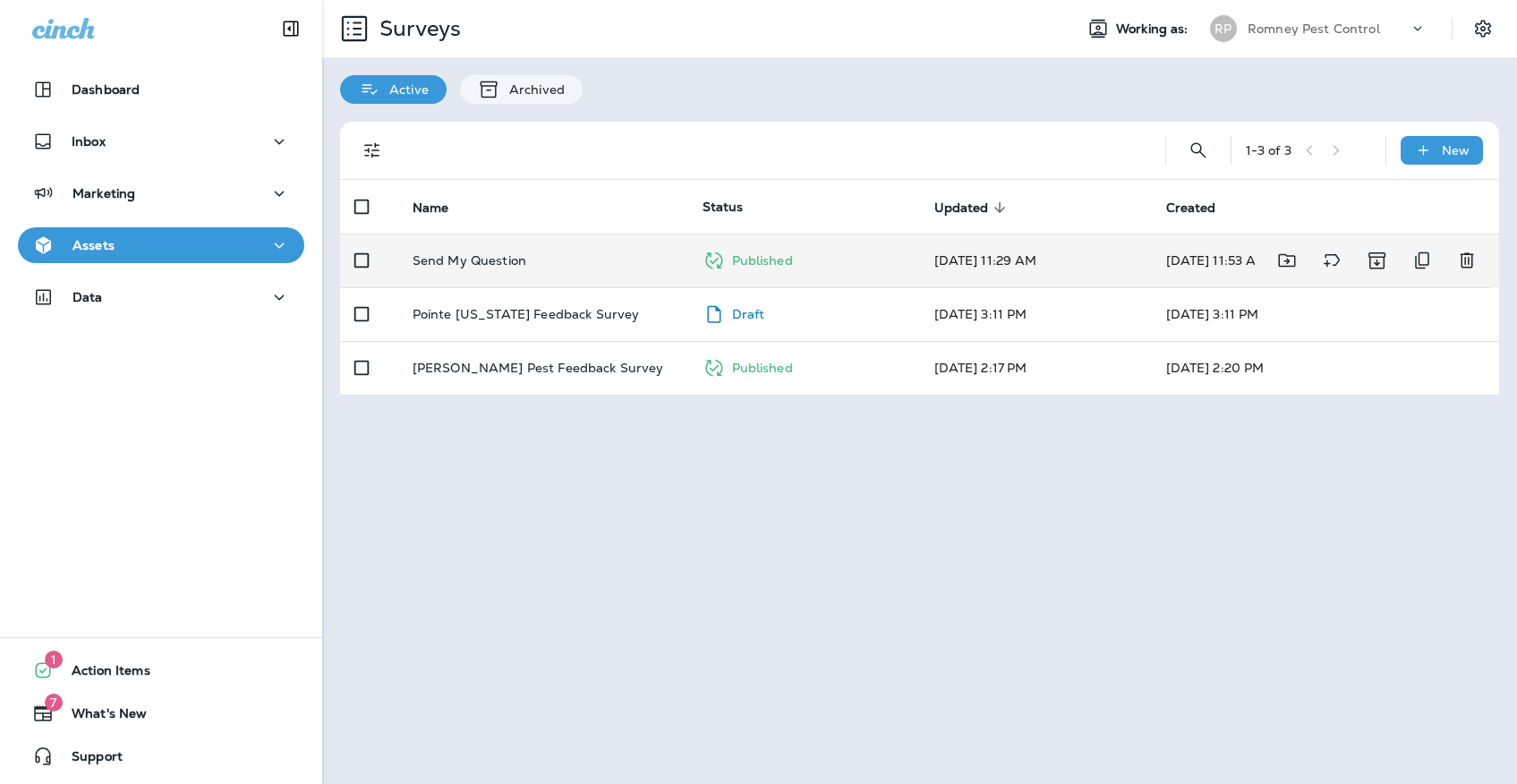
click at [606, 250] on td "Send My Question" at bounding box center [543, 261] width 290 height 54
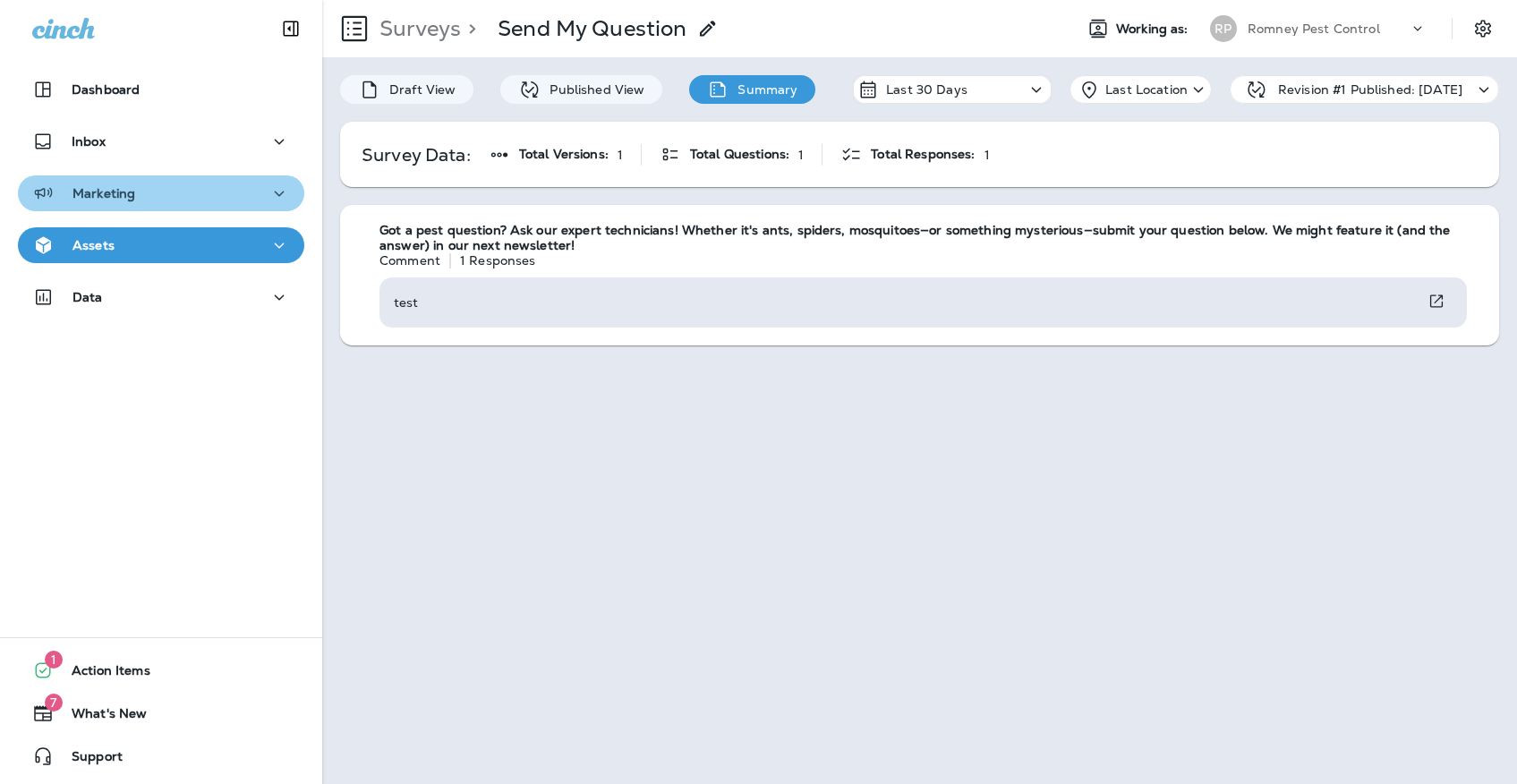
click at [262, 202] on div "Marketing" at bounding box center [160, 193] width 258 height 22
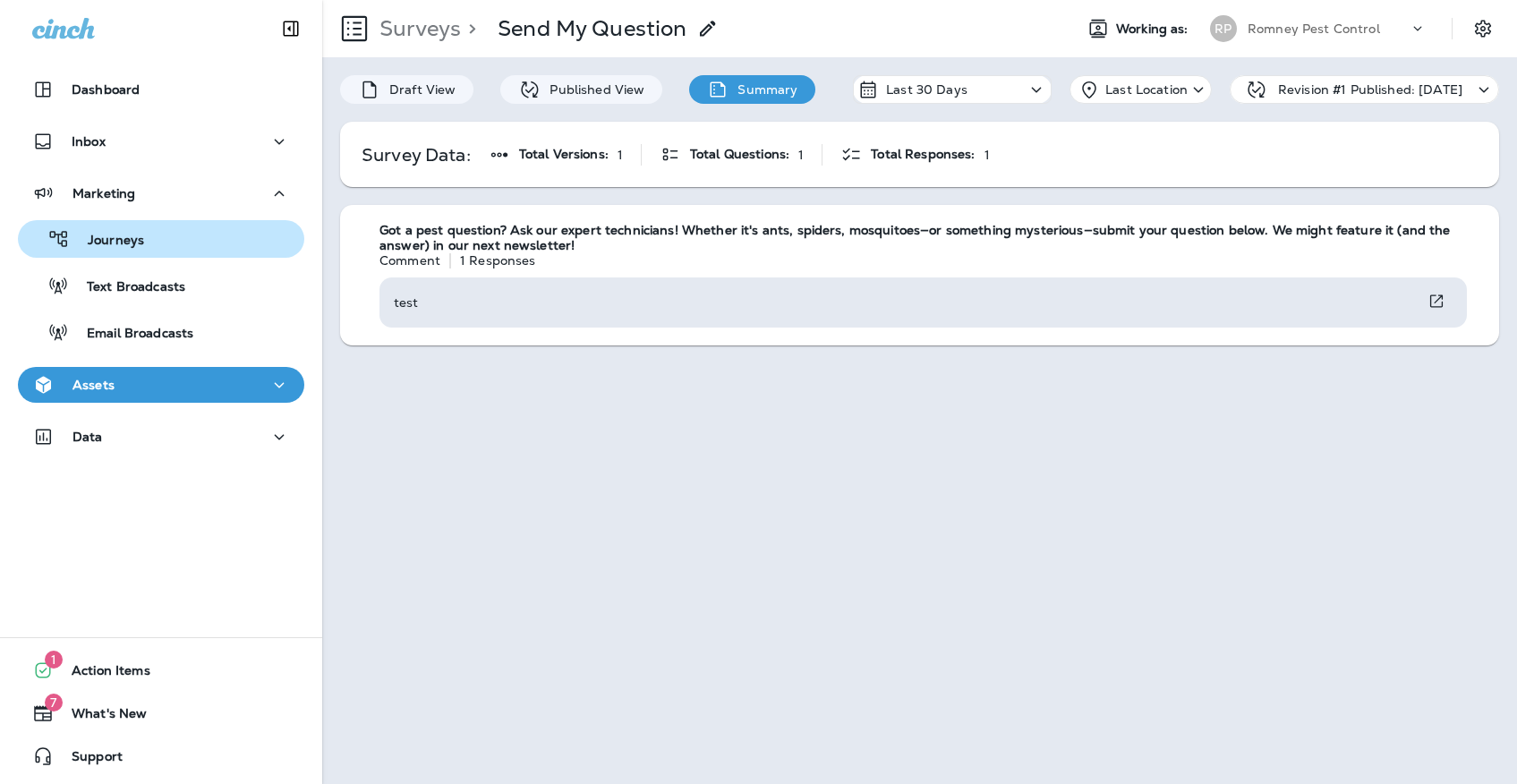
click at [251, 229] on div "Journeys" at bounding box center [161, 239] width 272 height 27
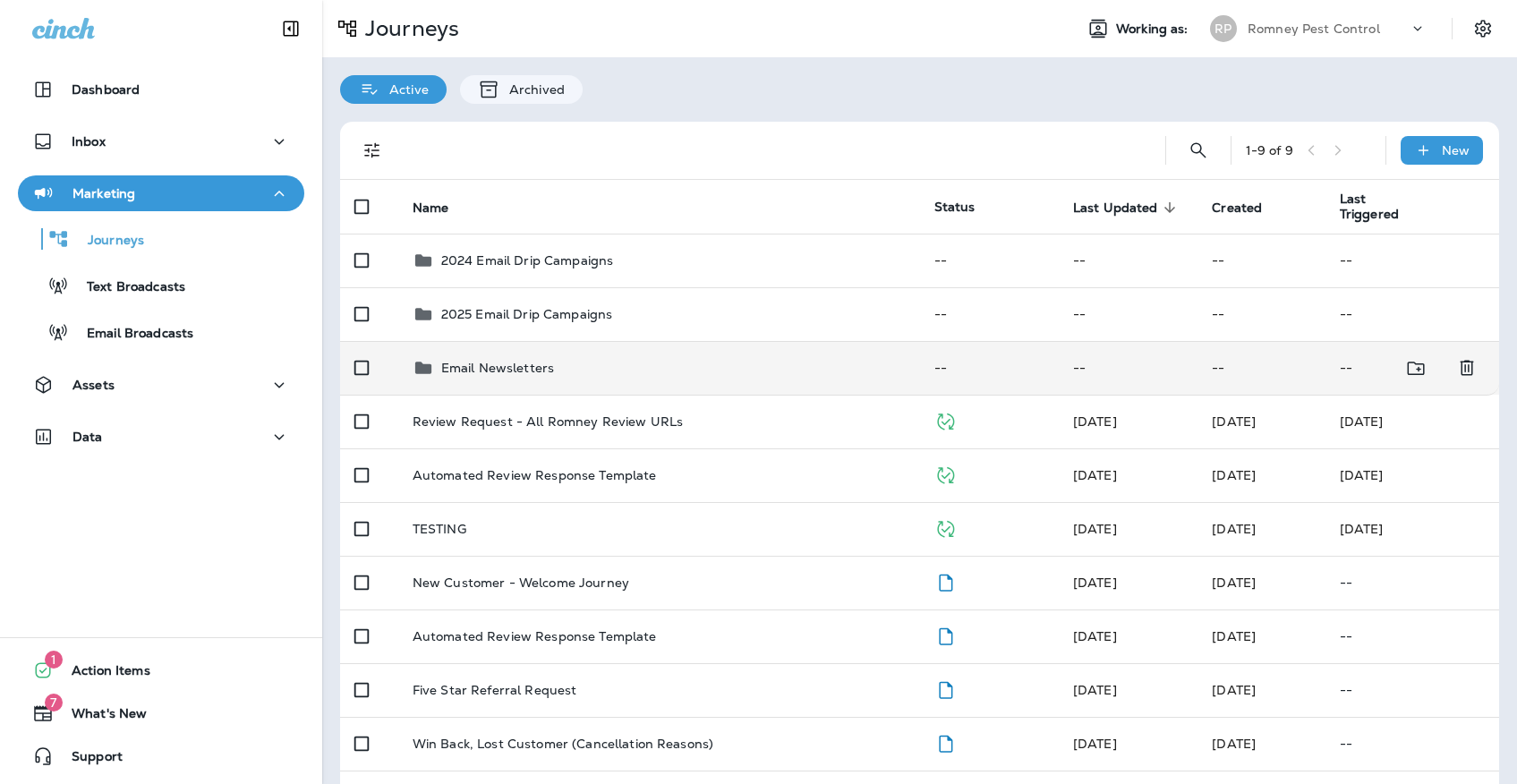
click at [460, 360] on p "Email Newsletters" at bounding box center [497, 367] width 113 height 14
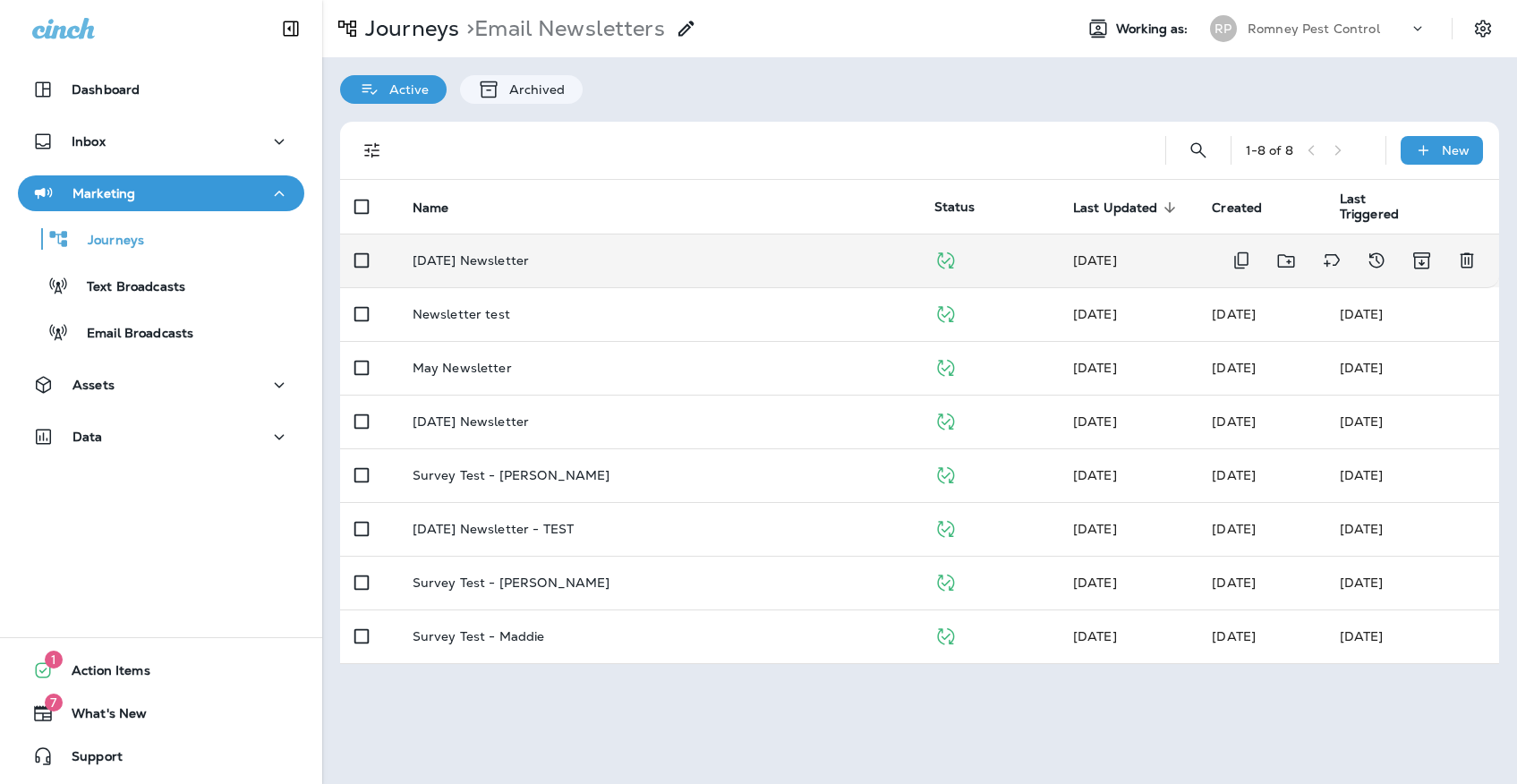
click at [506, 253] on p "[DATE] Newsletter" at bounding box center [470, 260] width 116 height 14
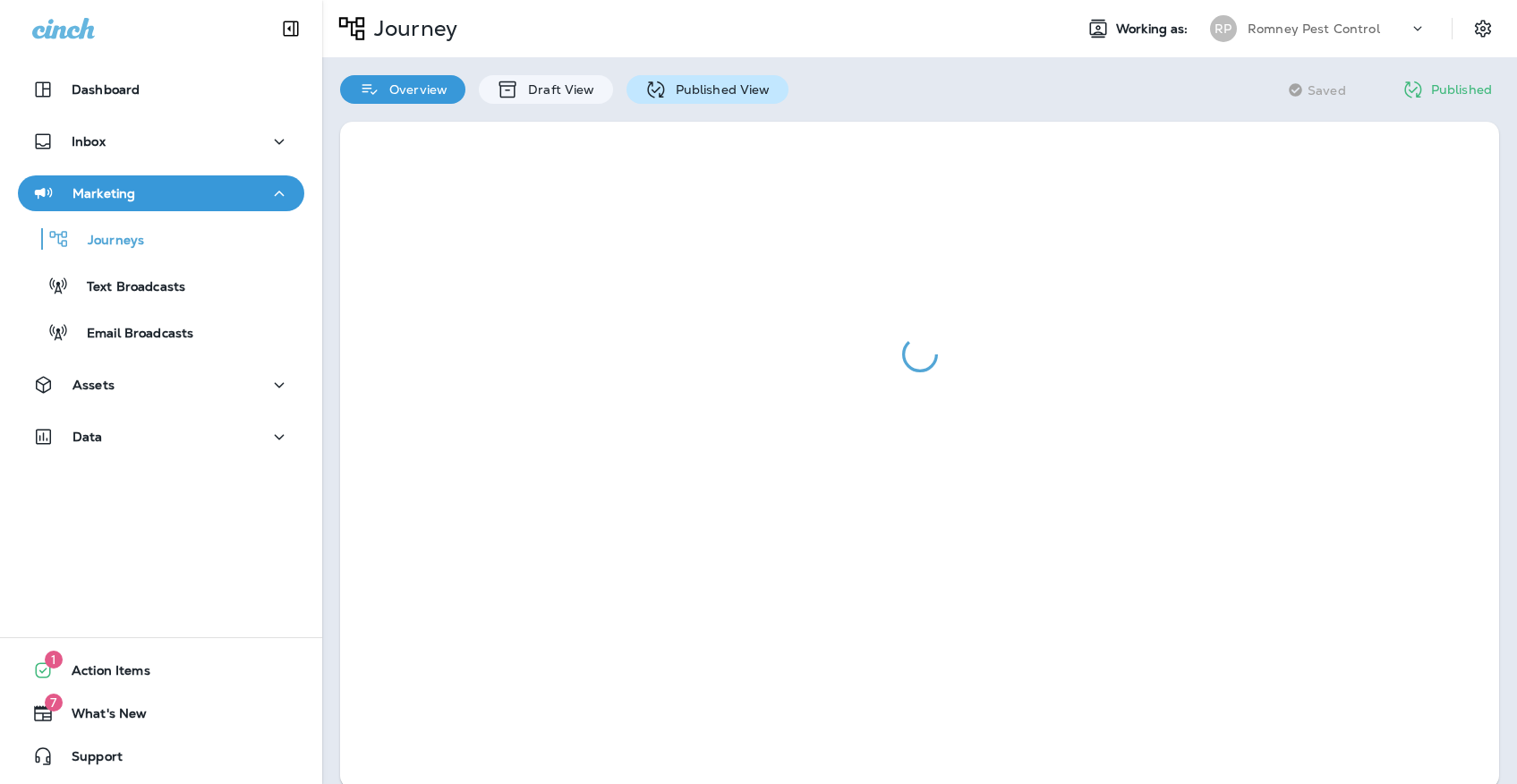
click at [677, 100] on div "Published View" at bounding box center [708, 90] width 162 height 29
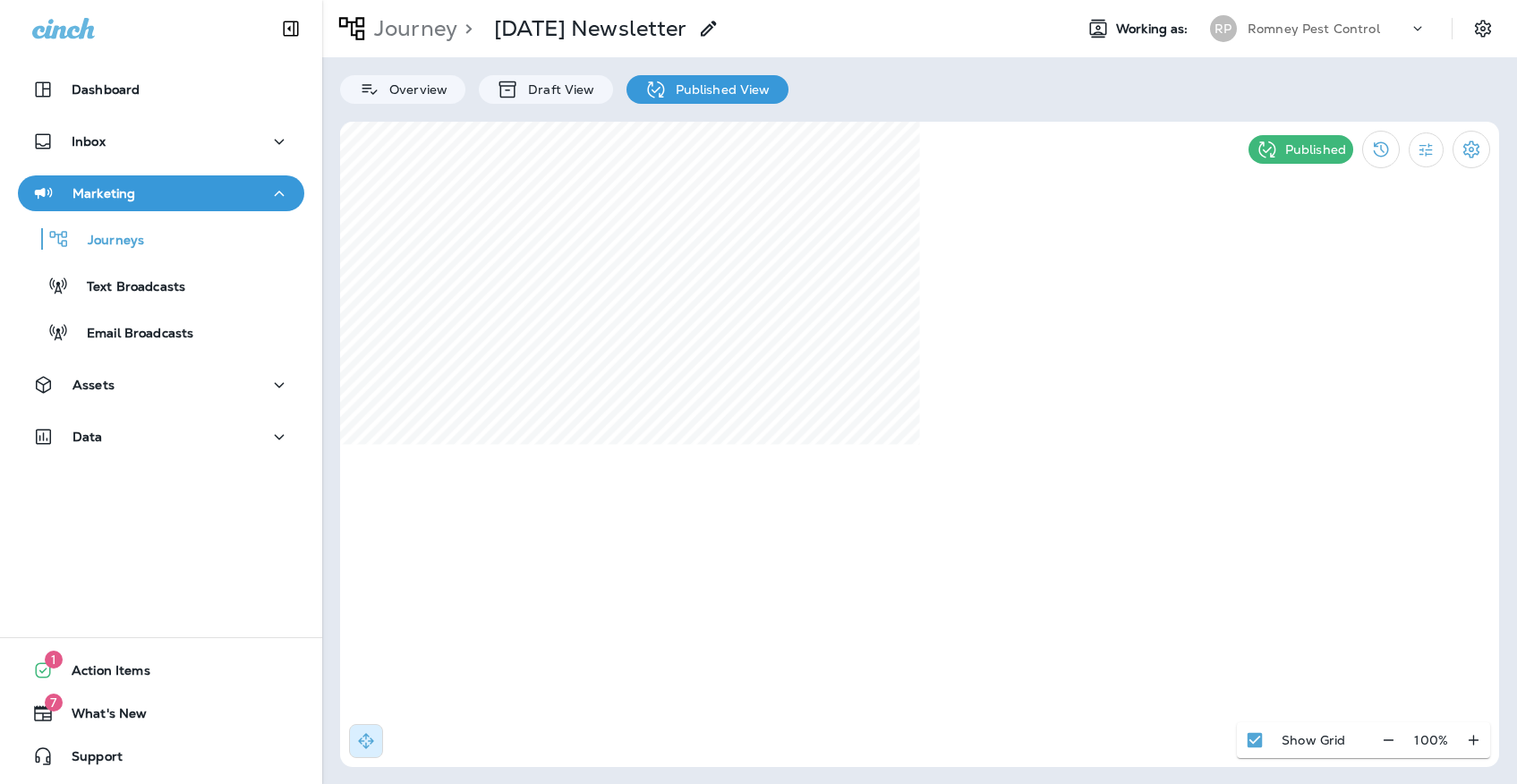
select select "*"
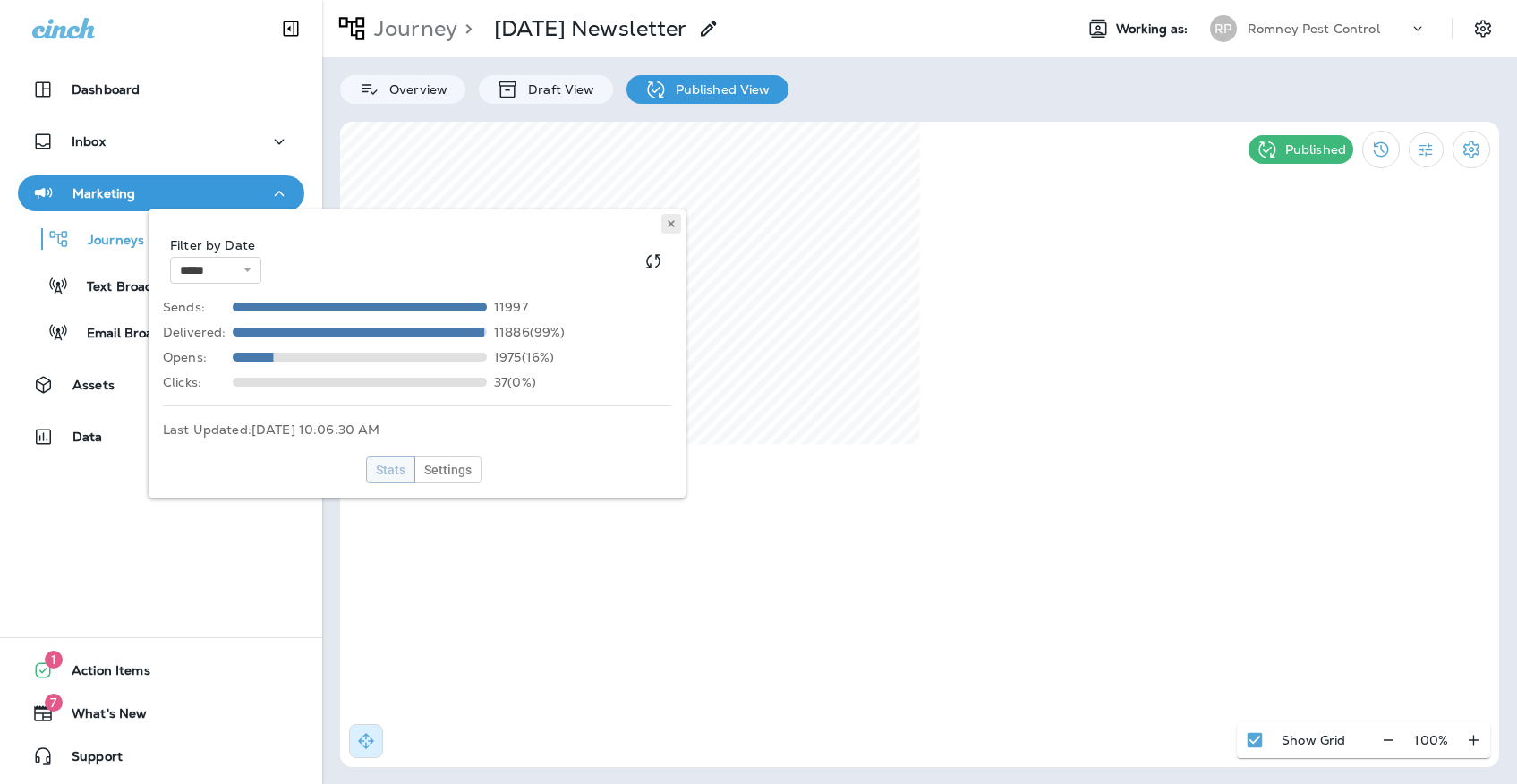
click at [672, 230] on button at bounding box center [671, 223] width 19 height 19
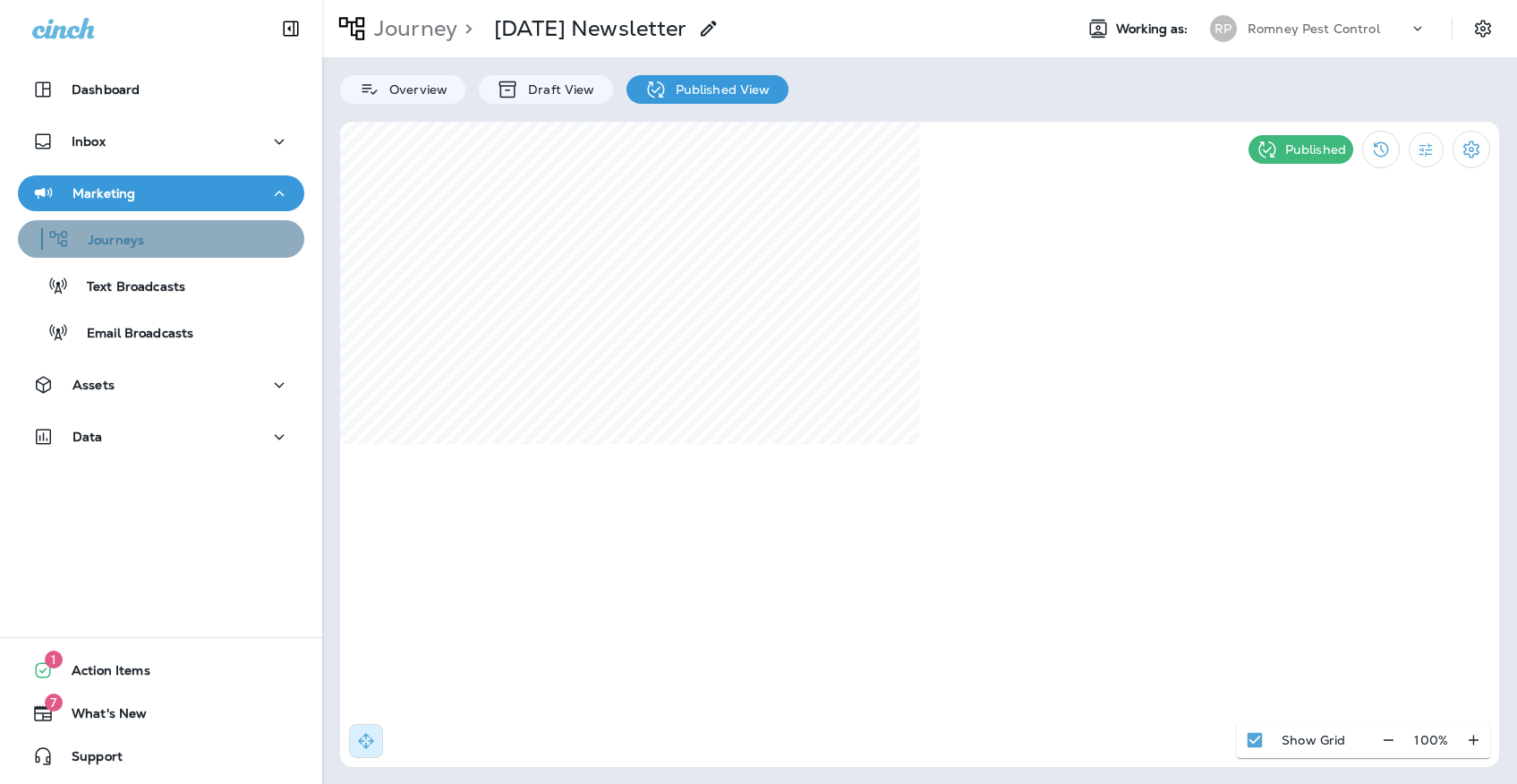
click at [164, 245] on div "Journeys" at bounding box center [161, 239] width 272 height 27
